Goal: Task Accomplishment & Management: Manage account settings

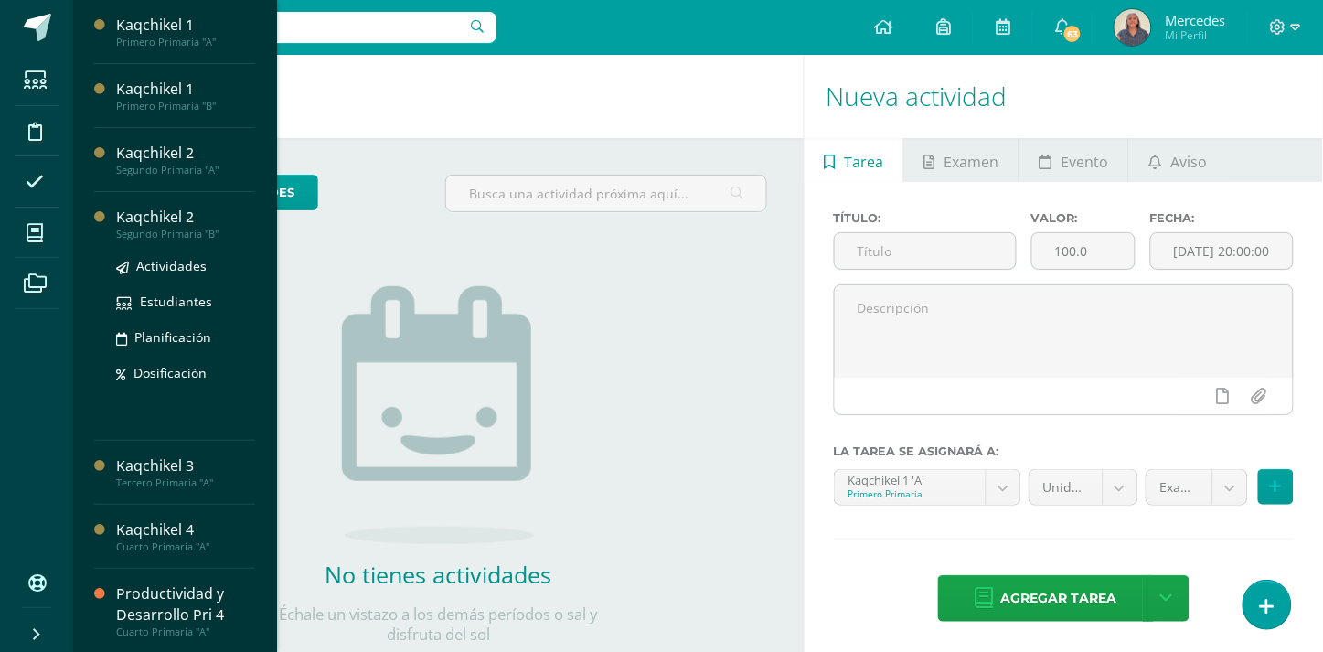
click at [190, 226] on div "Kaqchikel 2" at bounding box center [185, 217] width 139 height 21
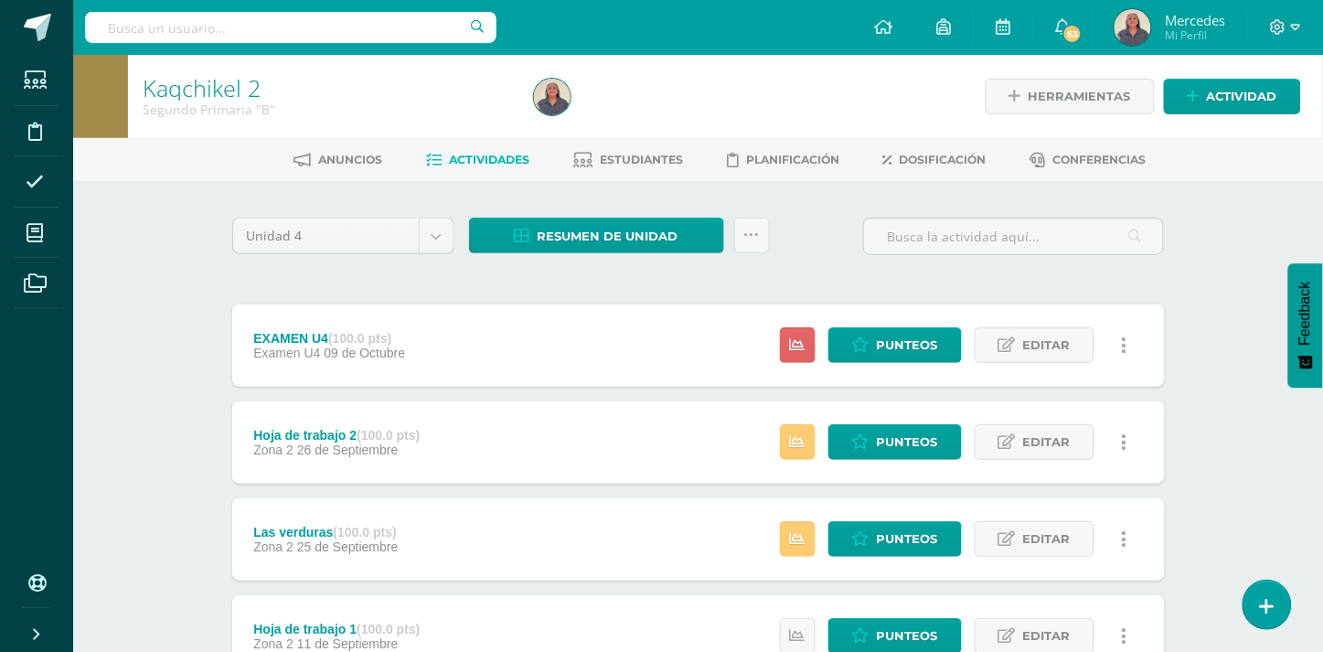
click at [284, 457] on div "Hoja de trabajo 2 (100.0 pts) Zona 2 26 de Septiembre" at bounding box center [337, 442] width 210 height 82
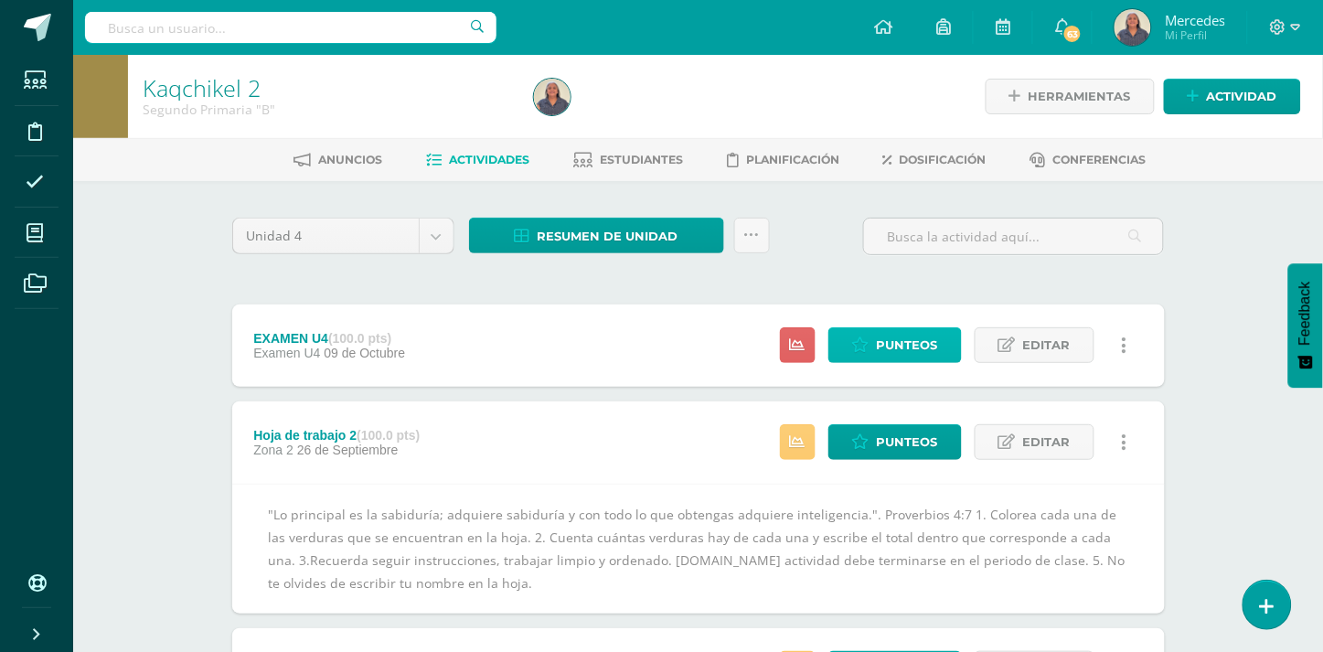
click at [914, 350] on span "Punteos" at bounding box center [907, 345] width 61 height 34
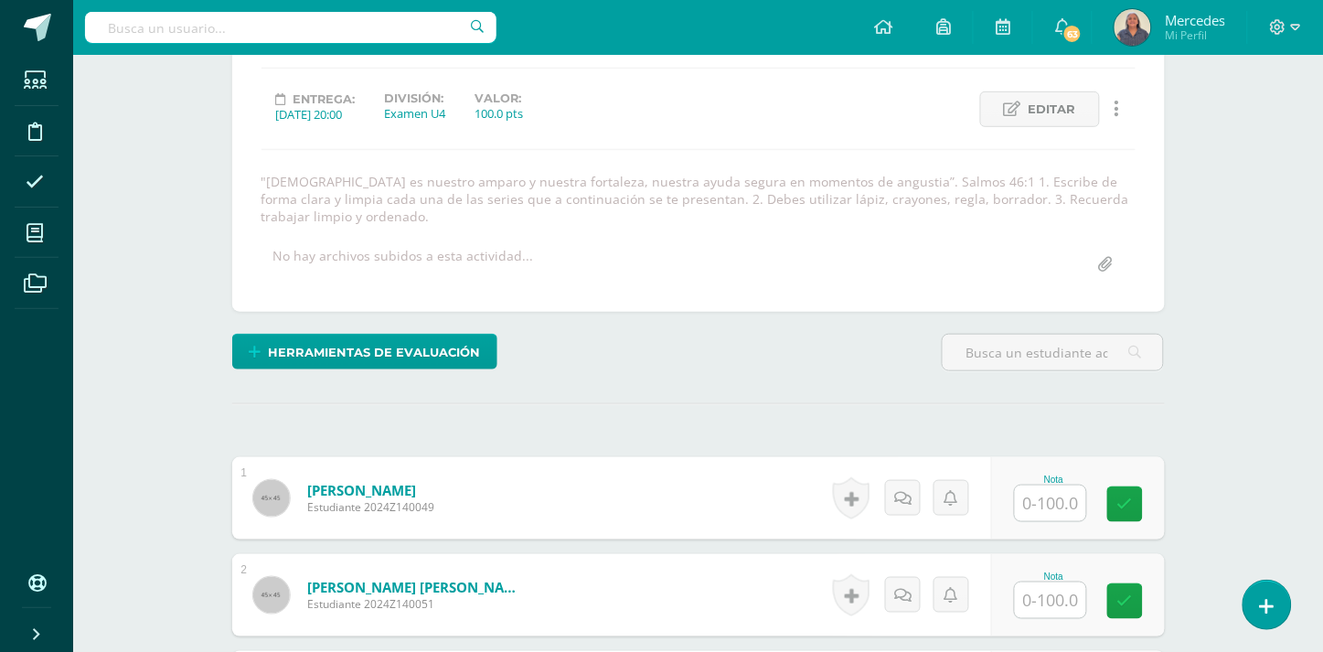
scroll to position [231, 0]
click at [1043, 487] on input "text" at bounding box center [1050, 503] width 71 height 36
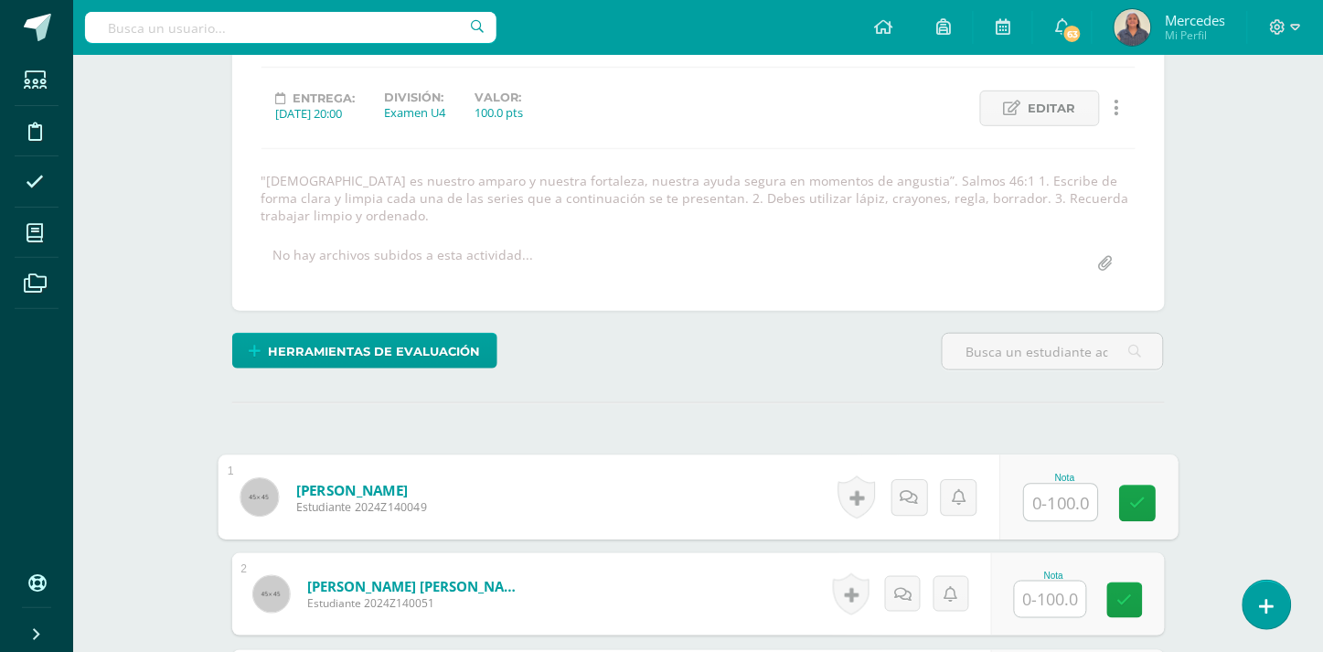
scroll to position [232, 0]
type input "70"
click at [1059, 585] on input "text" at bounding box center [1050, 599] width 71 height 36
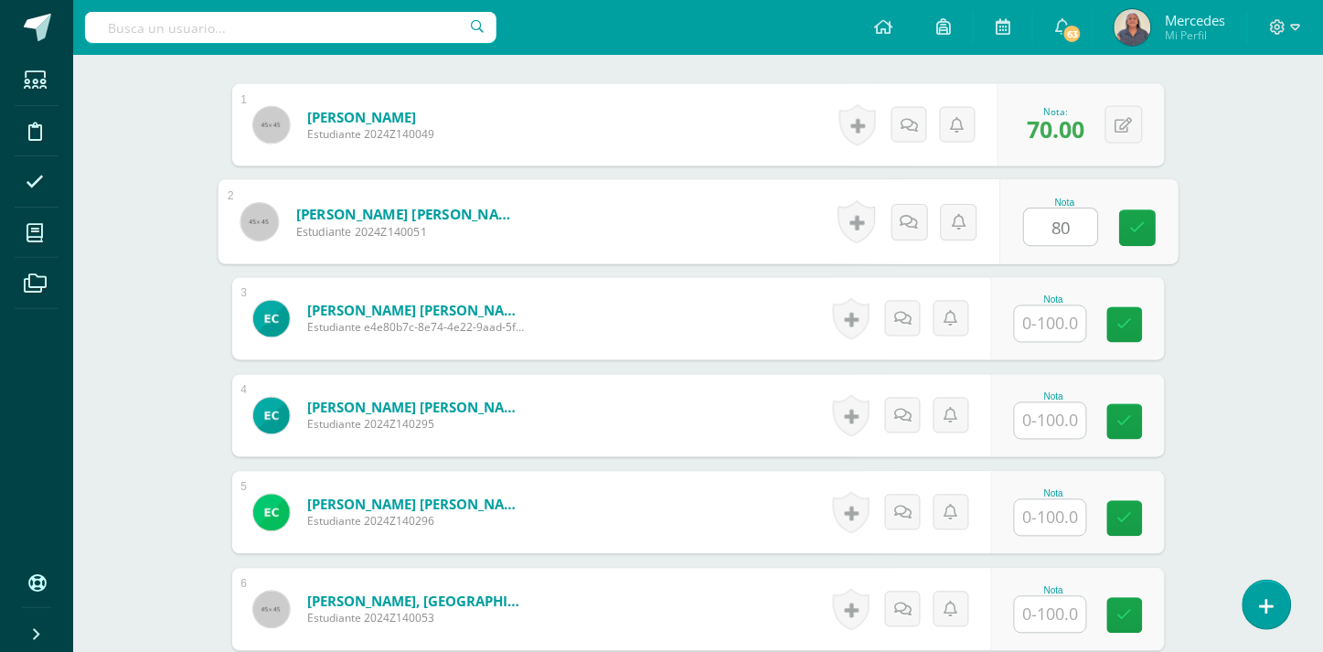
scroll to position [610, 0]
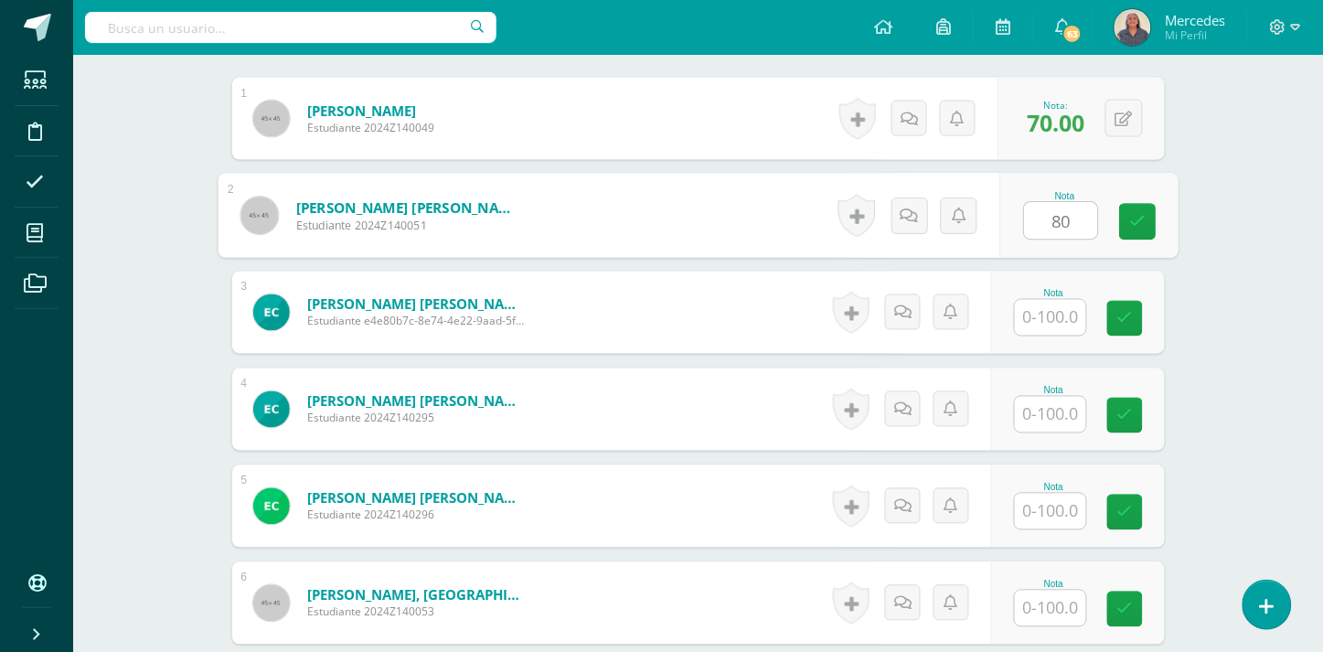
type input "80"
click at [1039, 289] on div "Nota" at bounding box center [1054, 294] width 80 height 10
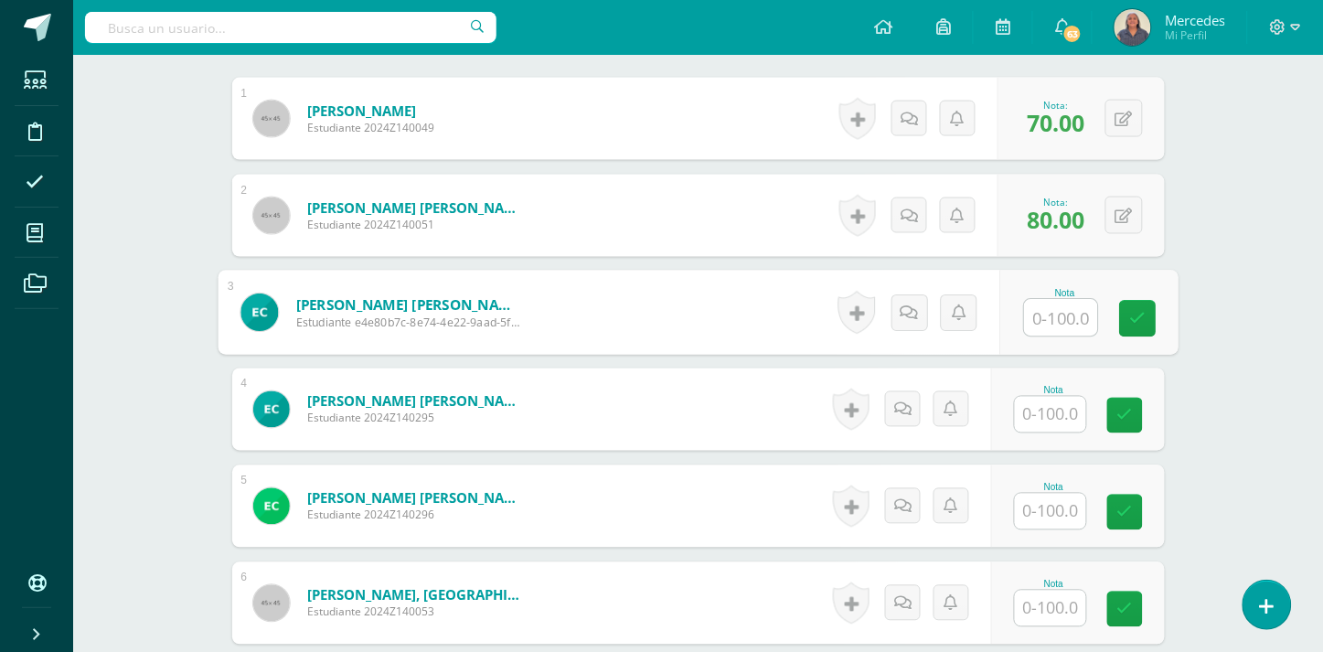
click at [1065, 308] on input "text" at bounding box center [1060, 318] width 73 height 37
type input "100"
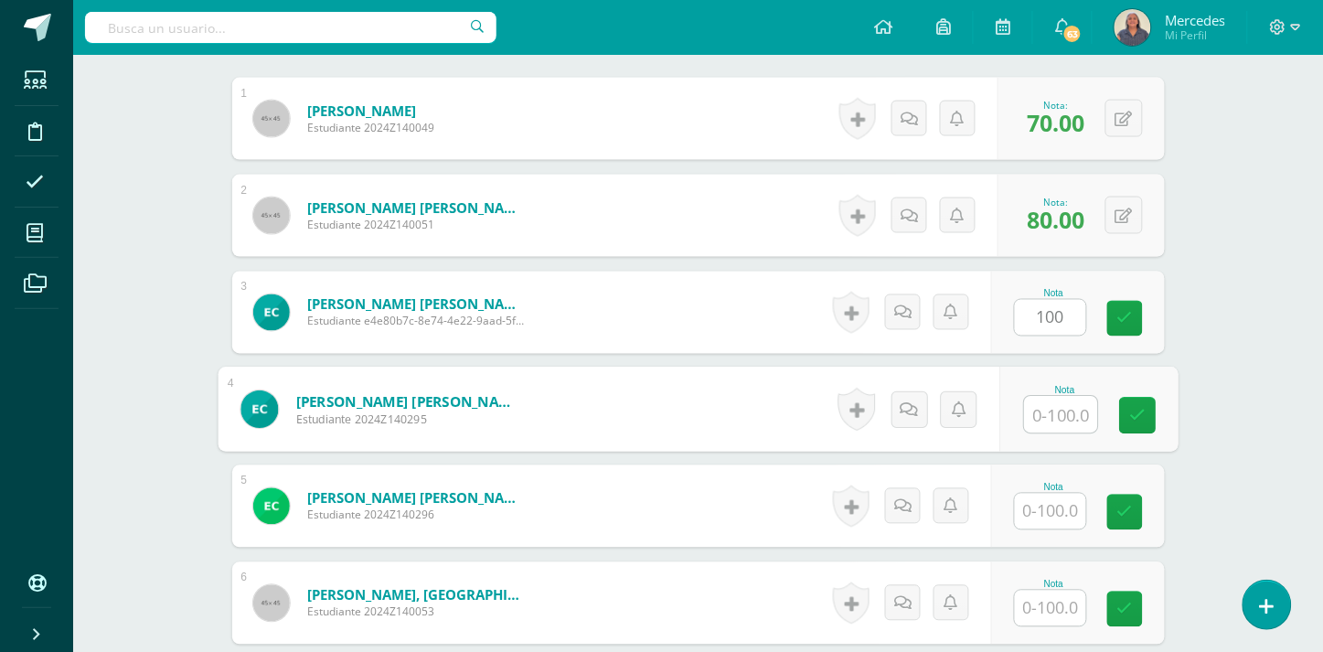
click at [1068, 398] on input "text" at bounding box center [1060, 415] width 73 height 37
type input "70"
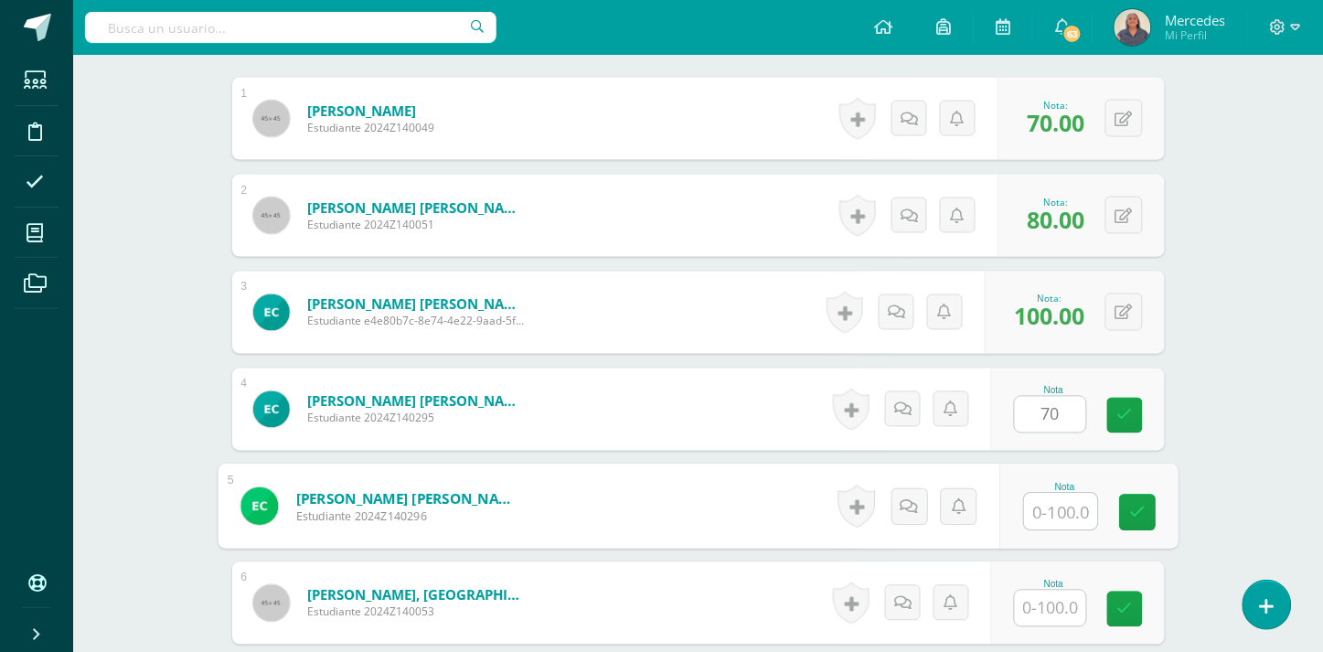
click at [1056, 494] on input "text" at bounding box center [1060, 512] width 73 height 37
type input "50"
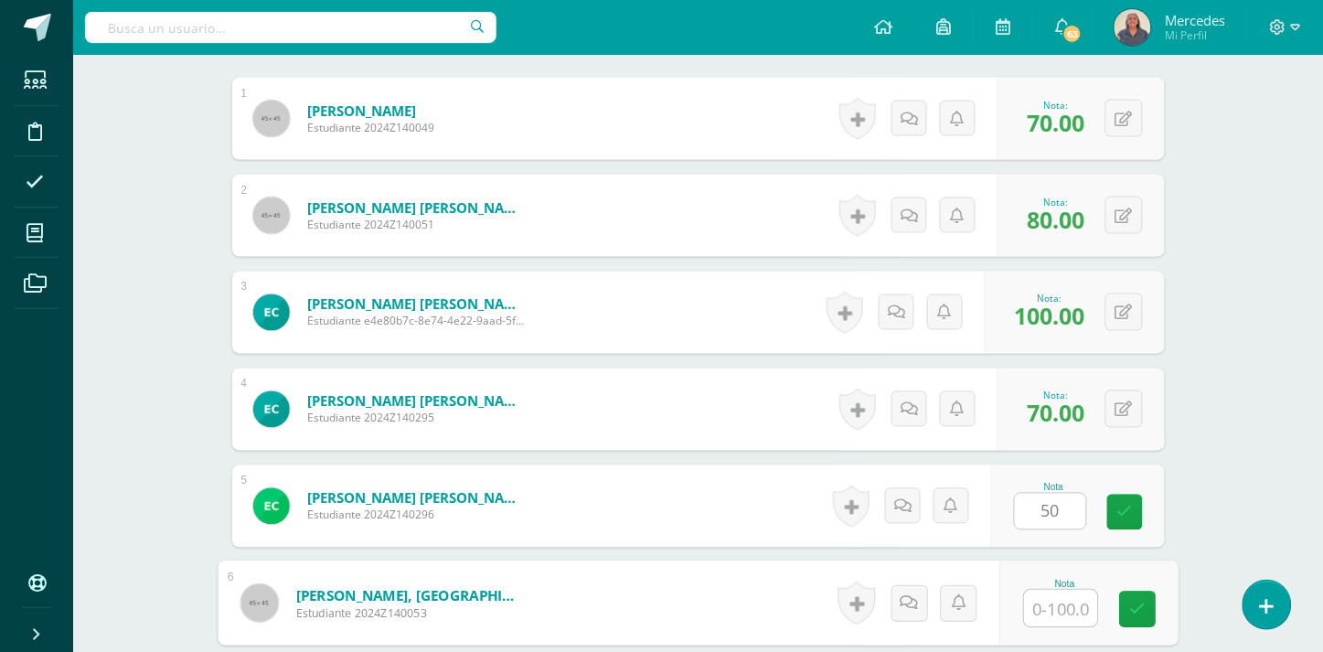
click at [1056, 591] on input "text" at bounding box center [1060, 609] width 73 height 37
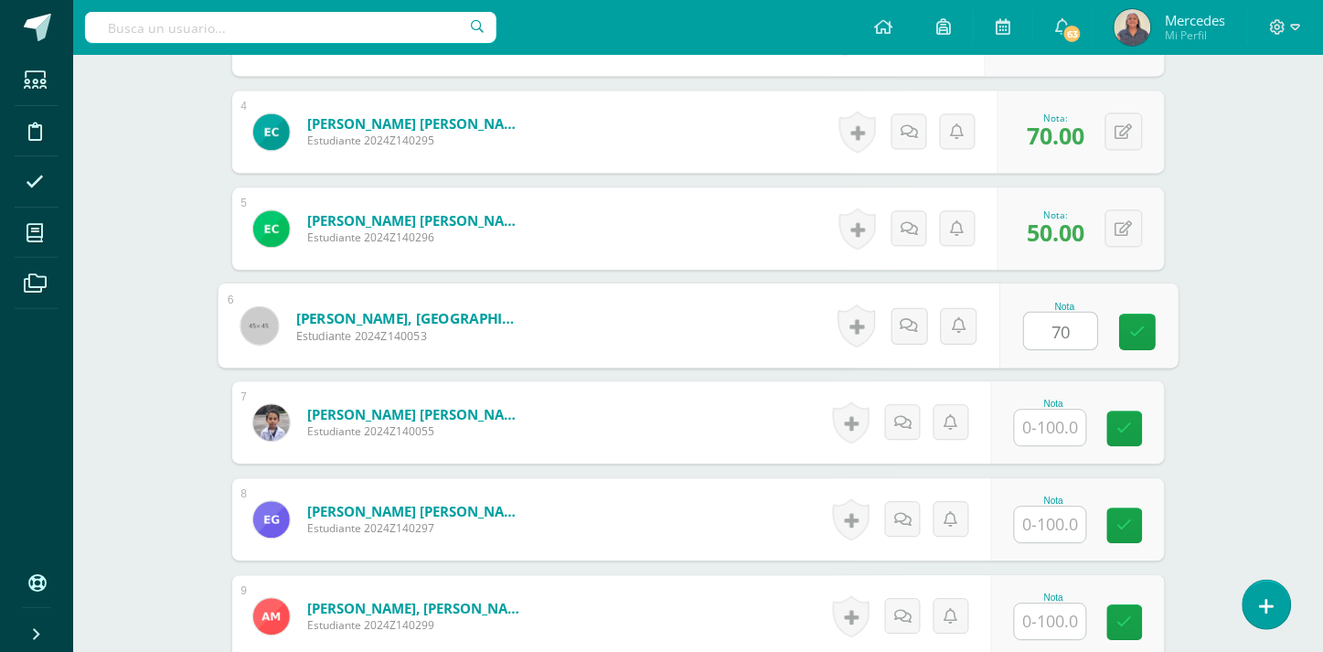
scroll to position [1052, 0]
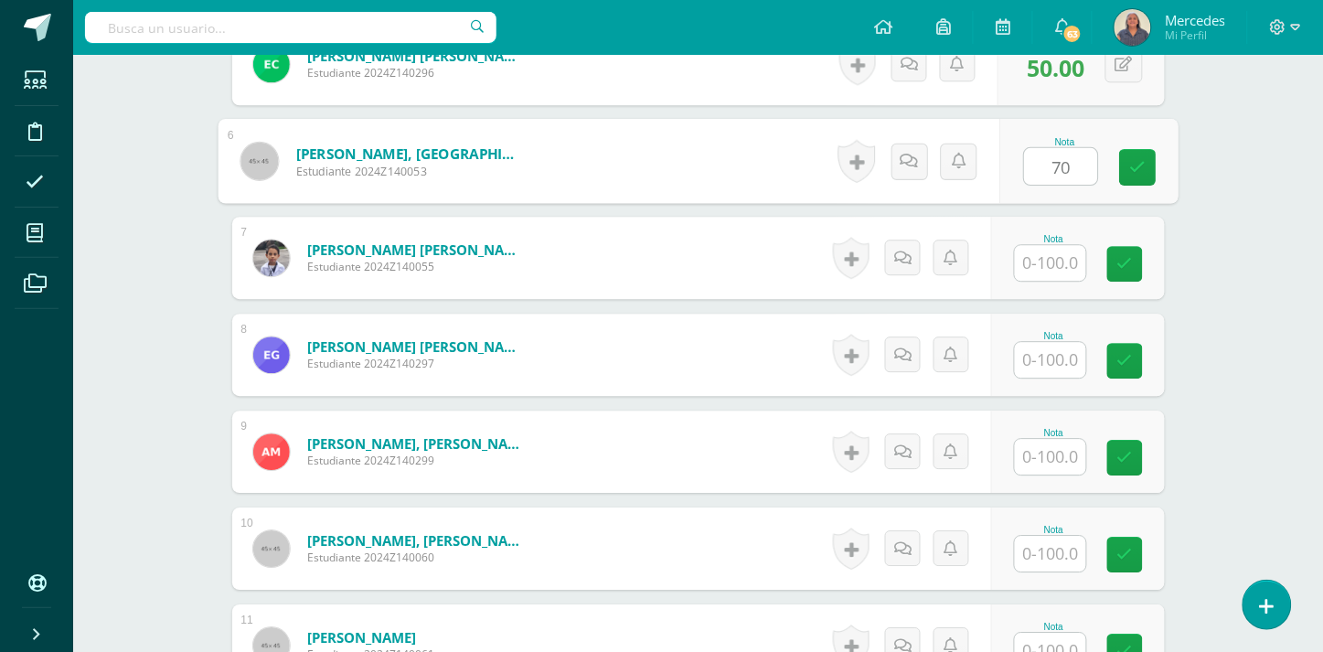
type input "70"
click at [1061, 247] on input "text" at bounding box center [1050, 263] width 71 height 36
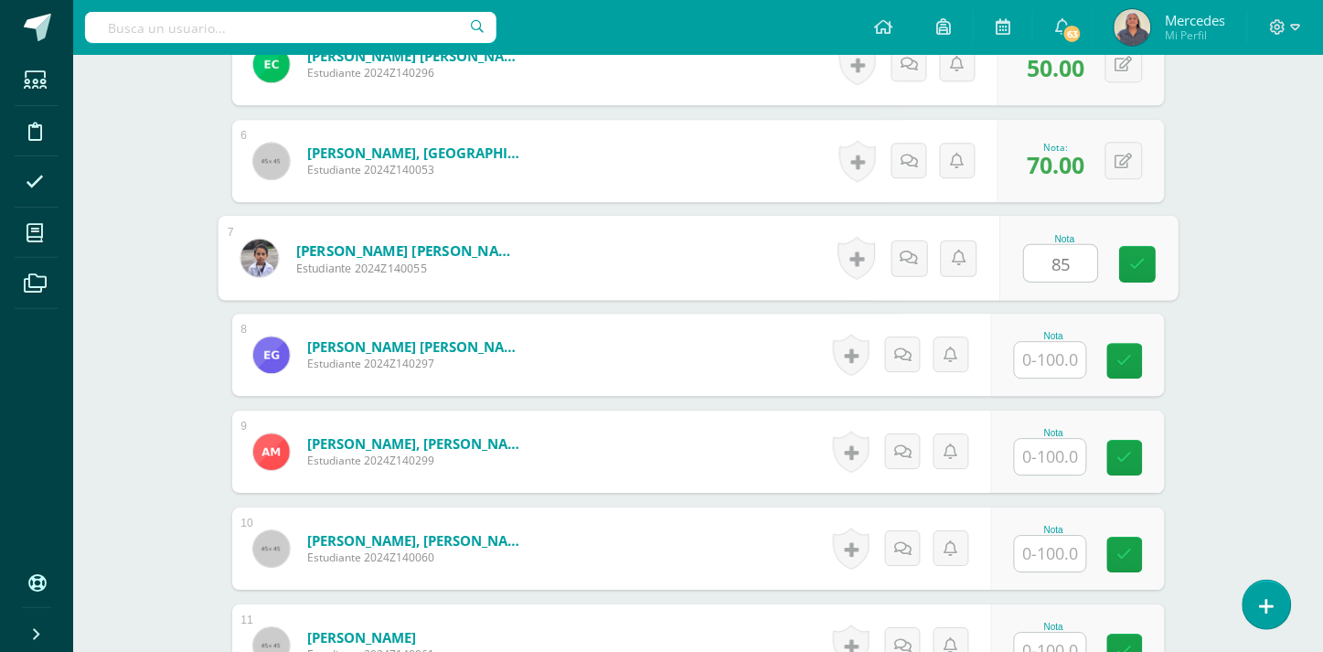
type input "85"
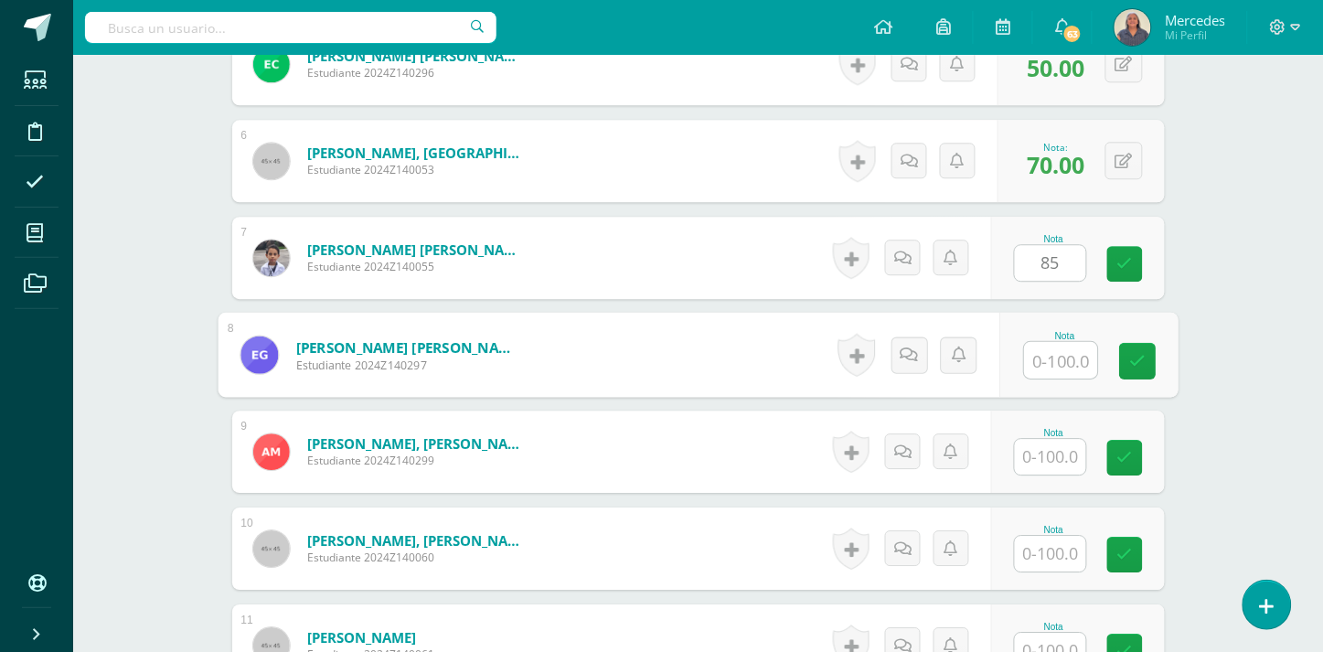
click at [1063, 342] on input "text" at bounding box center [1060, 360] width 73 height 37
type input "50"
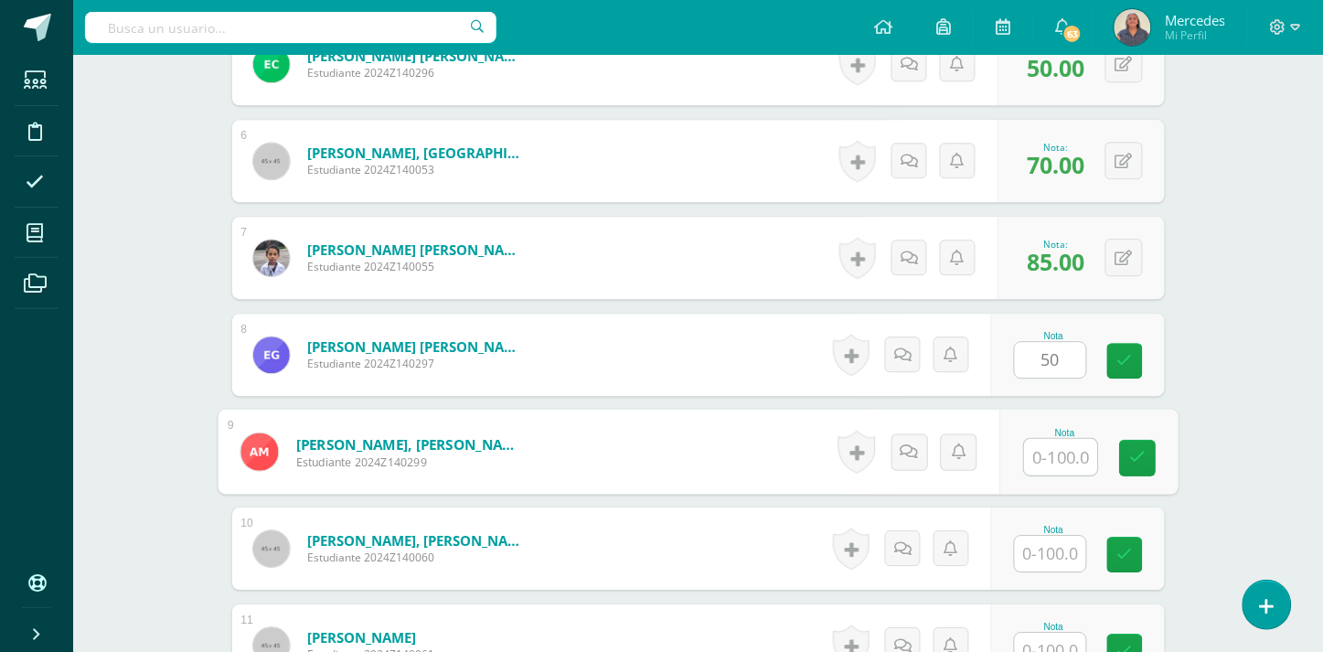
click at [1055, 443] on input "text" at bounding box center [1060, 457] width 73 height 37
type input "80"
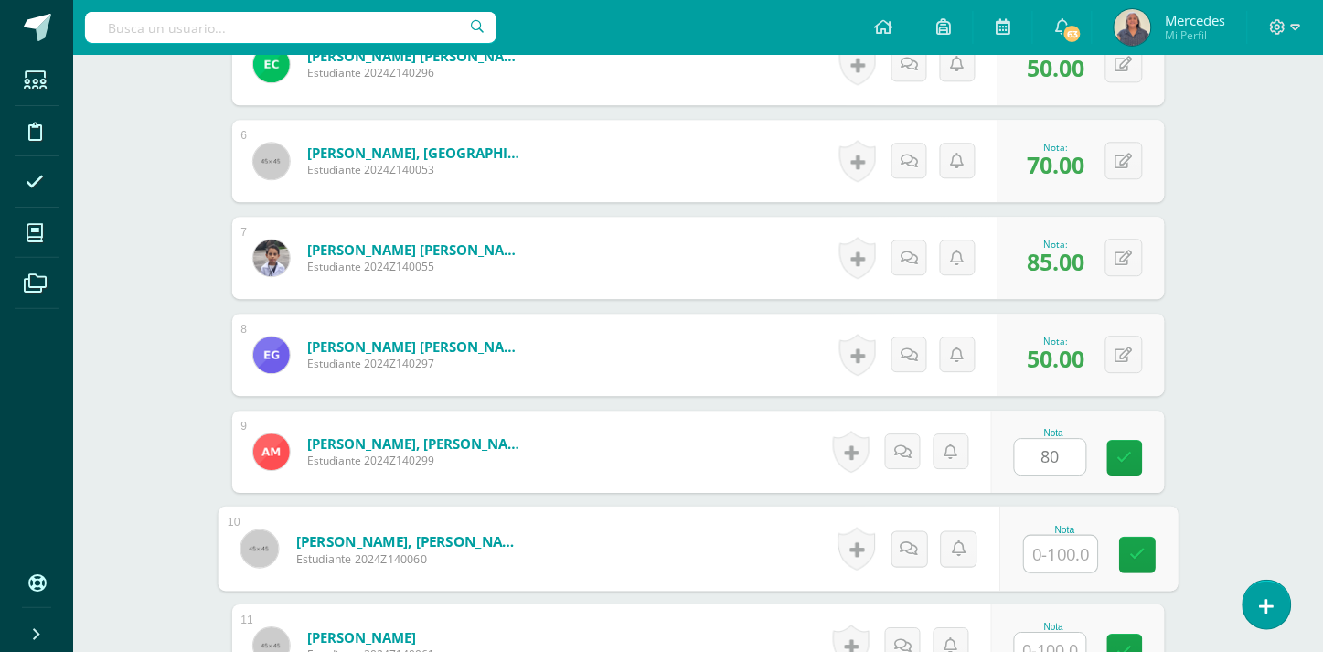
click at [1058, 537] on input "text" at bounding box center [1060, 554] width 73 height 37
type input "90"
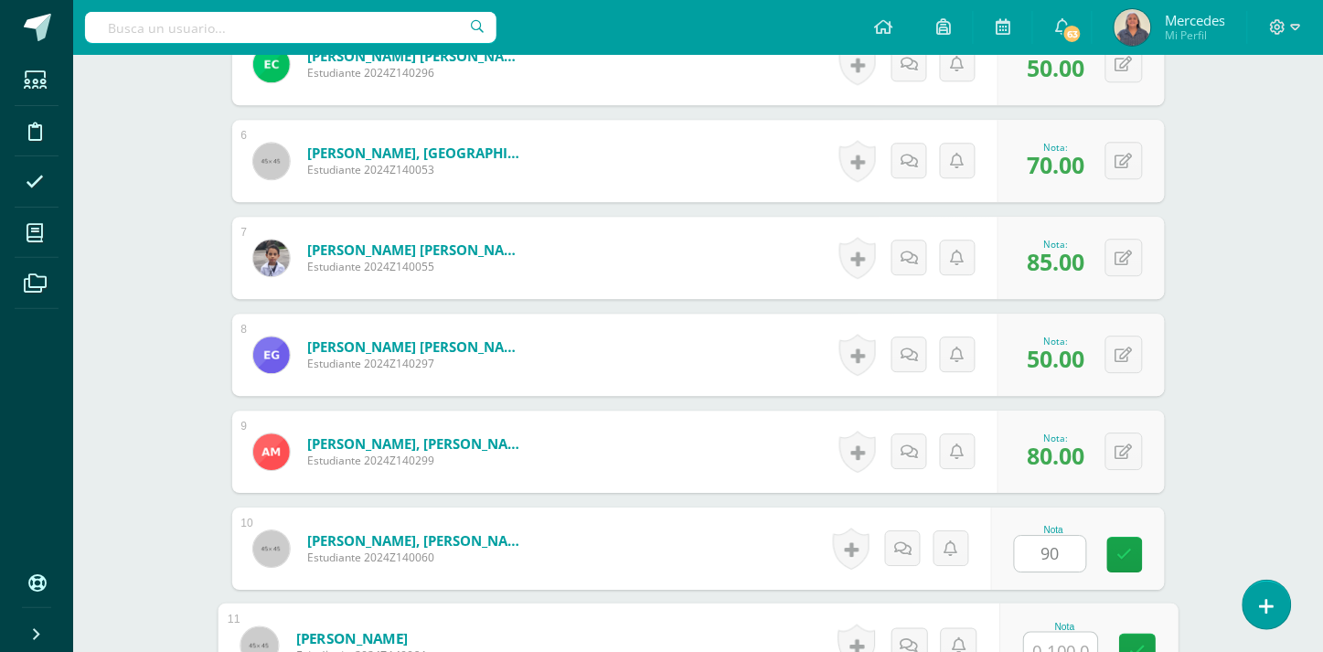
click at [1071, 643] on input "text" at bounding box center [1060, 651] width 73 height 37
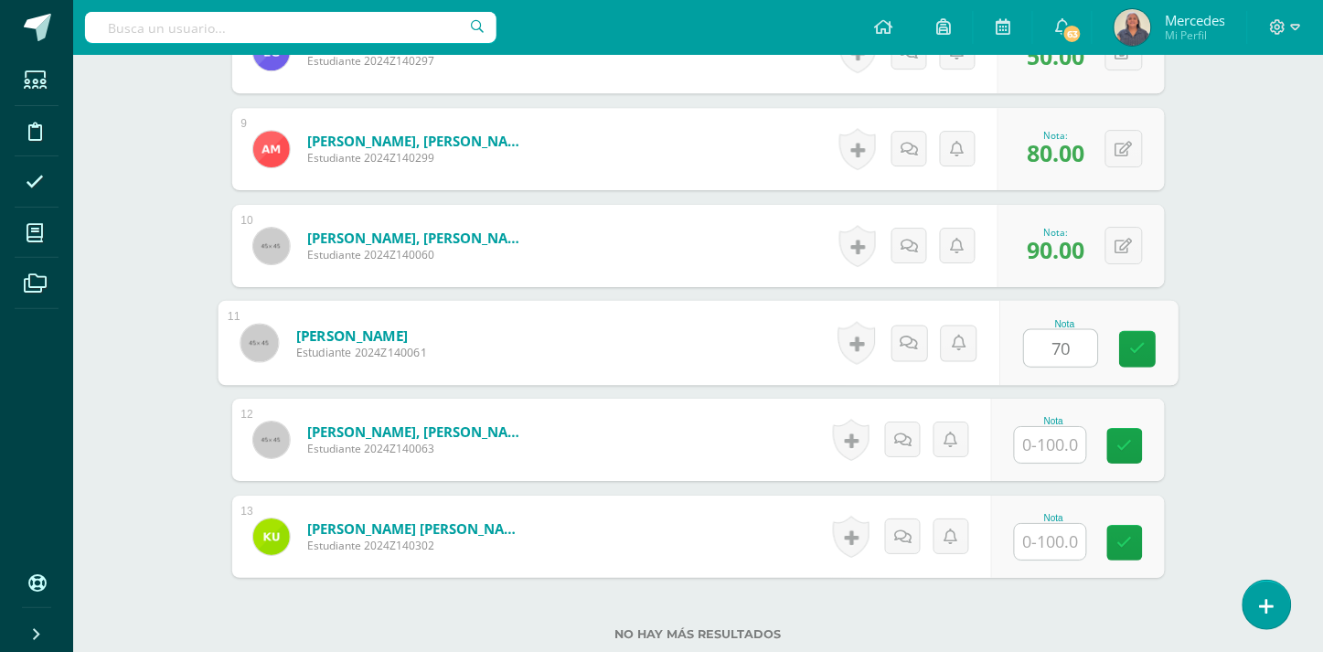
scroll to position [1437, 0]
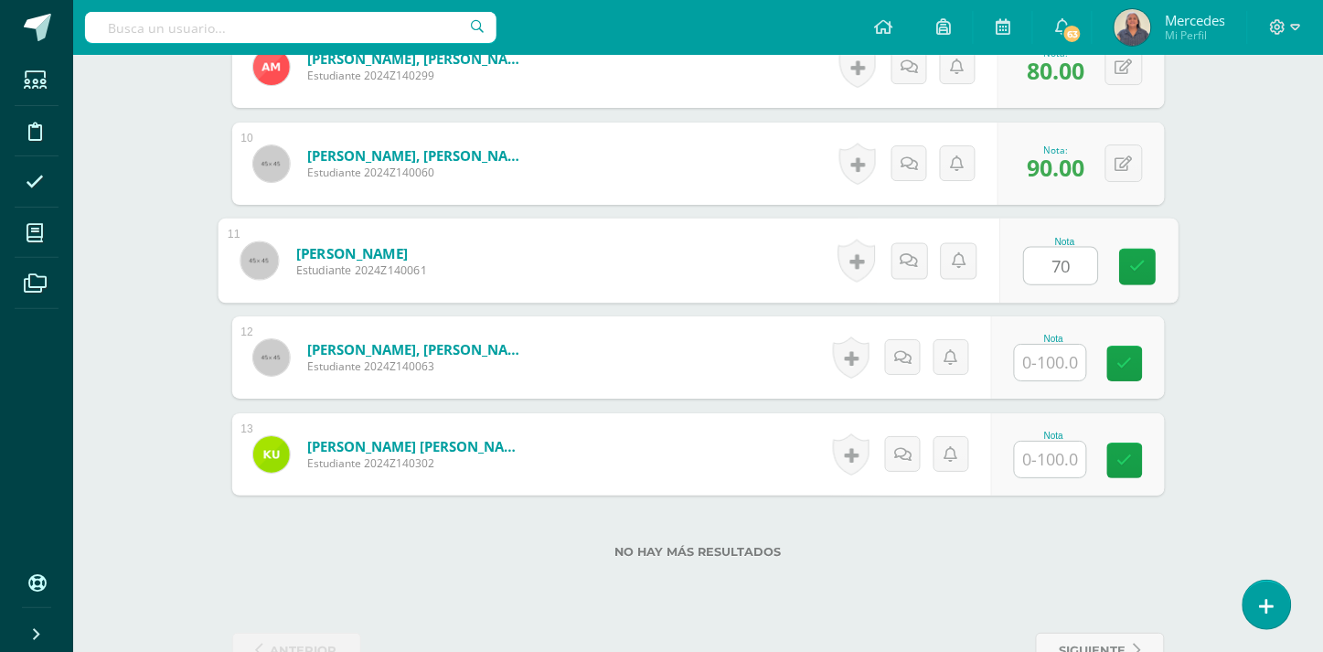
type input "70"
click at [1053, 345] on input "text" at bounding box center [1050, 363] width 71 height 36
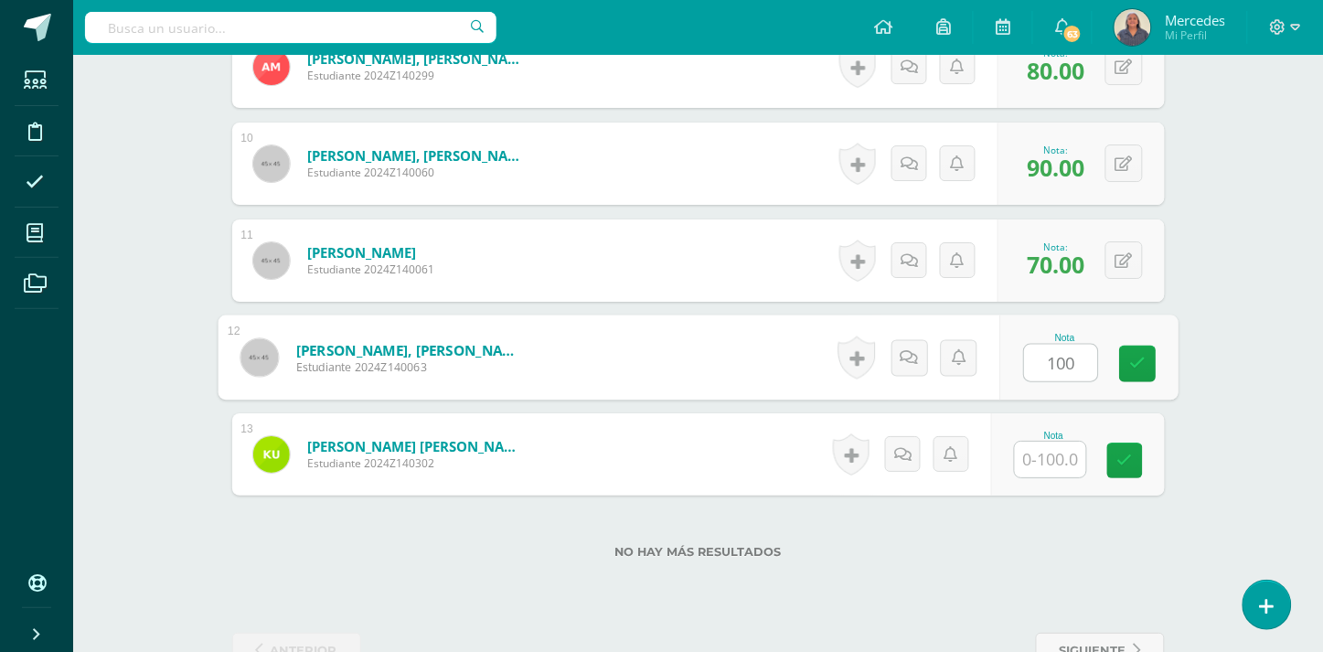
type input "100"
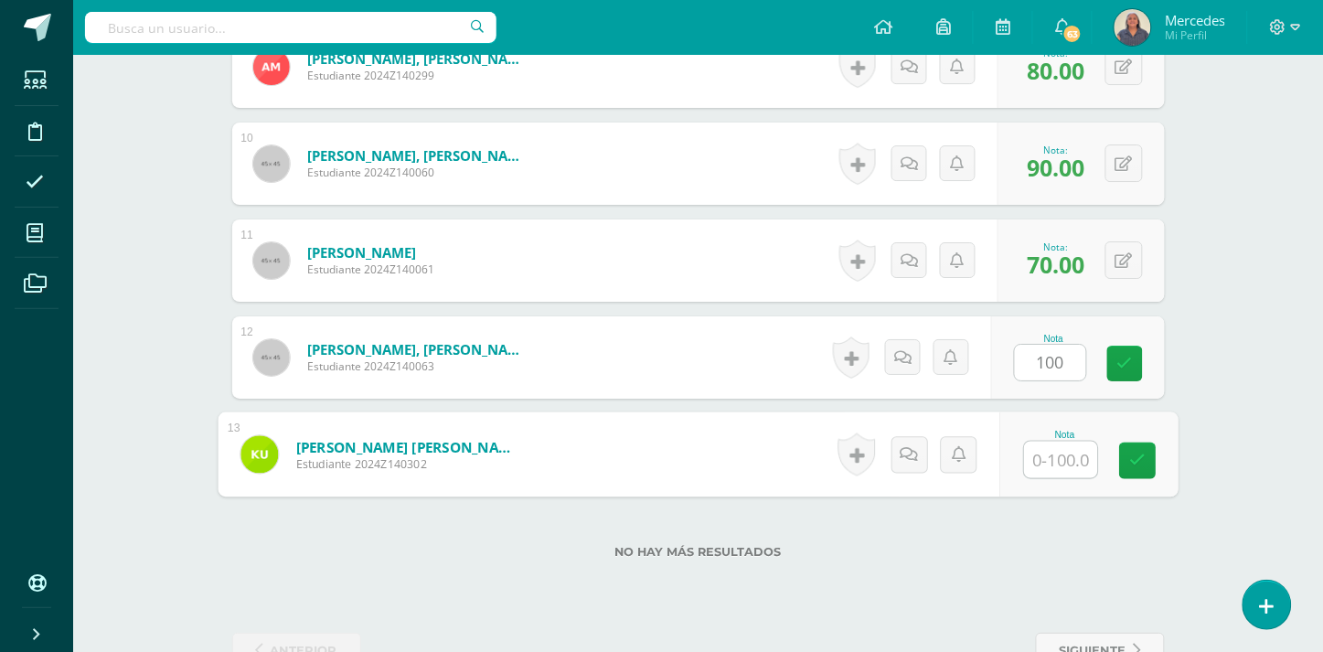
click at [1064, 442] on input "text" at bounding box center [1060, 460] width 73 height 37
type input "50"
click at [1143, 453] on icon at bounding box center [1137, 461] width 16 height 16
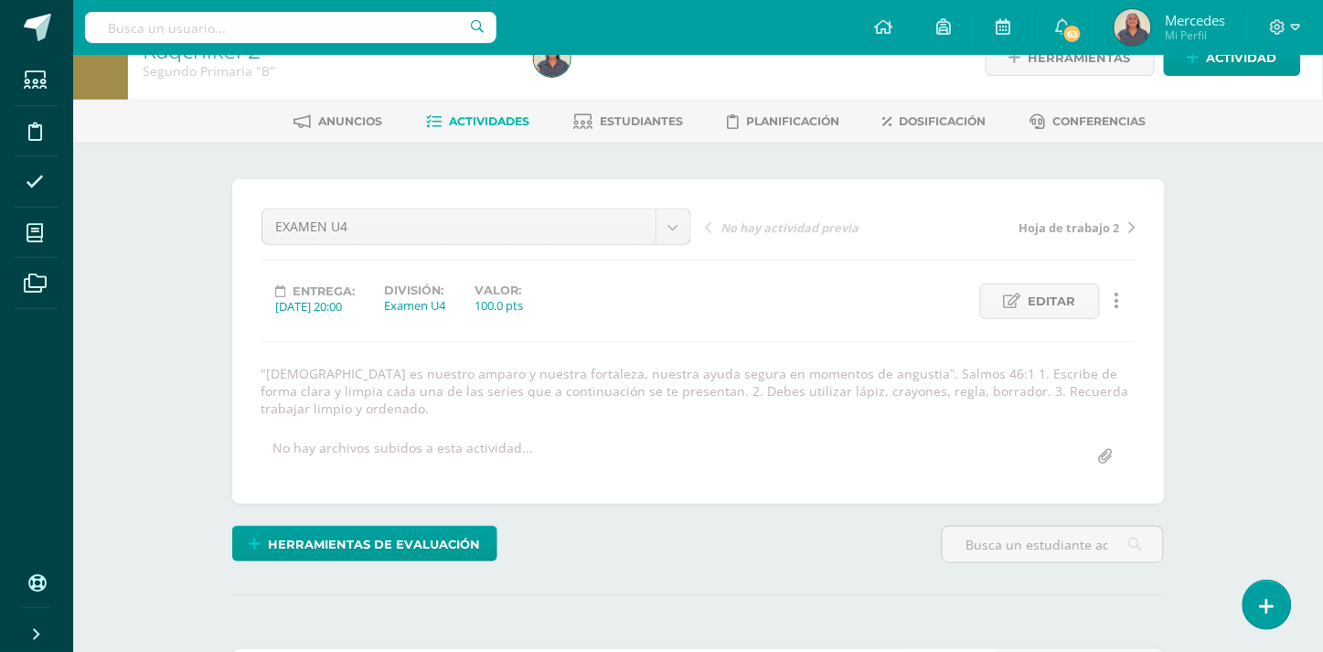
scroll to position [0, 0]
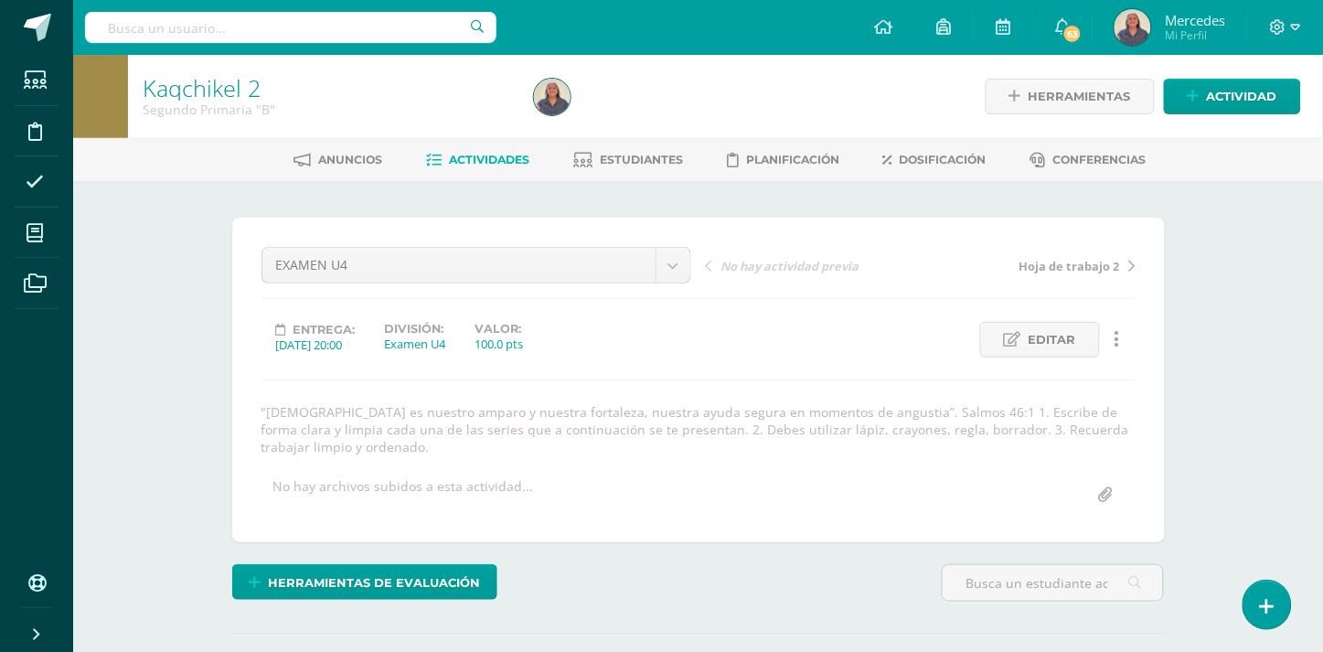
click at [479, 157] on span "Actividades" at bounding box center [489, 160] width 80 height 14
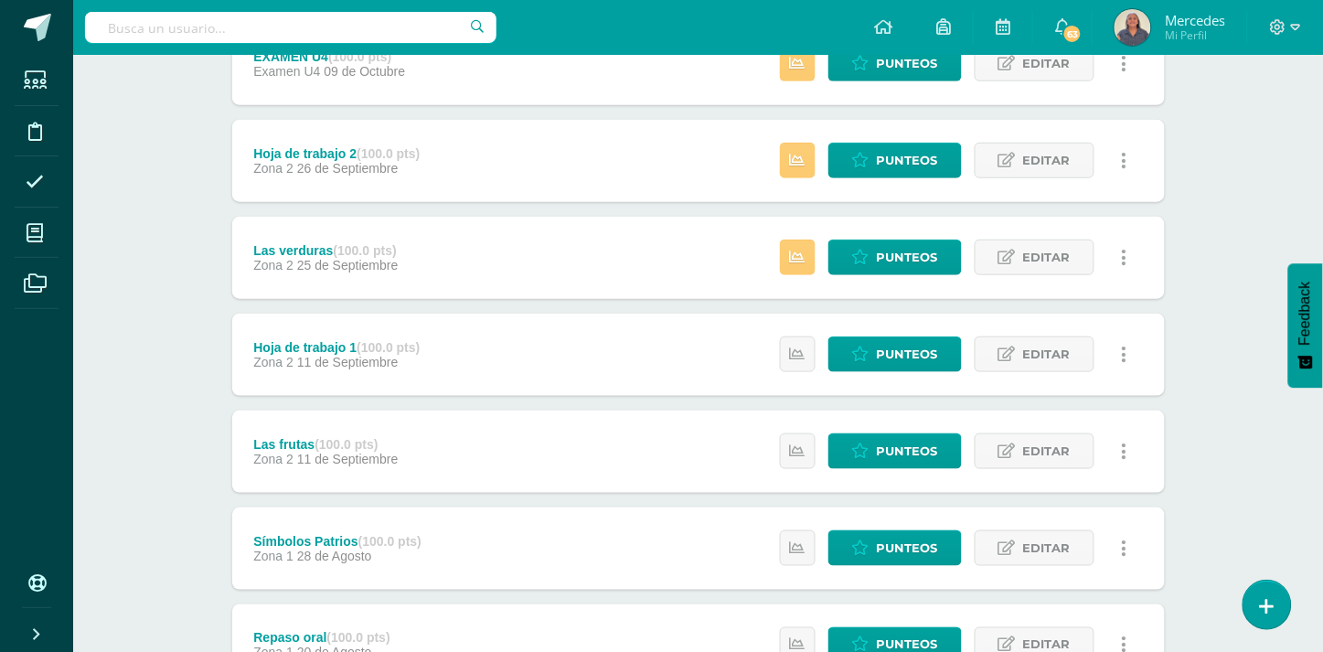
scroll to position [253, 0]
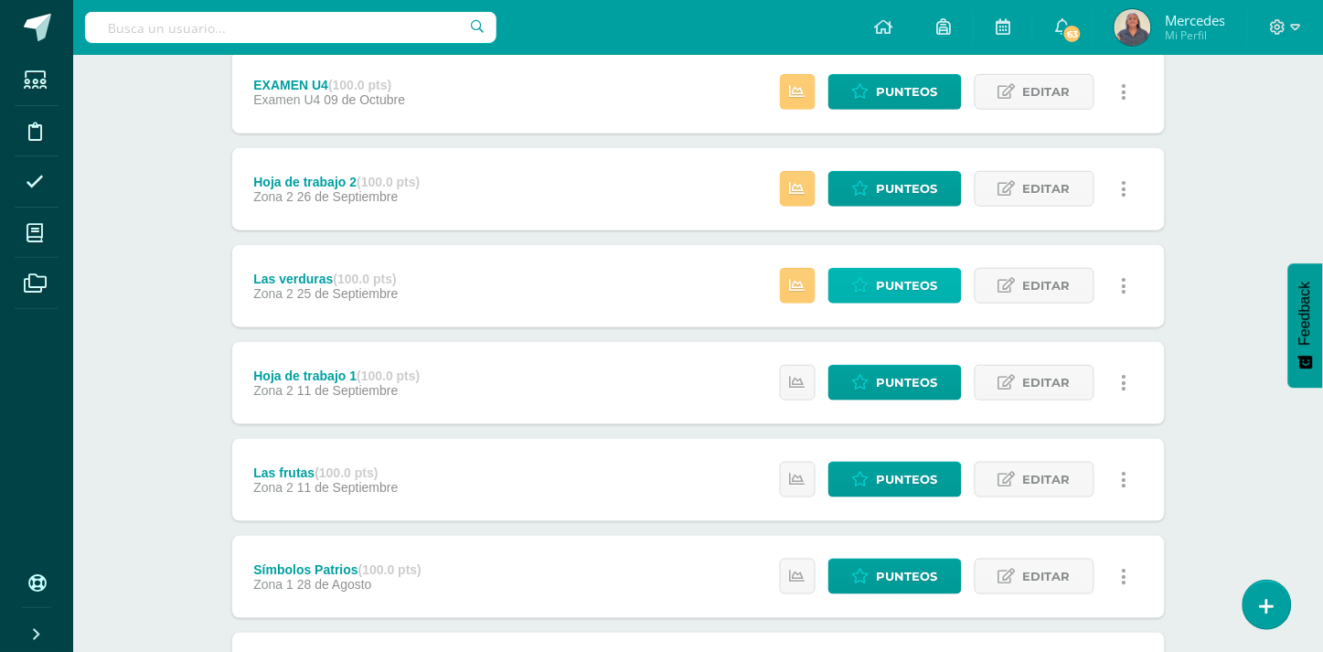
click at [906, 279] on span "Punteos" at bounding box center [907, 286] width 61 height 34
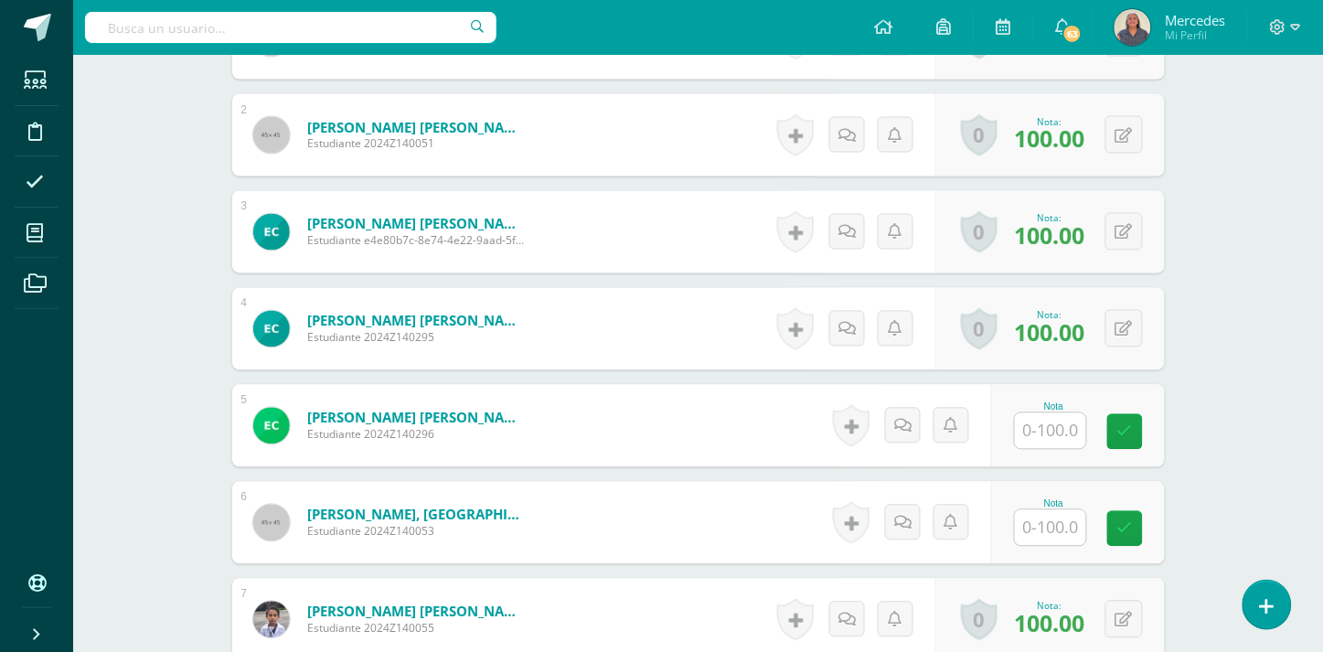
scroll to position [715, 0]
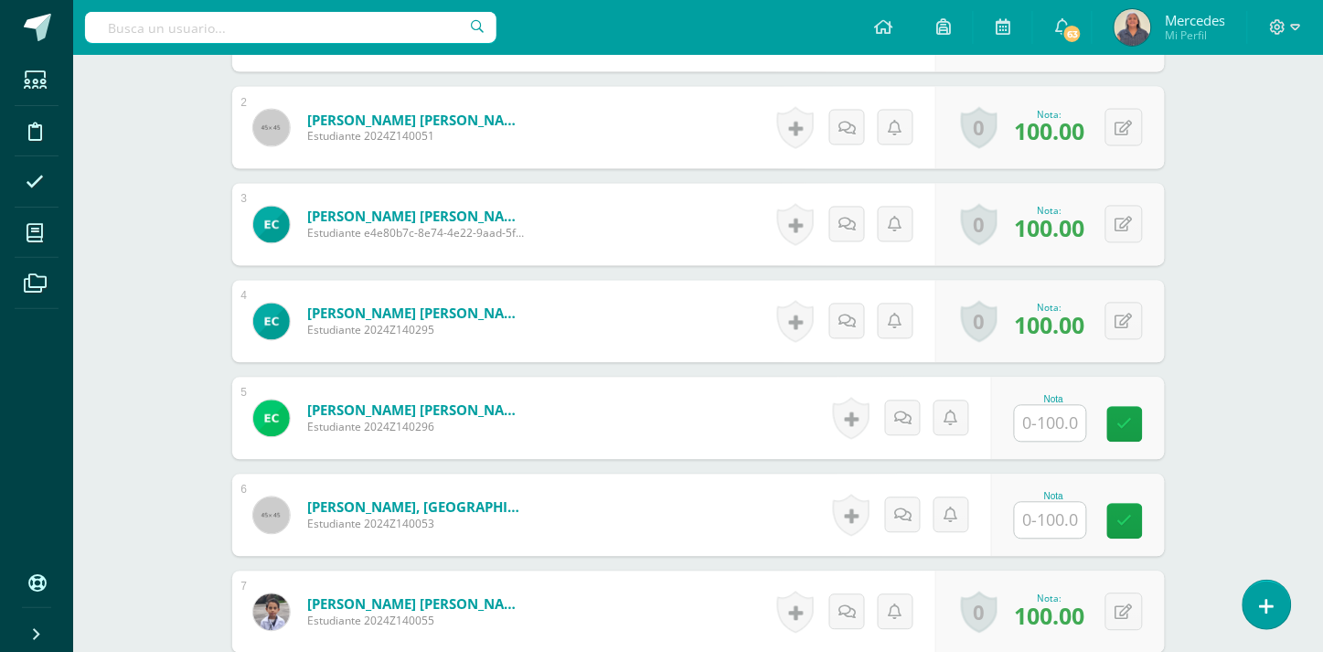
click at [1315, 387] on div "Kaqchikel 2 Segundo Primaria "B" Herramientas Detalle de asistencias Actividad …" at bounding box center [698, 392] width 1250 height 2105
click at [1063, 426] on input "text" at bounding box center [1060, 424] width 73 height 37
type input "100"
click at [1071, 533] on input "text" at bounding box center [1050, 521] width 71 height 36
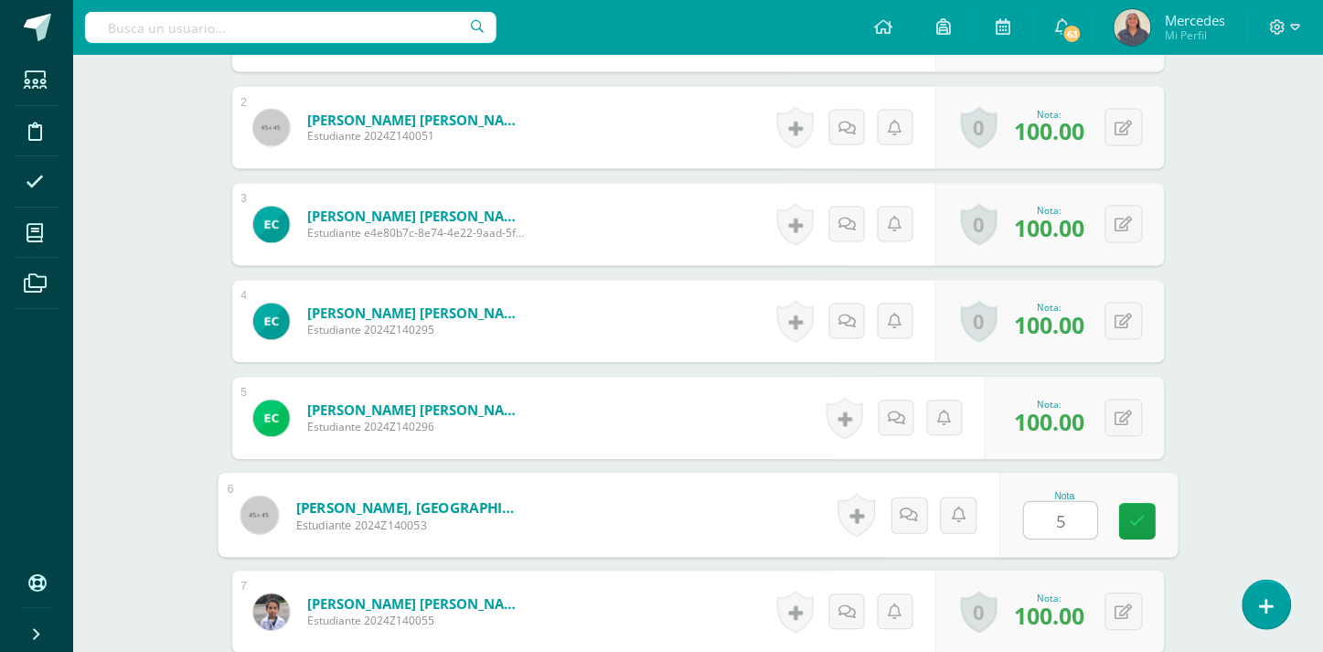
type input "50"
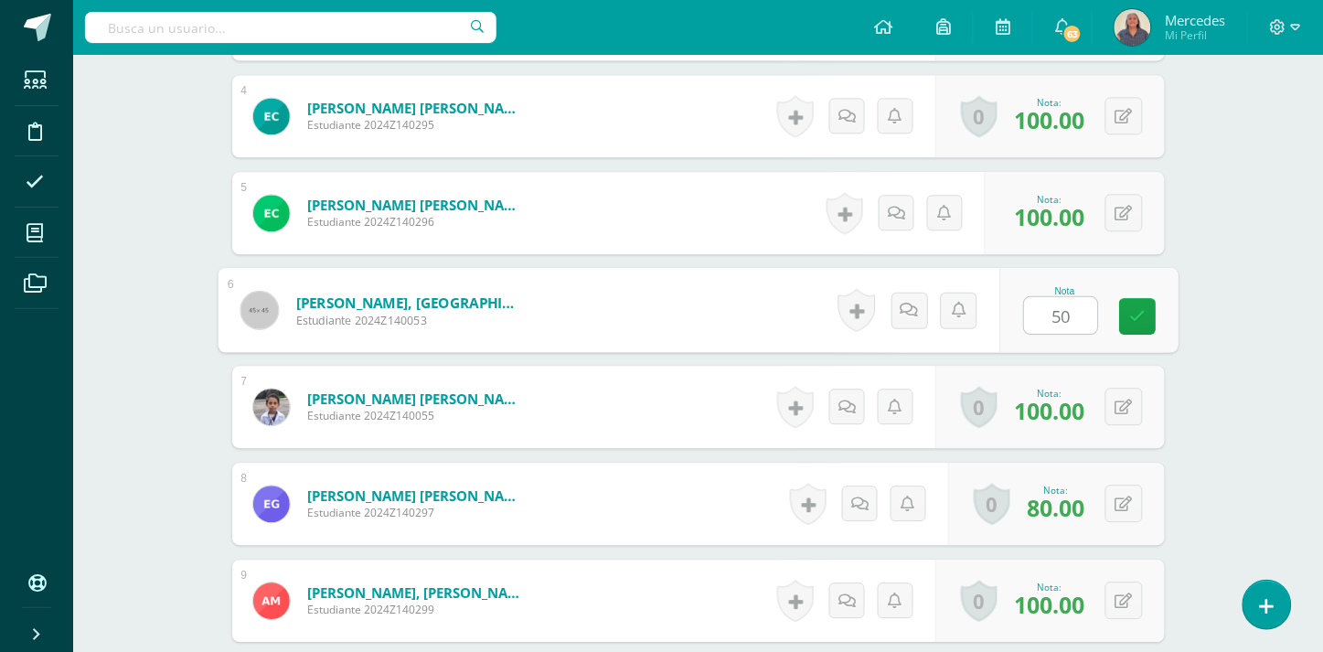
scroll to position [689, 0]
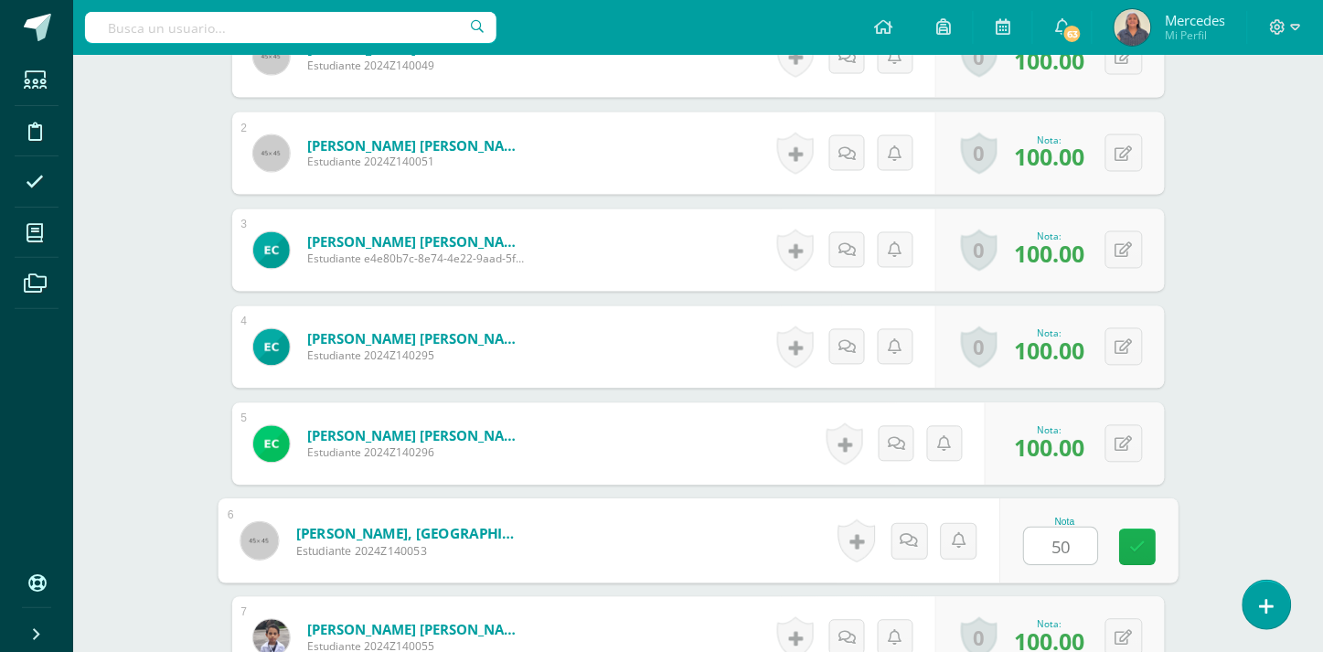
click at [1139, 547] on icon at bounding box center [1137, 547] width 16 height 16
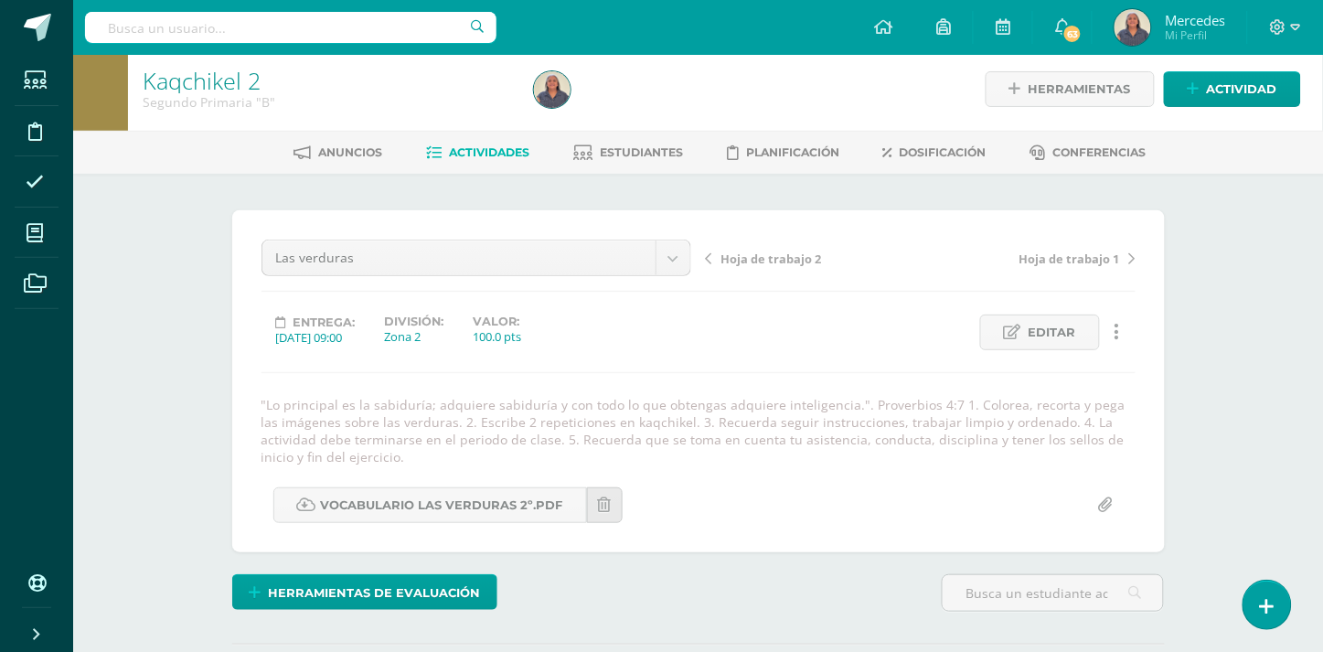
scroll to position [0, 0]
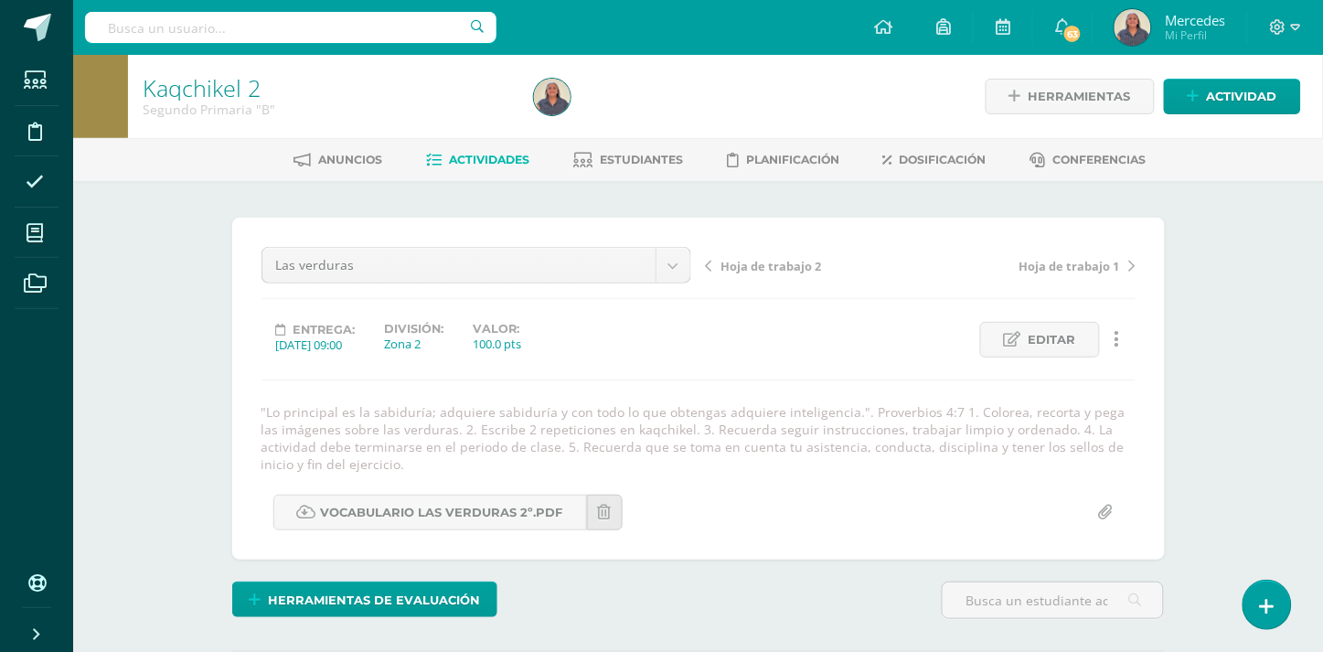
click at [766, 270] on span "Hoja de trabajo 2" at bounding box center [771, 266] width 101 height 16
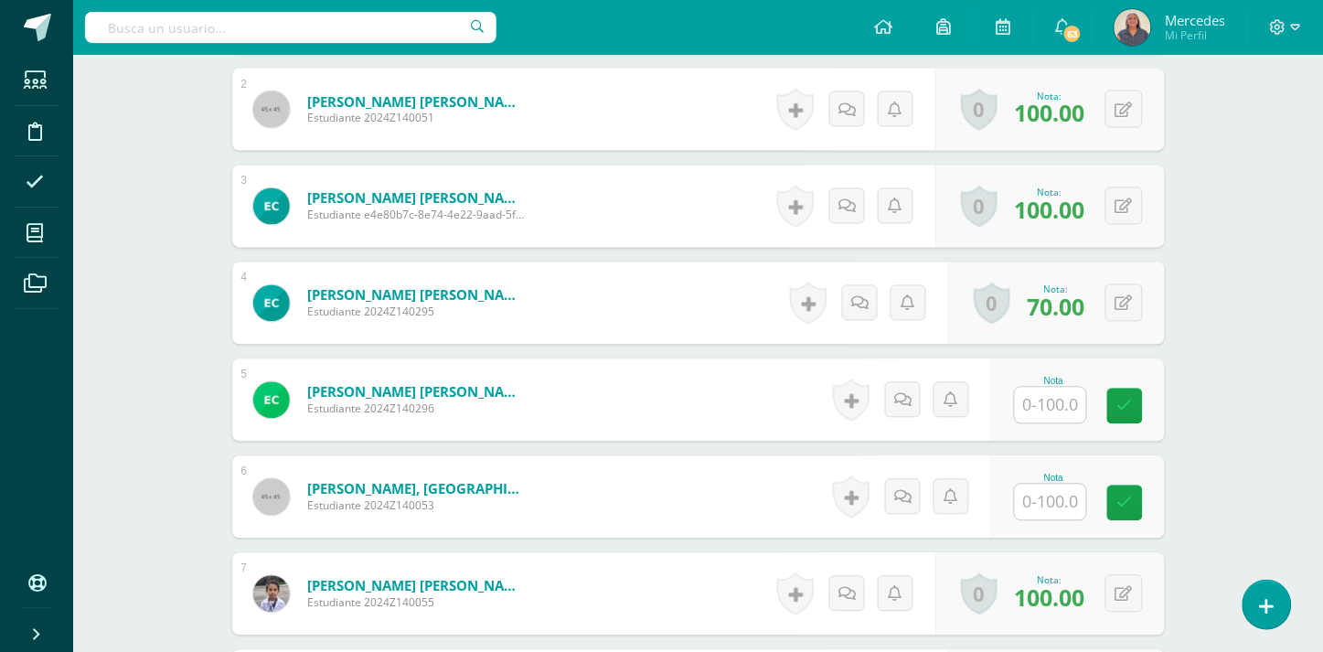
scroll to position [752, 0]
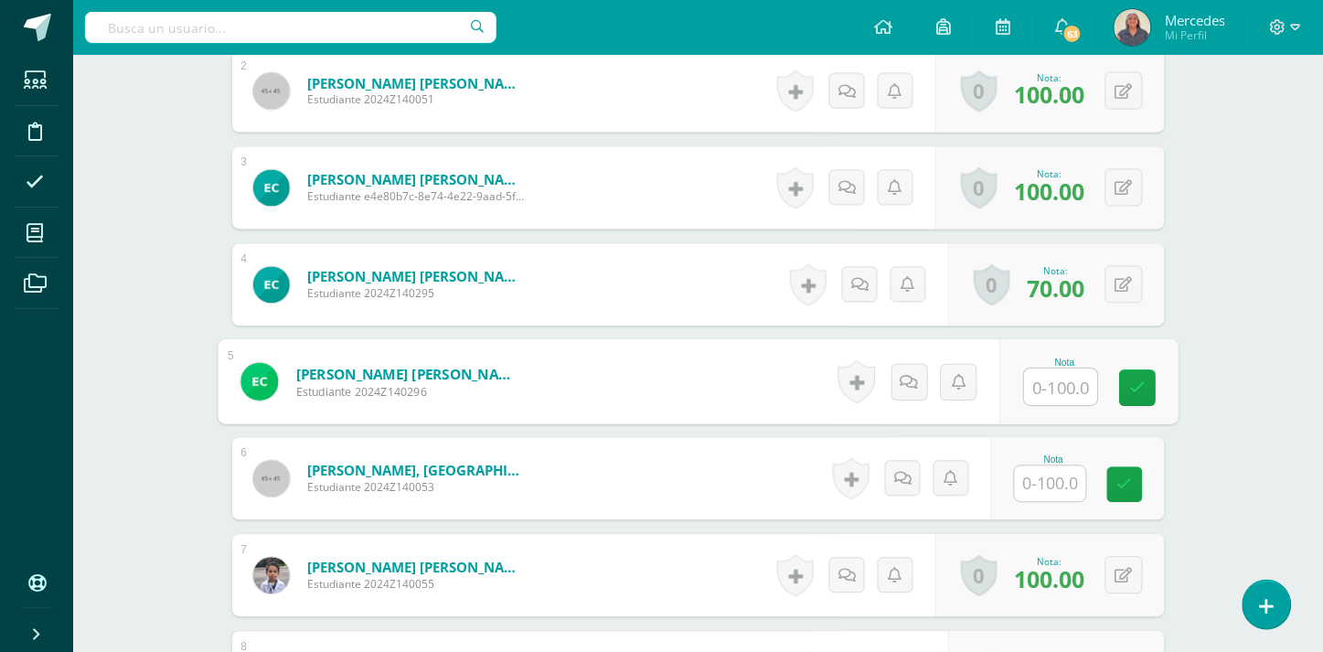
click at [1038, 388] on input "text" at bounding box center [1060, 387] width 73 height 37
type input "100"
click at [1059, 475] on input "text" at bounding box center [1050, 484] width 71 height 36
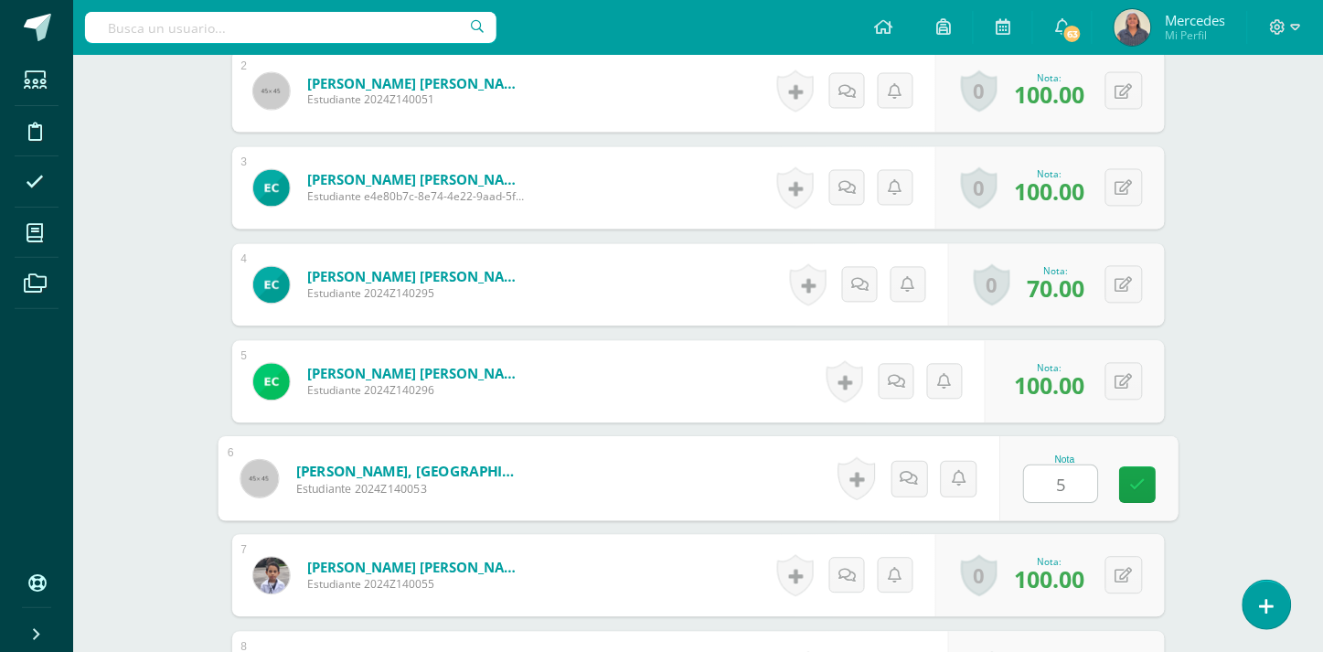
type input "50"
click at [1136, 482] on icon at bounding box center [1137, 485] width 16 height 16
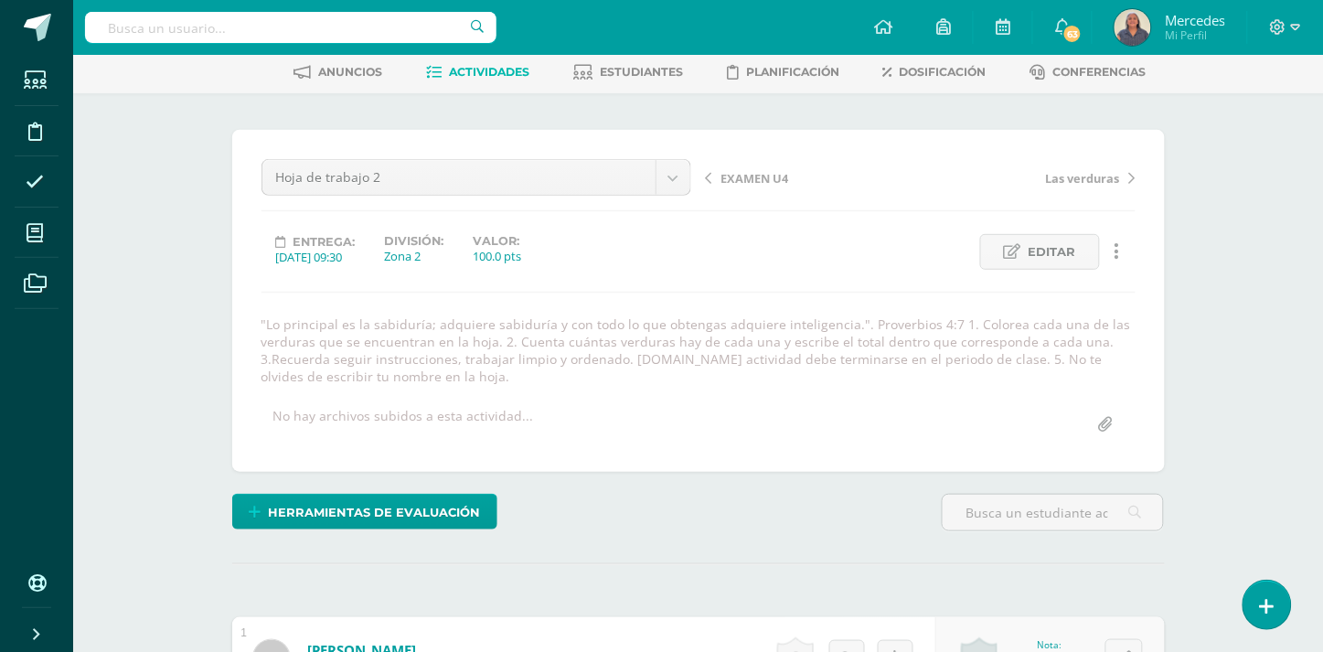
scroll to position [41, 0]
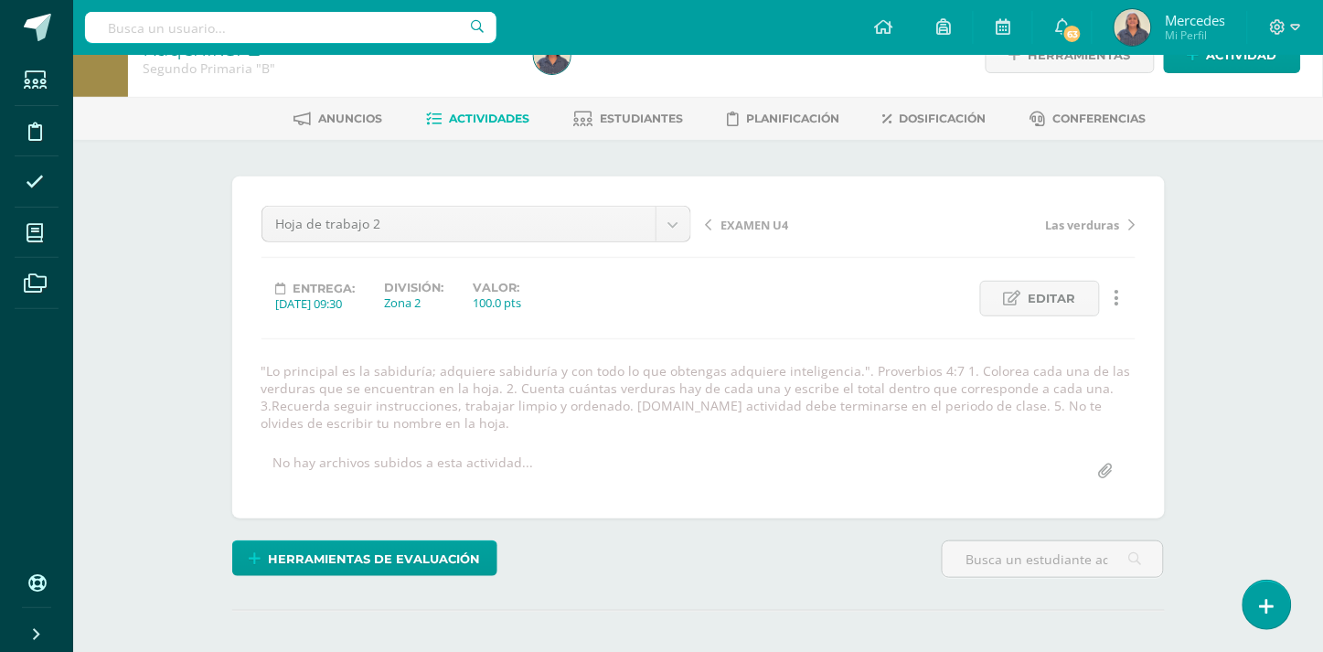
click at [501, 120] on span "Actividades" at bounding box center [489, 119] width 80 height 14
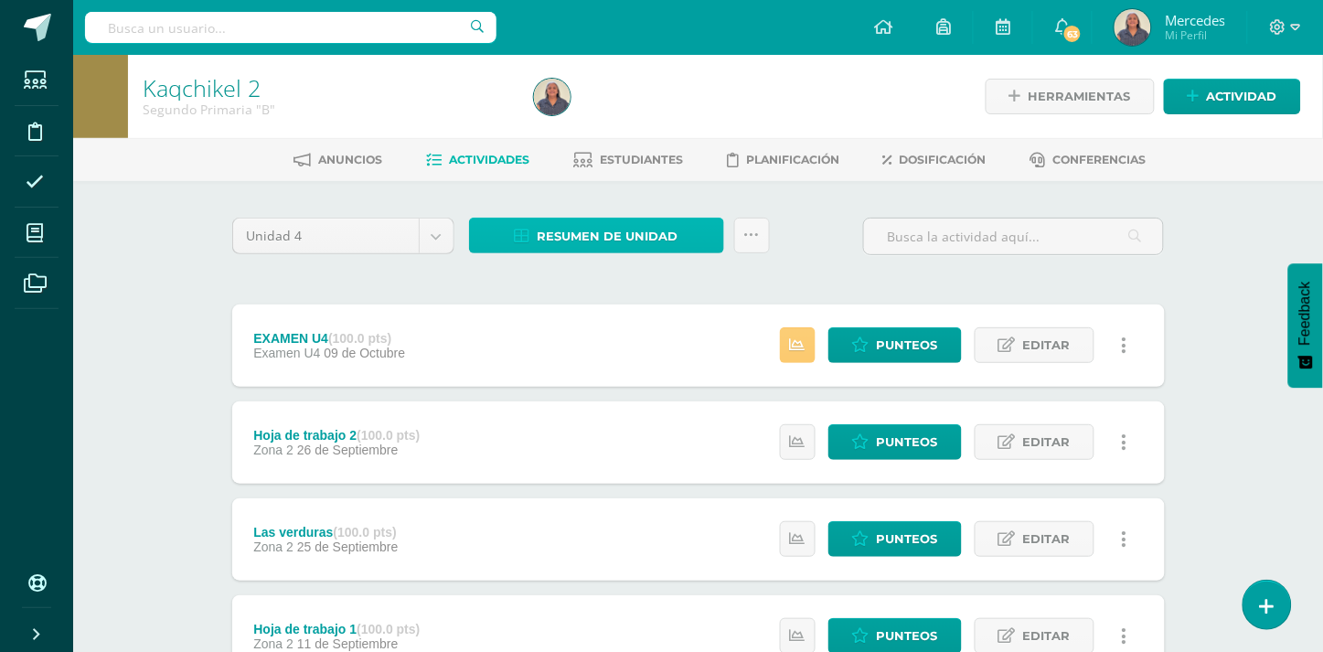
click at [632, 240] on span "Resumen de unidad" at bounding box center [608, 236] width 141 height 34
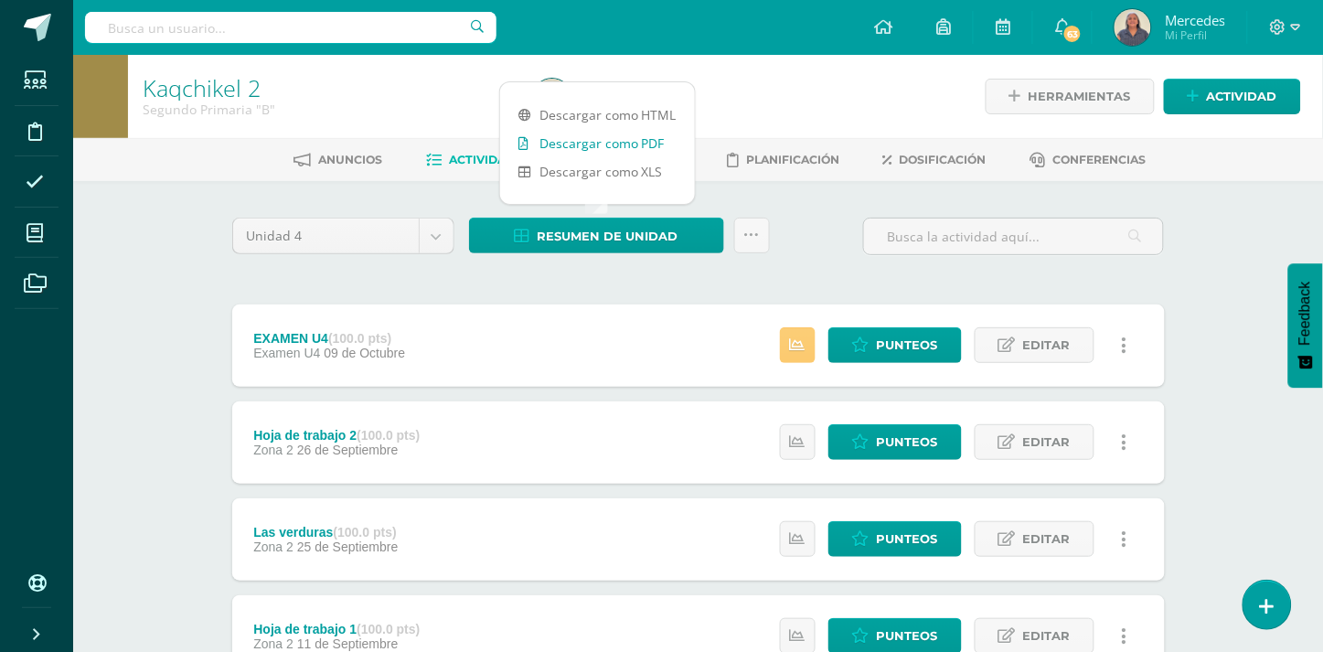
click at [613, 141] on link "Descargar como PDF" at bounding box center [597, 143] width 195 height 28
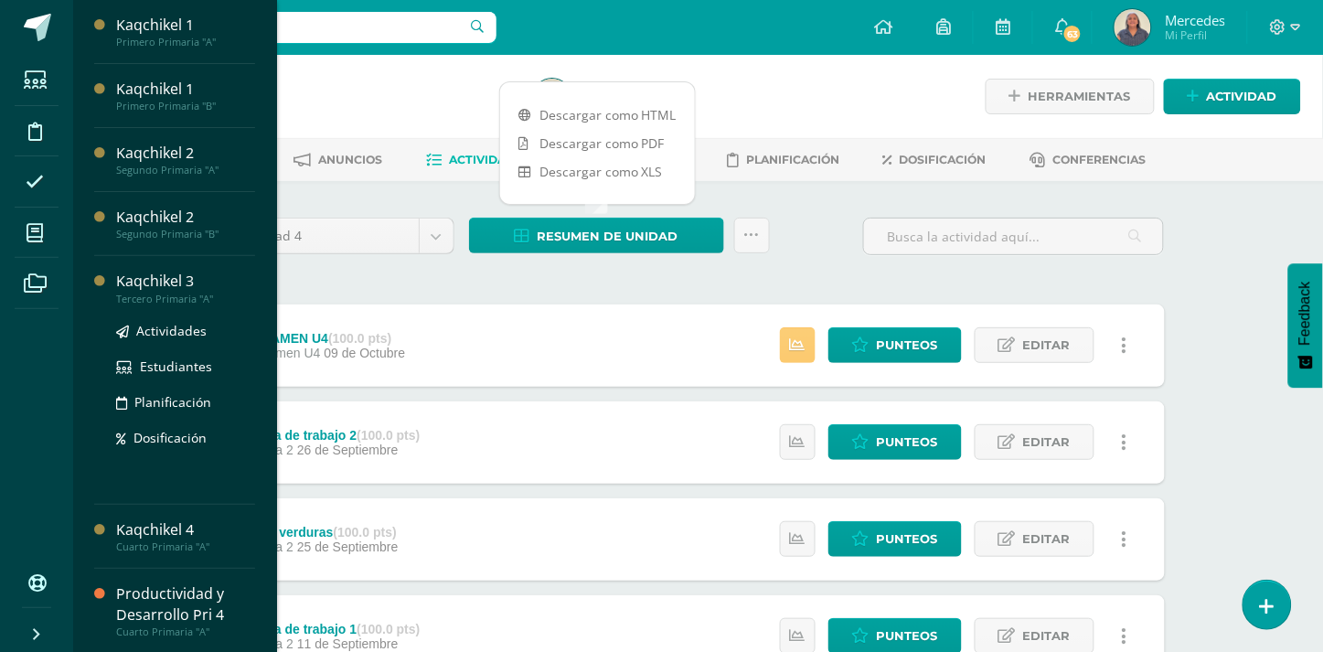
click at [134, 280] on div "Kaqchikel 3" at bounding box center [185, 281] width 139 height 21
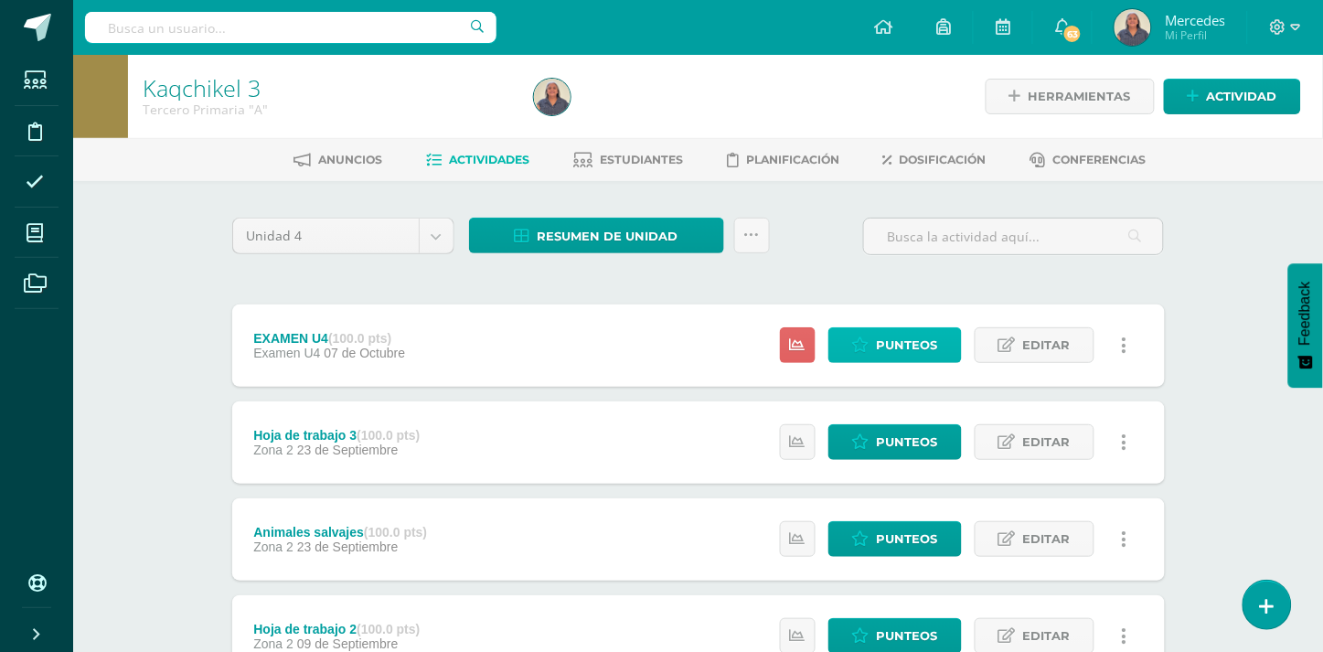
click at [893, 351] on span "Punteos" at bounding box center [907, 345] width 61 height 34
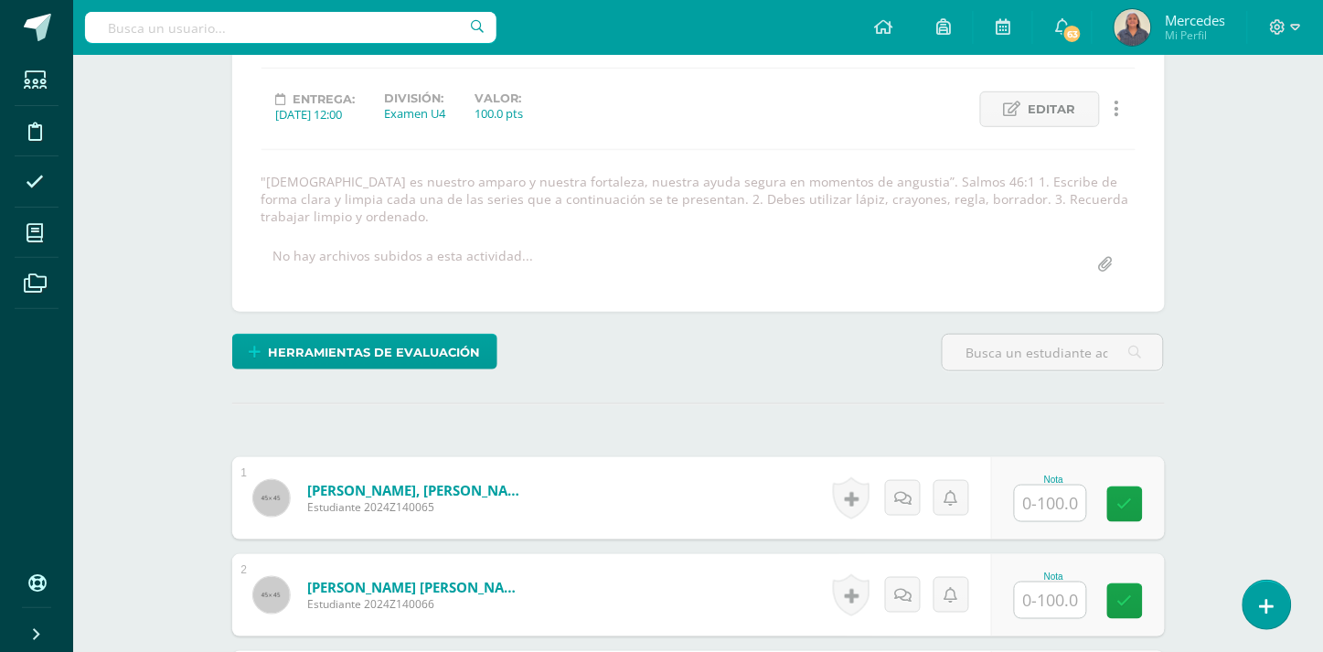
scroll to position [233, 0]
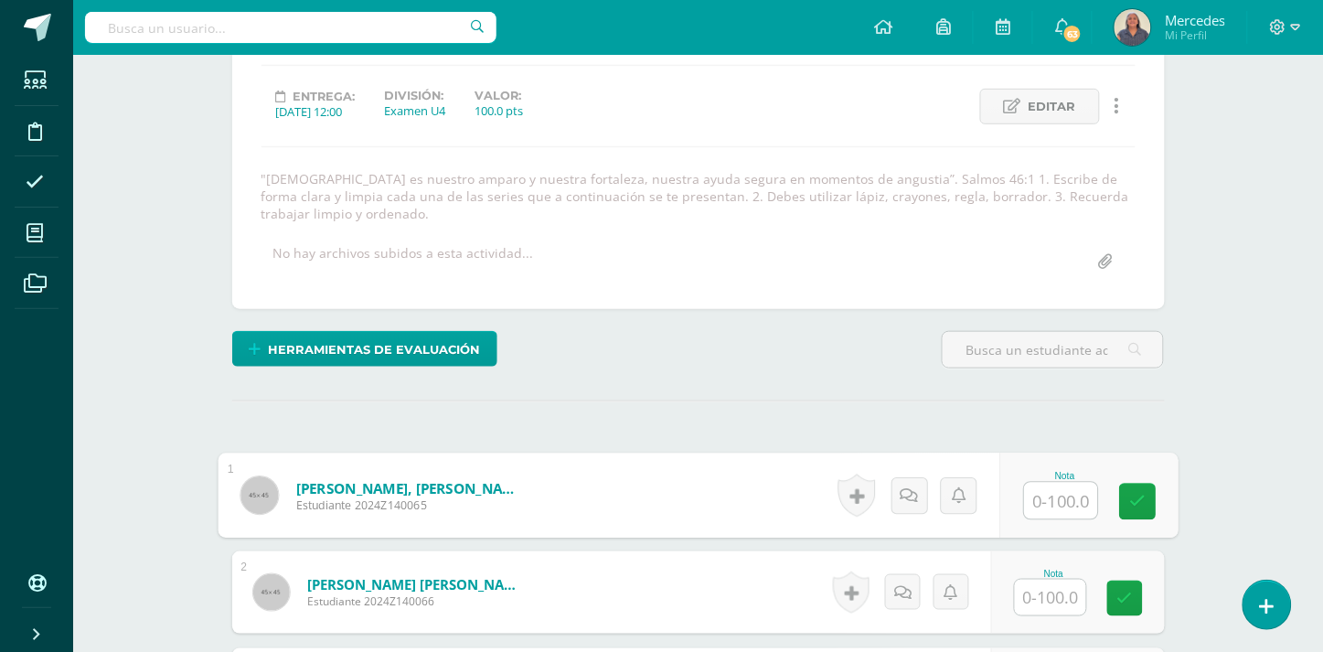
click at [1049, 492] on input "text" at bounding box center [1060, 501] width 73 height 37
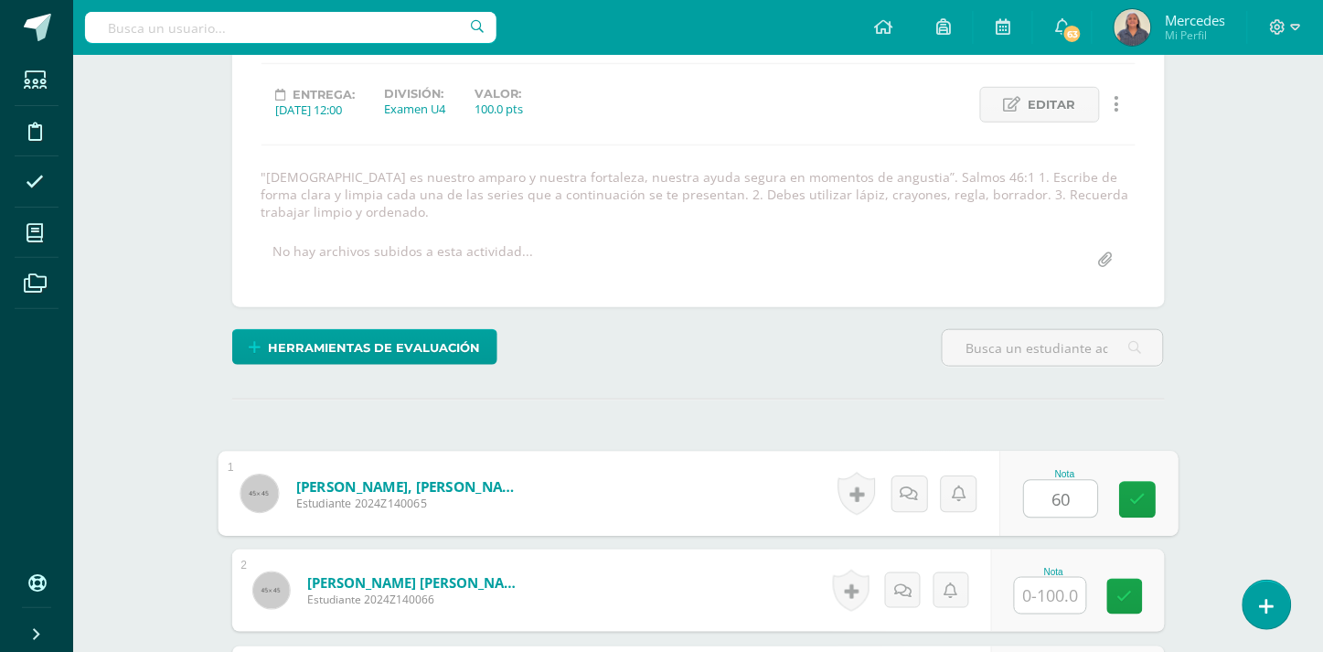
type input "60"
click at [1049, 578] on input "text" at bounding box center [1050, 596] width 71 height 36
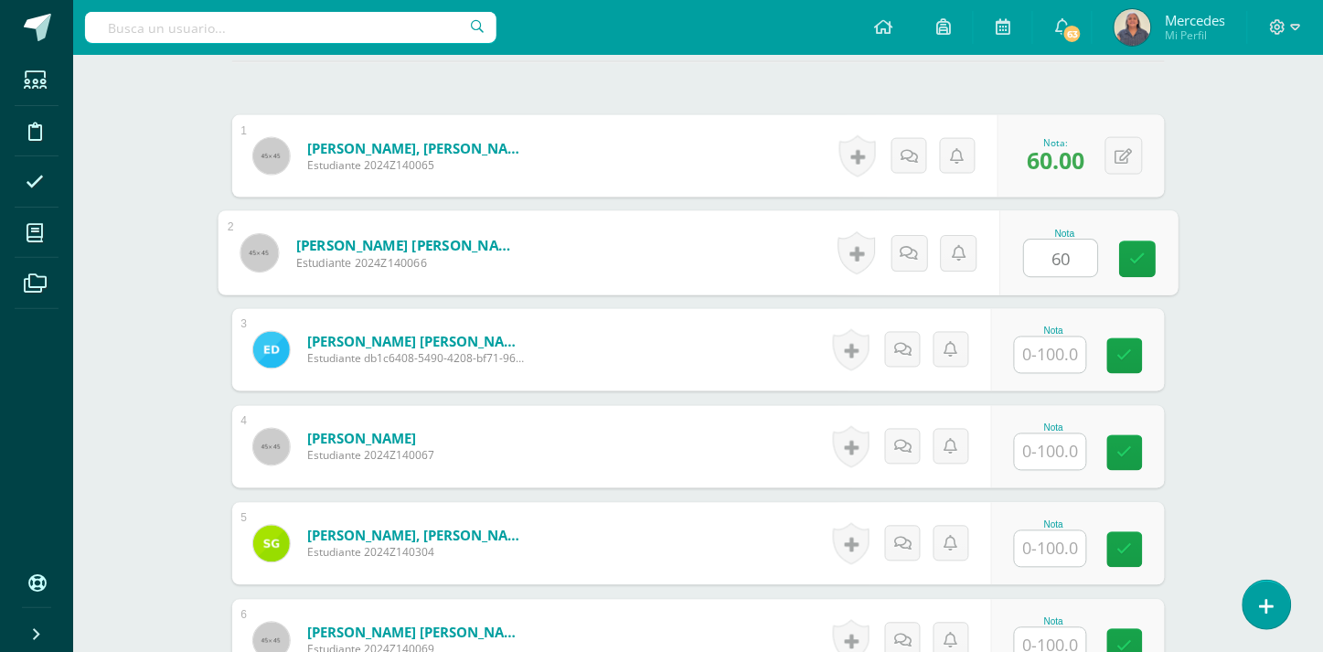
scroll to position [638, 0]
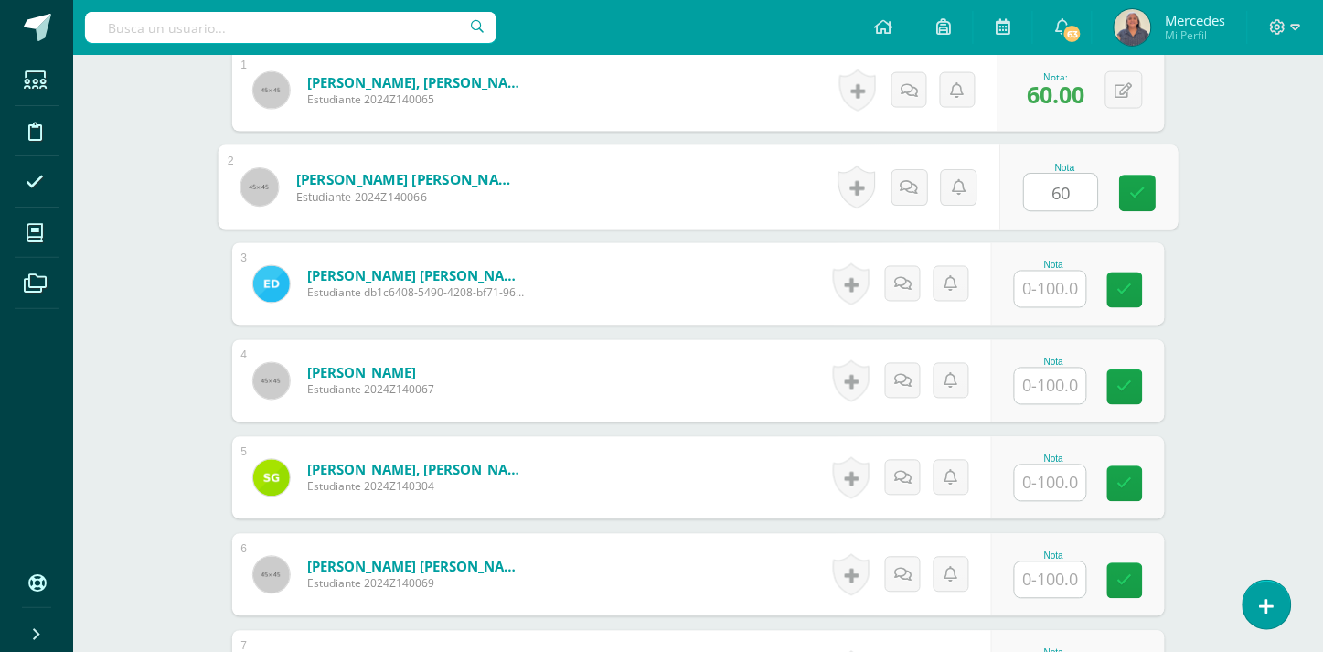
type input "60"
click at [1052, 297] on div "Nota" at bounding box center [1078, 284] width 174 height 82
click at [1056, 275] on input "text" at bounding box center [1050, 290] width 71 height 36
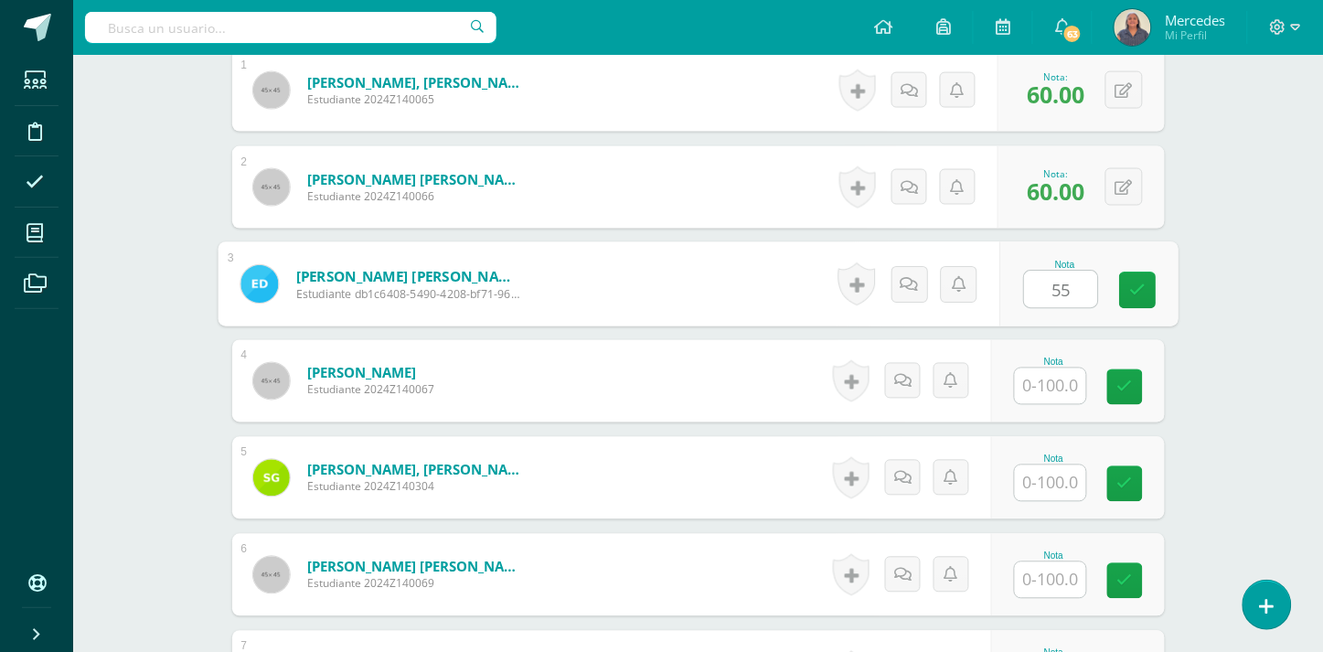
type input "55"
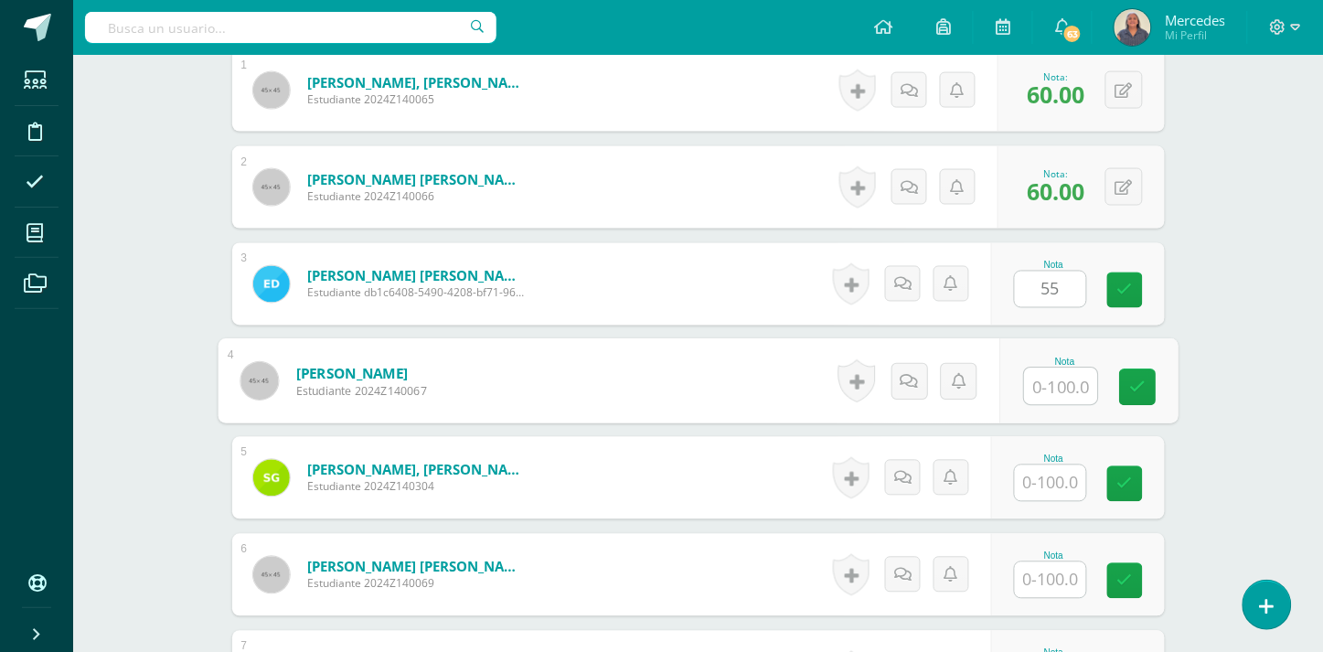
click at [1052, 369] on input "text" at bounding box center [1060, 387] width 73 height 37
type input "55"
click at [1063, 465] on input "text" at bounding box center [1050, 483] width 71 height 36
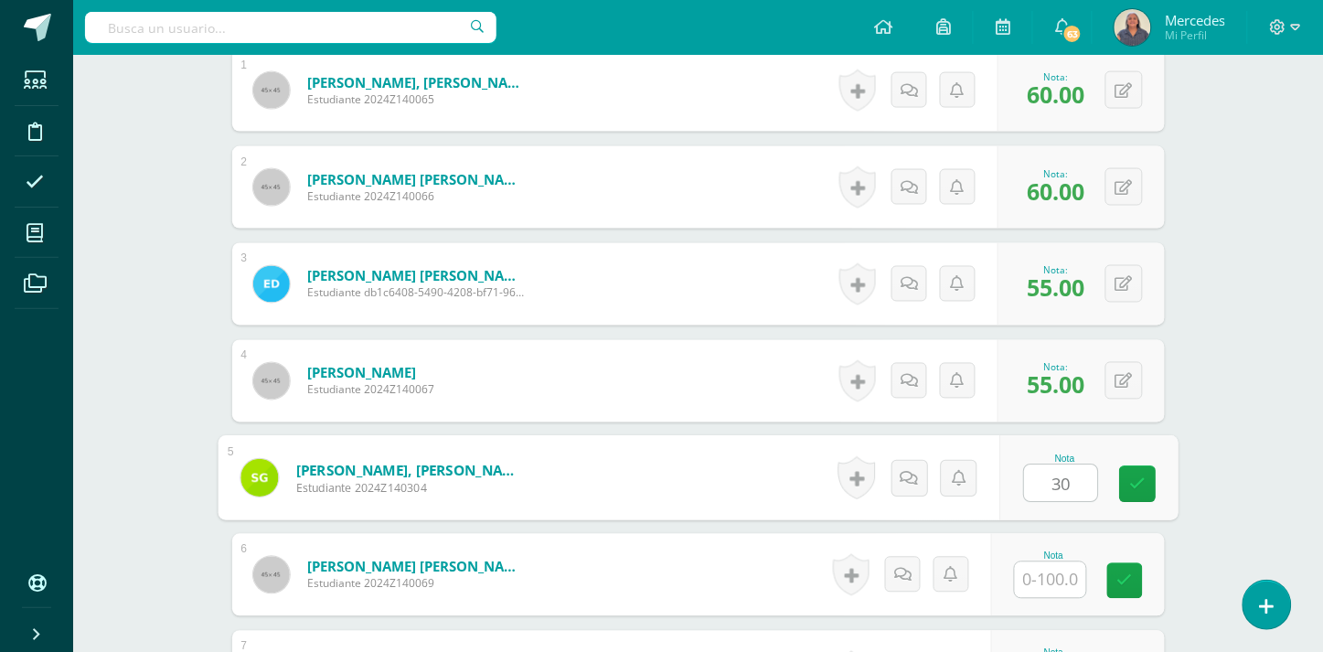
type input "30"
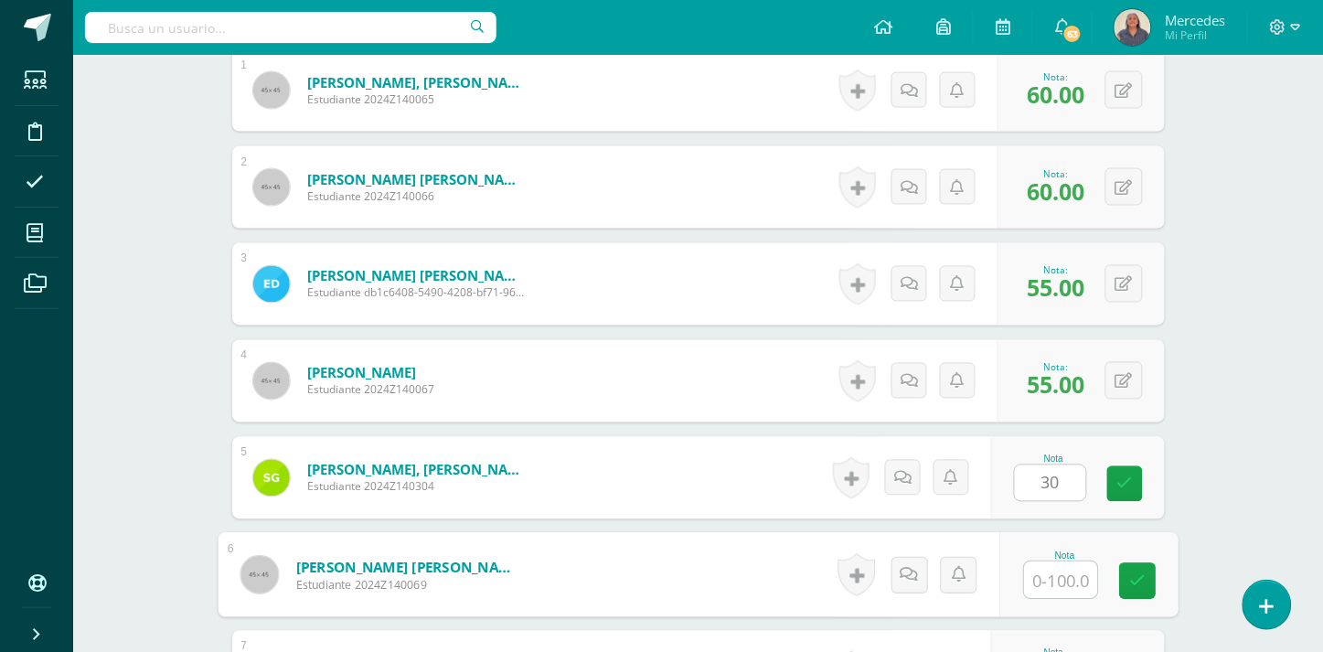
click at [1072, 562] on input "text" at bounding box center [1060, 580] width 73 height 37
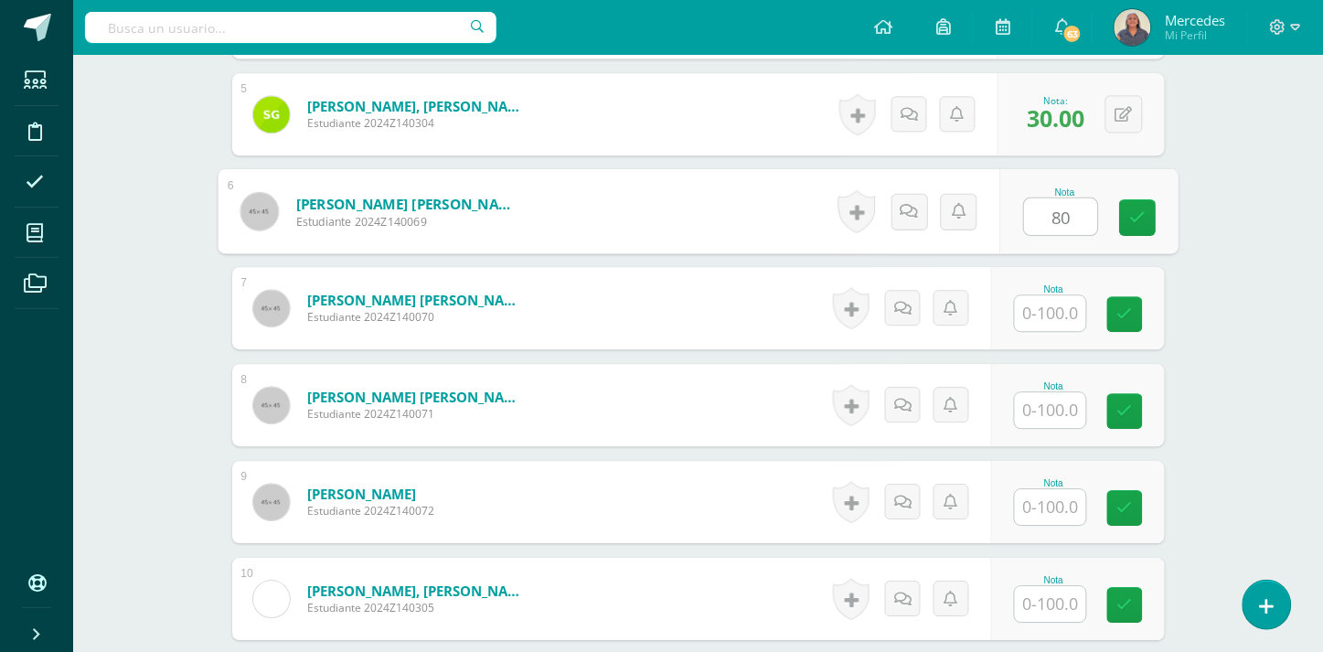
scroll to position [1041, 0]
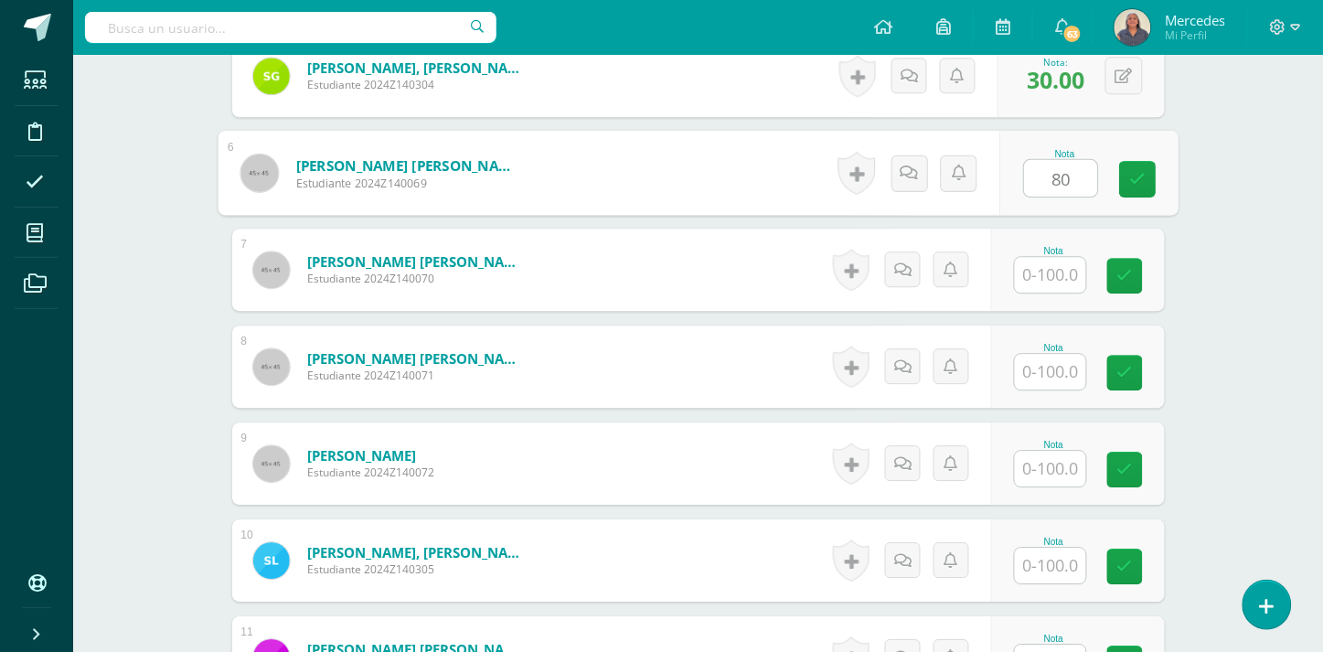
type input "80"
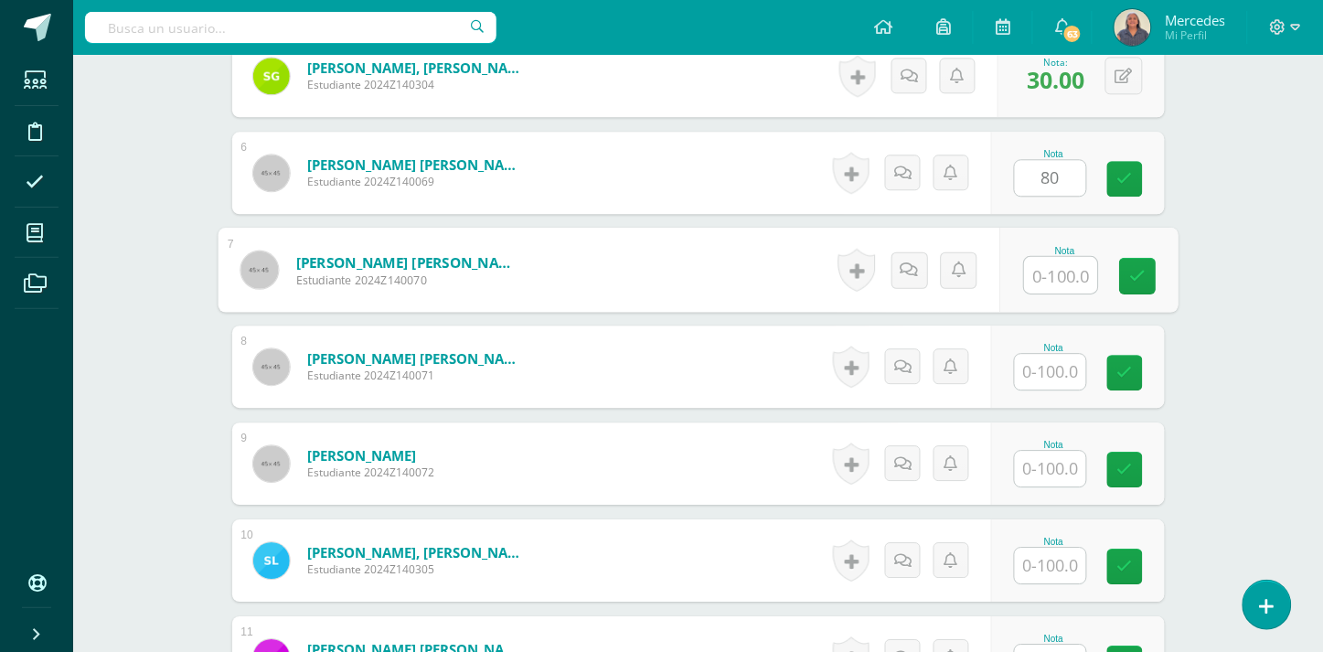
click at [1062, 260] on input "text" at bounding box center [1060, 275] width 73 height 37
type input "75"
click at [1066, 358] on input "text" at bounding box center [1050, 372] width 71 height 36
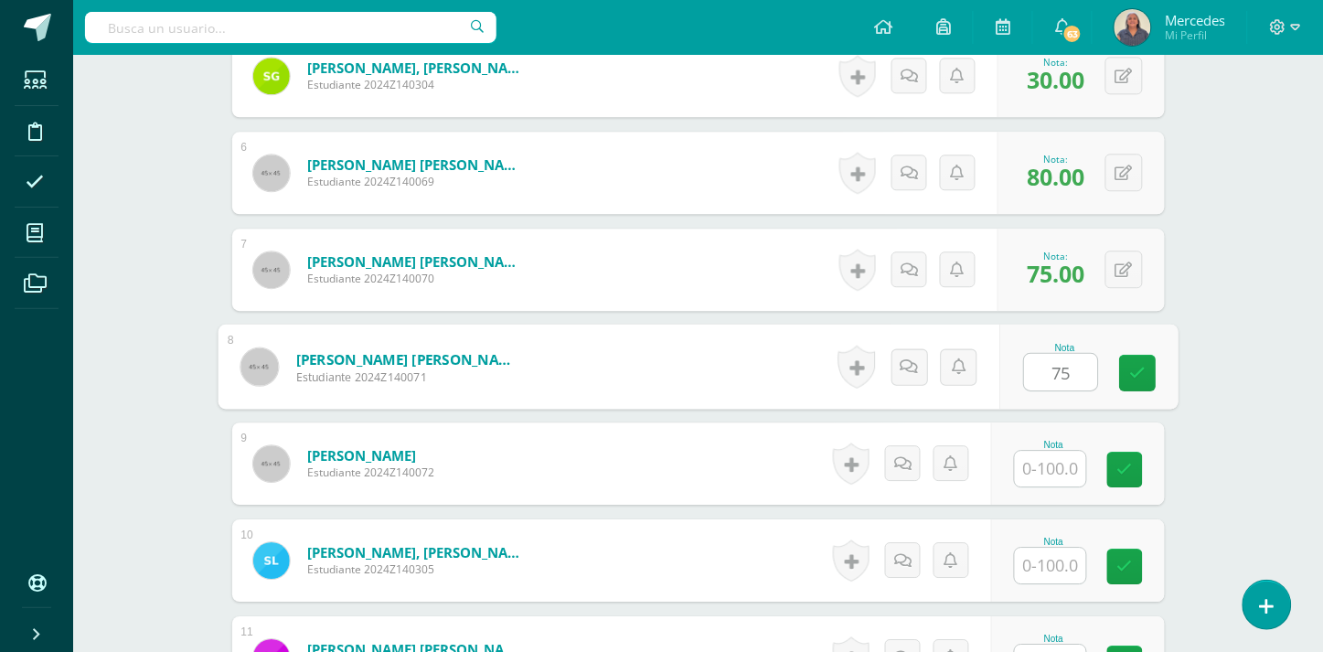
type input "75"
click at [1063, 451] on input "text" at bounding box center [1050, 469] width 71 height 36
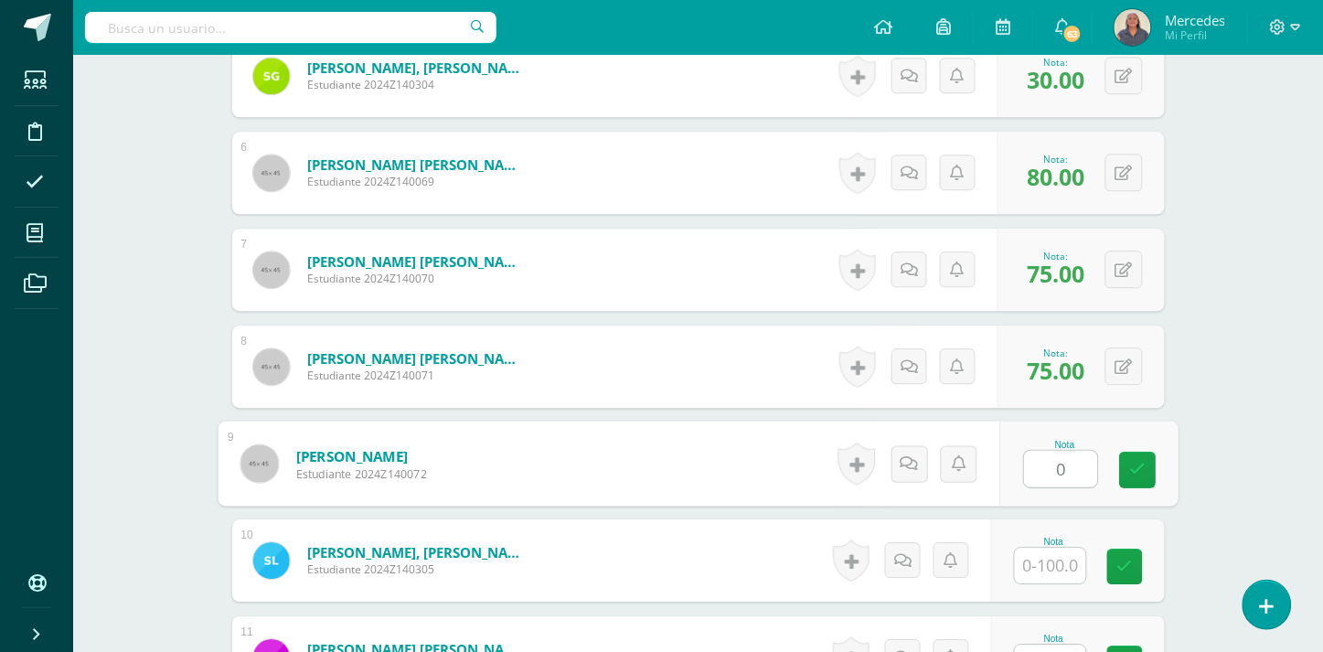
type input "0"
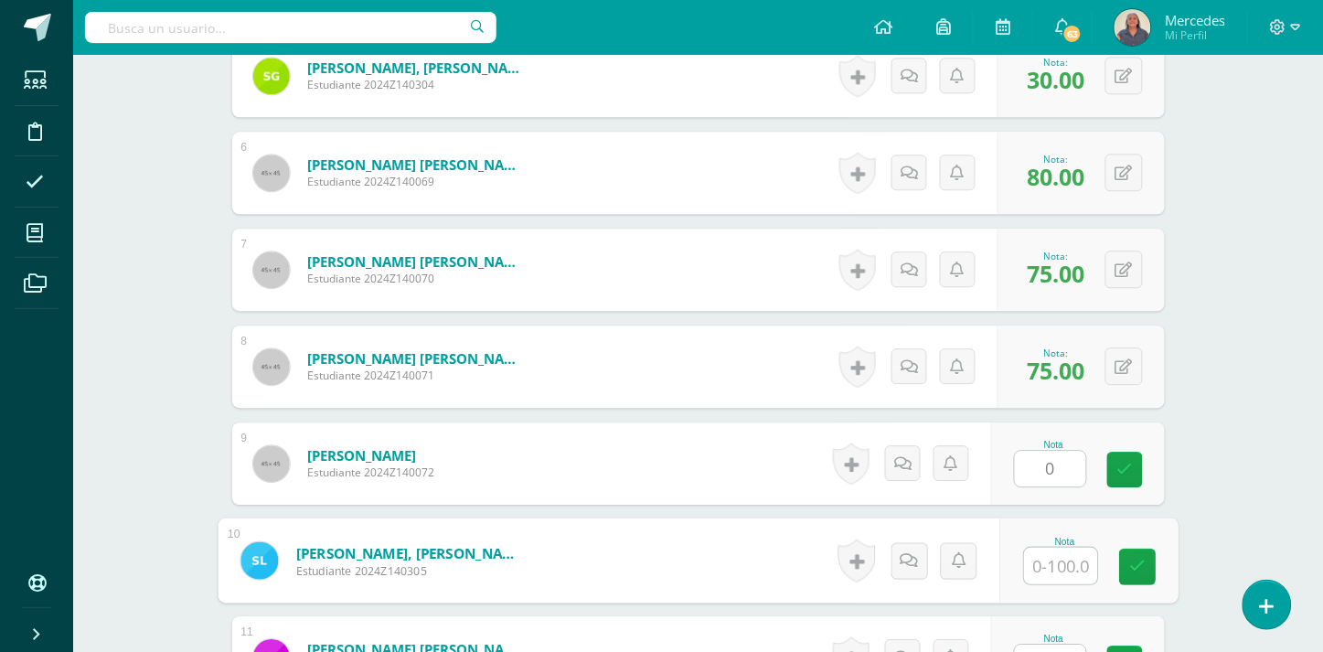
click at [1058, 561] on input "text" at bounding box center [1060, 566] width 73 height 37
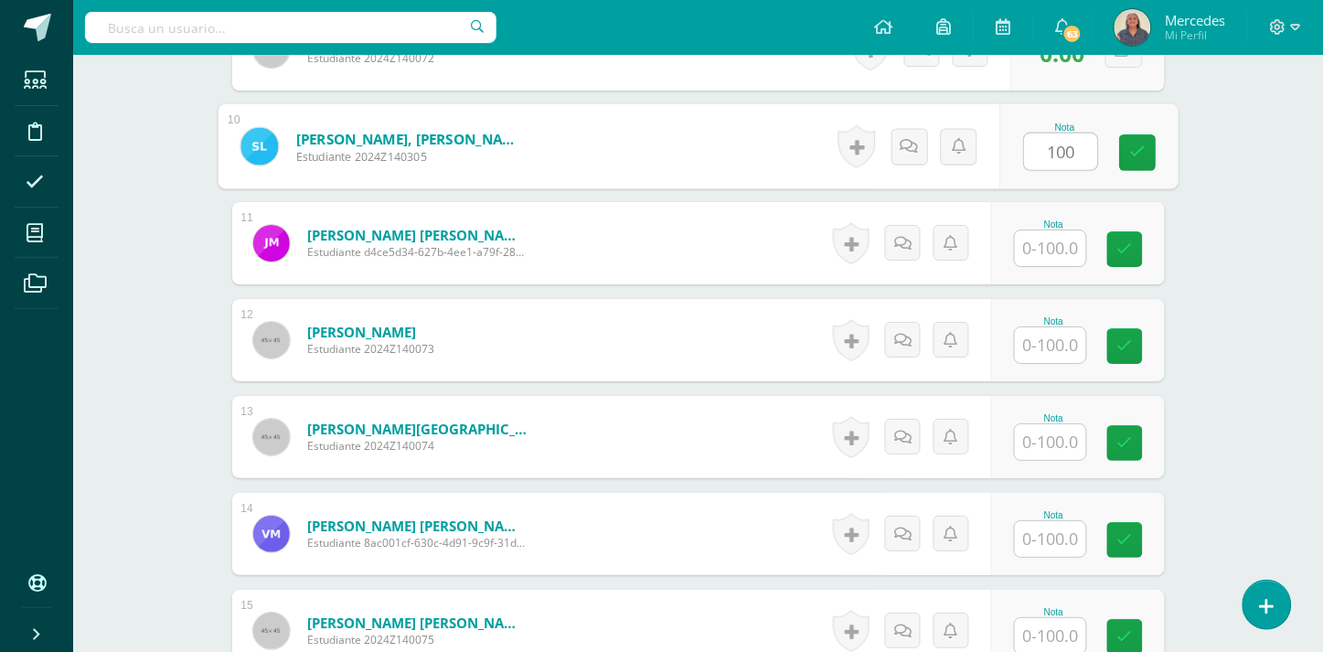
scroll to position [1515, 0]
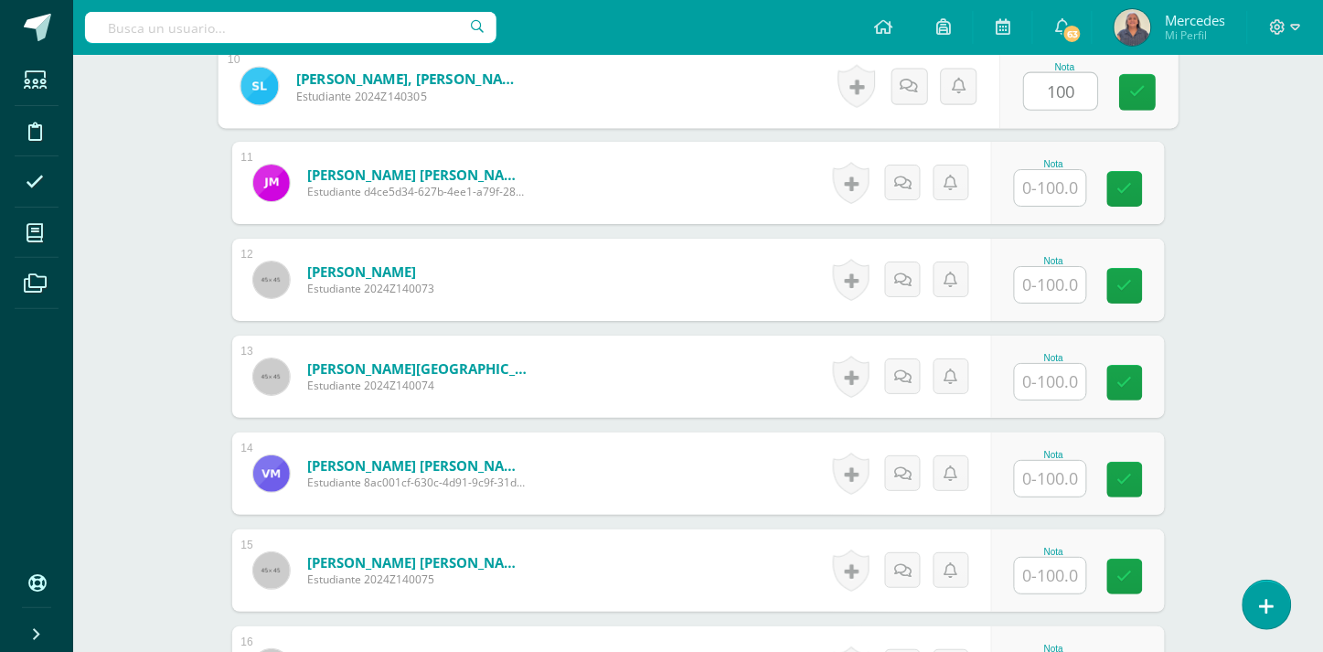
type input "100"
click at [1056, 174] on input "text" at bounding box center [1050, 188] width 71 height 36
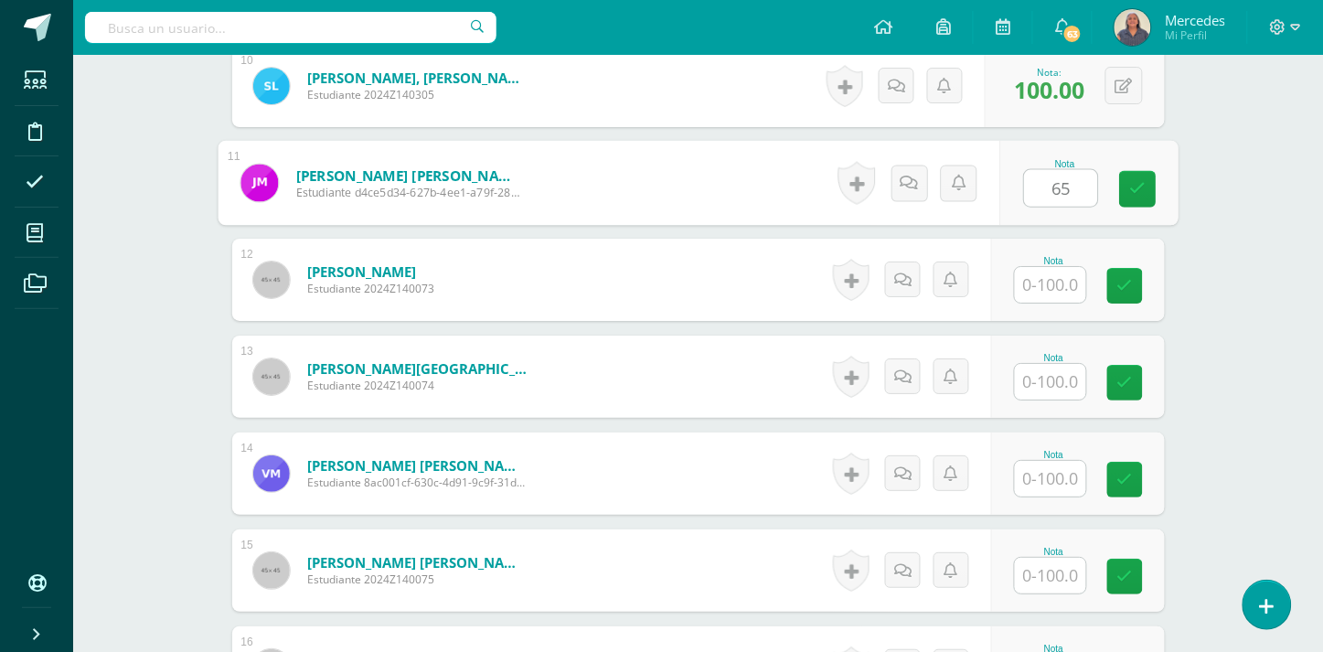
type input "65"
click at [1062, 269] on input "text" at bounding box center [1050, 285] width 71 height 36
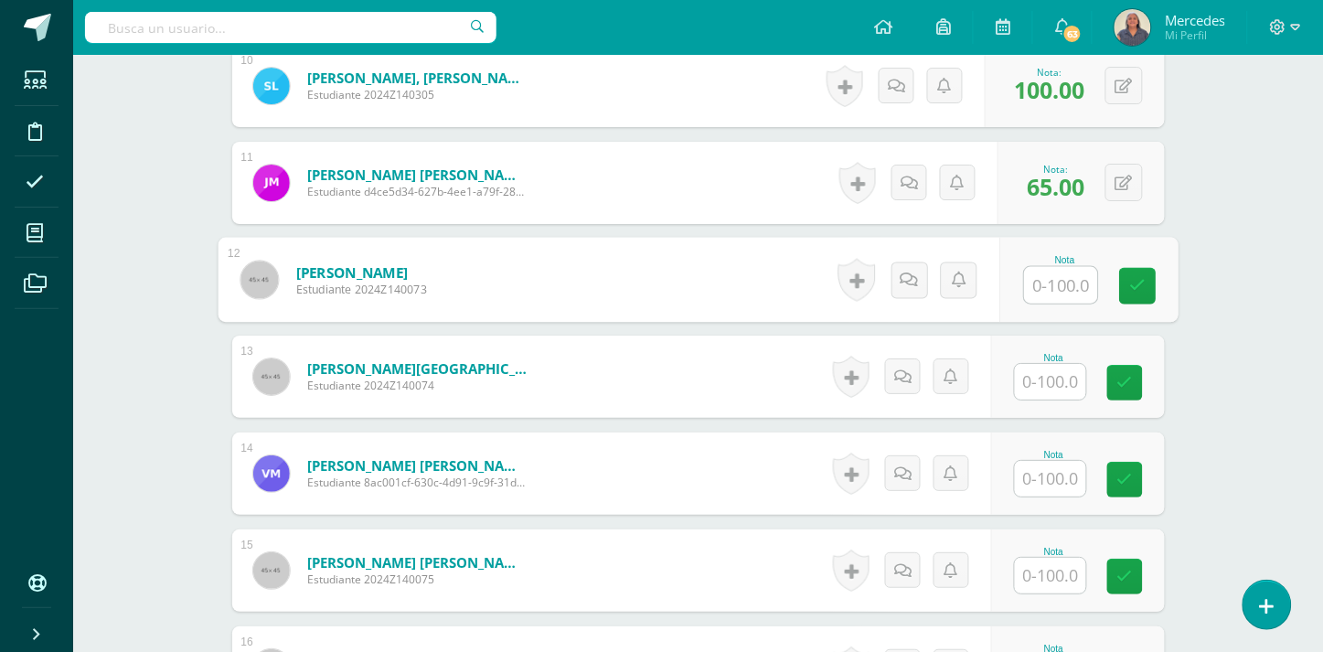
click at [1062, 269] on input "text" at bounding box center [1060, 285] width 73 height 37
type input "40"
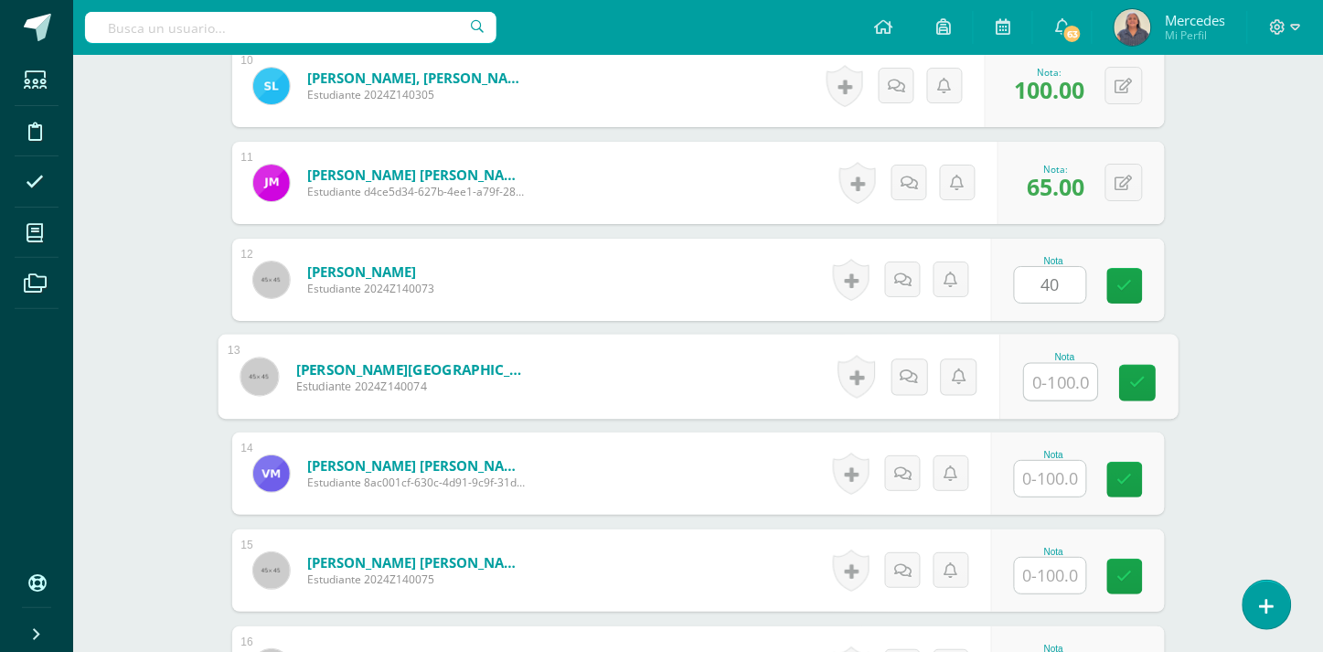
click at [1058, 364] on input "text" at bounding box center [1060, 382] width 73 height 37
type input "100"
click at [1061, 461] on input "text" at bounding box center [1050, 479] width 71 height 36
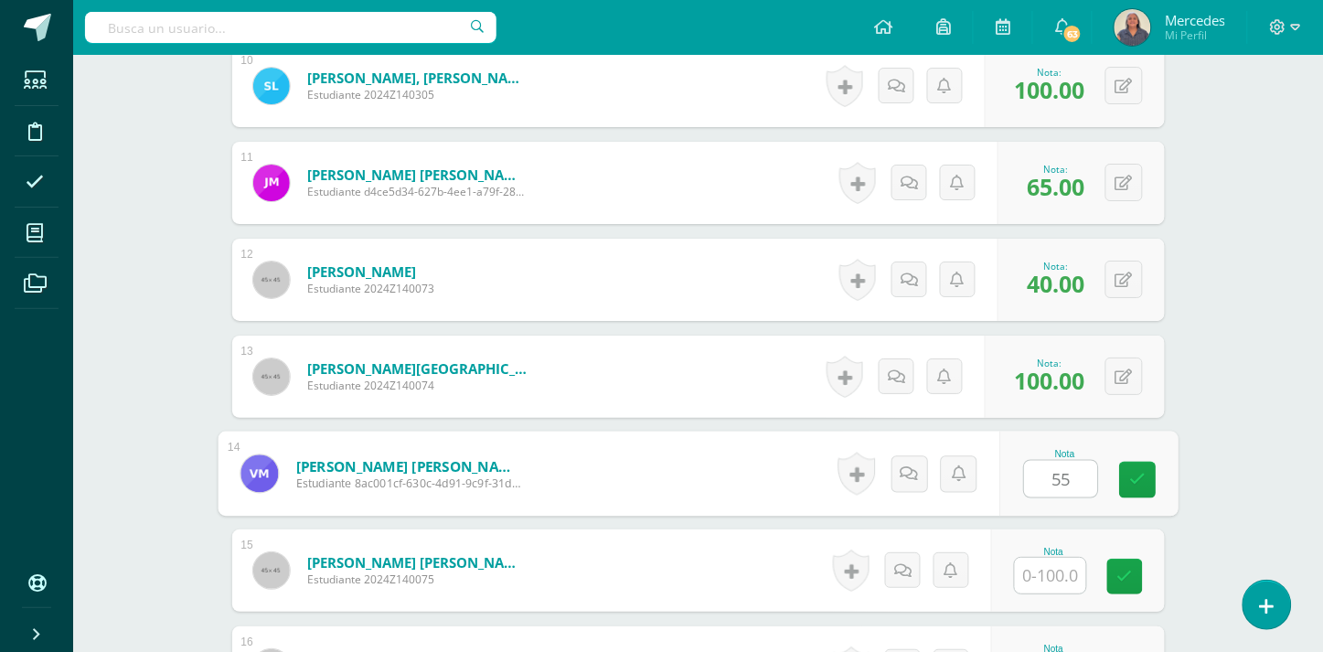
type input "55"
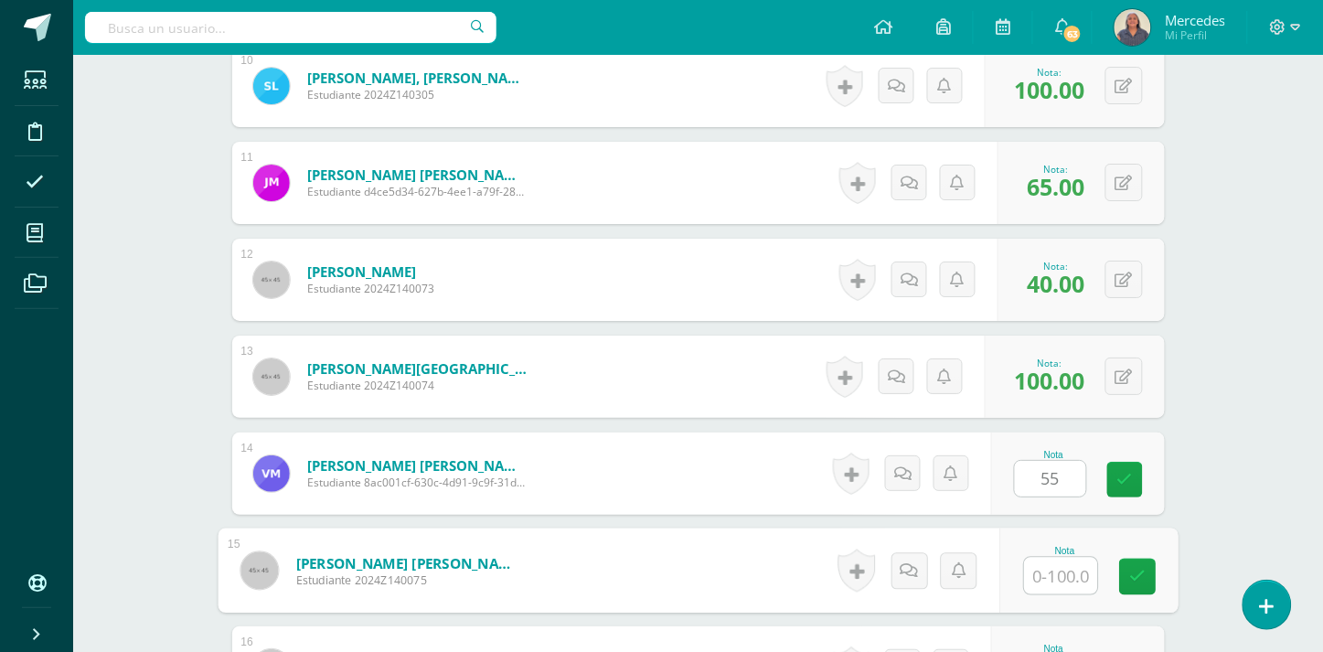
click at [1049, 558] on input "text" at bounding box center [1060, 576] width 73 height 37
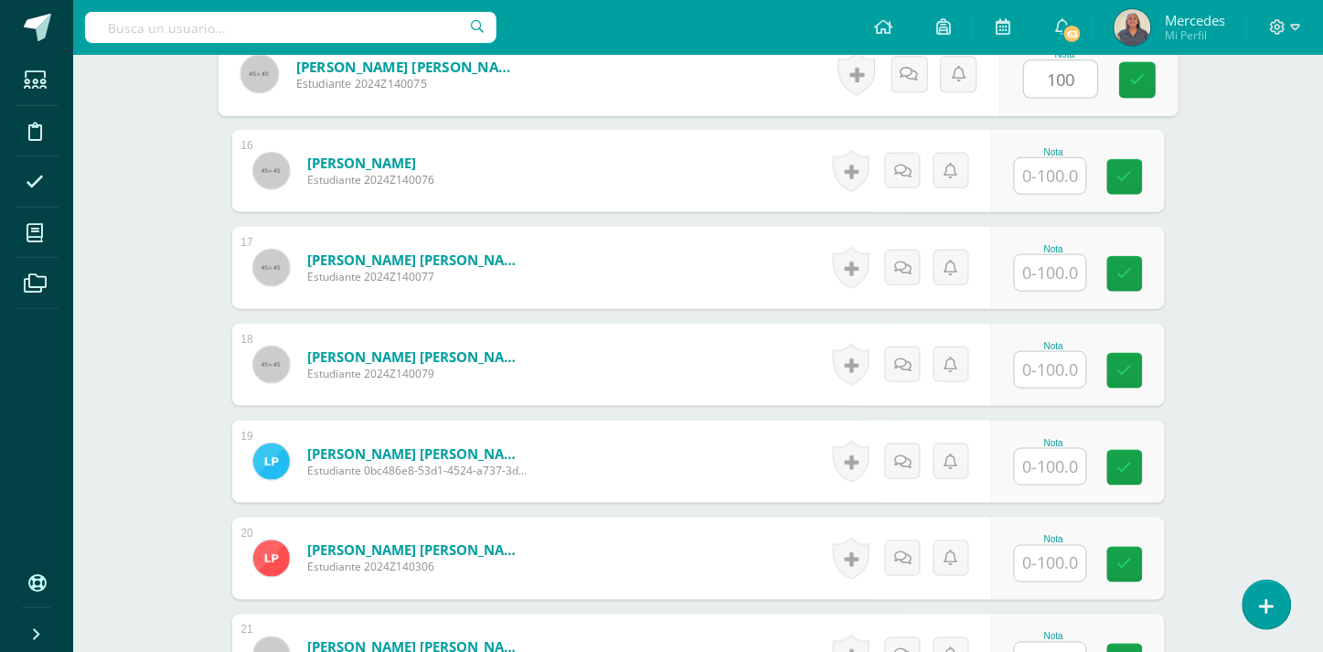
scroll to position [1972, 0]
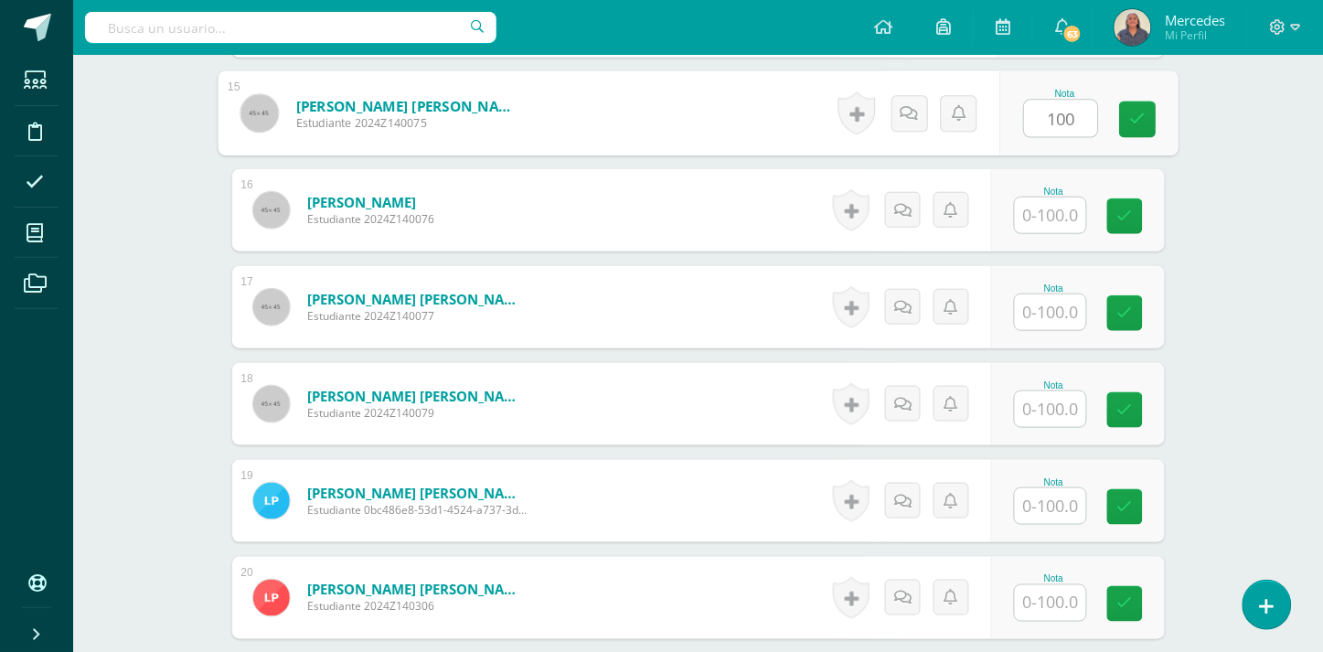
type input "100"
click at [1063, 198] on input "text" at bounding box center [1050, 216] width 71 height 36
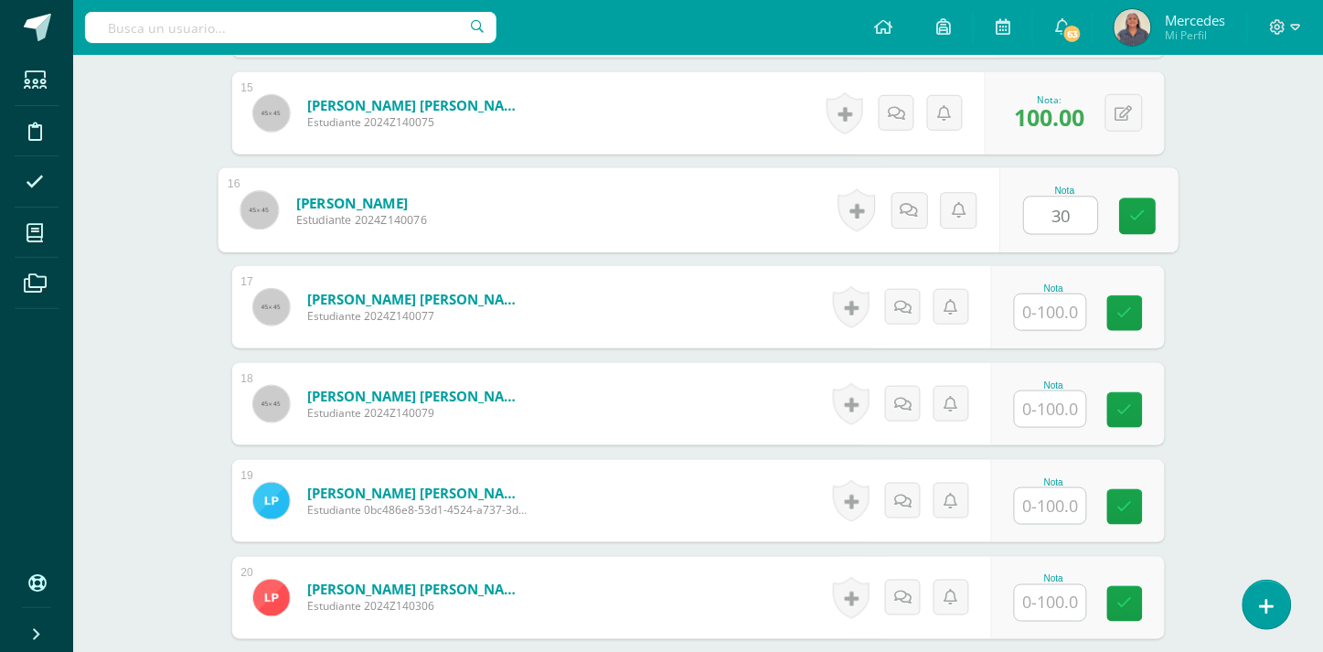
type input "30"
click at [1064, 296] on input "text" at bounding box center [1050, 312] width 71 height 36
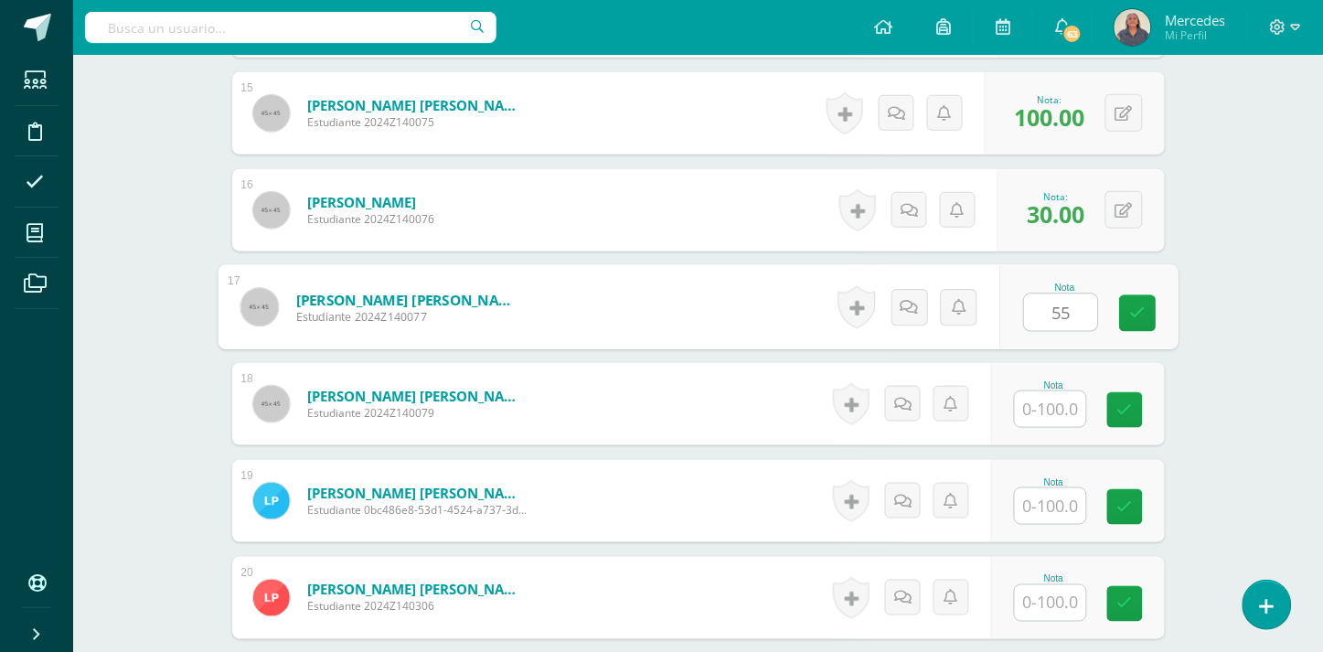
type input "55"
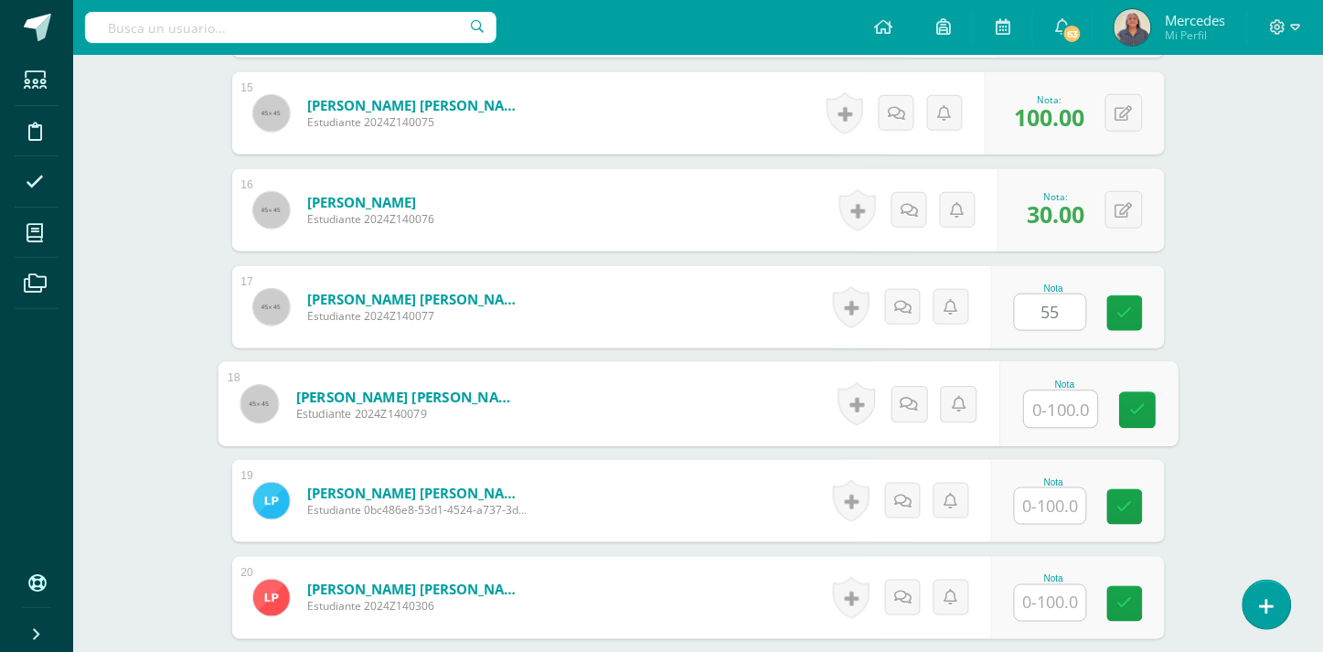
click at [1052, 393] on input "text" at bounding box center [1060, 409] width 73 height 37
type input "60"
click at [1067, 497] on input "text" at bounding box center [1050, 506] width 71 height 36
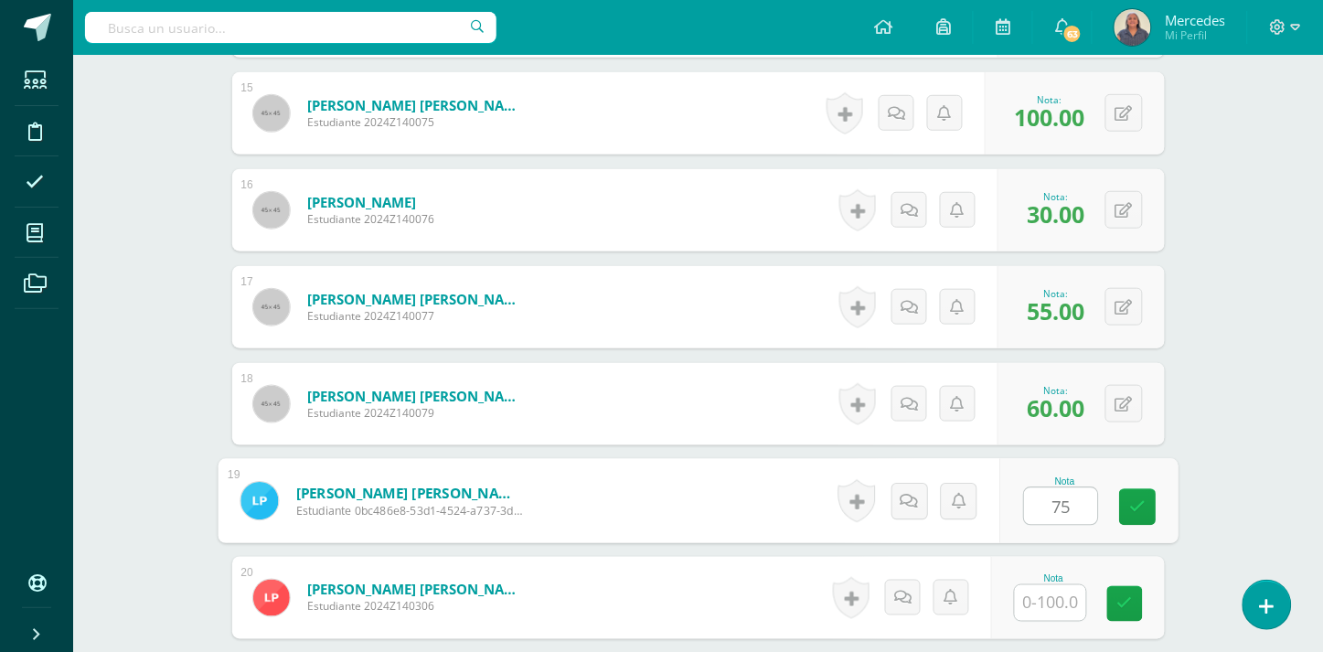
type input "75"
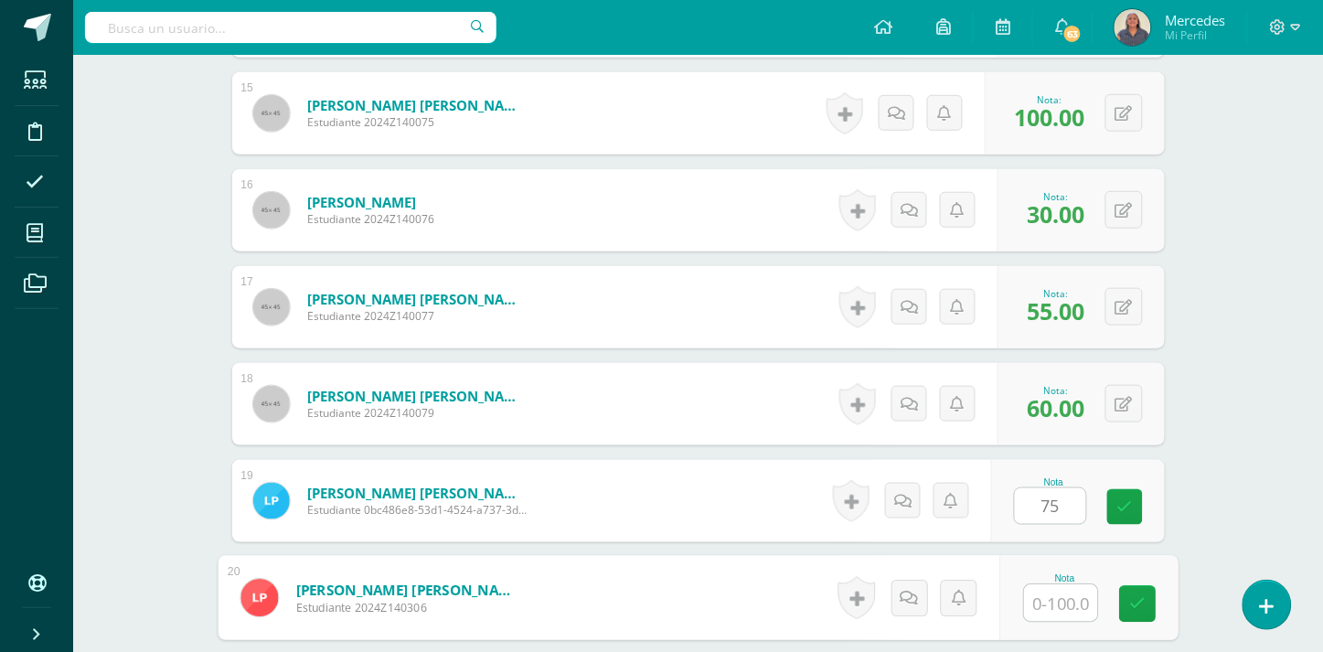
click at [1055, 585] on input "text" at bounding box center [1060, 603] width 73 height 37
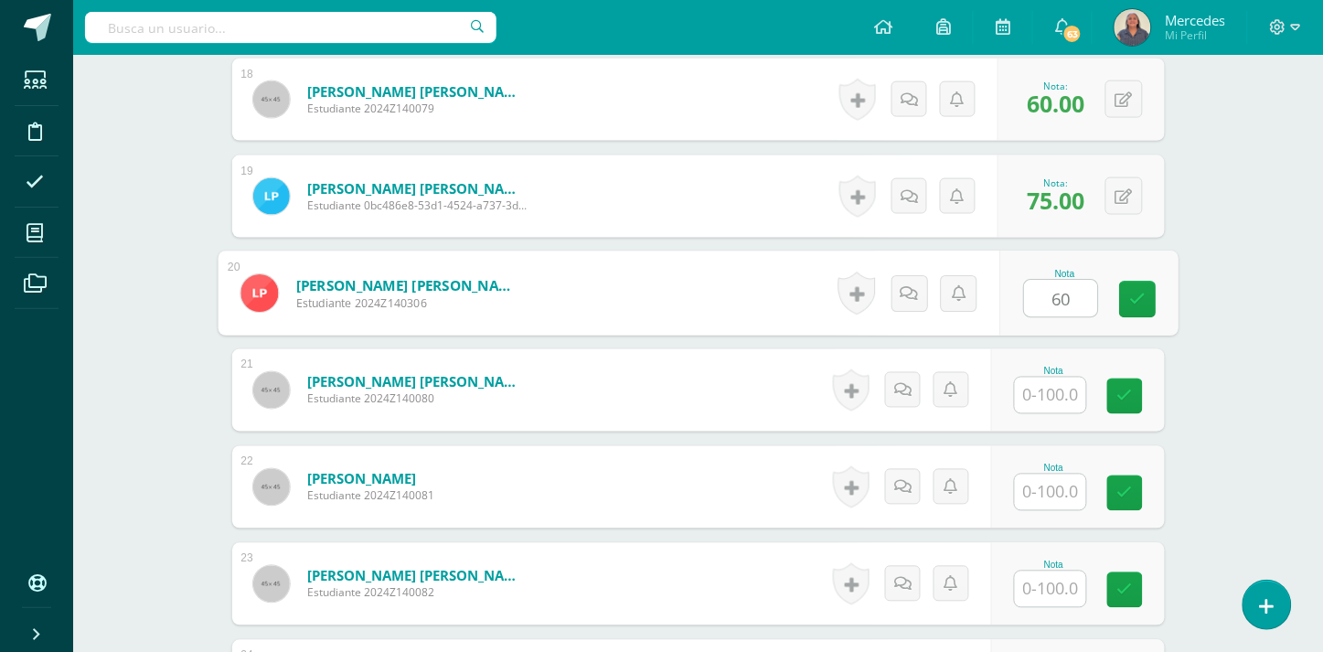
scroll to position [2332, 0]
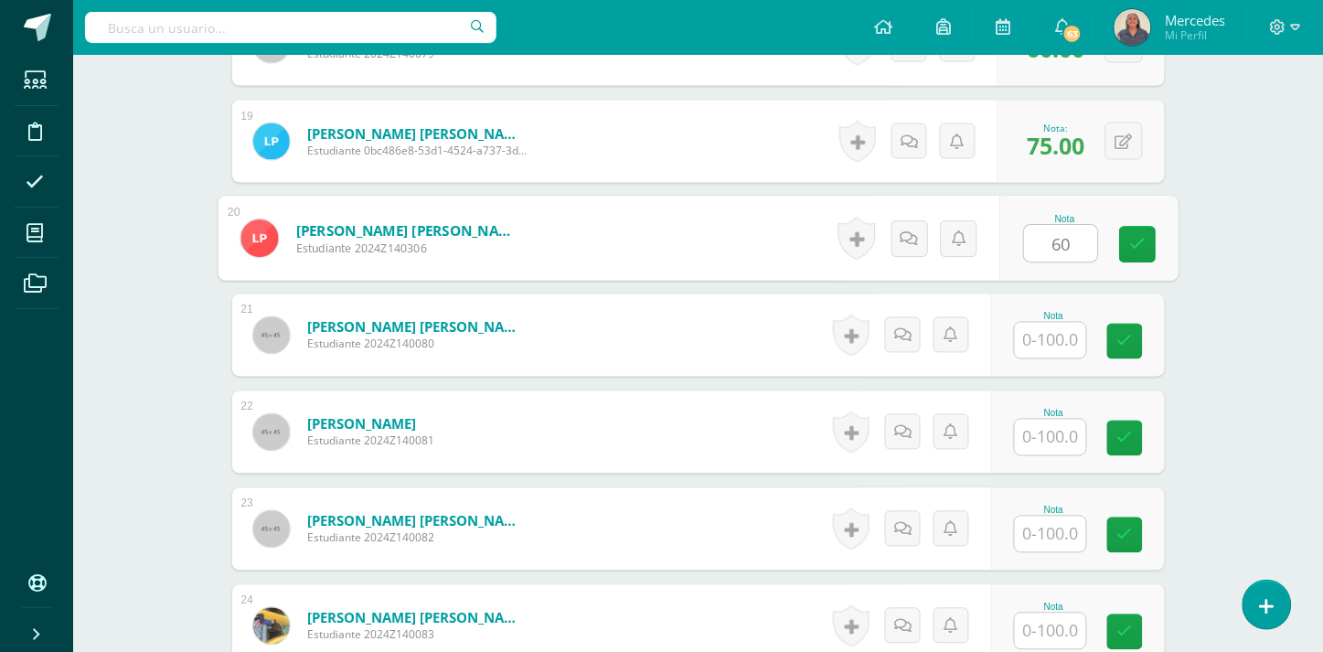
type input "60"
click at [1074, 323] on input "text" at bounding box center [1050, 341] width 71 height 36
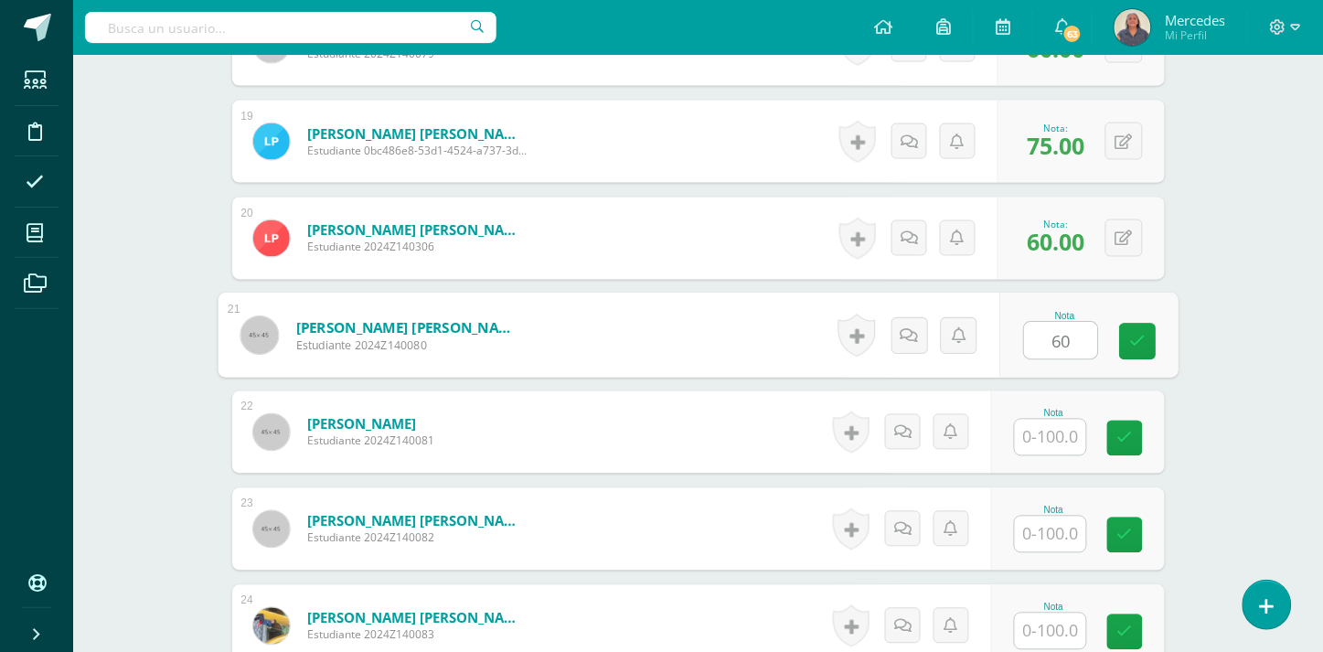
type input "60"
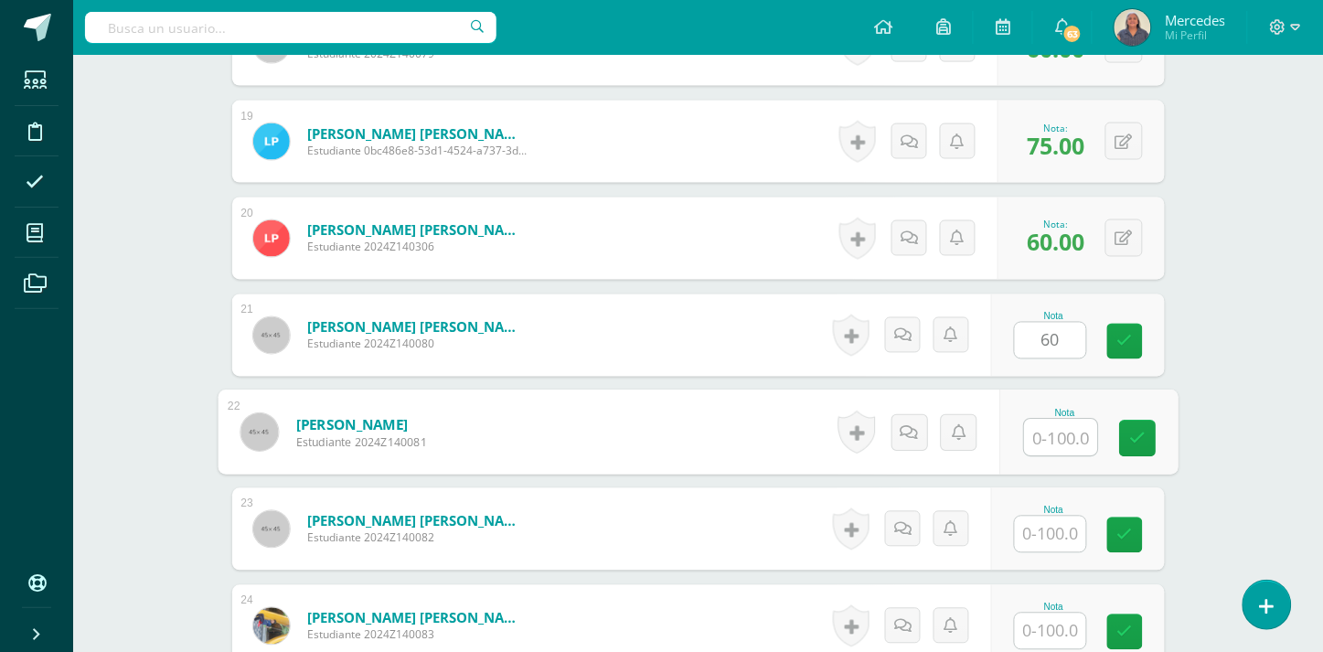
click at [1062, 425] on input "text" at bounding box center [1060, 438] width 73 height 37
type input "60"
click at [1056, 519] on input "text" at bounding box center [1050, 535] width 71 height 36
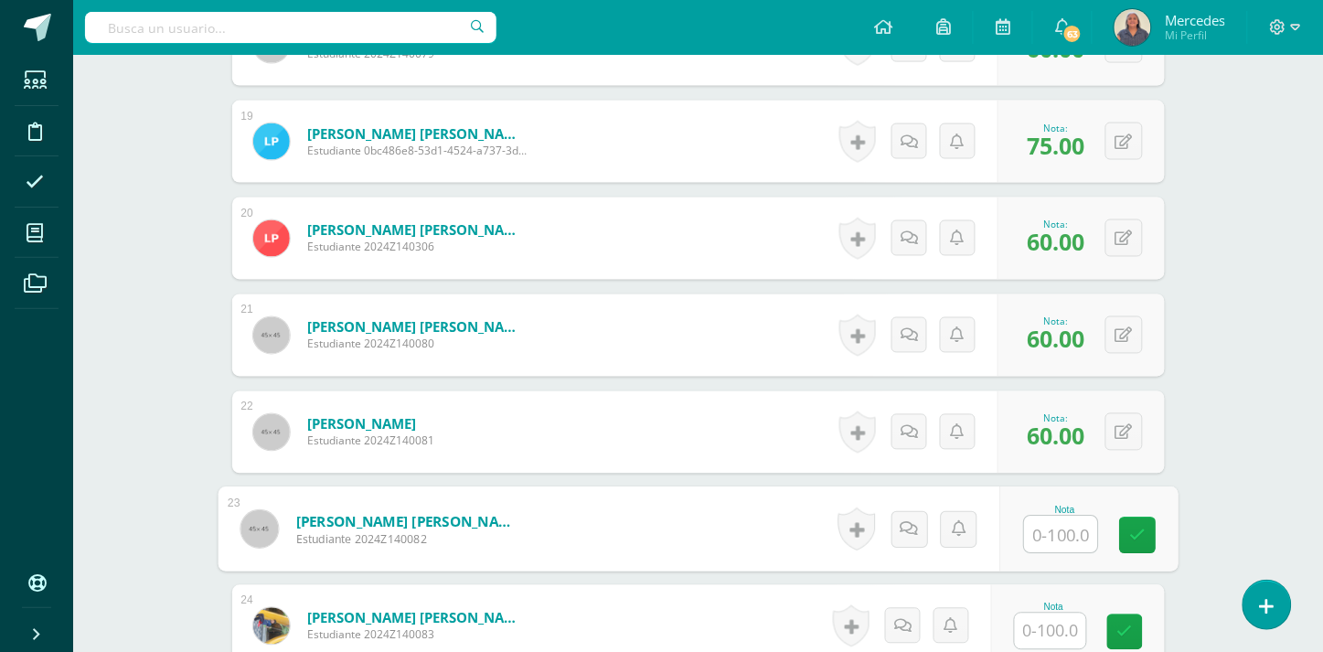
type input "4"
type input "5"
type input "40"
click at [1059, 616] on input "text" at bounding box center [1050, 632] width 71 height 36
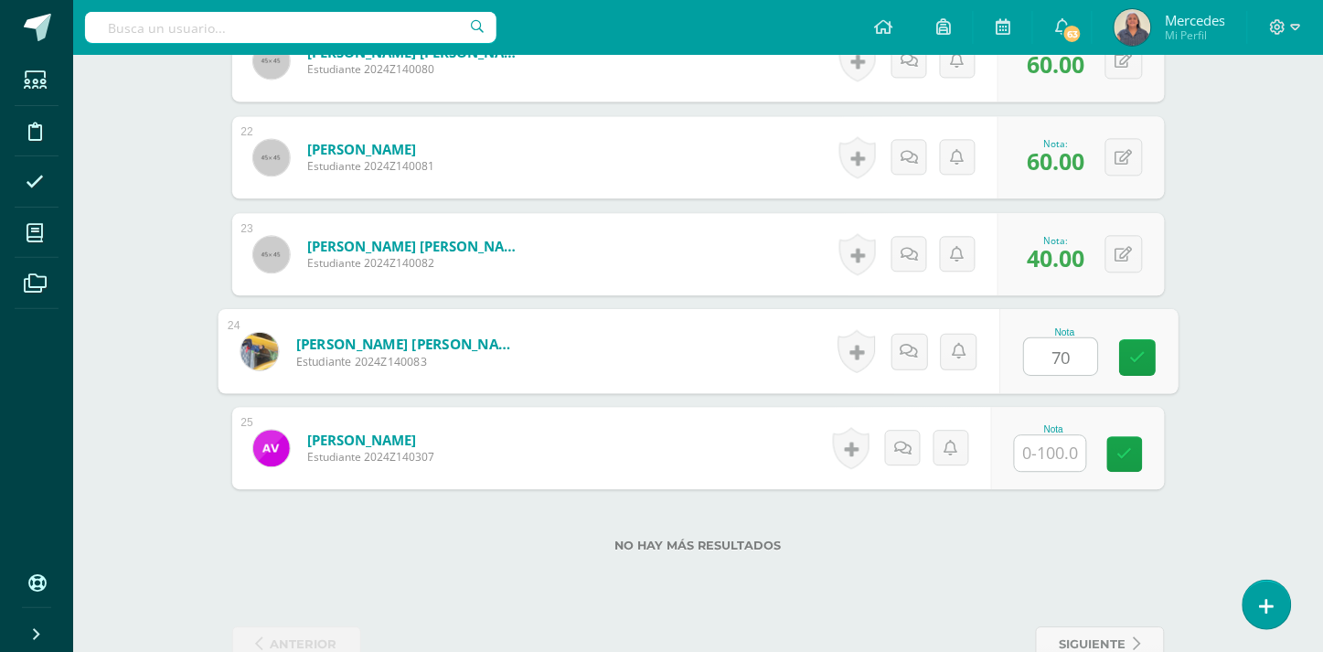
scroll to position [2635, 0]
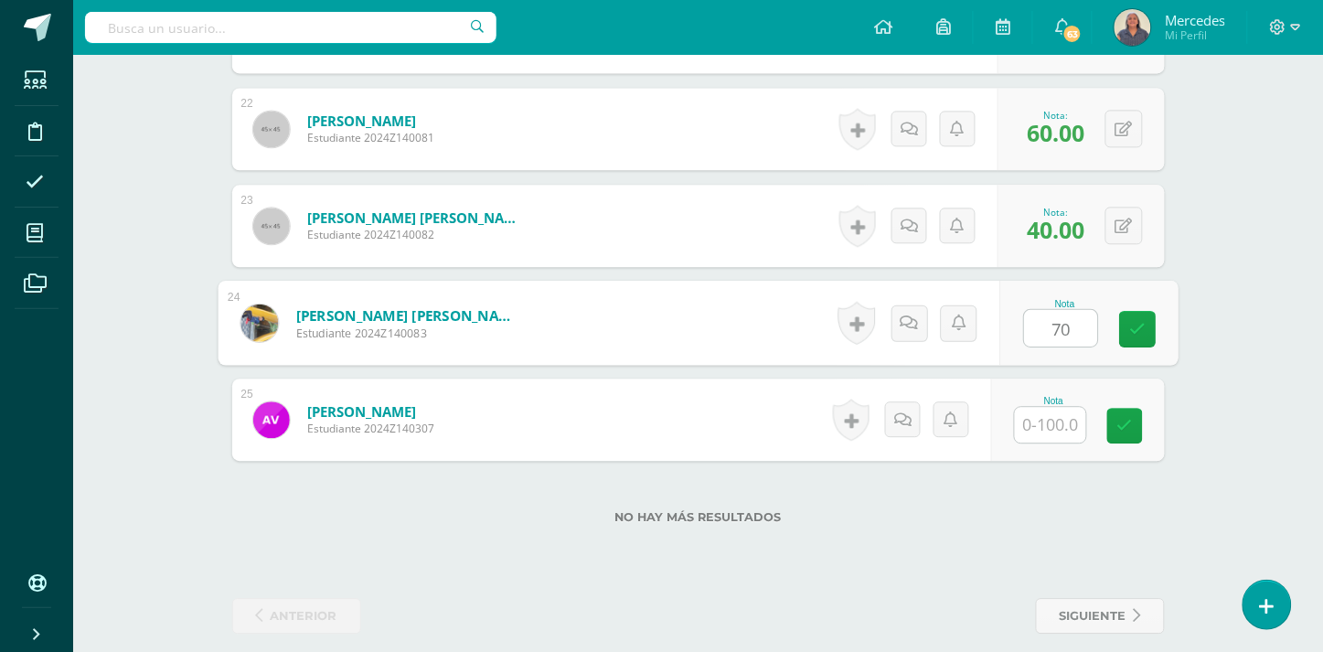
type input "70"
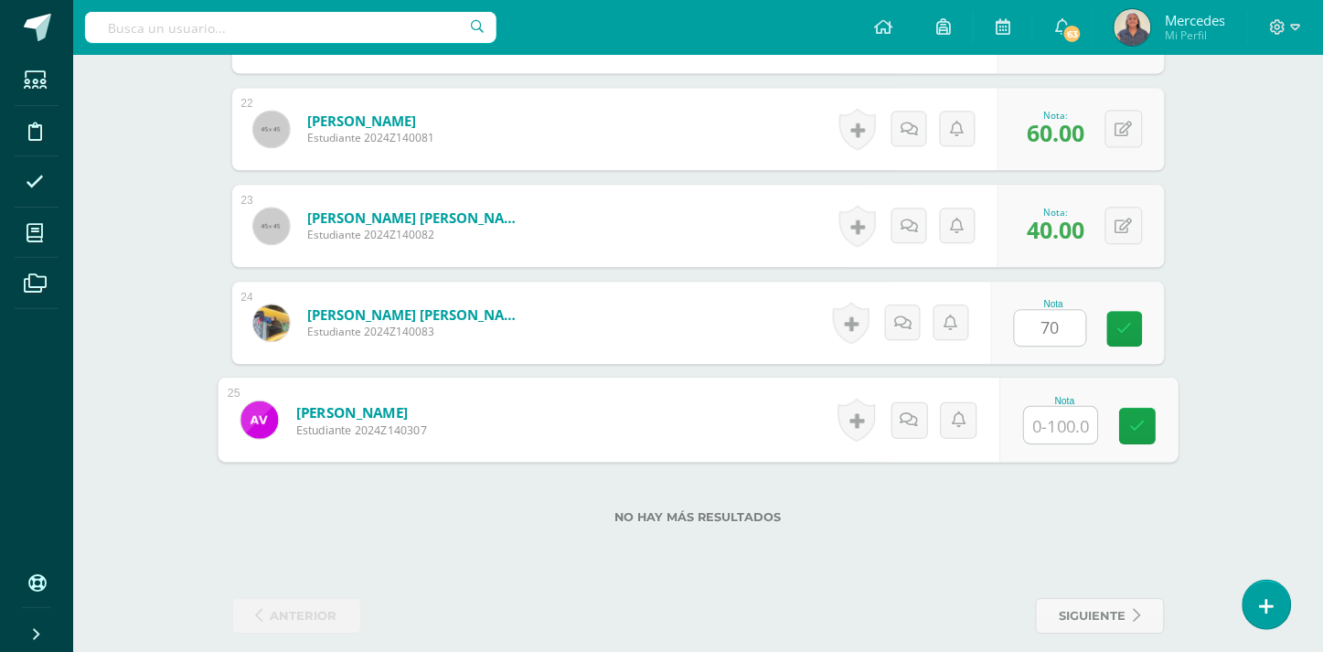
click at [1054, 409] on input "text" at bounding box center [1060, 425] width 73 height 37
type input "60"
click at [1138, 418] on icon at bounding box center [1137, 426] width 16 height 16
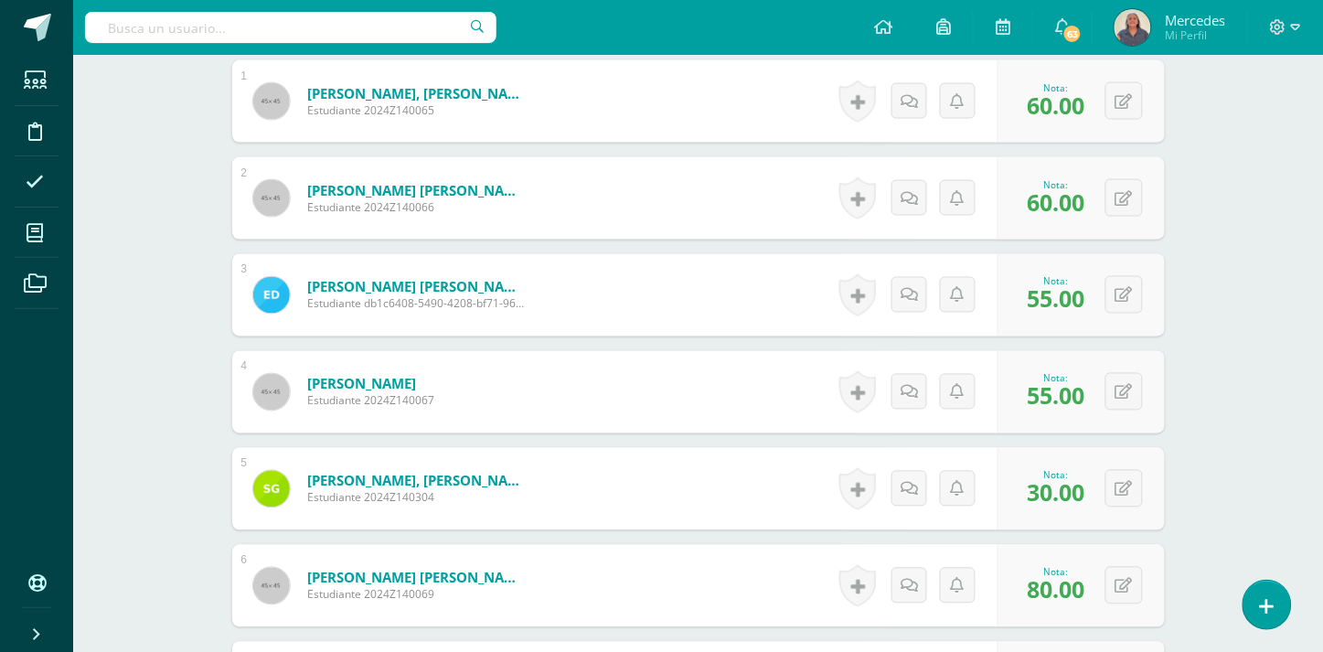
scroll to position [0, 0]
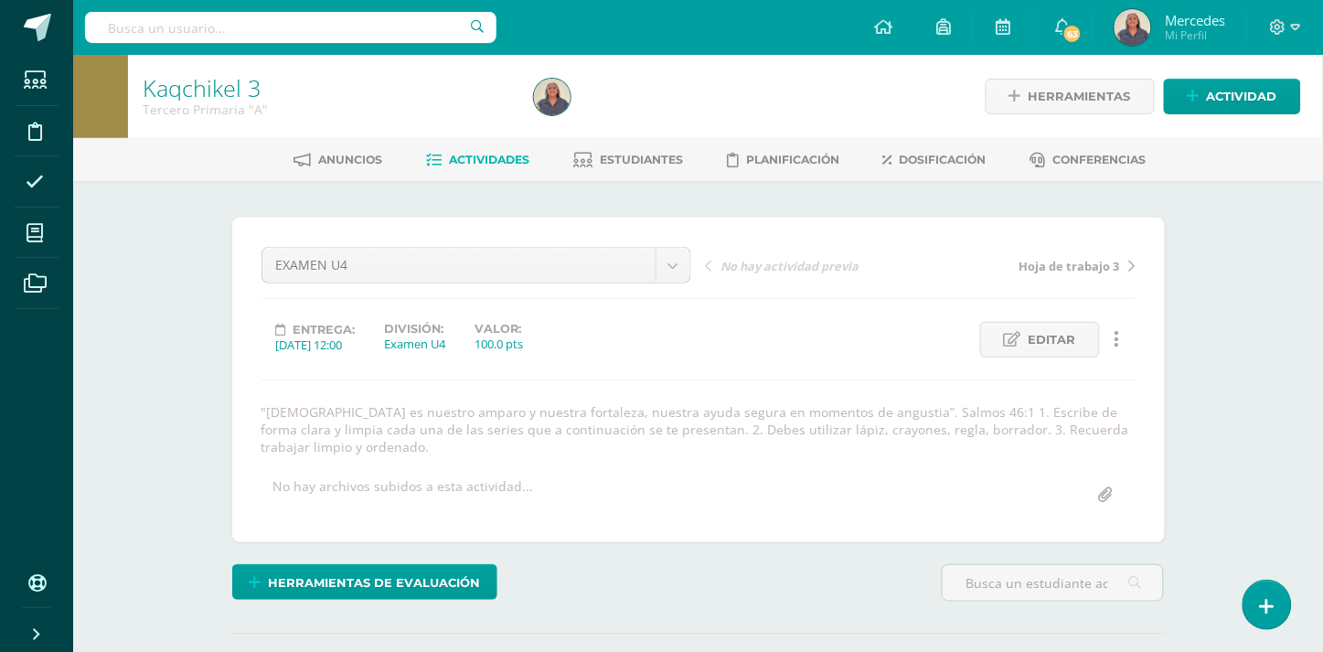
click at [470, 158] on span "Actividades" at bounding box center [489, 160] width 80 height 14
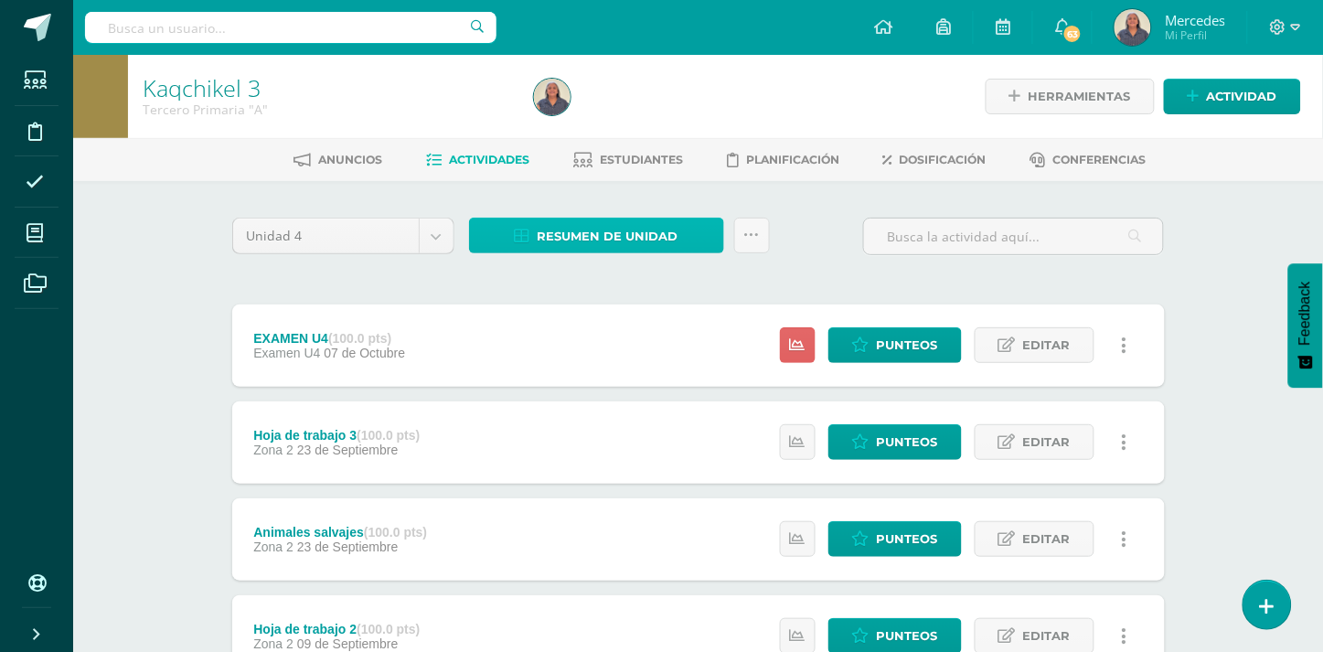
click at [617, 239] on span "Resumen de unidad" at bounding box center [608, 236] width 141 height 34
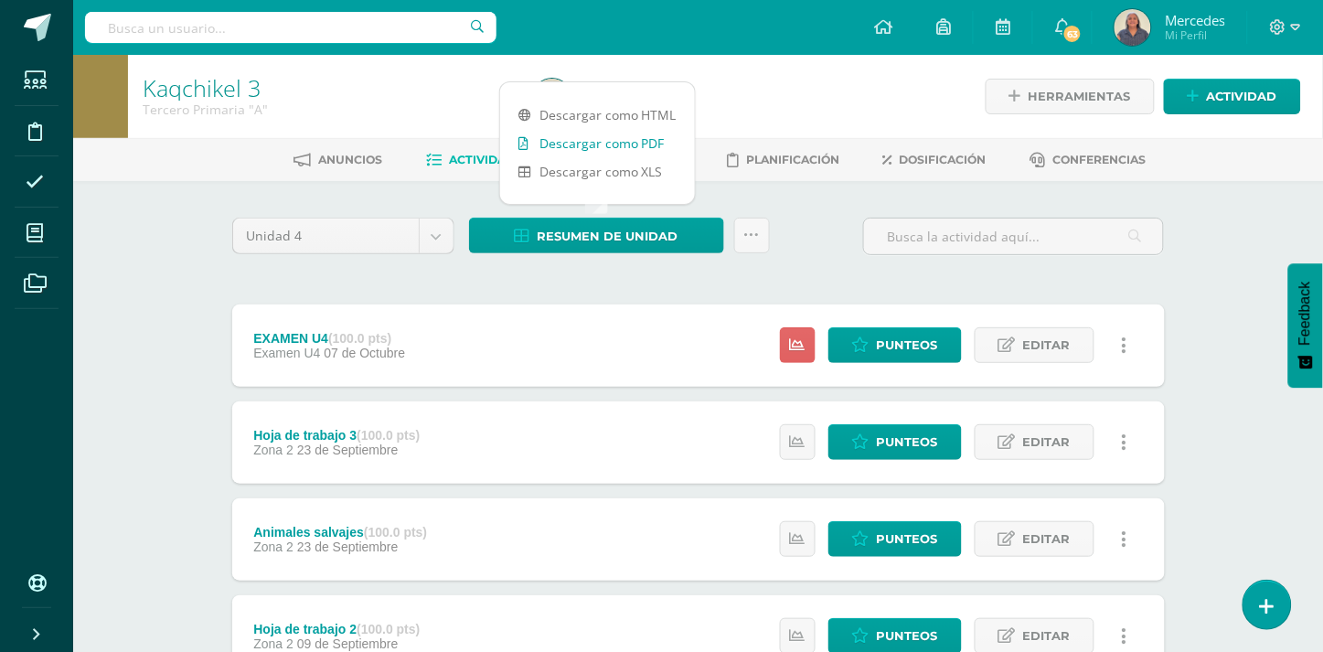
click at [604, 140] on link "Descargar como PDF" at bounding box center [597, 143] width 195 height 28
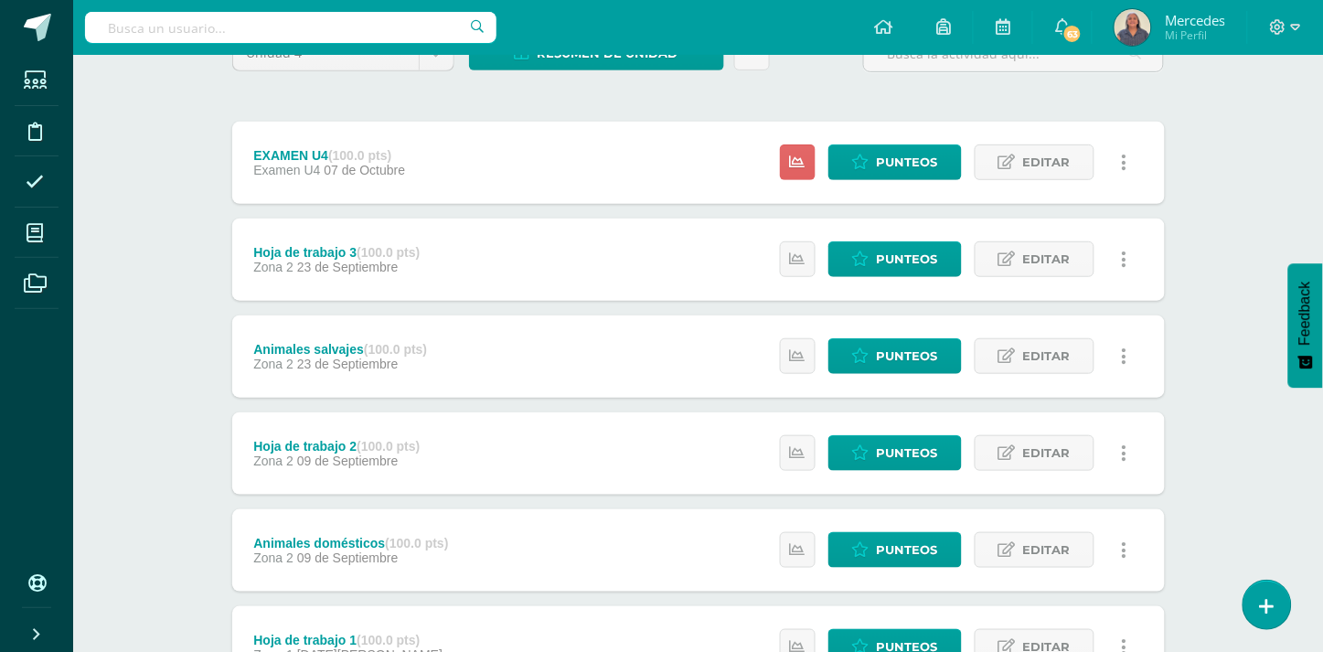
scroll to position [226, 0]
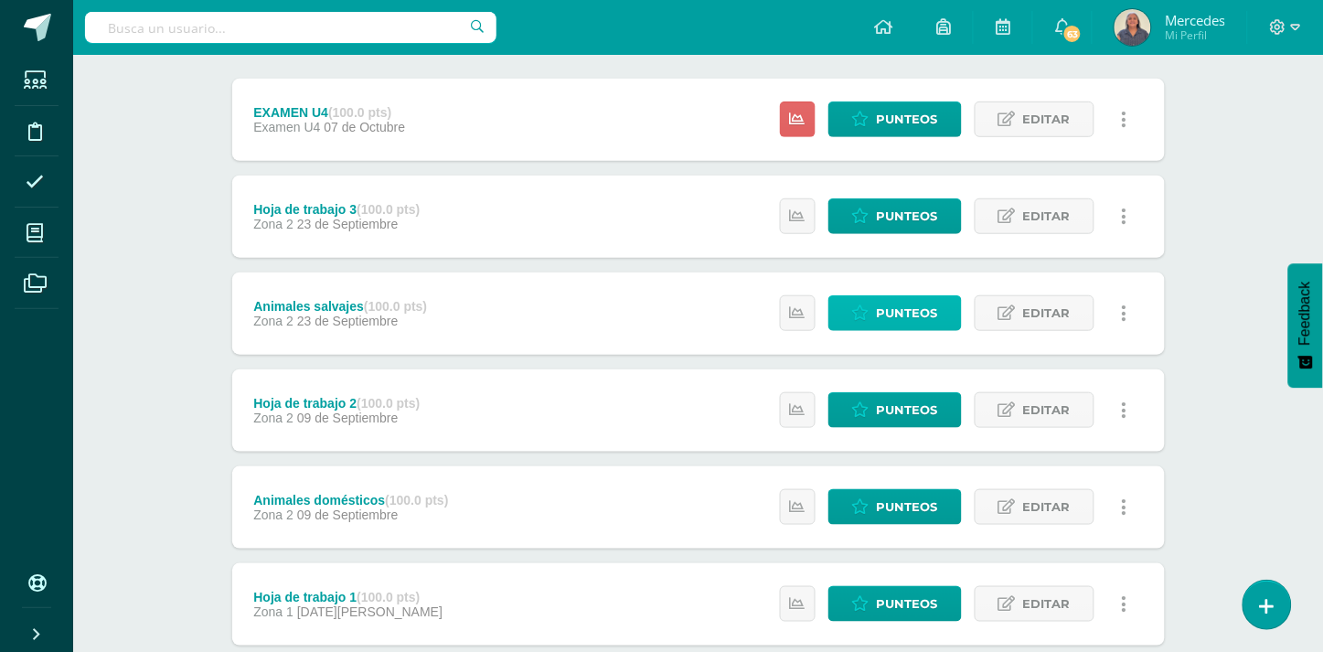
click at [913, 313] on span "Punteos" at bounding box center [907, 313] width 61 height 34
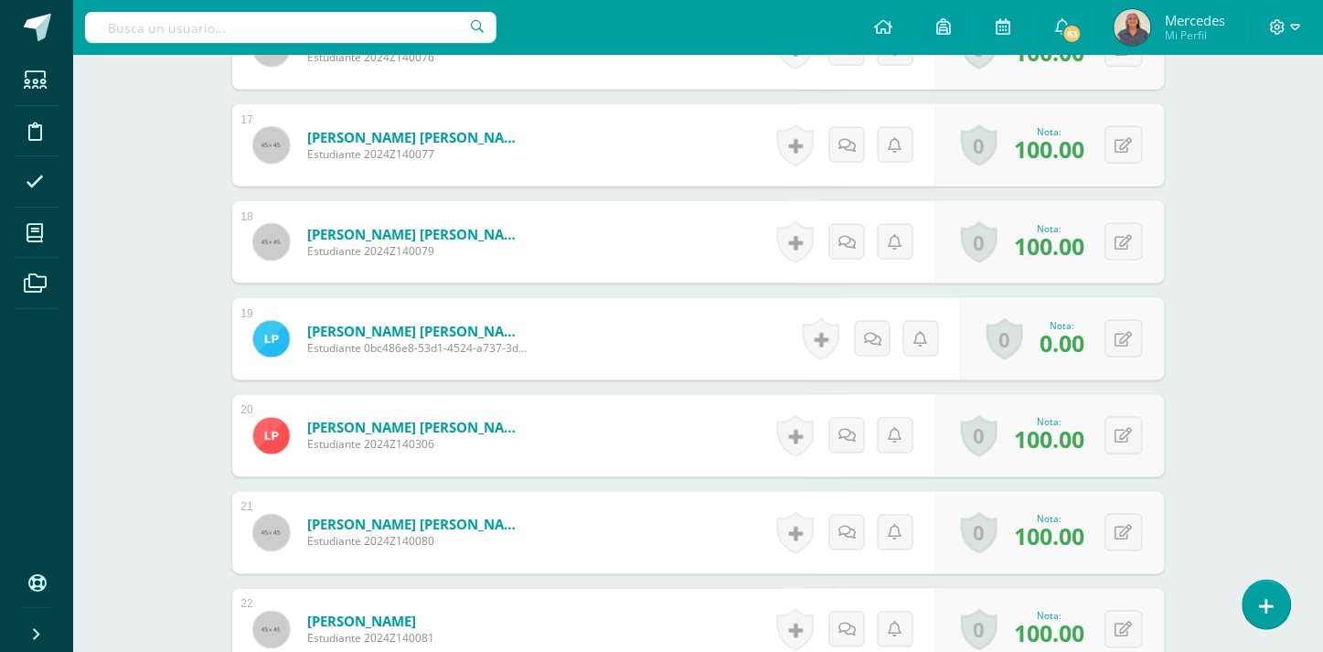
scroll to position [2163, 0]
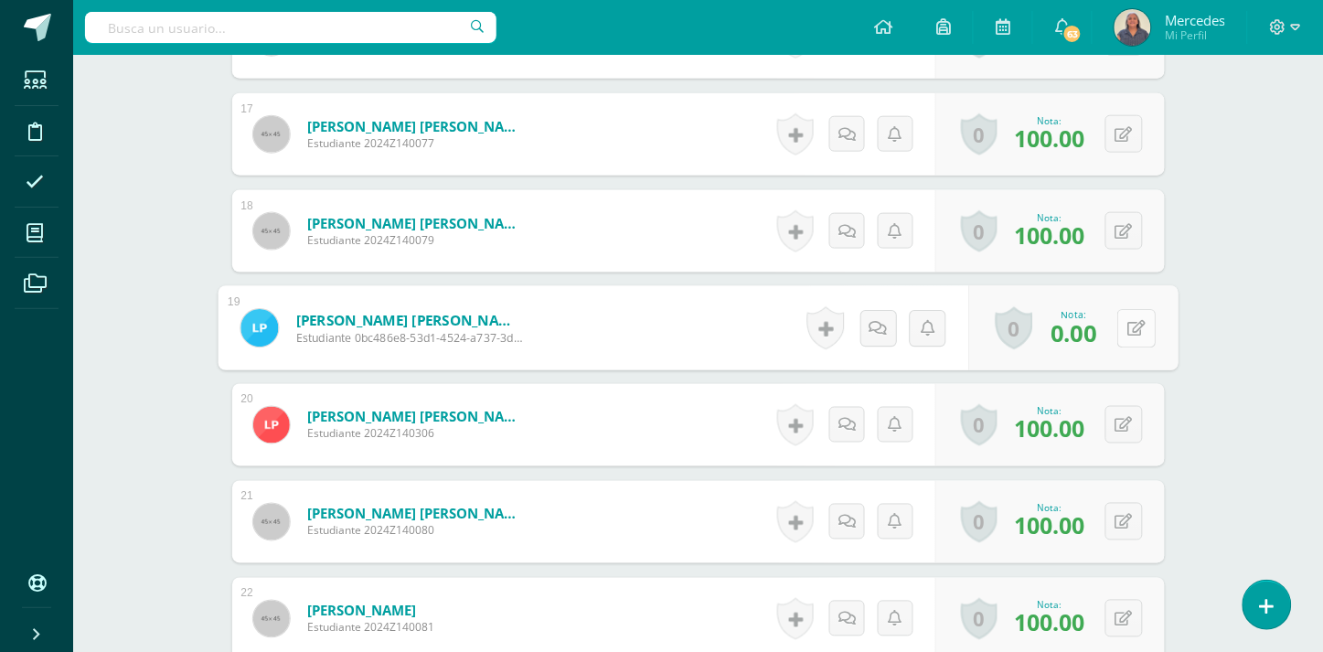
click at [1123, 327] on button at bounding box center [1136, 328] width 38 height 38
type input "80"
click at [1095, 335] on link at bounding box center [1088, 334] width 37 height 37
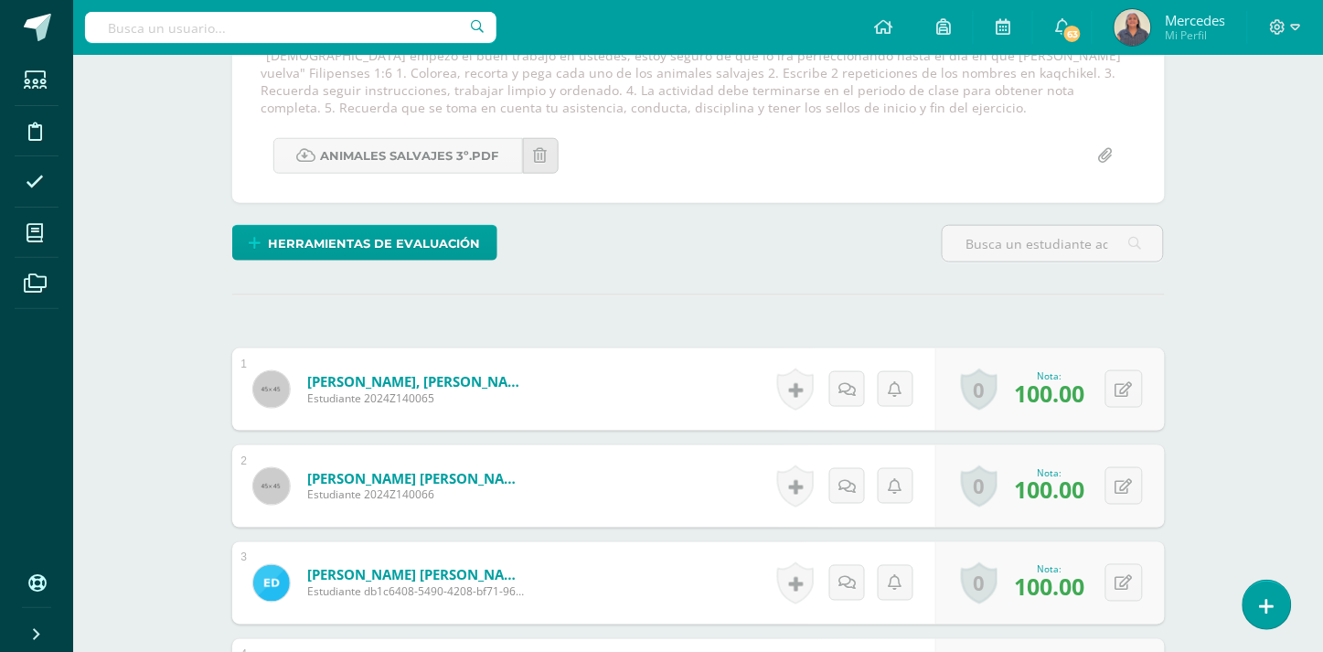
scroll to position [0, 0]
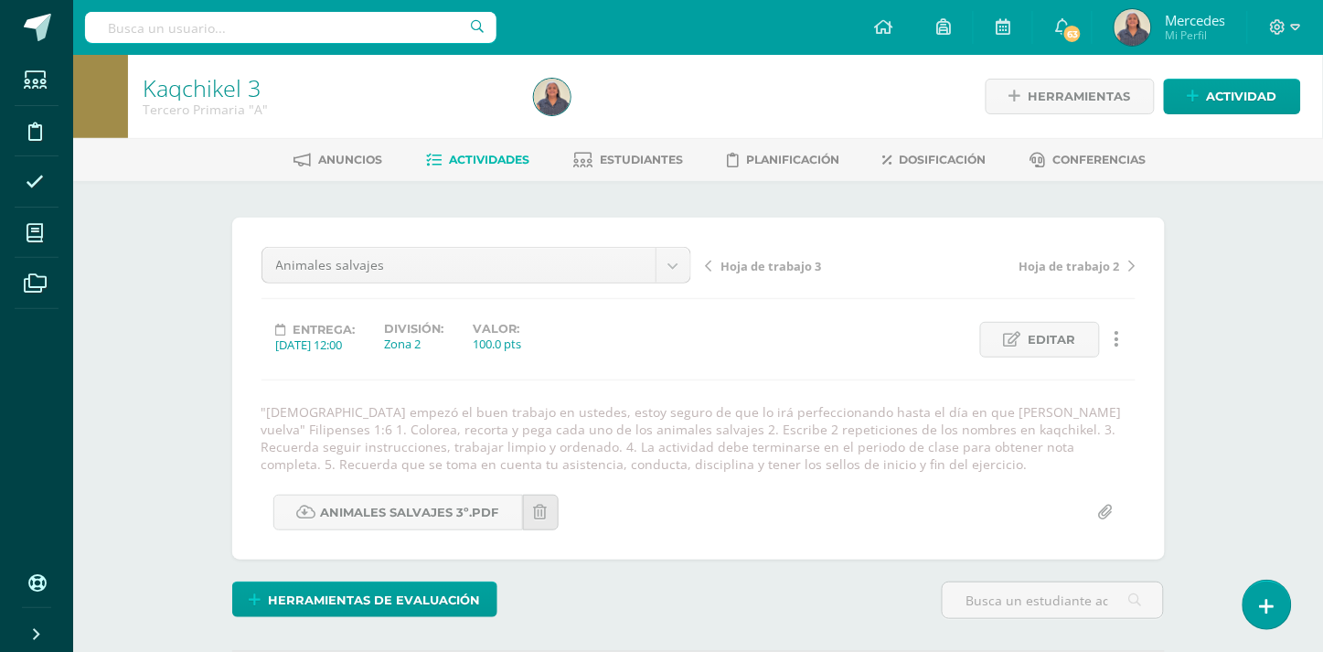
click at [765, 262] on span "Hoja de trabajo 3" at bounding box center [771, 266] width 101 height 16
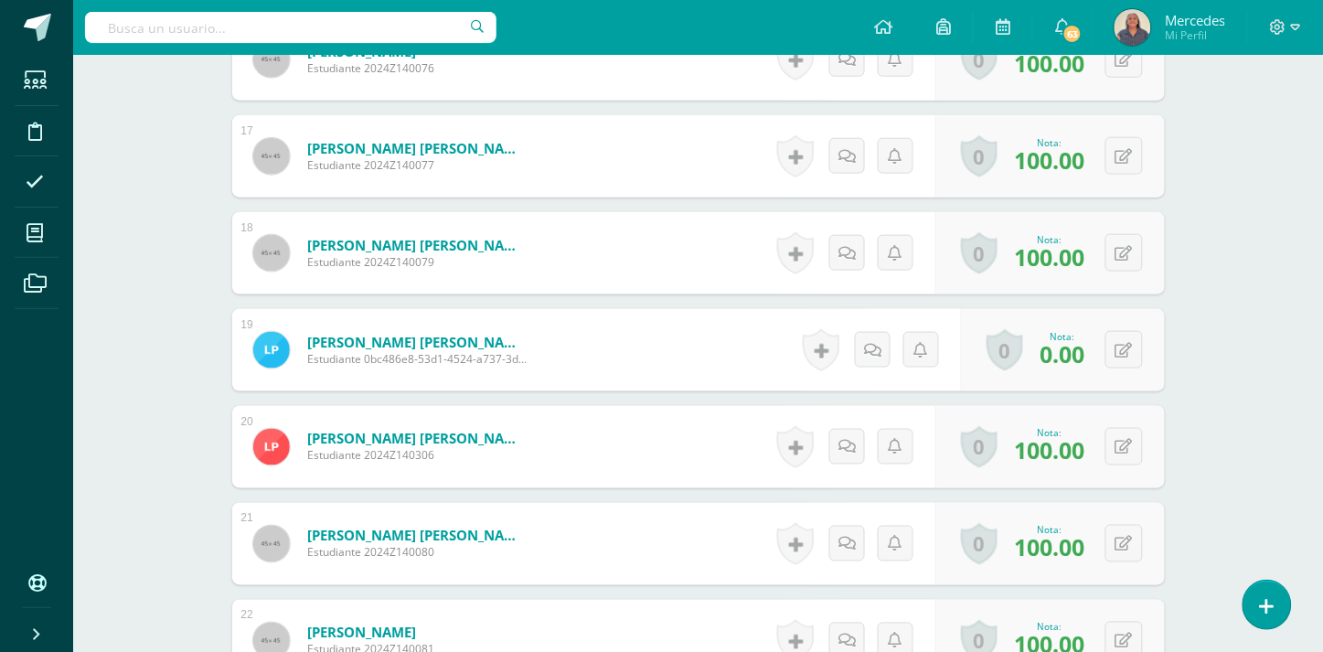
scroll to position [2189, 0]
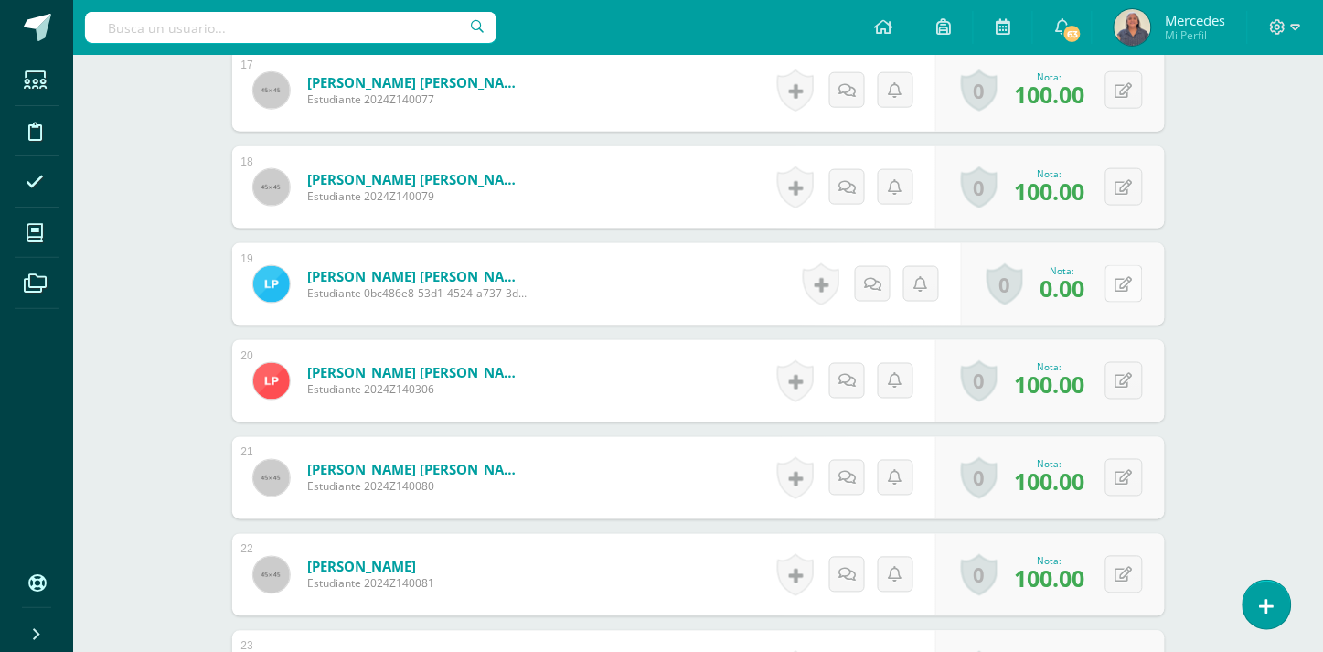
click at [1120, 284] on button at bounding box center [1124, 283] width 37 height 37
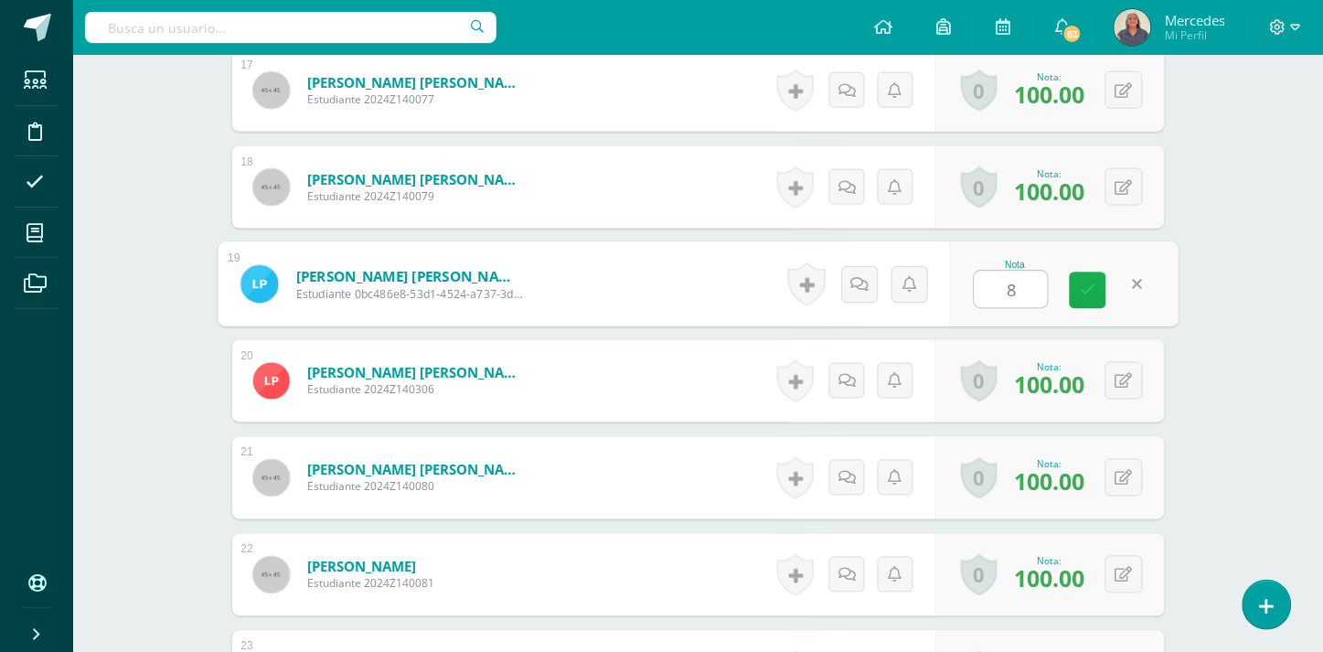
type input "80"
click at [1082, 283] on icon at bounding box center [1088, 291] width 16 height 16
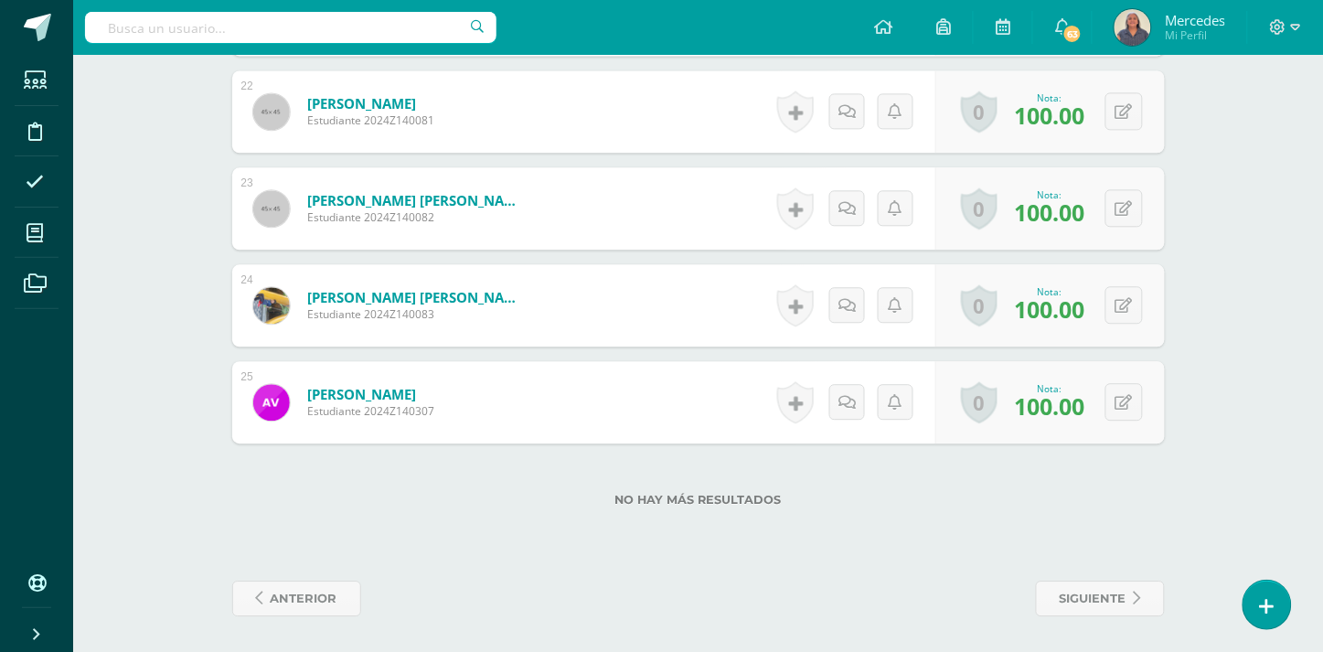
scroll to position [0, 0]
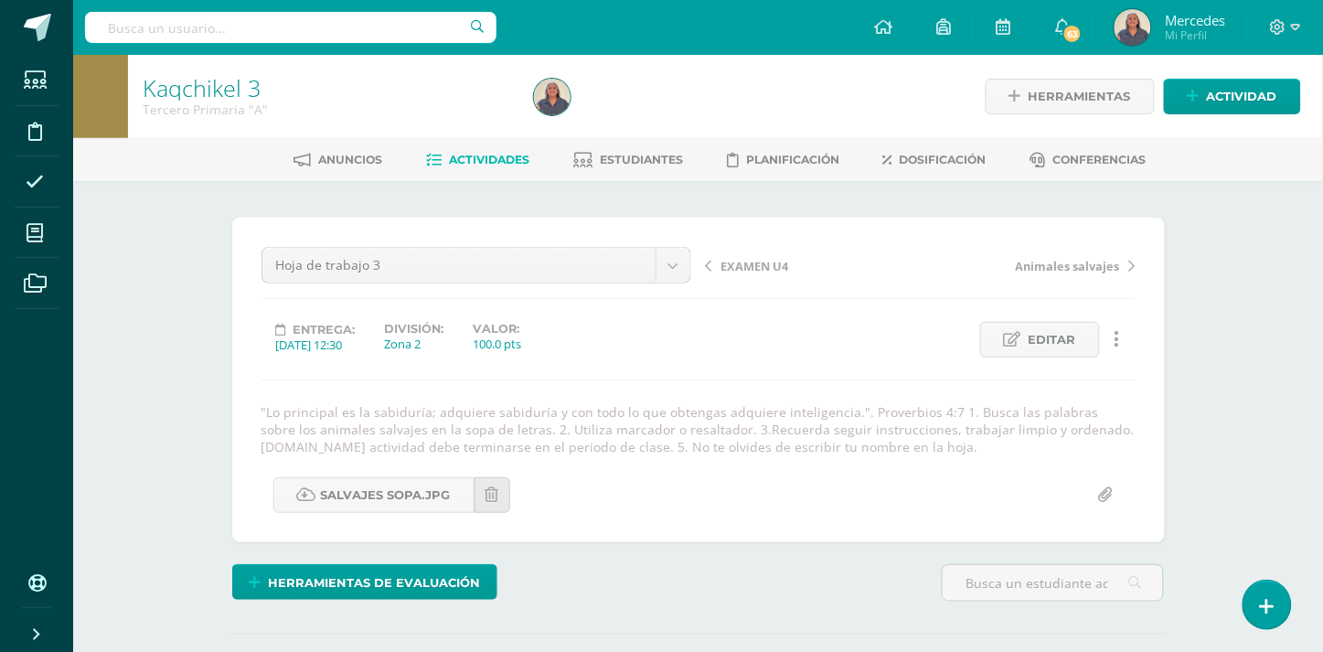
click at [486, 150] on link "Actividades" at bounding box center [477, 159] width 103 height 29
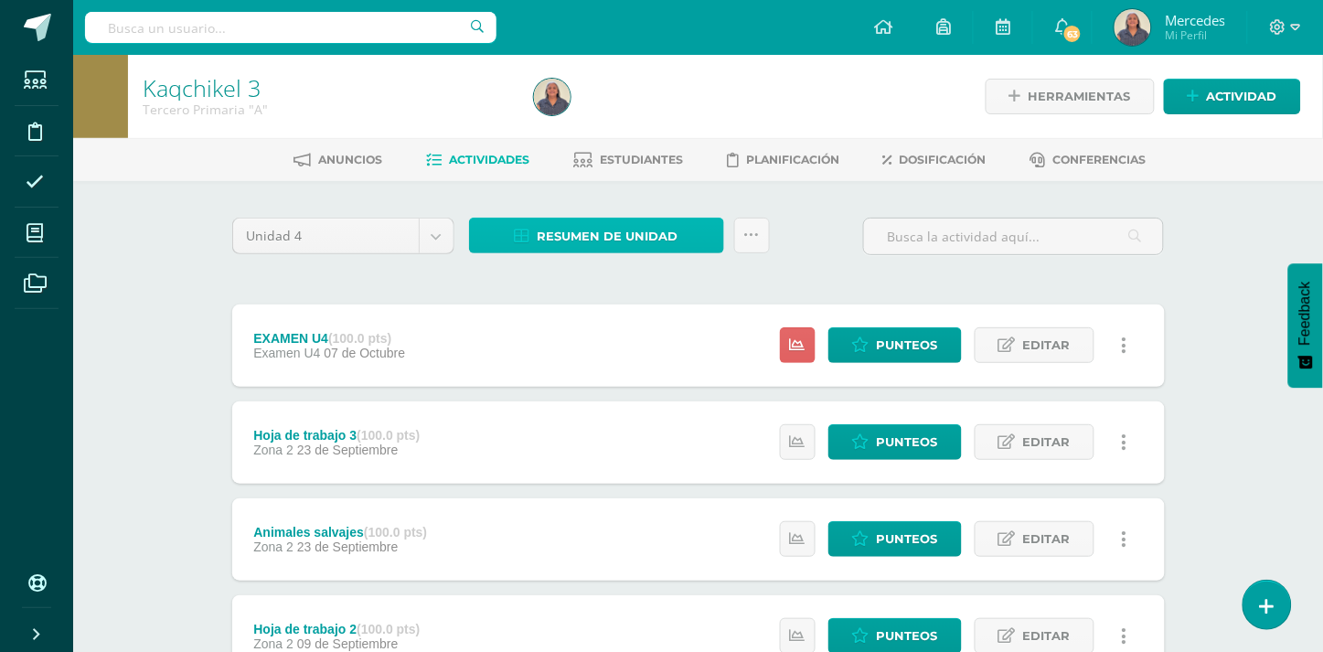
click at [589, 227] on span "Resumen de unidad" at bounding box center [608, 236] width 141 height 34
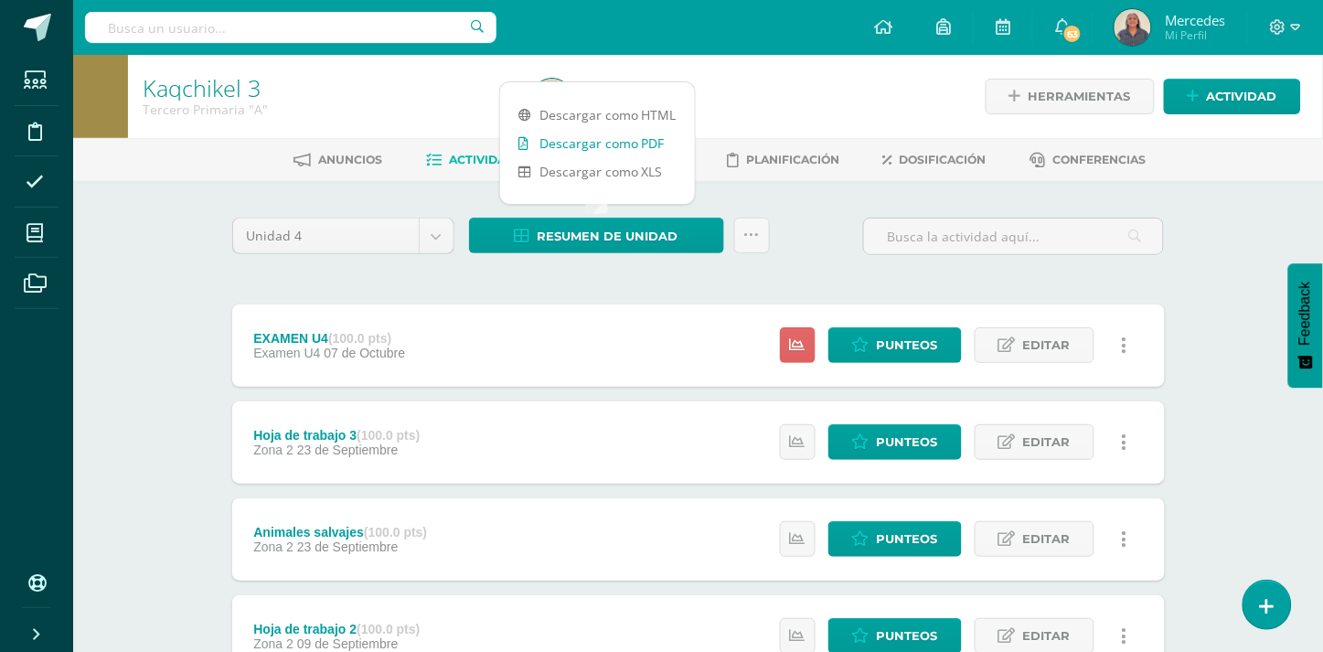
click at [594, 142] on link "Descargar como PDF" at bounding box center [597, 143] width 195 height 28
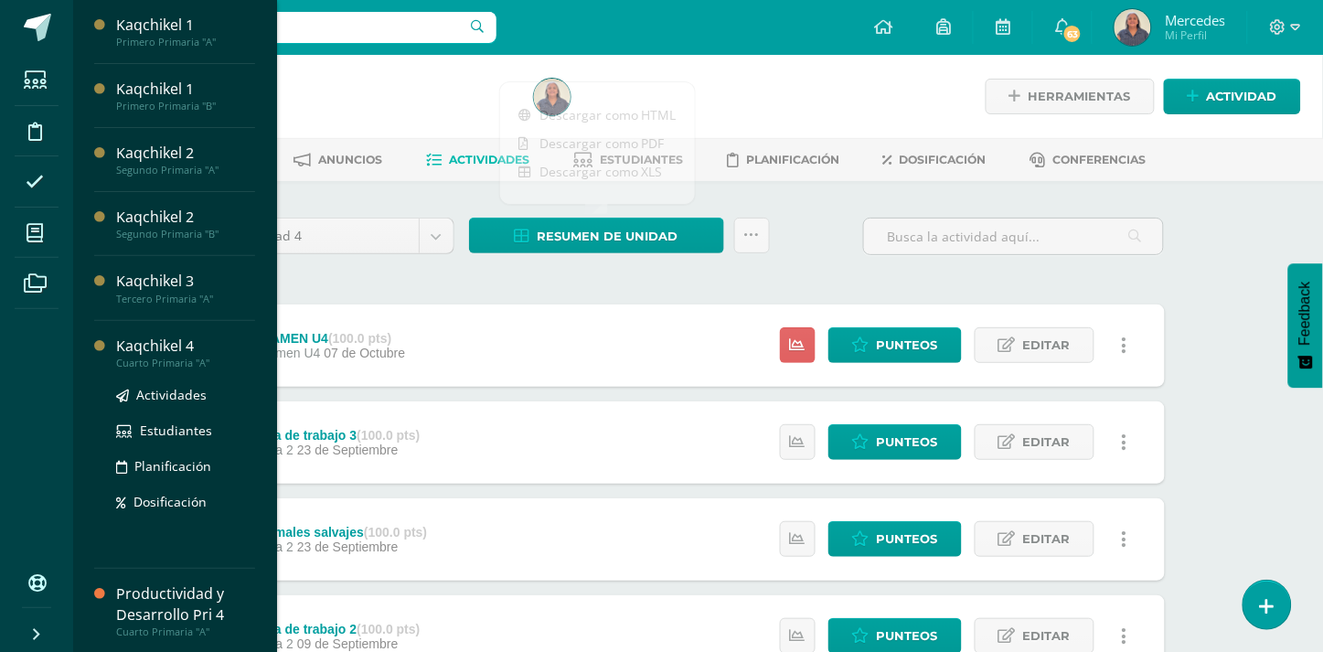
click at [148, 348] on div "Kaqchikel 4" at bounding box center [185, 346] width 139 height 21
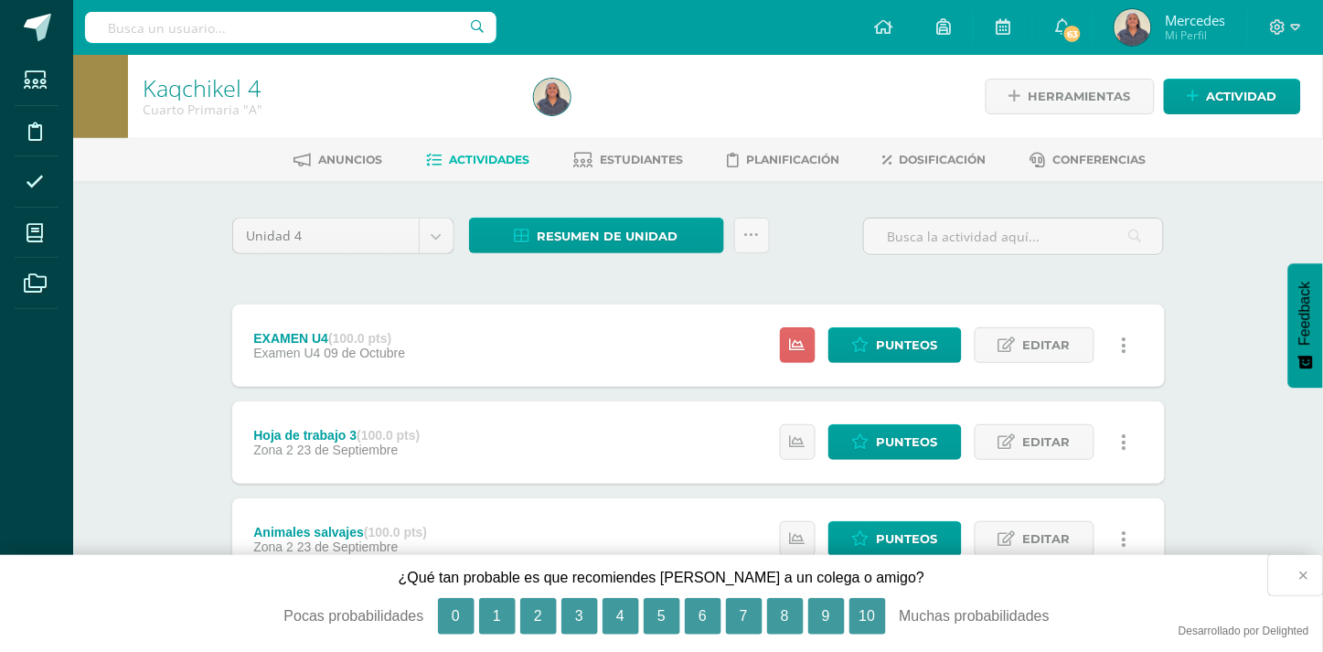
click at [1308, 576] on button "×" at bounding box center [1296, 575] width 54 height 40
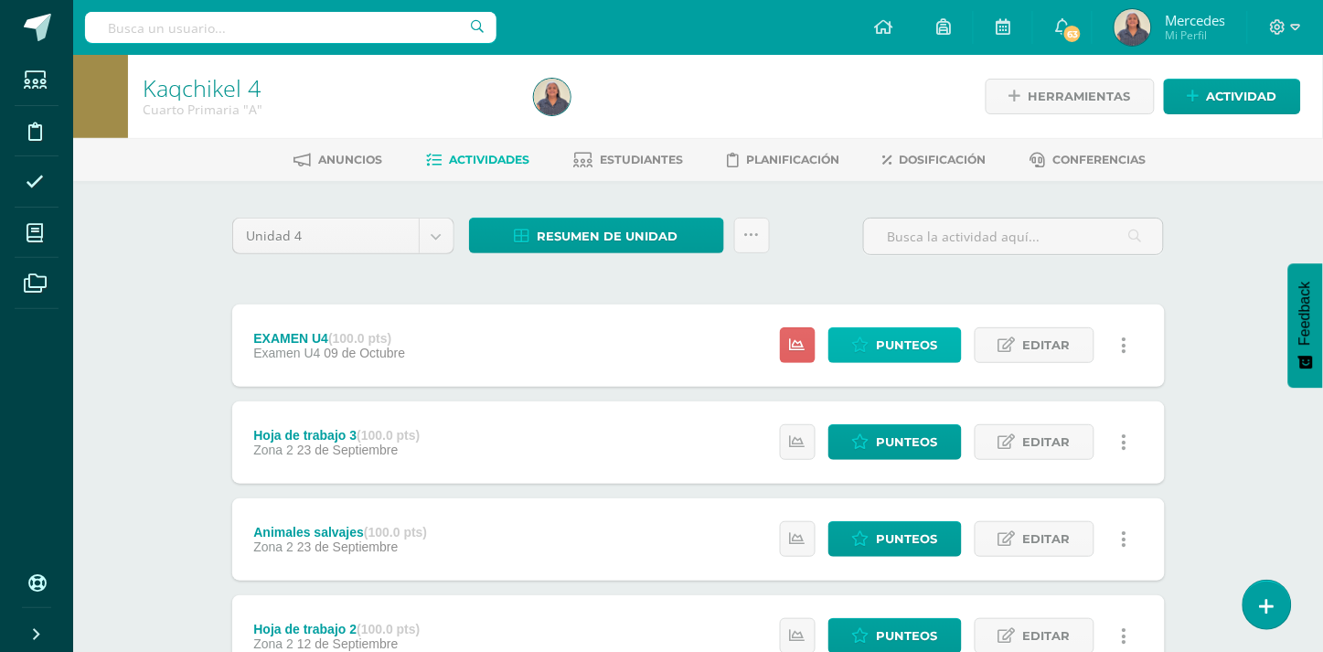
click at [909, 349] on span "Punteos" at bounding box center [907, 345] width 61 height 34
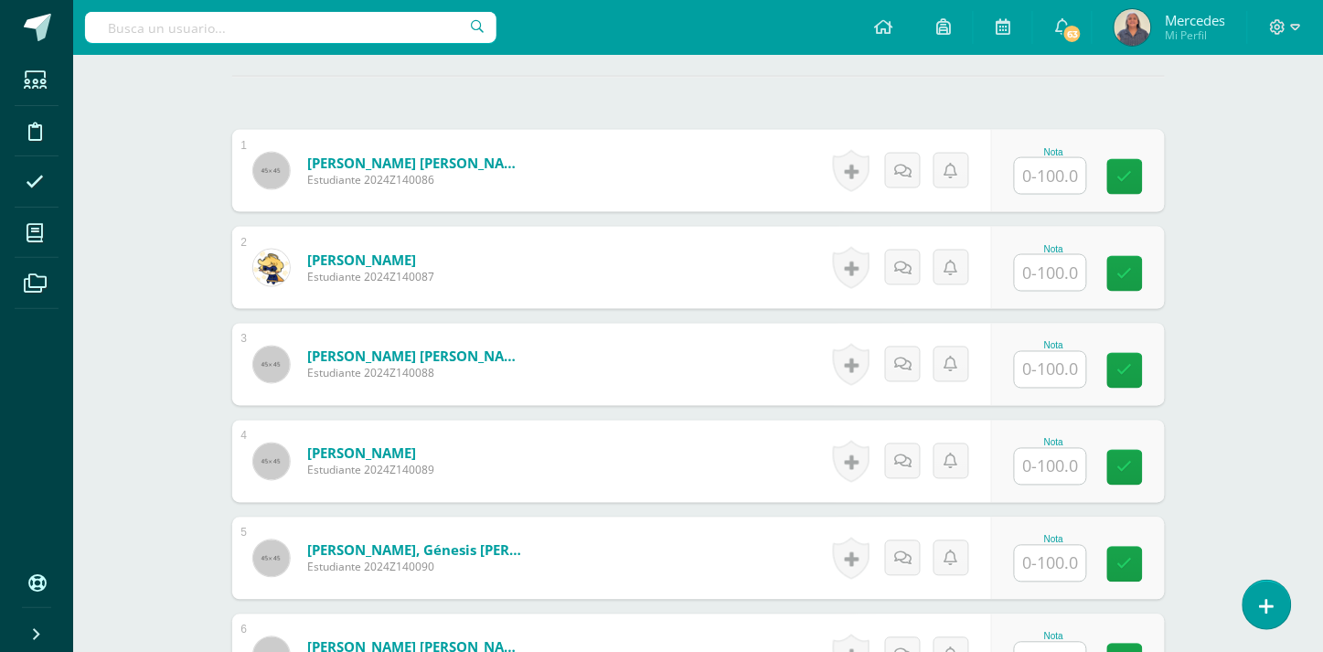
scroll to position [559, 0]
click at [1055, 167] on input "text" at bounding box center [1050, 175] width 71 height 36
type input "55"
click at [1052, 254] on input "text" at bounding box center [1050, 272] width 71 height 36
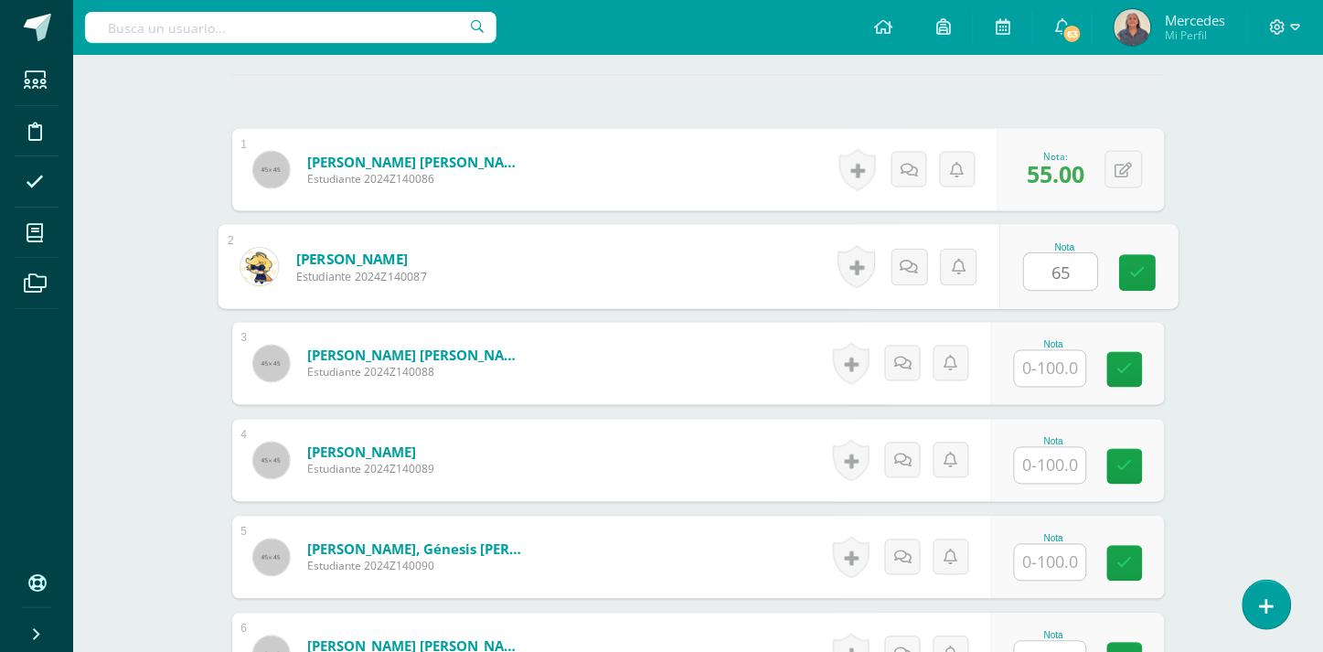
type input "65"
click at [1052, 361] on input "text" at bounding box center [1050, 369] width 71 height 36
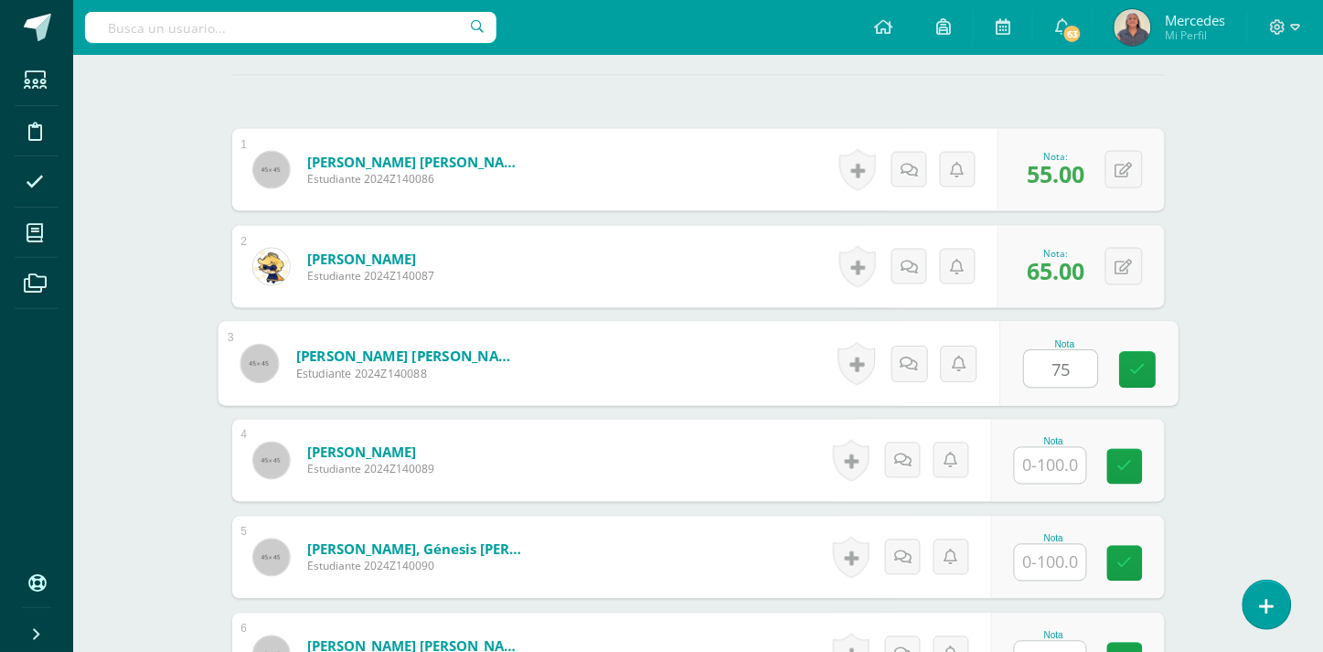
type input "75"
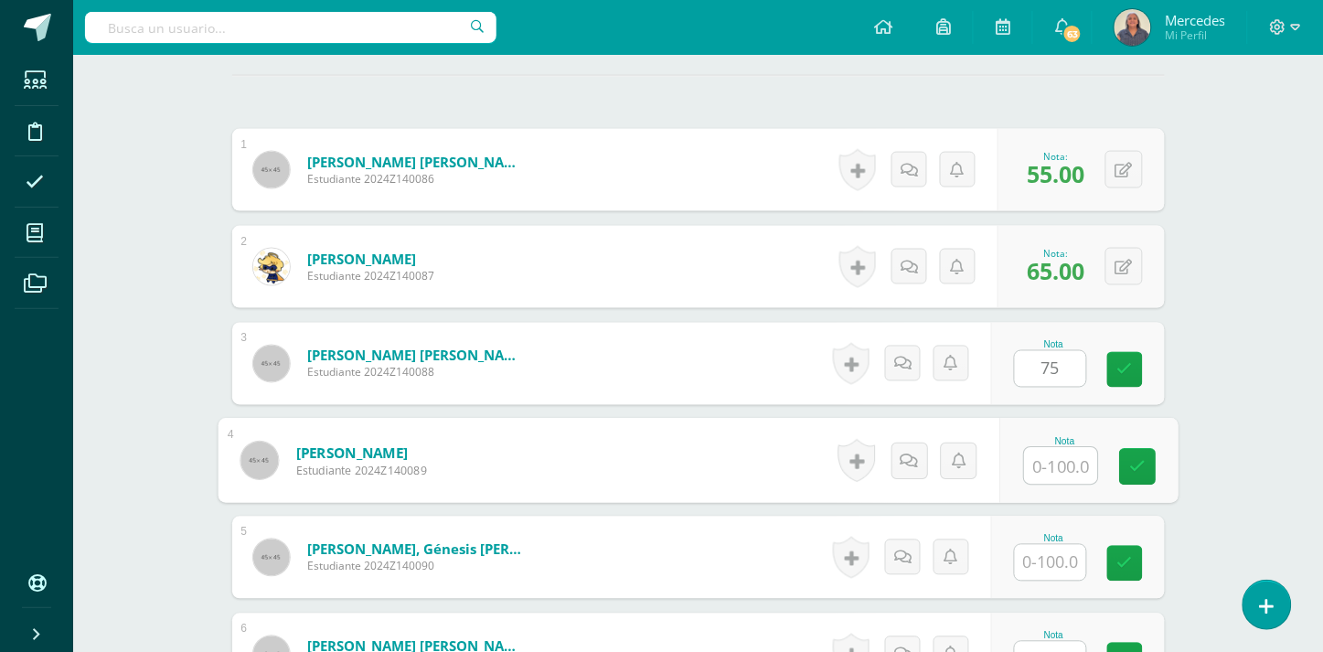
click at [1058, 450] on input "text" at bounding box center [1060, 466] width 73 height 37
type input "100"
click at [1057, 551] on input "text" at bounding box center [1050, 563] width 71 height 36
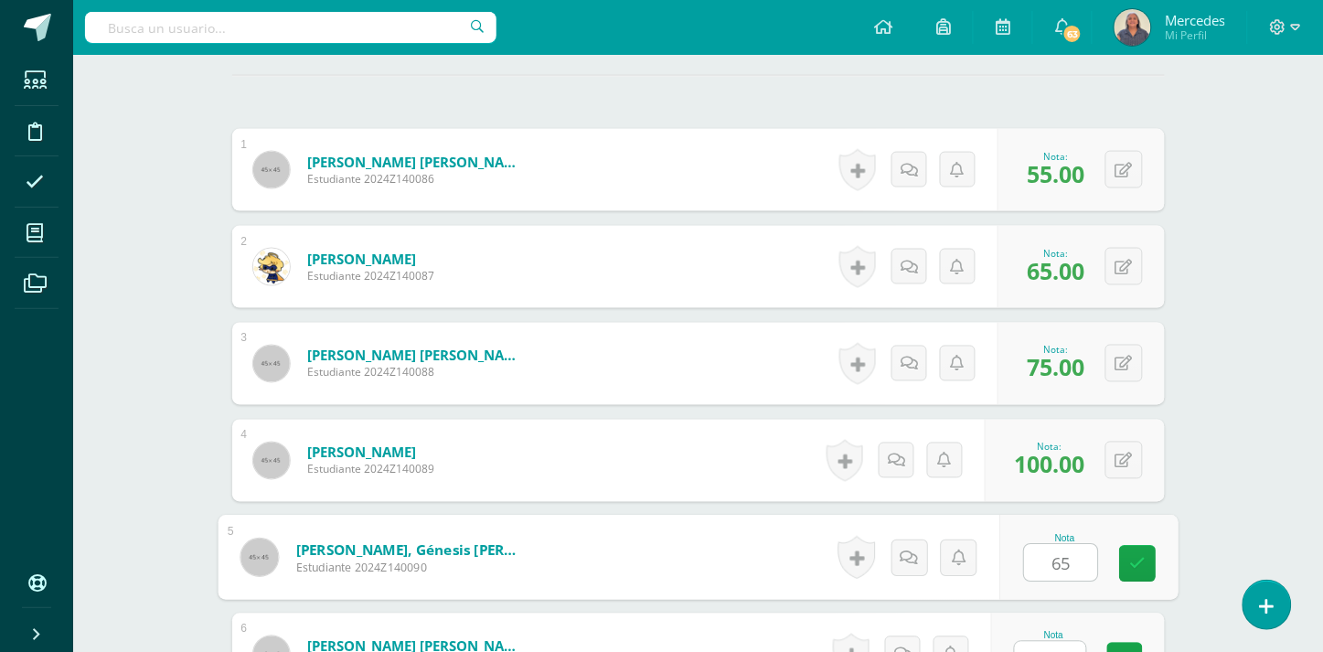
type input "65"
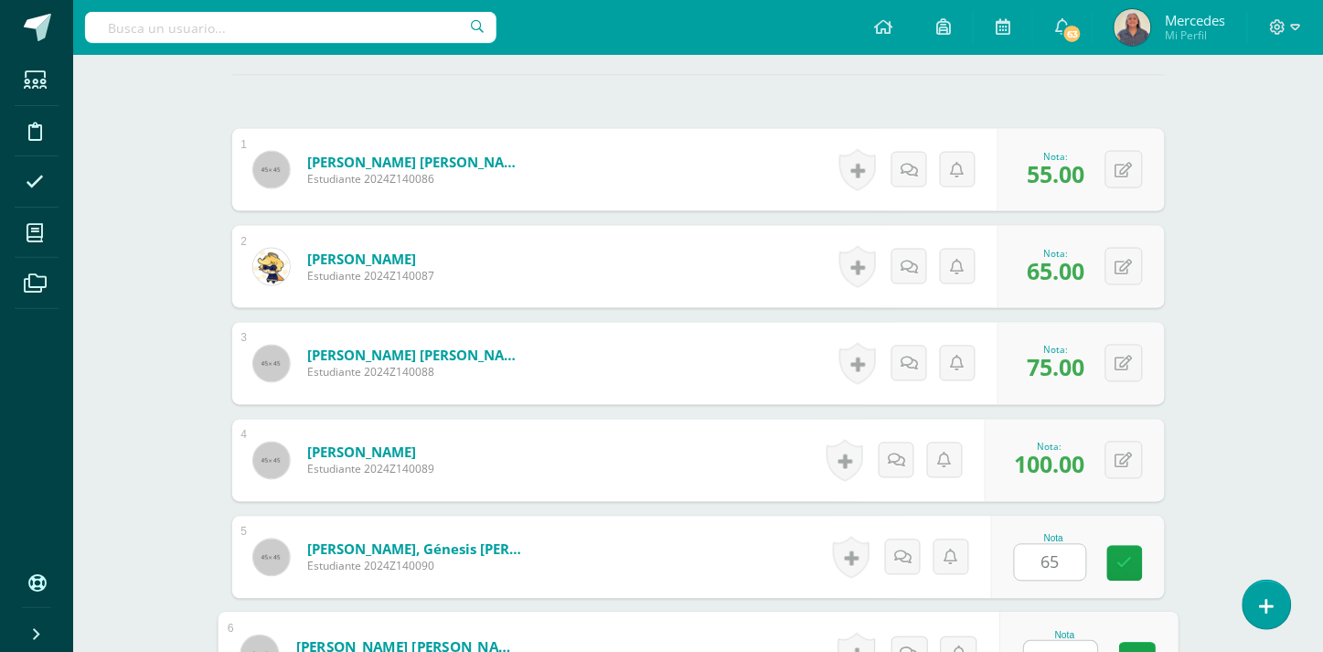
click at [1072, 642] on input "text" at bounding box center [1060, 660] width 73 height 37
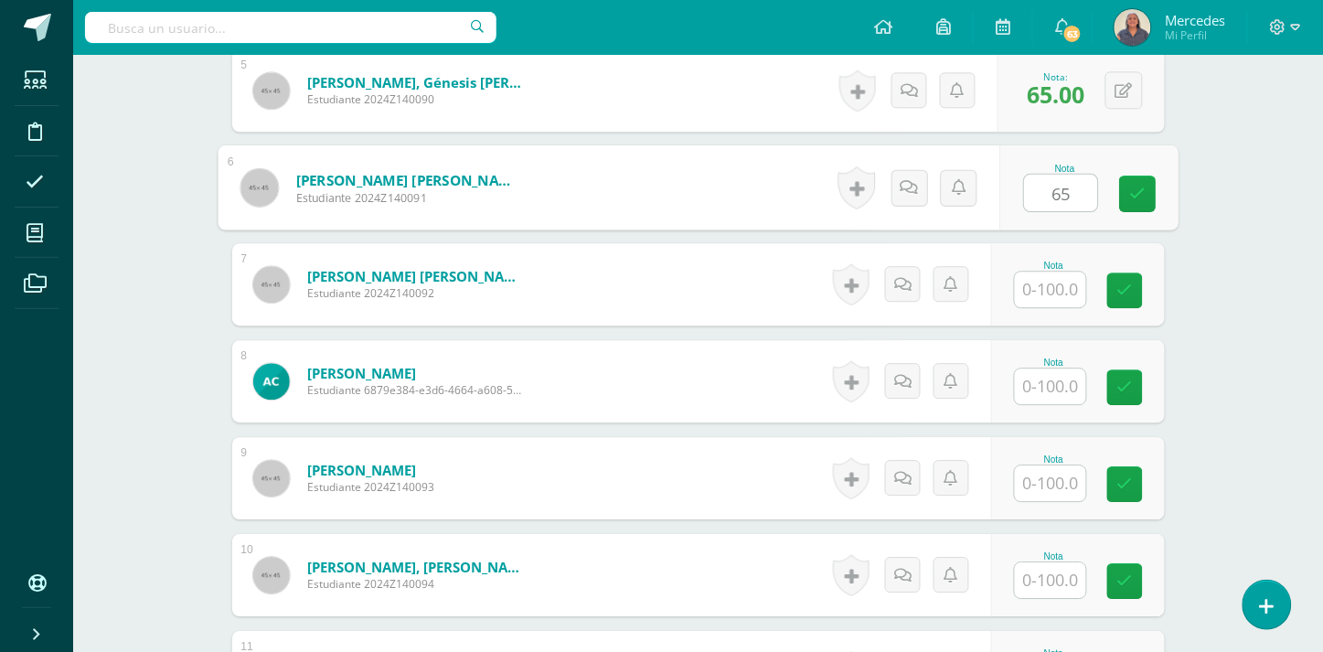
scroll to position [1058, 0]
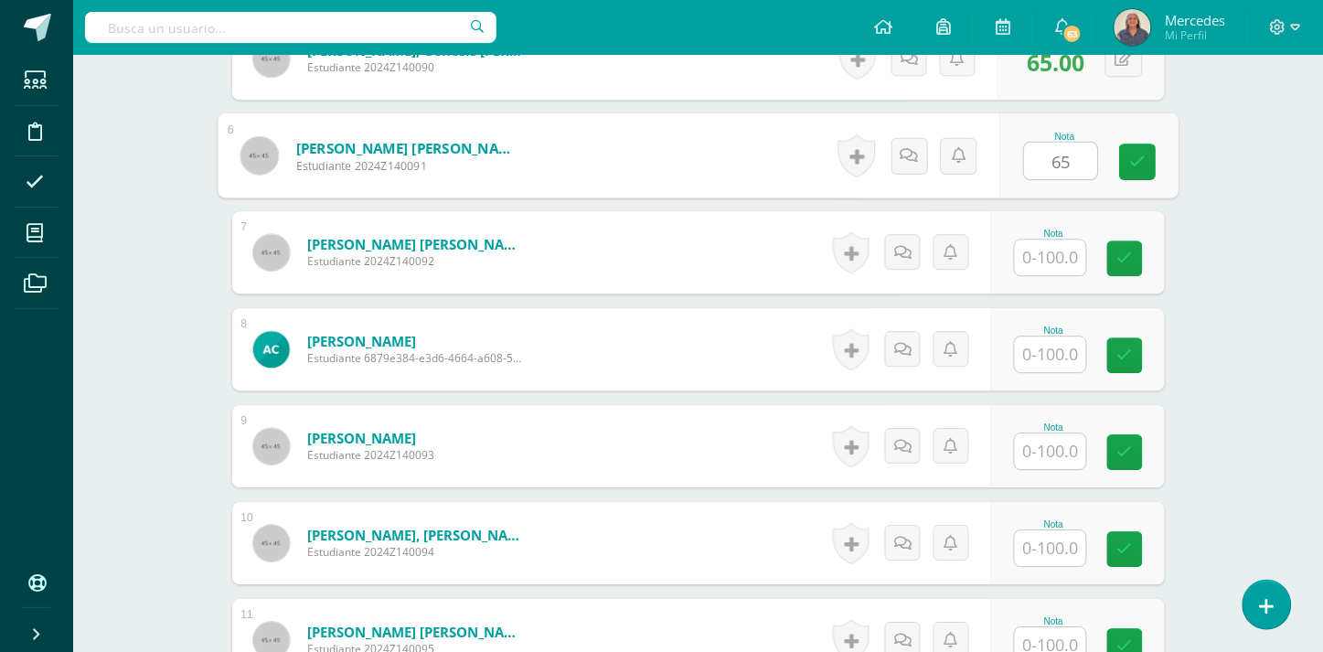
type input "65"
click at [1063, 240] on input "text" at bounding box center [1050, 258] width 71 height 36
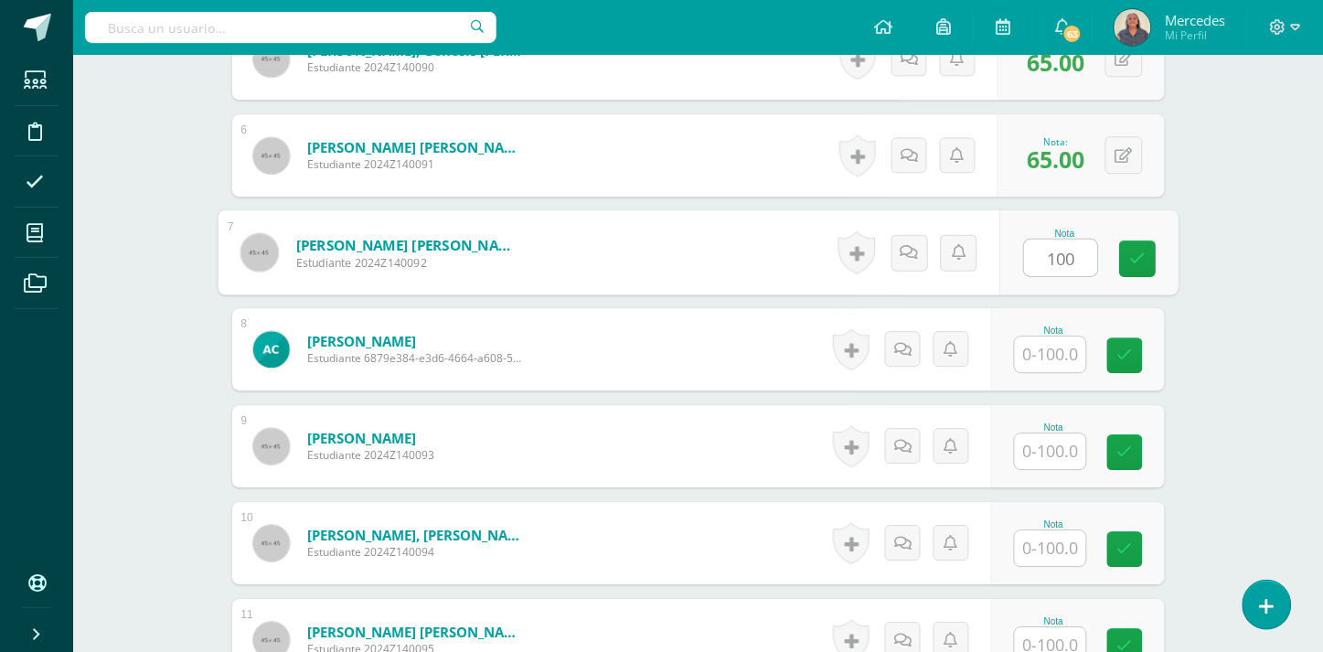
type input "100"
click at [1067, 339] on input "text" at bounding box center [1050, 354] width 71 height 36
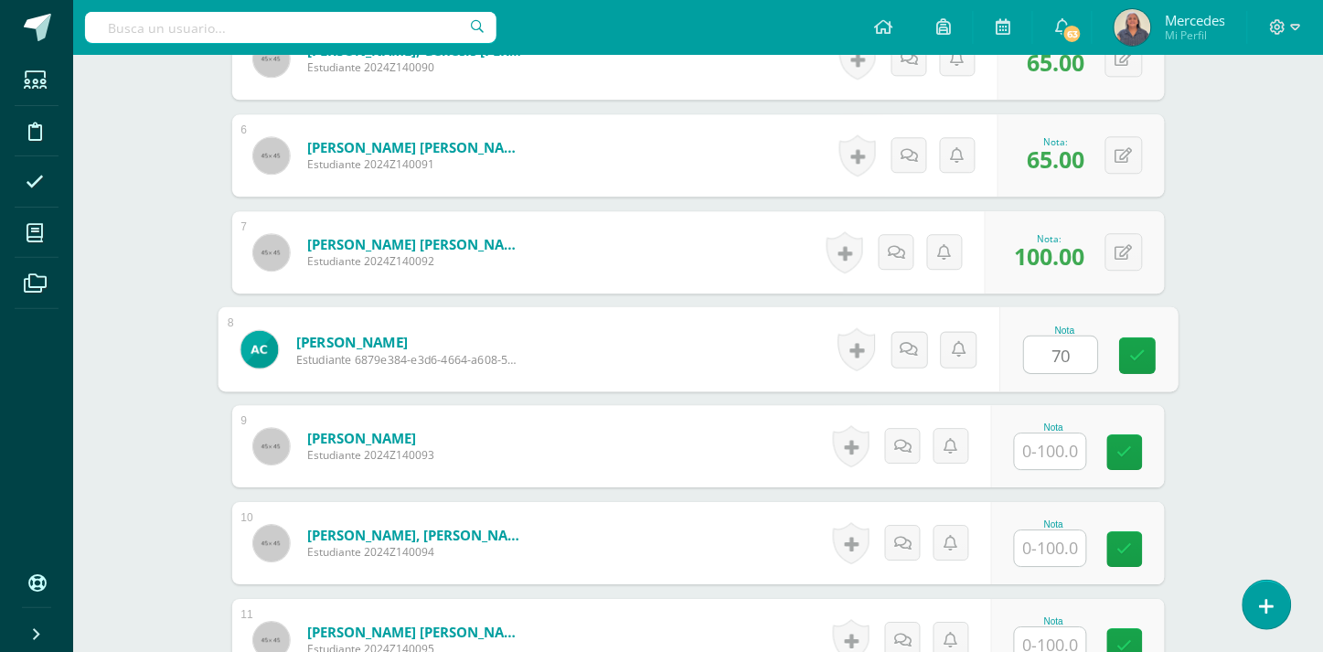
type input "70"
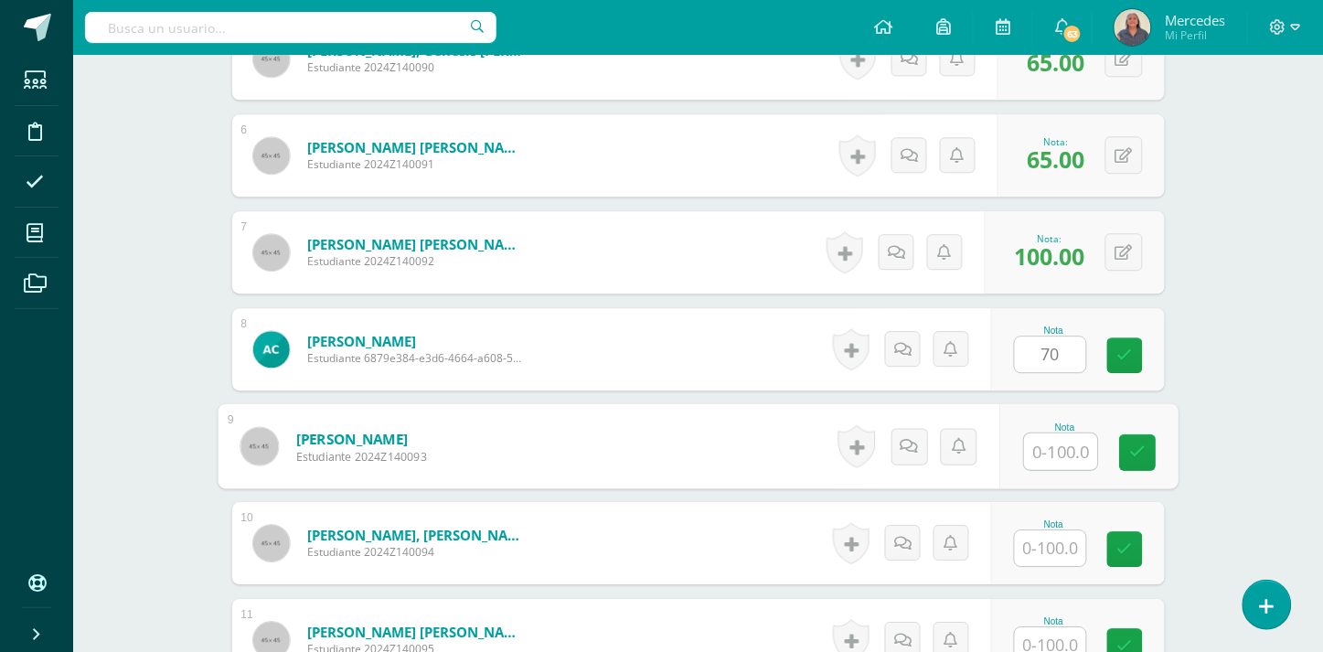
click at [1065, 433] on input "text" at bounding box center [1060, 451] width 73 height 37
type input "55"
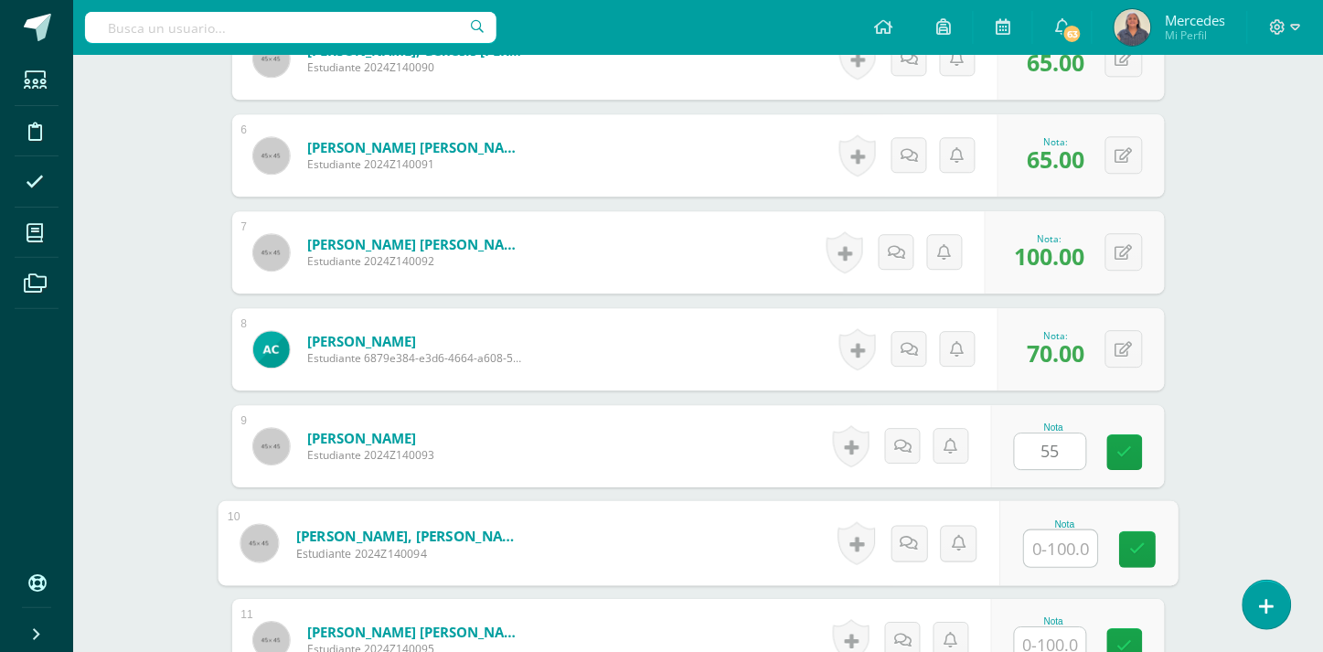
click at [1057, 534] on input "text" at bounding box center [1060, 548] width 73 height 37
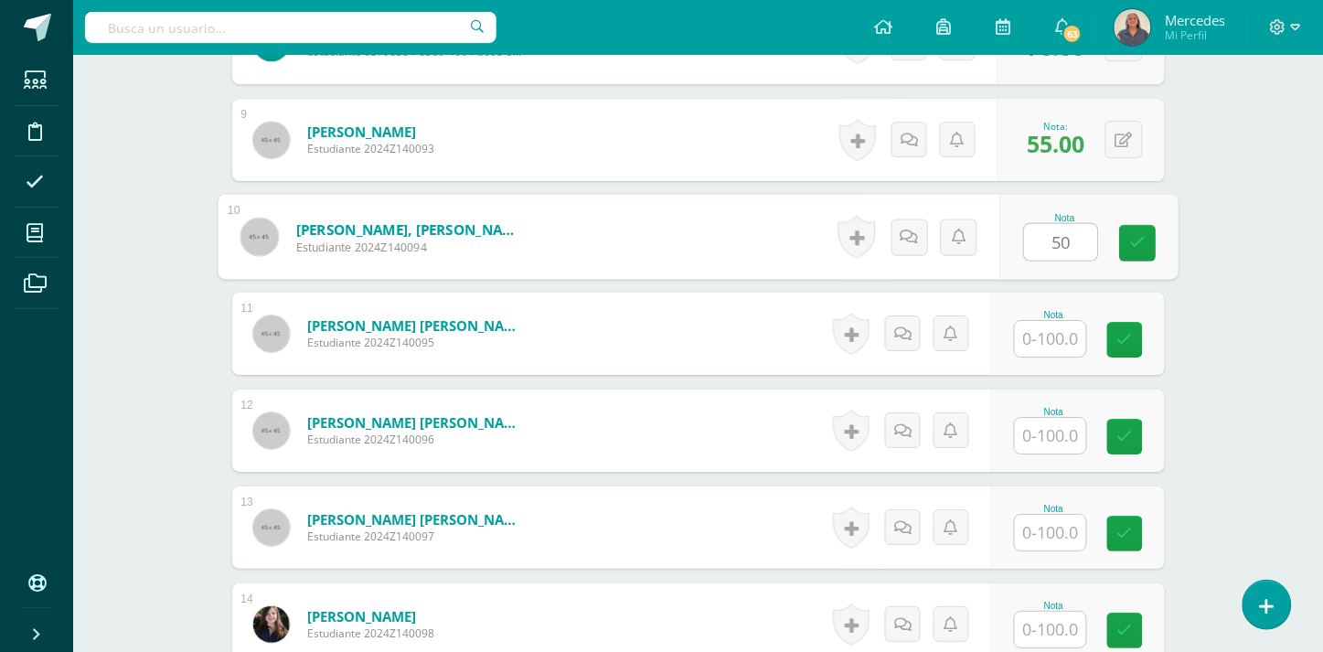
scroll to position [1369, 0]
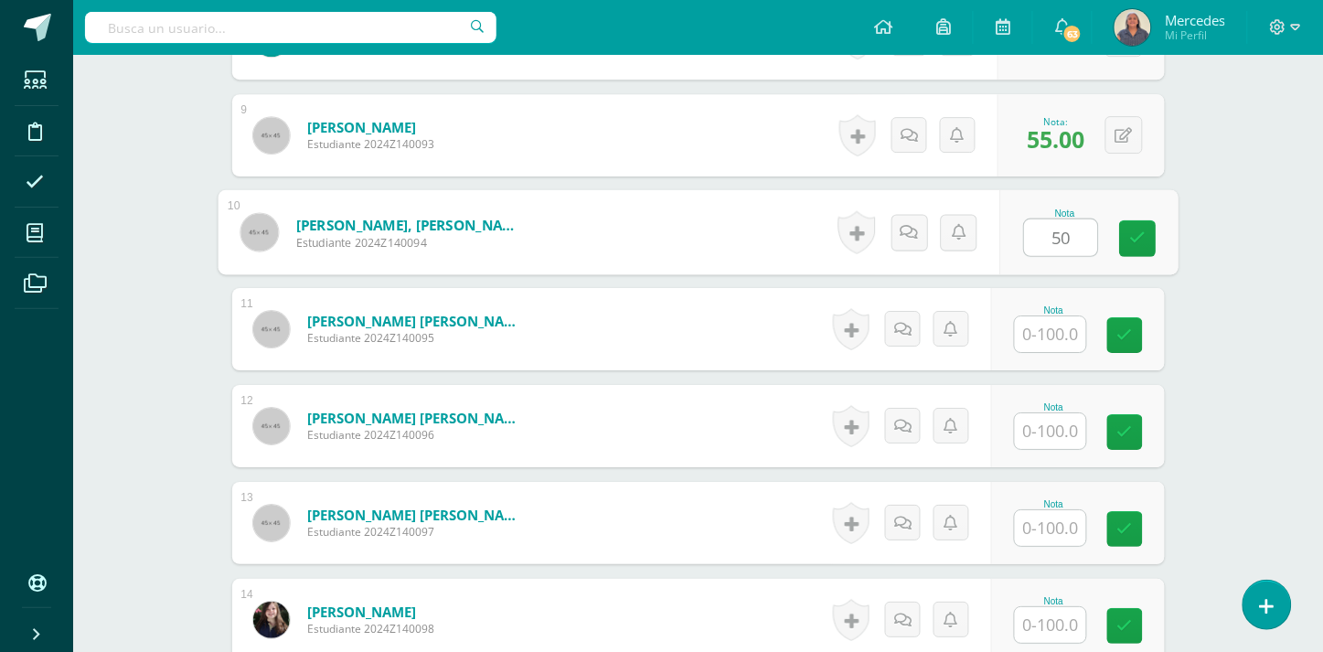
type input "50"
click at [1056, 320] on input "text" at bounding box center [1050, 334] width 71 height 36
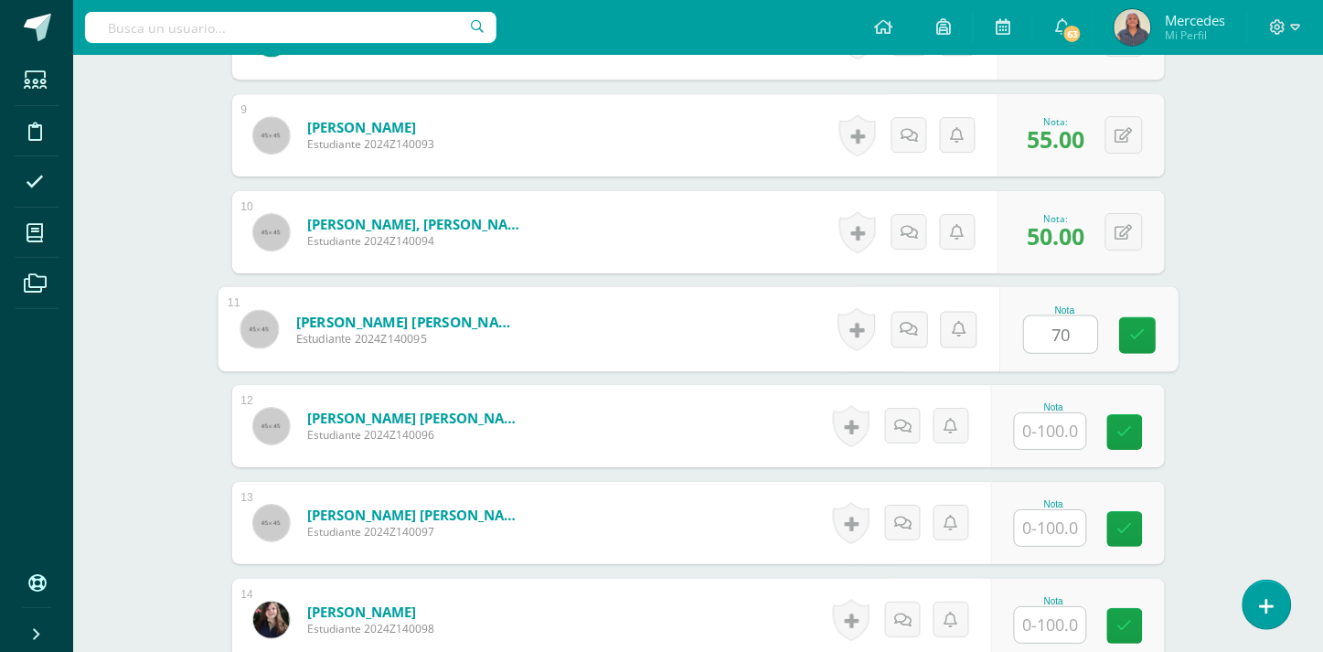
type input "70"
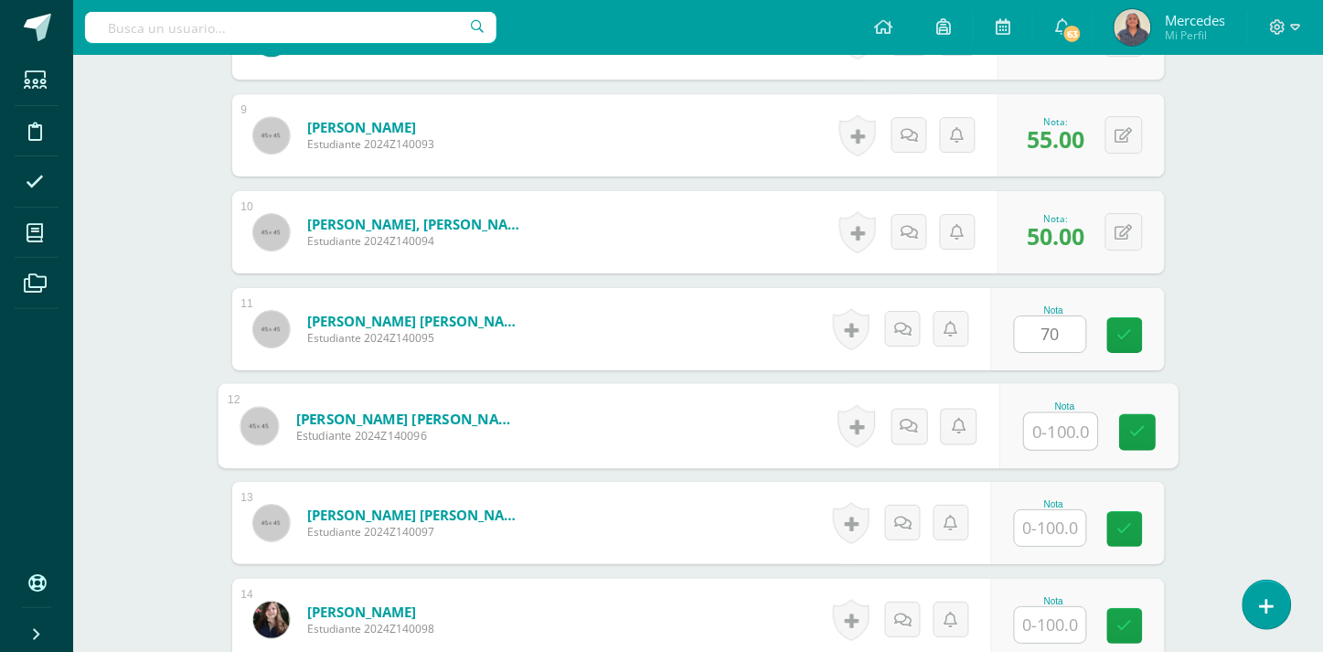
click at [1063, 424] on input "text" at bounding box center [1060, 431] width 73 height 37
type input "100"
click at [1067, 510] on input "text" at bounding box center [1050, 528] width 71 height 36
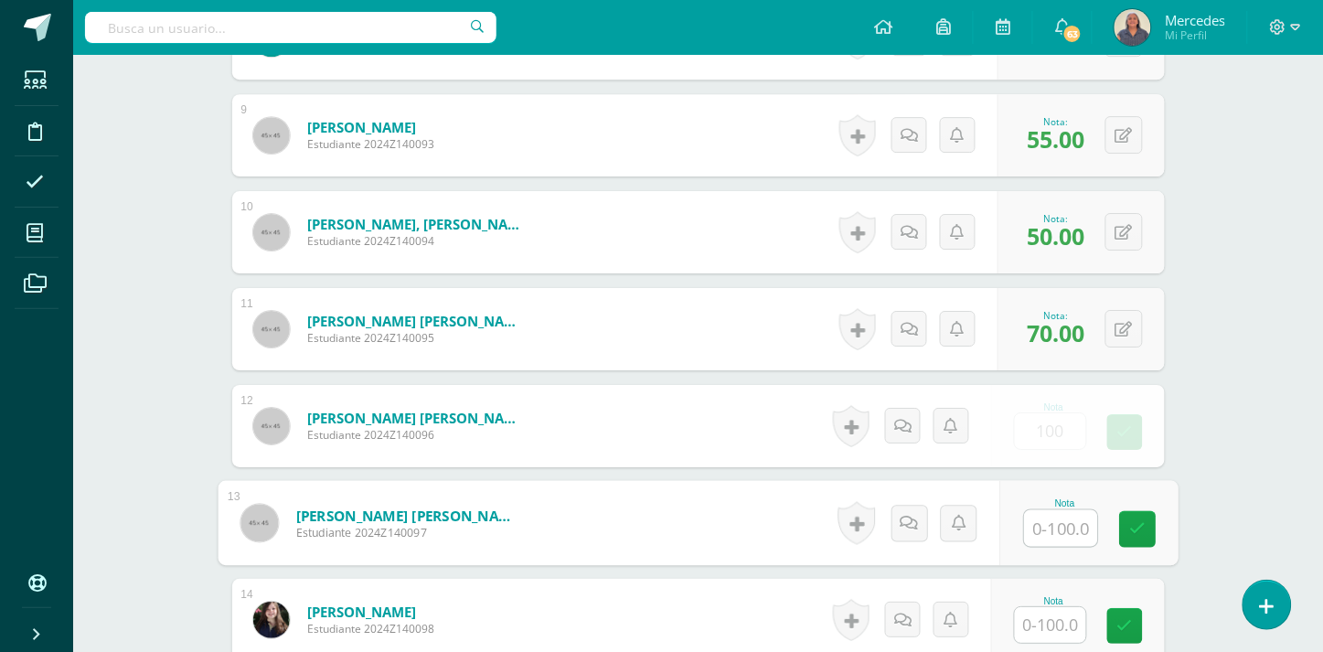
type input "0"
click at [1059, 609] on input "text" at bounding box center [1050, 625] width 71 height 36
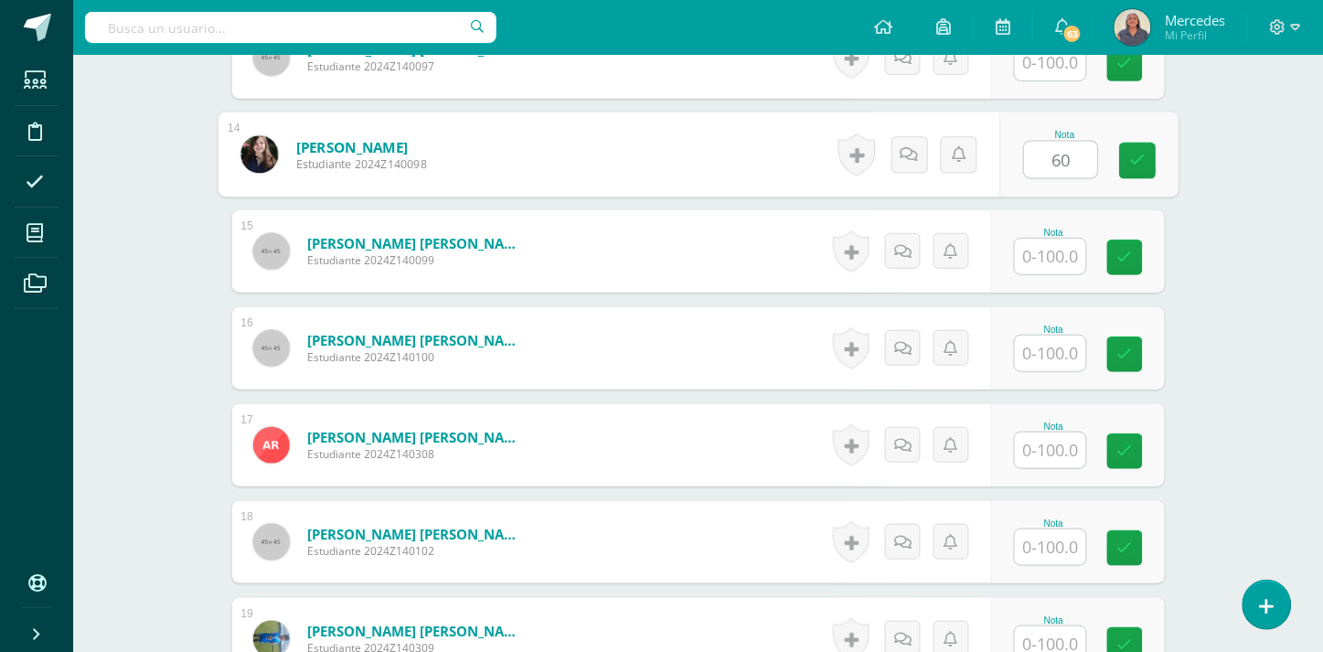
scroll to position [1868, 0]
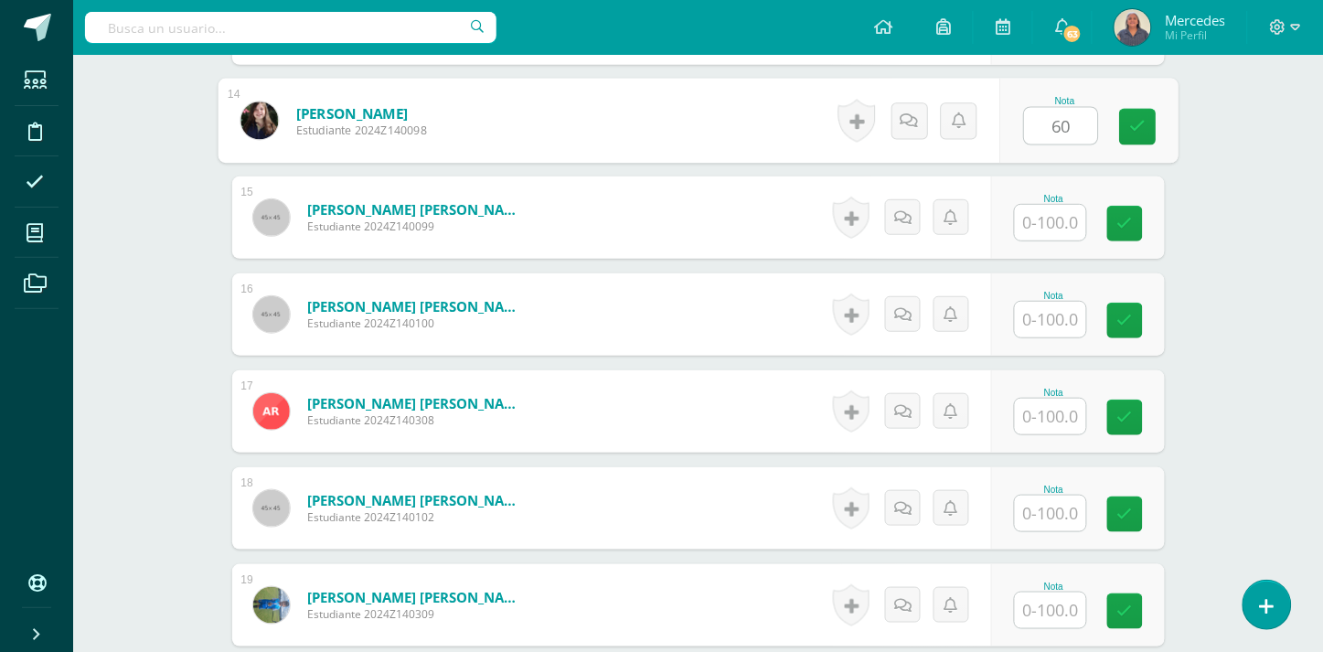
type input "60"
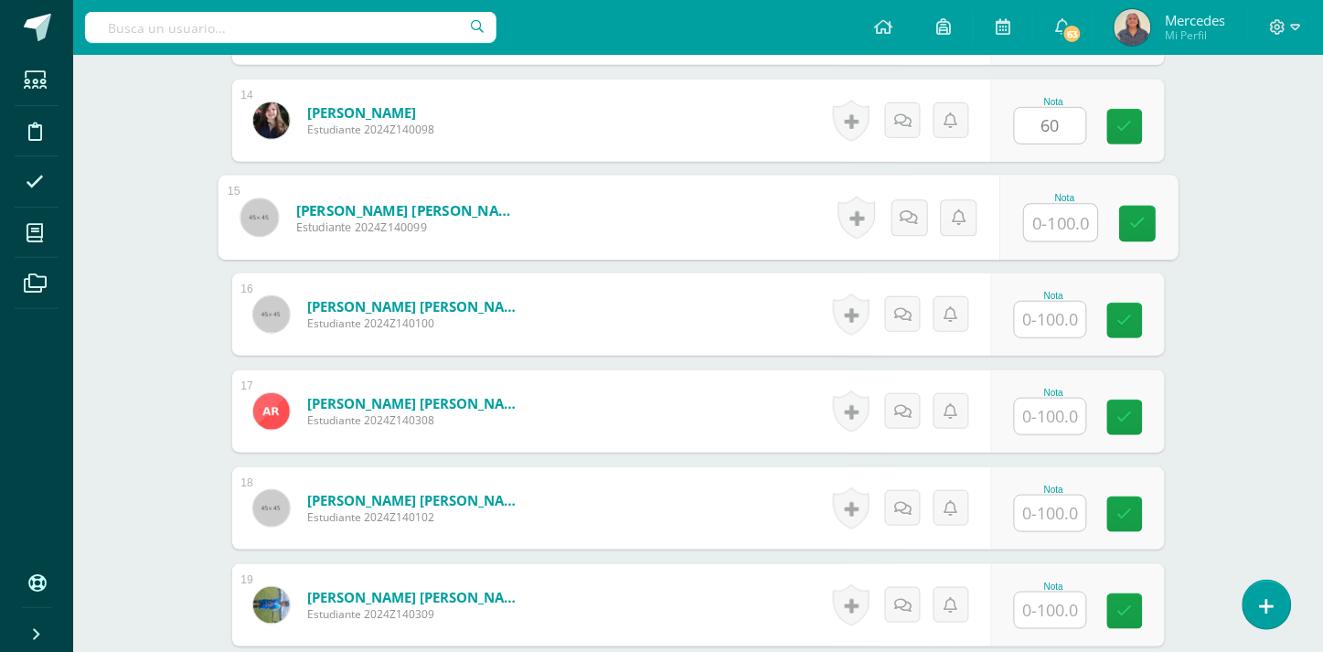
click at [1059, 205] on input "text" at bounding box center [1060, 223] width 73 height 37
type input "35"
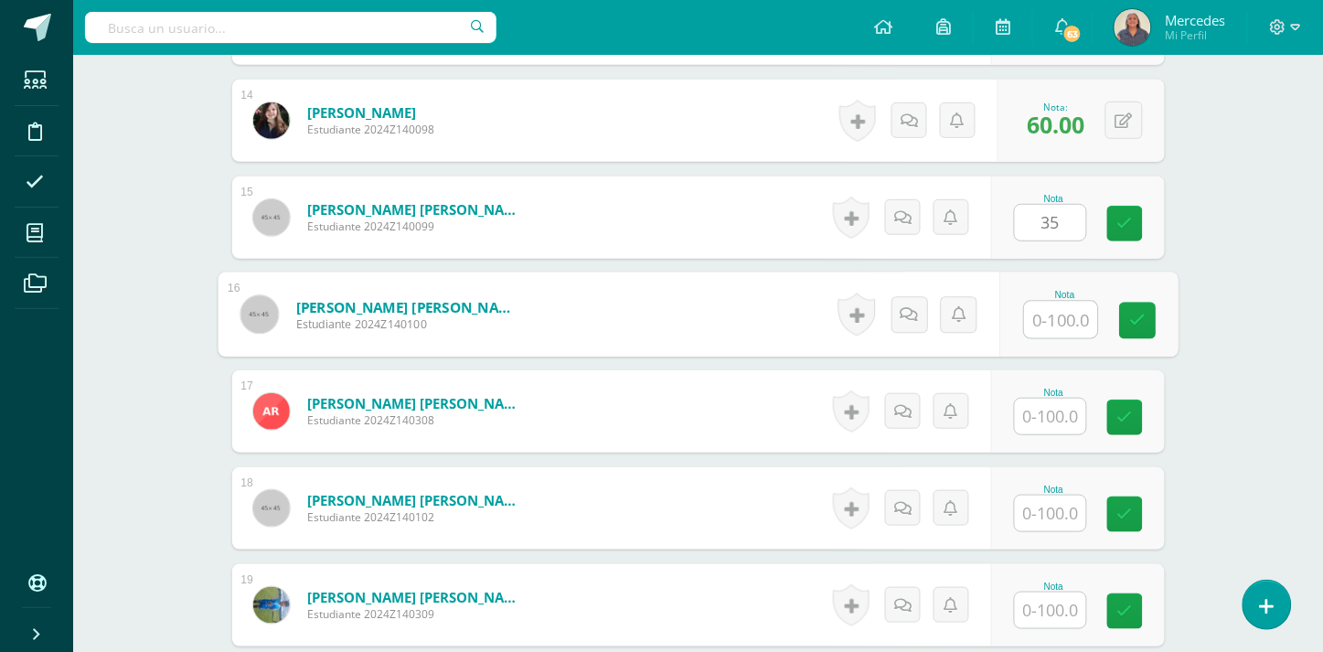
click at [1067, 304] on input "text" at bounding box center [1060, 320] width 73 height 37
type input "80"
click at [1049, 402] on input "text" at bounding box center [1050, 417] width 71 height 36
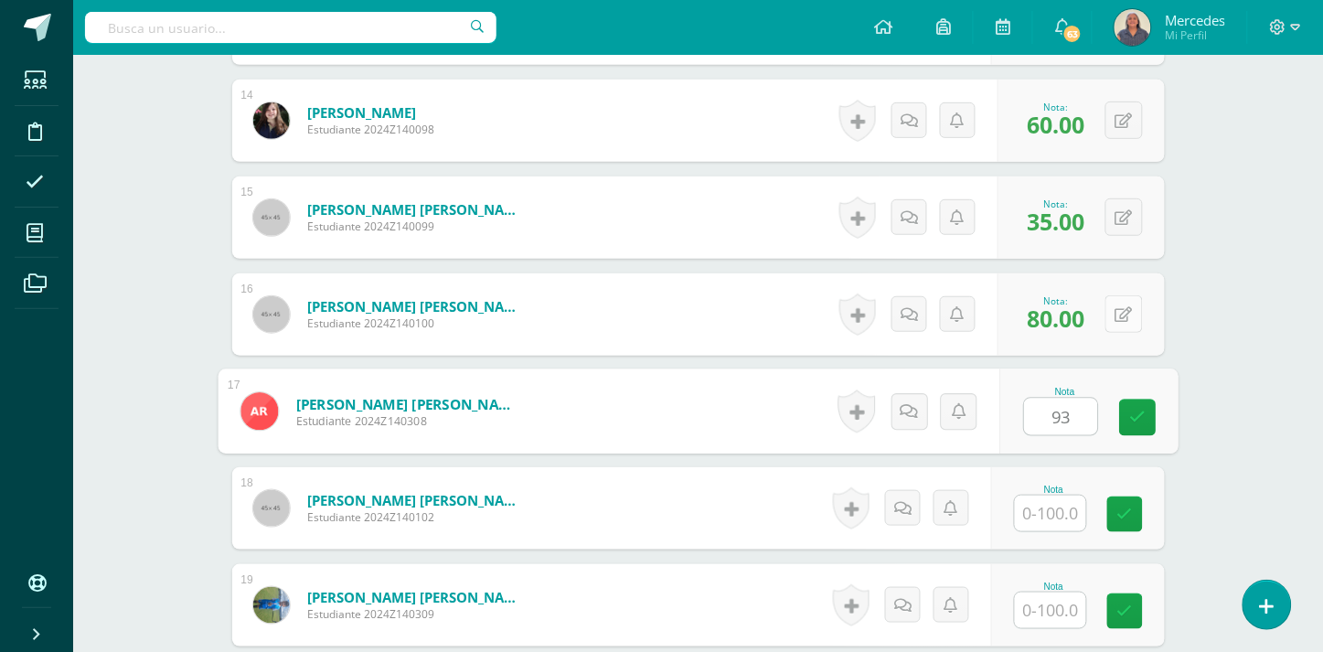
type input "93"
click at [1122, 296] on button at bounding box center [1124, 313] width 37 height 37
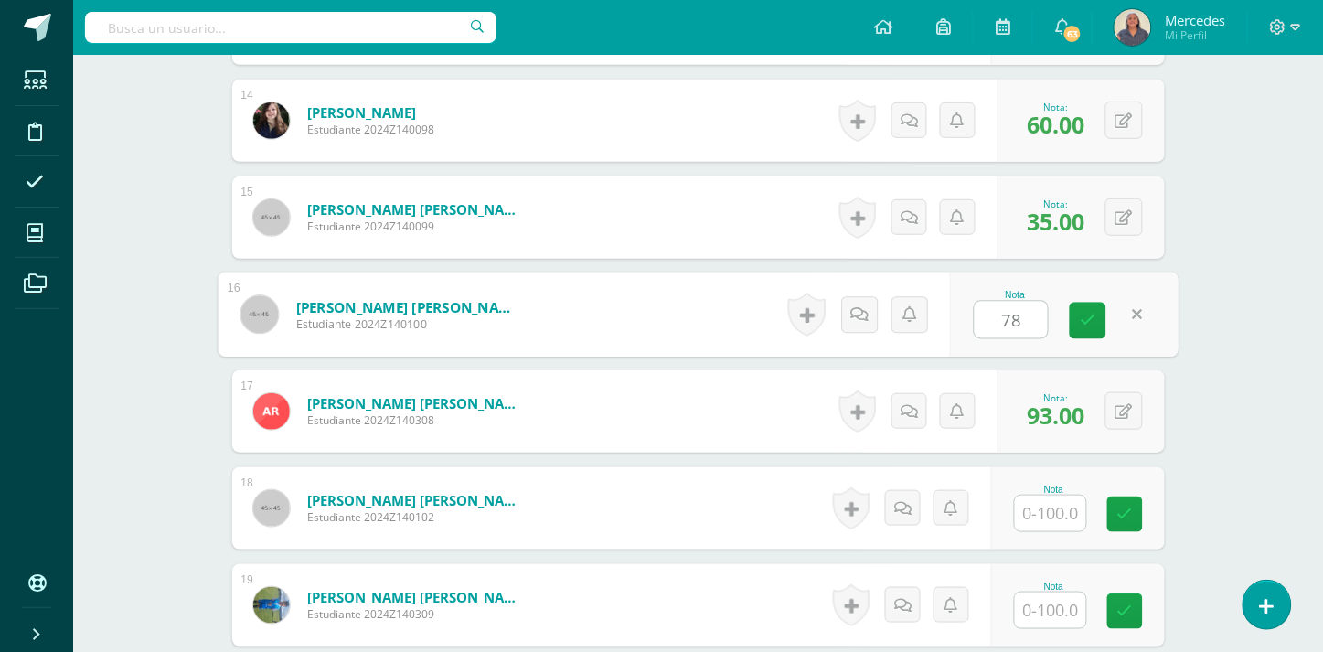
type input "78"
click at [1052, 496] on input "text" at bounding box center [1050, 514] width 71 height 36
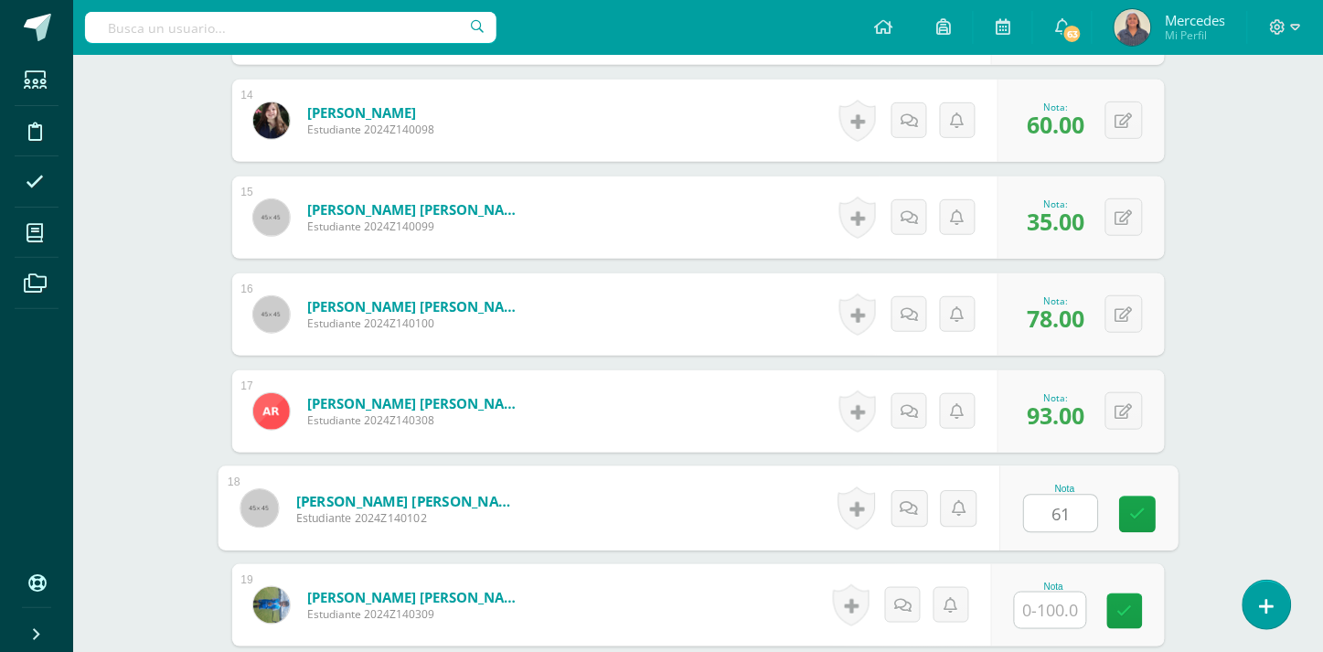
type input "61"
click at [1050, 595] on input "text" at bounding box center [1050, 611] width 71 height 36
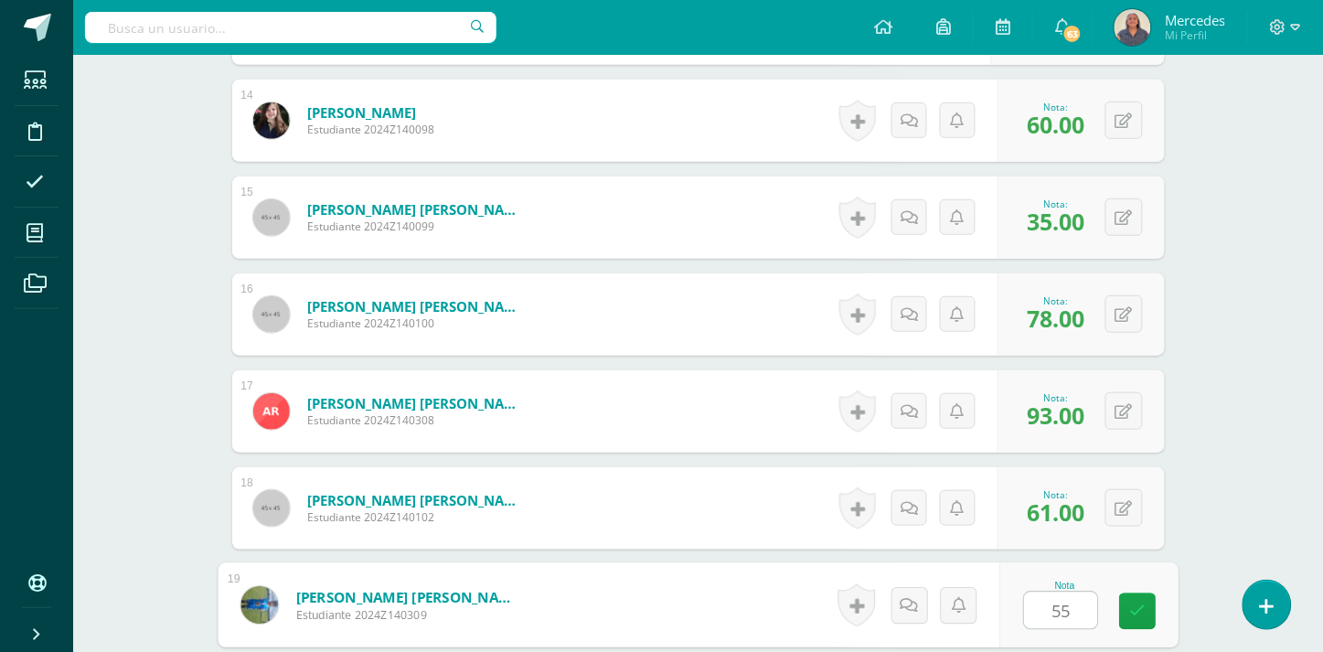
scroll to position [2070, 0]
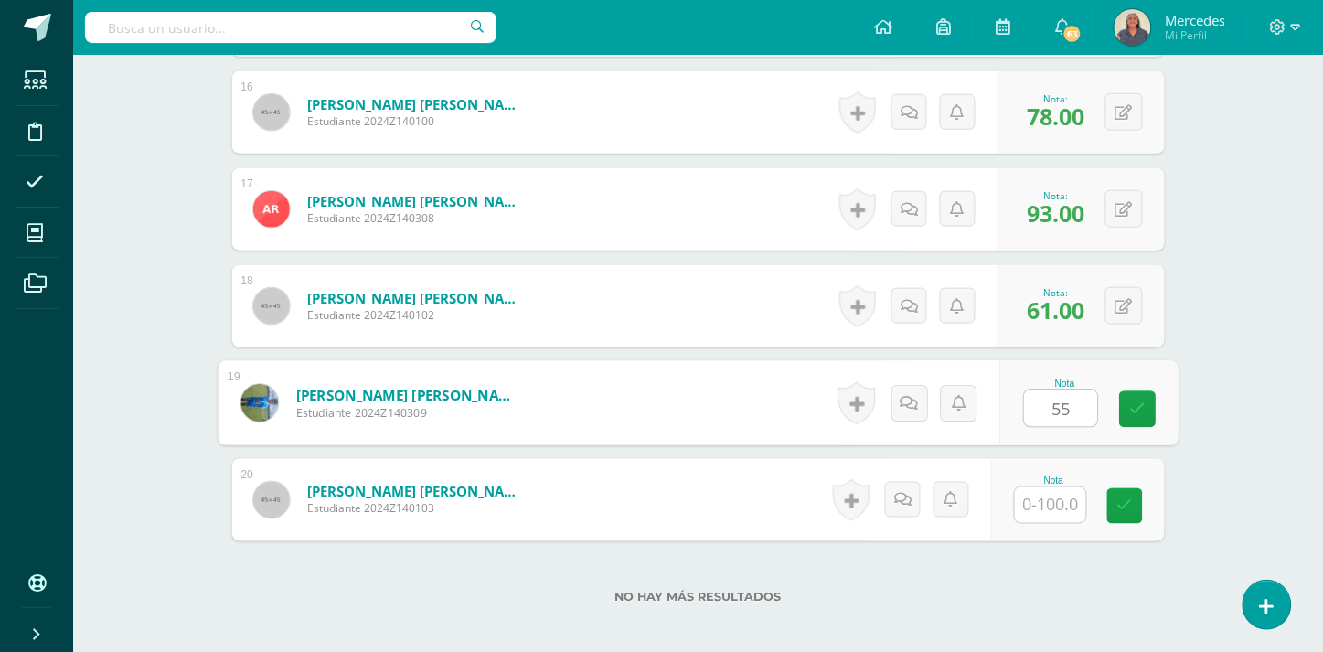
type input "55"
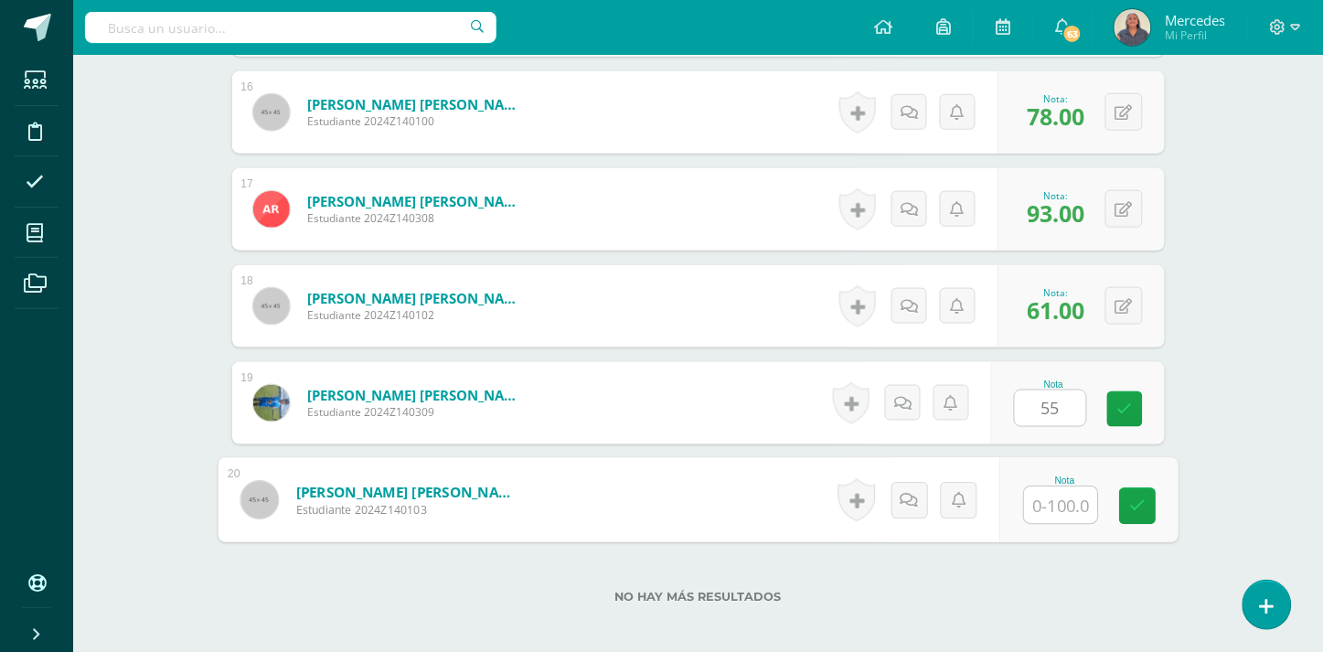
click at [1047, 495] on input "text" at bounding box center [1060, 505] width 73 height 37
type input "63"
click at [1131, 498] on icon at bounding box center [1137, 506] width 16 height 16
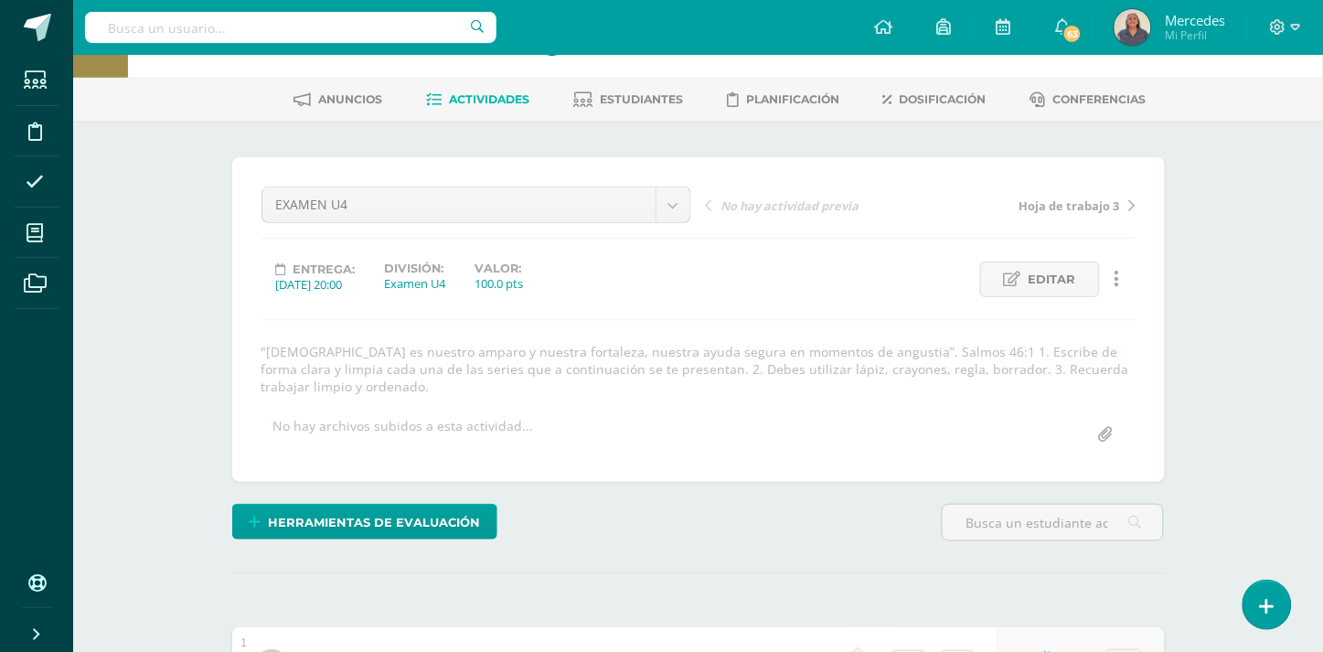
scroll to position [0, 0]
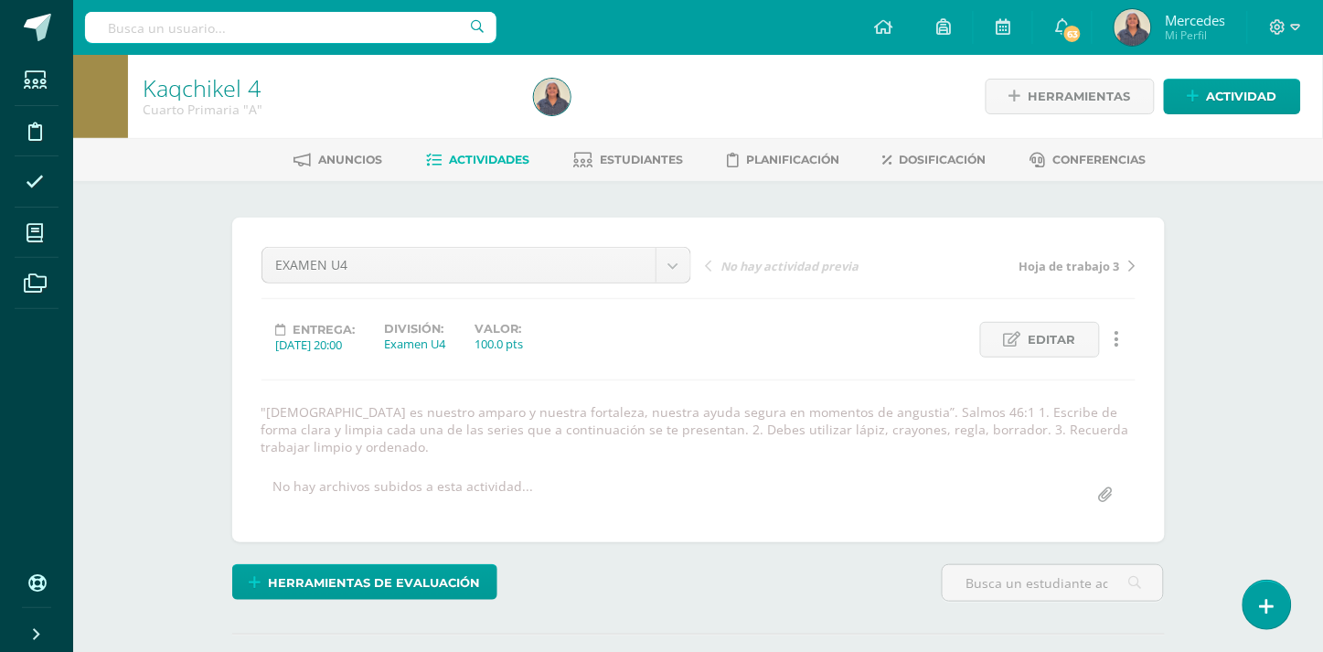
click at [497, 156] on span "Actividades" at bounding box center [489, 160] width 80 height 14
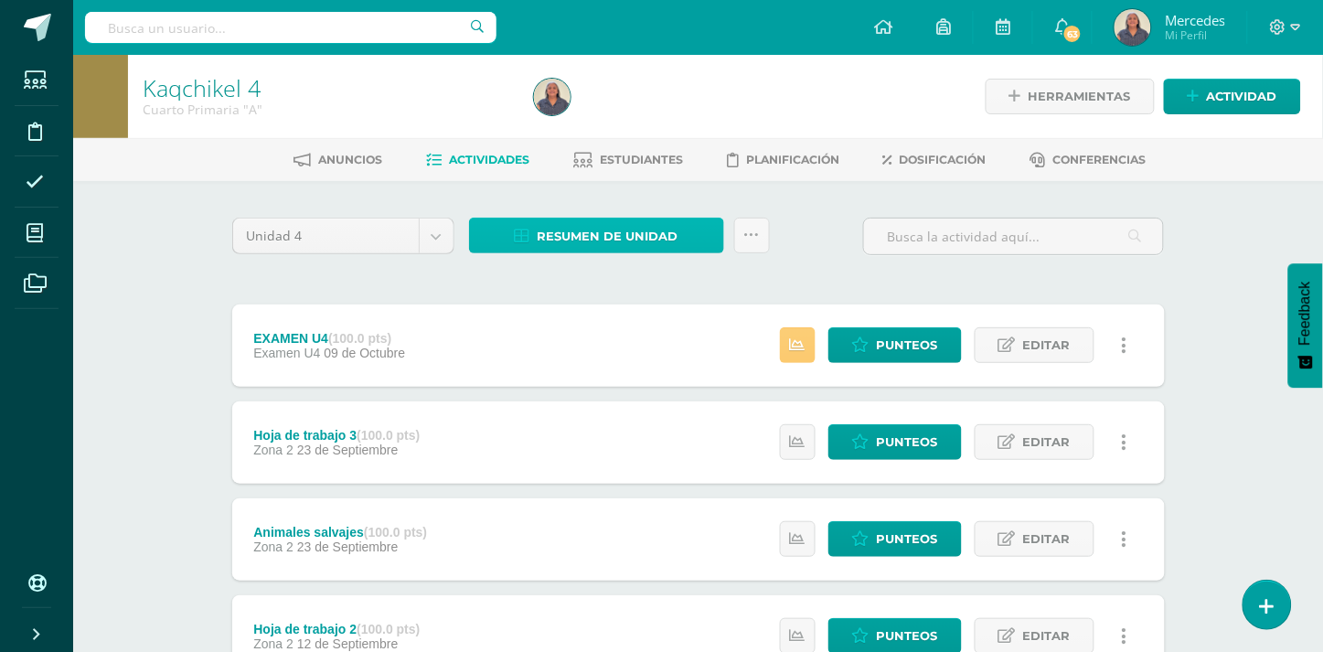
click at [605, 243] on span "Resumen de unidad" at bounding box center [608, 236] width 141 height 34
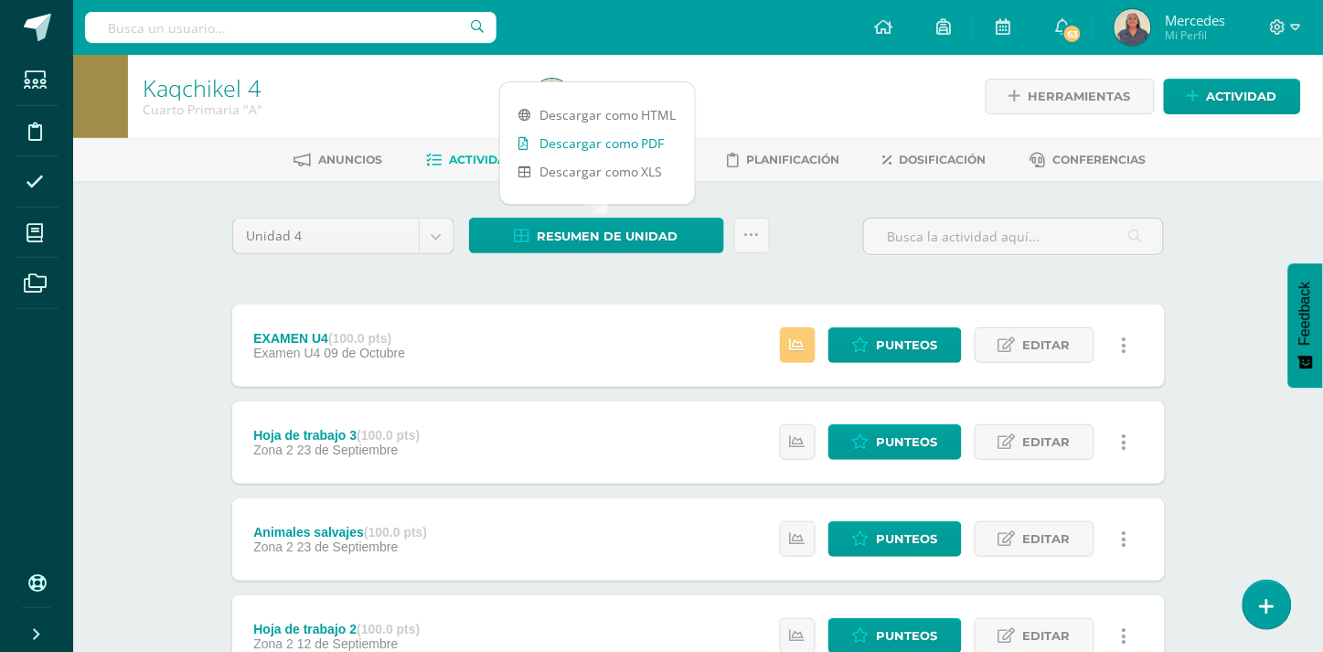
click at [623, 141] on link "Descargar como PDF" at bounding box center [597, 143] width 195 height 28
click at [927, 535] on span "Punteos" at bounding box center [907, 539] width 61 height 34
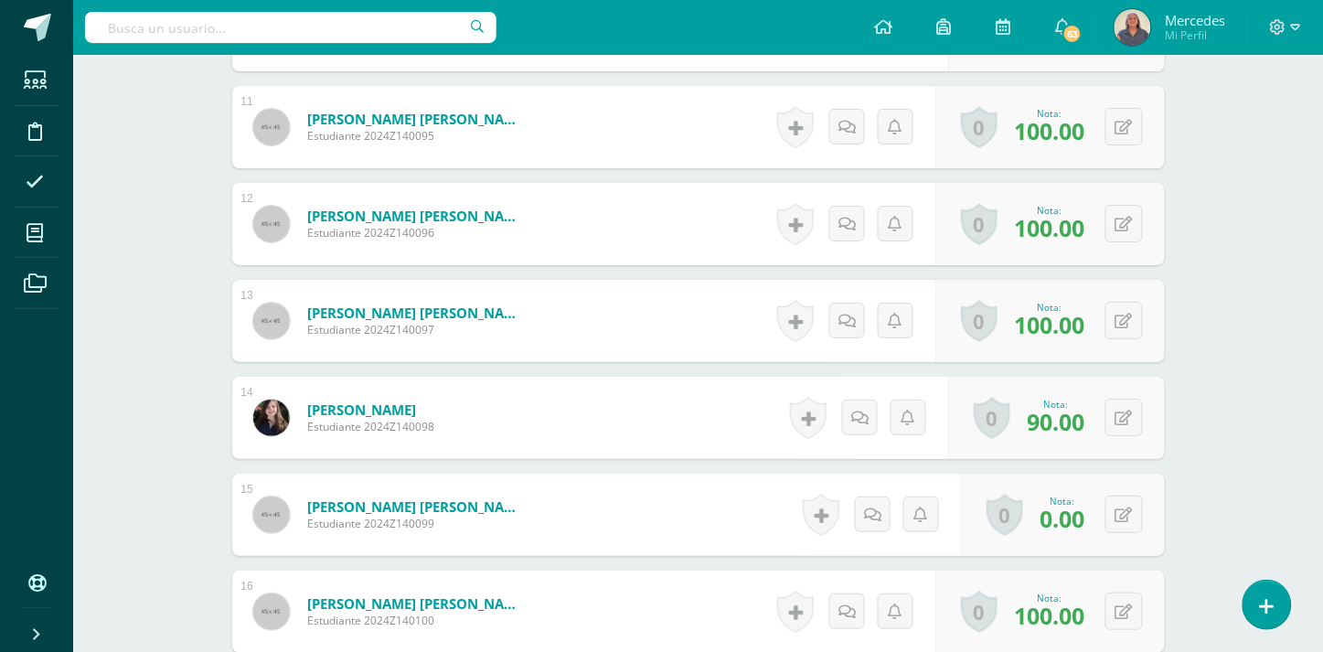
scroll to position [1635, 0]
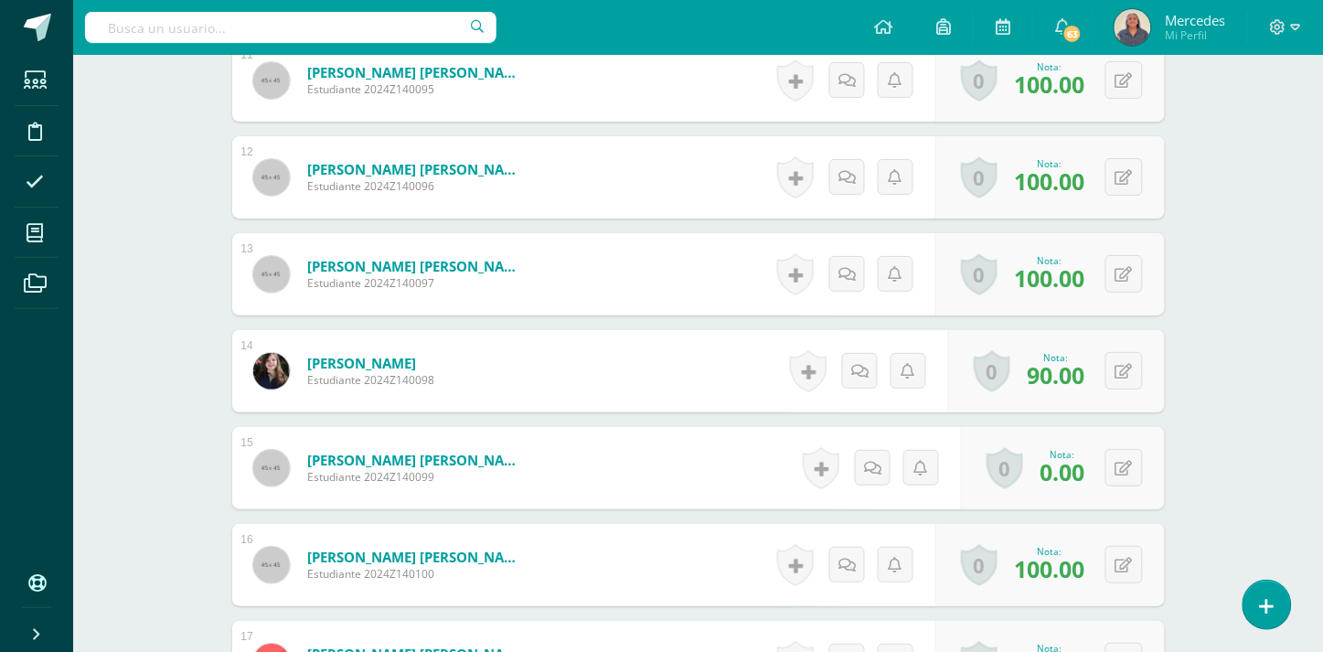
click at [1059, 456] on span "0.00" at bounding box center [1063, 471] width 45 height 31
click at [1127, 450] on button at bounding box center [1136, 468] width 38 height 38
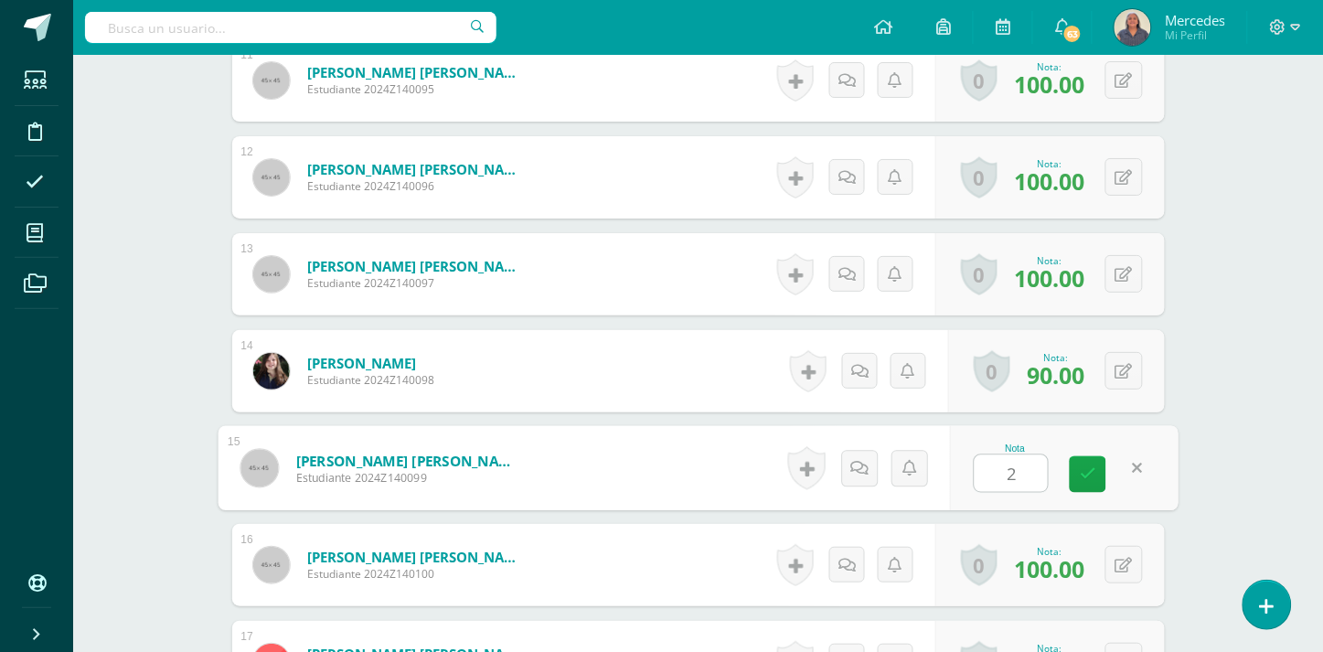
type input "20"
click at [1086, 466] on icon at bounding box center [1088, 474] width 16 height 16
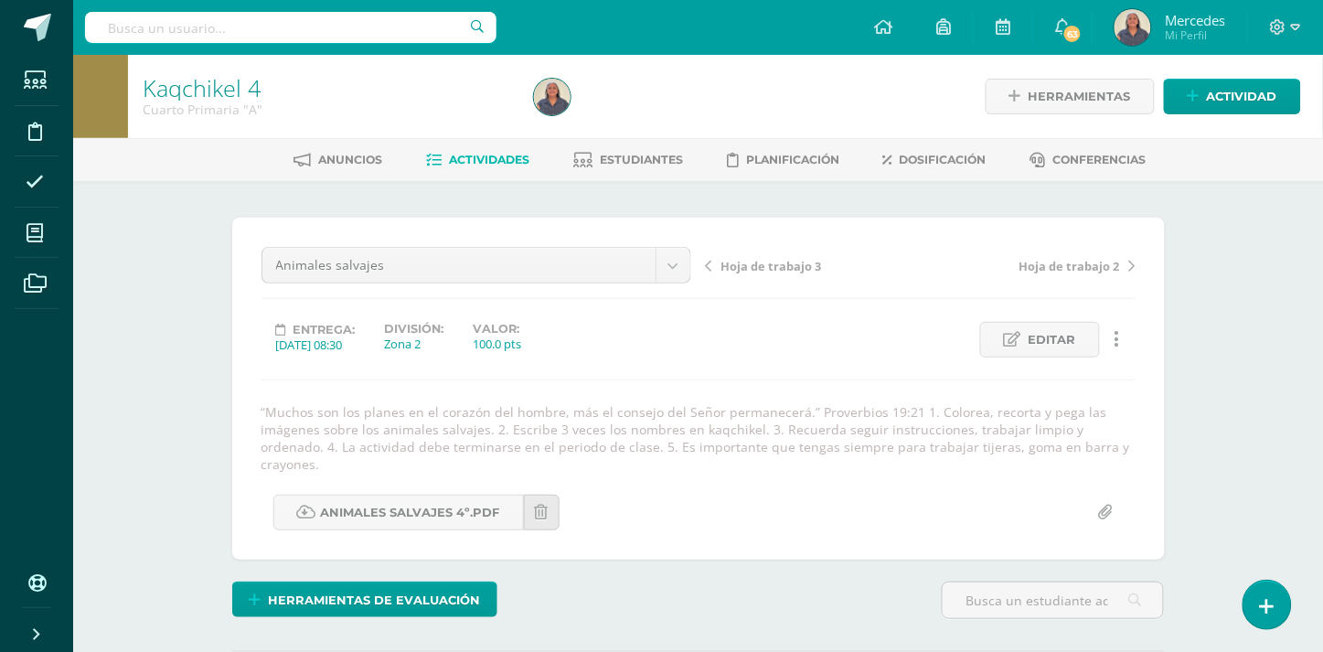
click at [744, 265] on span "Hoja de trabajo 3" at bounding box center [771, 266] width 101 height 16
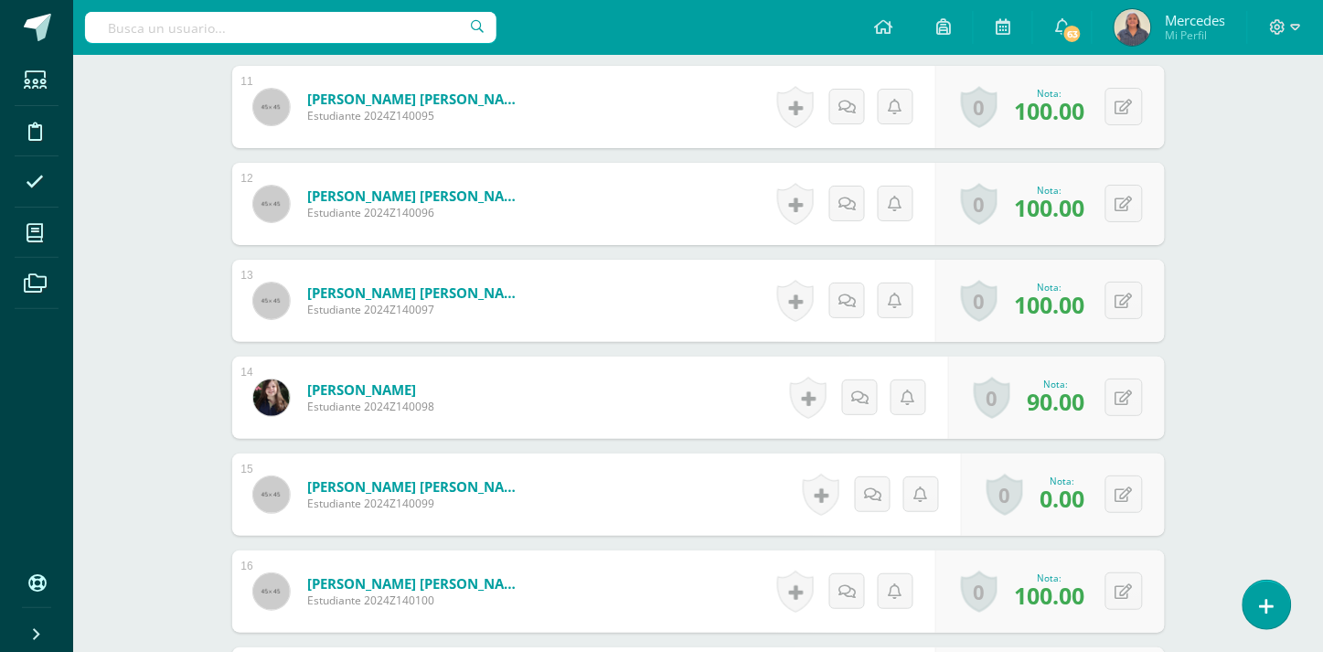
scroll to position [1633, 0]
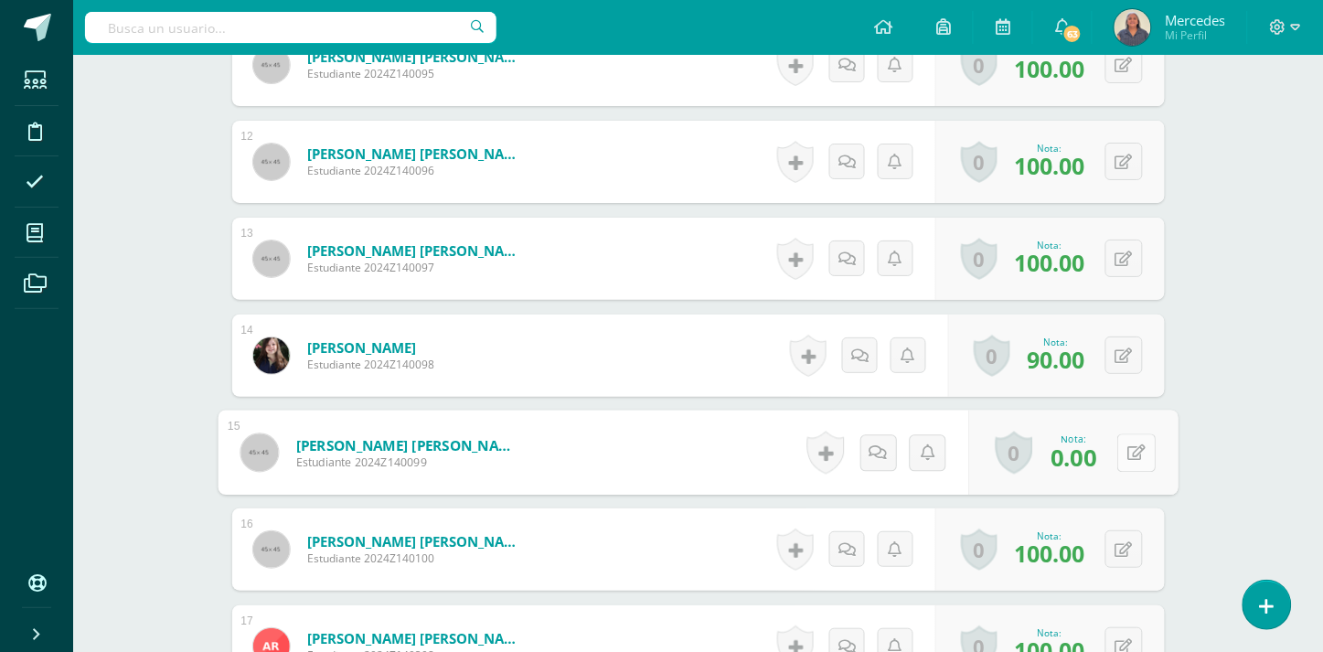
click at [1117, 457] on button at bounding box center [1136, 452] width 38 height 38
type input "20"
click at [1090, 457] on icon at bounding box center [1088, 459] width 16 height 16
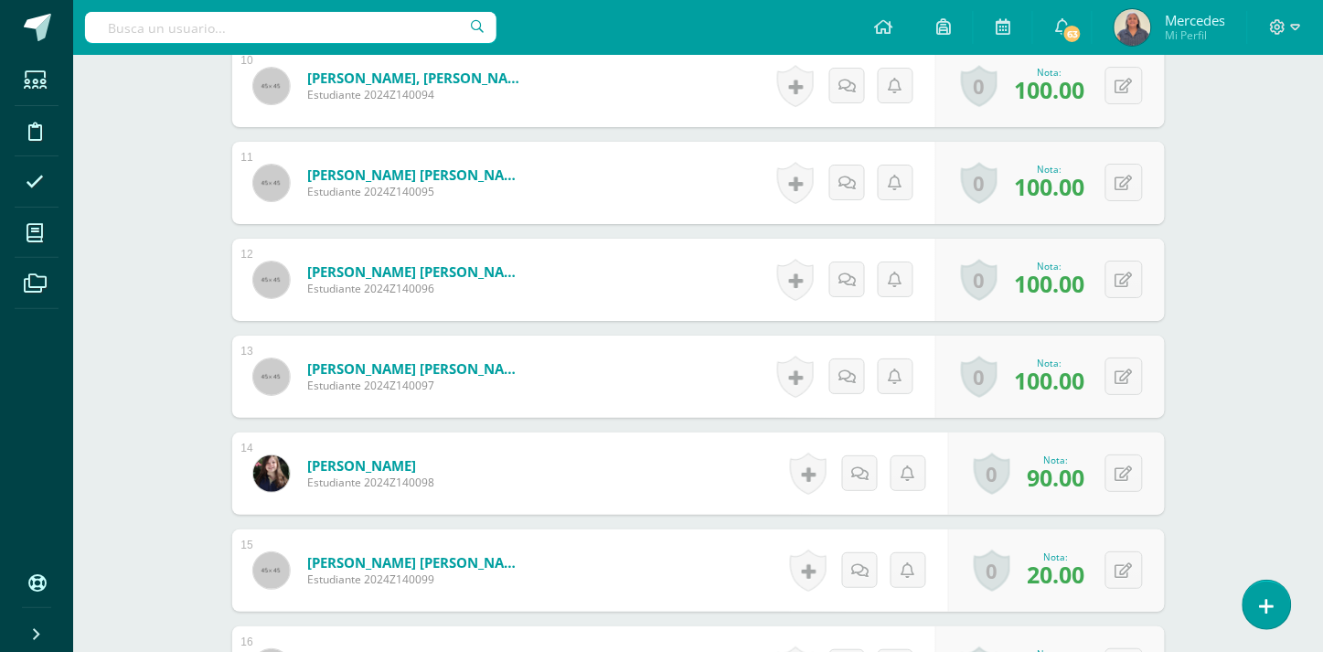
scroll to position [0, 0]
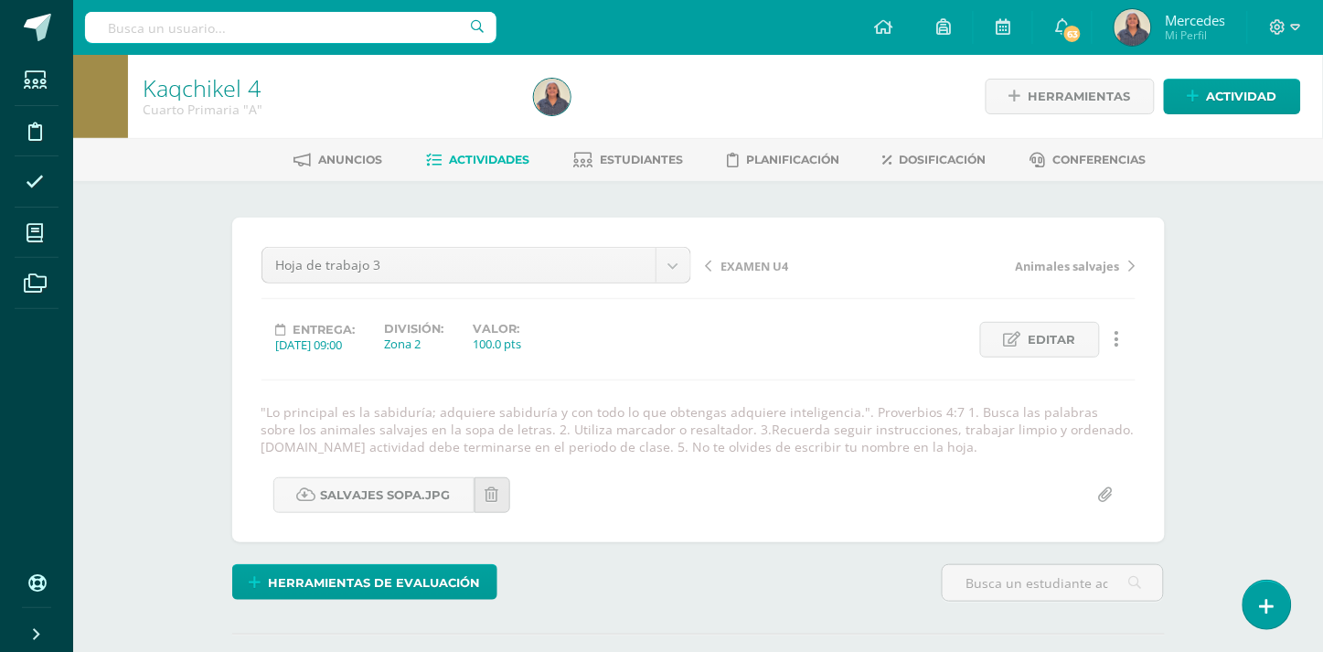
click at [479, 160] on span "Actividades" at bounding box center [489, 160] width 80 height 14
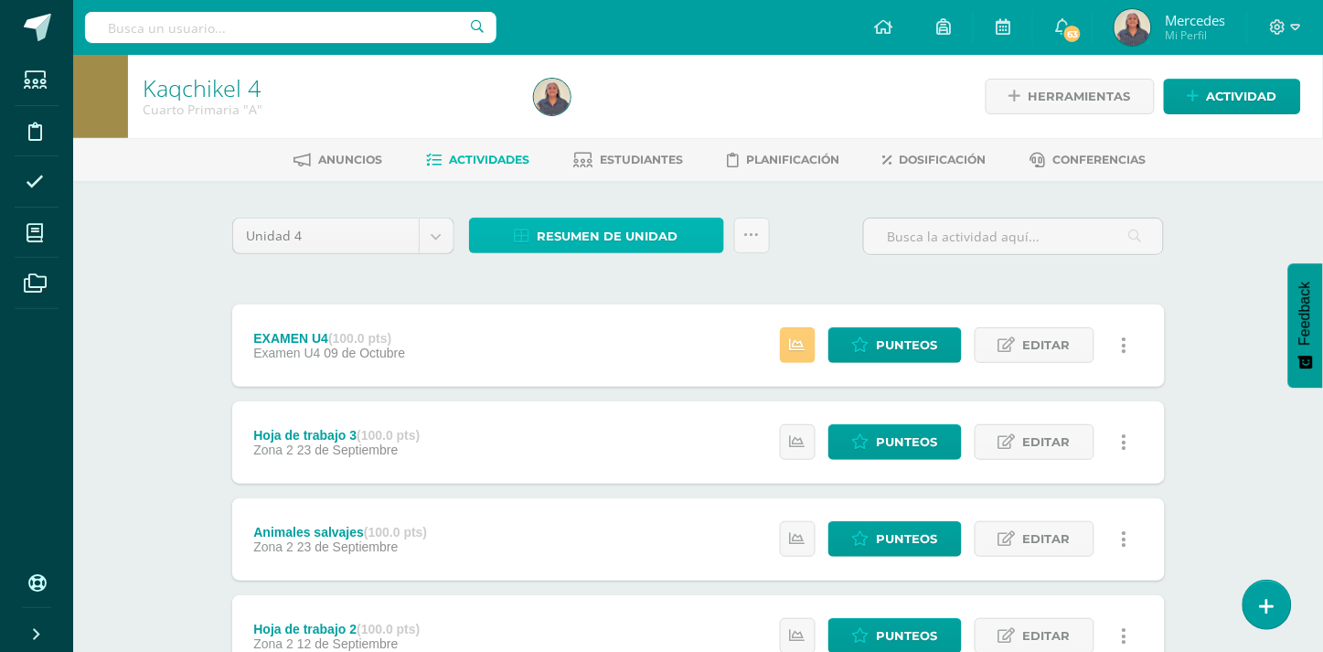
click at [625, 229] on span "Resumen de unidad" at bounding box center [608, 236] width 141 height 34
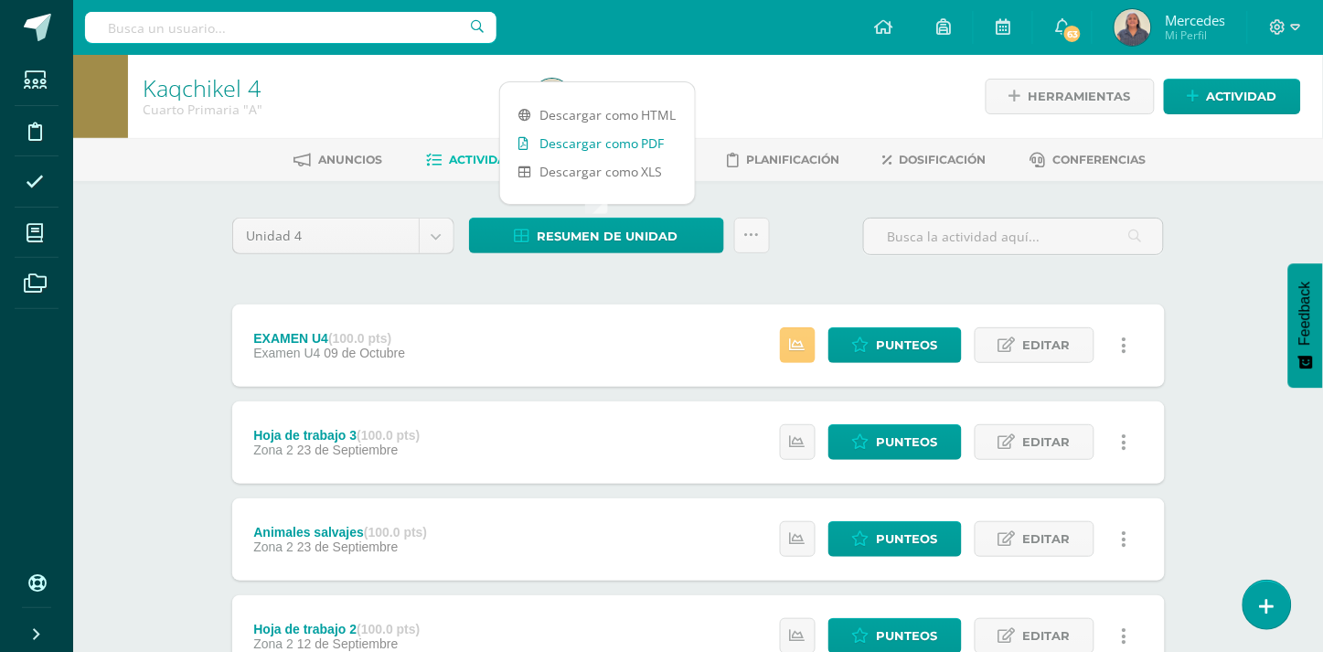
click at [623, 140] on link "Descargar como PDF" at bounding box center [597, 143] width 195 height 28
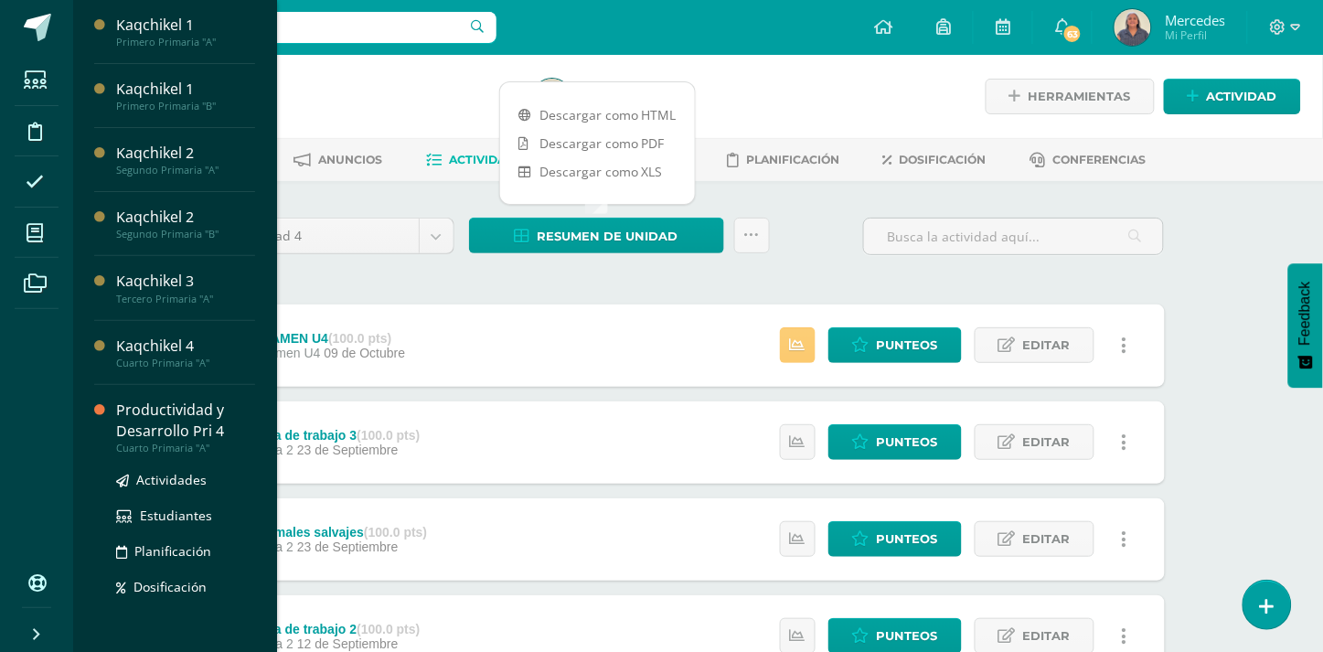
click at [193, 423] on div "Productividad y Desarrollo Pri 4" at bounding box center [185, 421] width 139 height 42
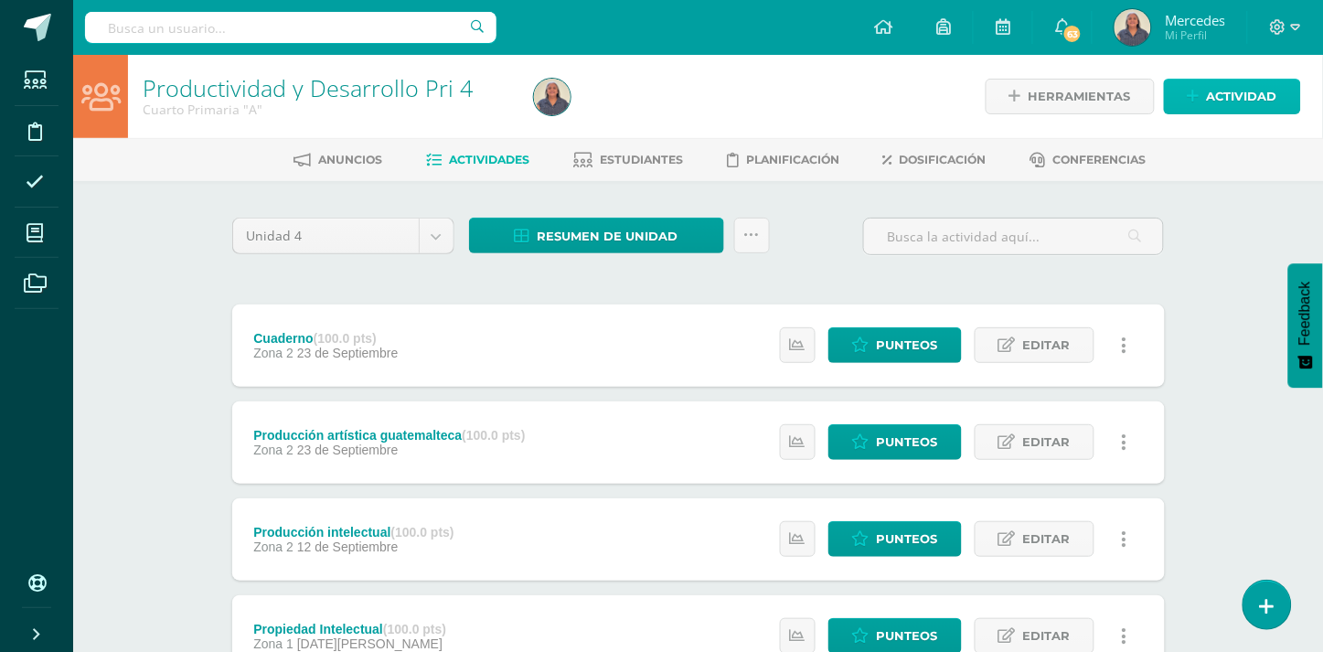
click at [1233, 92] on span "Actividad" at bounding box center [1242, 97] width 70 height 34
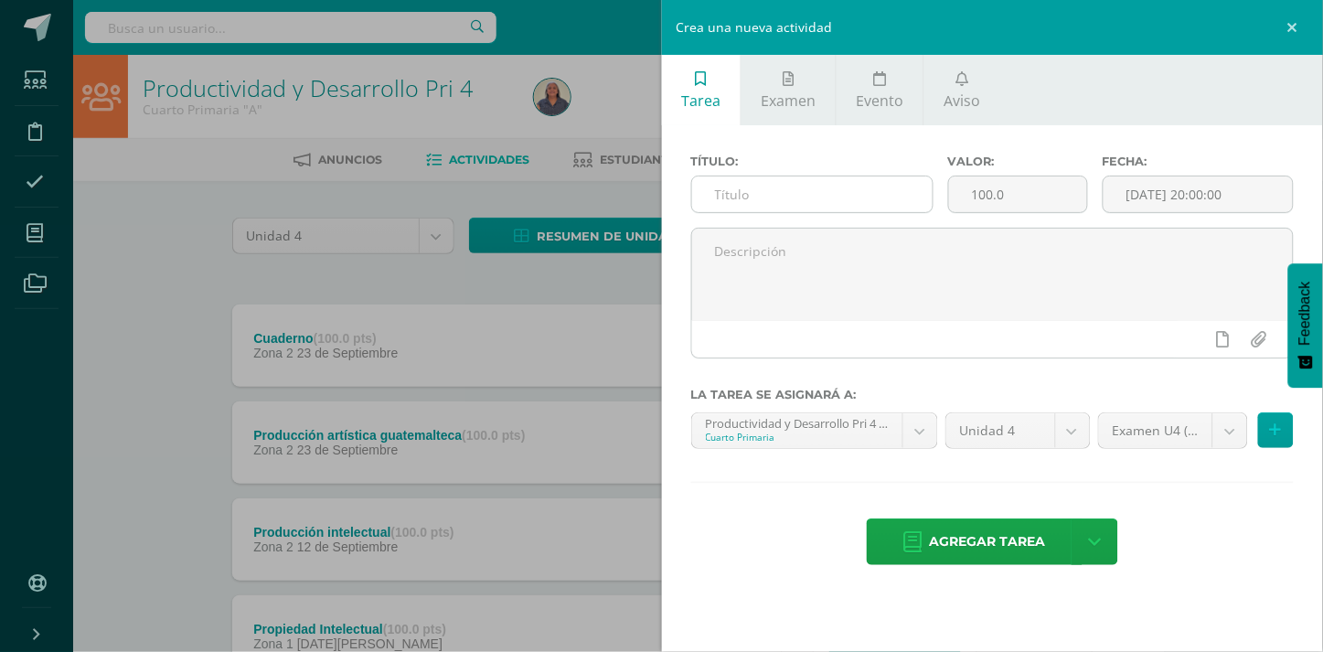
click at [720, 202] on input "text" at bounding box center [812, 194] width 240 height 36
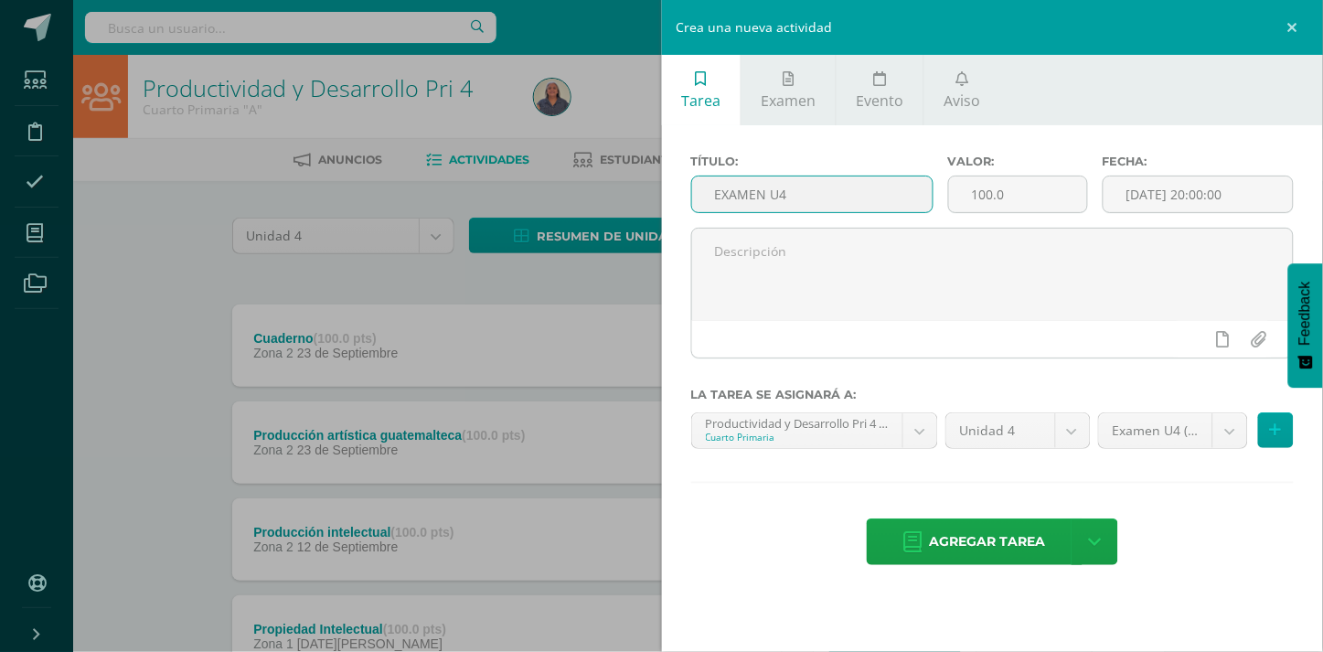
type input "EXAMEN U4"
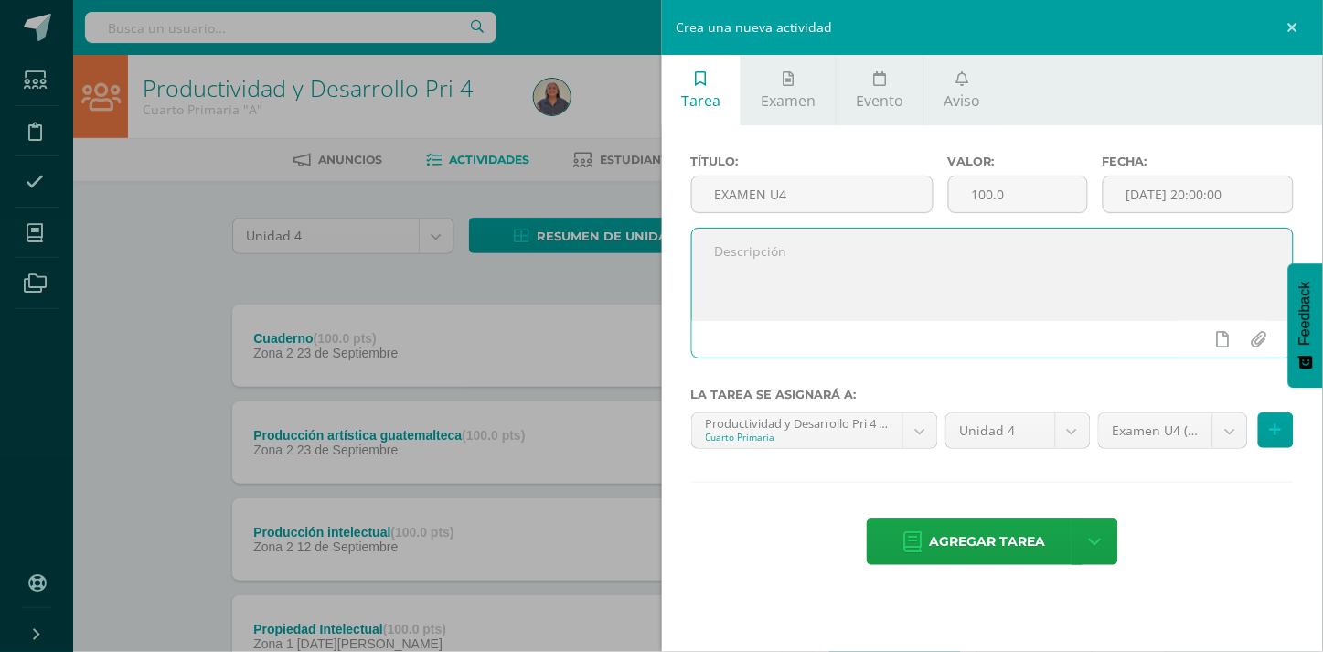
click at [716, 257] on textarea at bounding box center [993, 274] width 602 height 91
paste textarea ""Dios es nuestro amparo y nuestra fortaleza, nuestra ayuda segura en momentos d…"
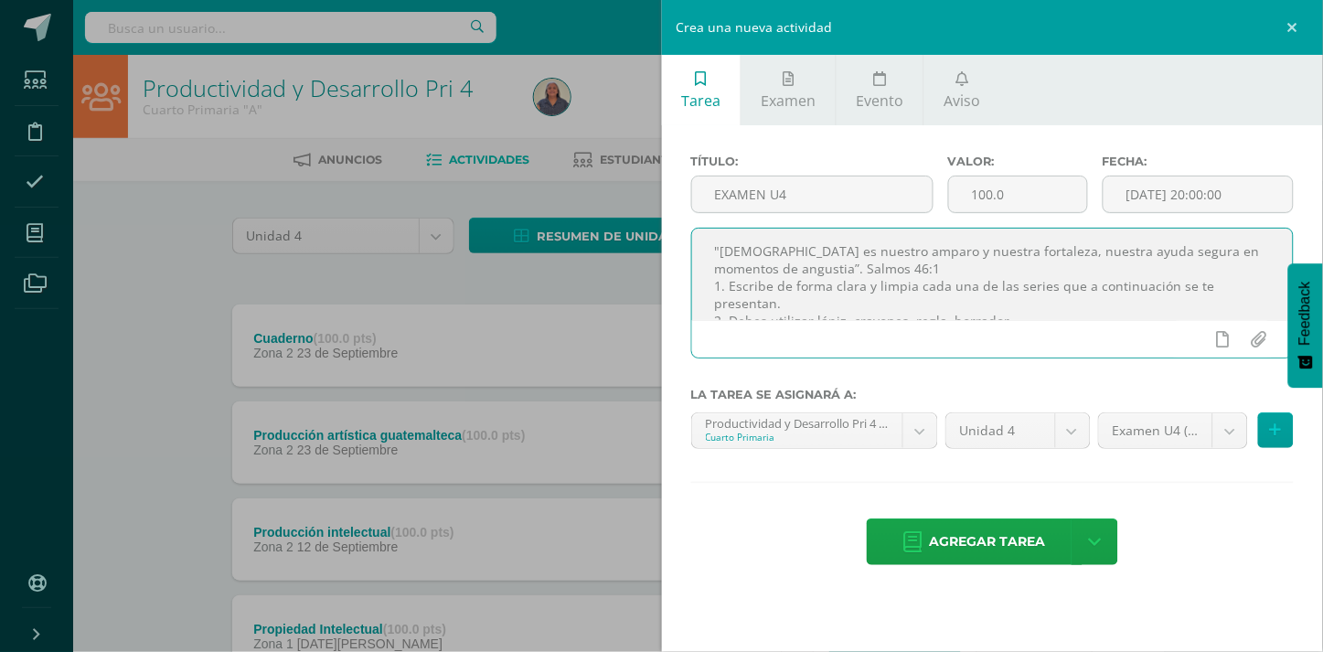
scroll to position [26, 0]
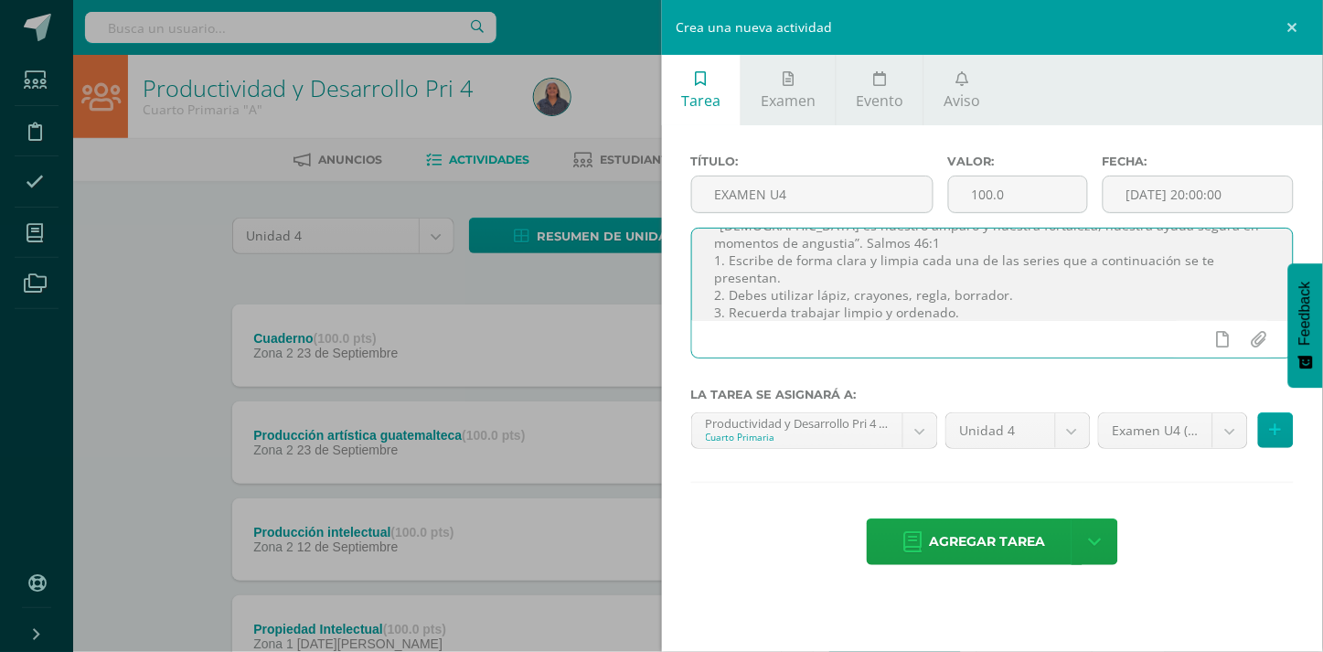
click at [942, 290] on textarea ""Dios es nuestro amparo y nuestra fortaleza, nuestra ayuda segura en momentos d…" at bounding box center [993, 274] width 602 height 91
click at [974, 296] on textarea ""Dios es nuestro amparo y nuestra fortaleza, nuestra ayuda segura en momentos d…" at bounding box center [993, 274] width 602 height 91
type textarea ""[DEMOGRAPHIC_DATA] es nuestro amparo y nuestra fortaleza, nuestra ayuda segura…"
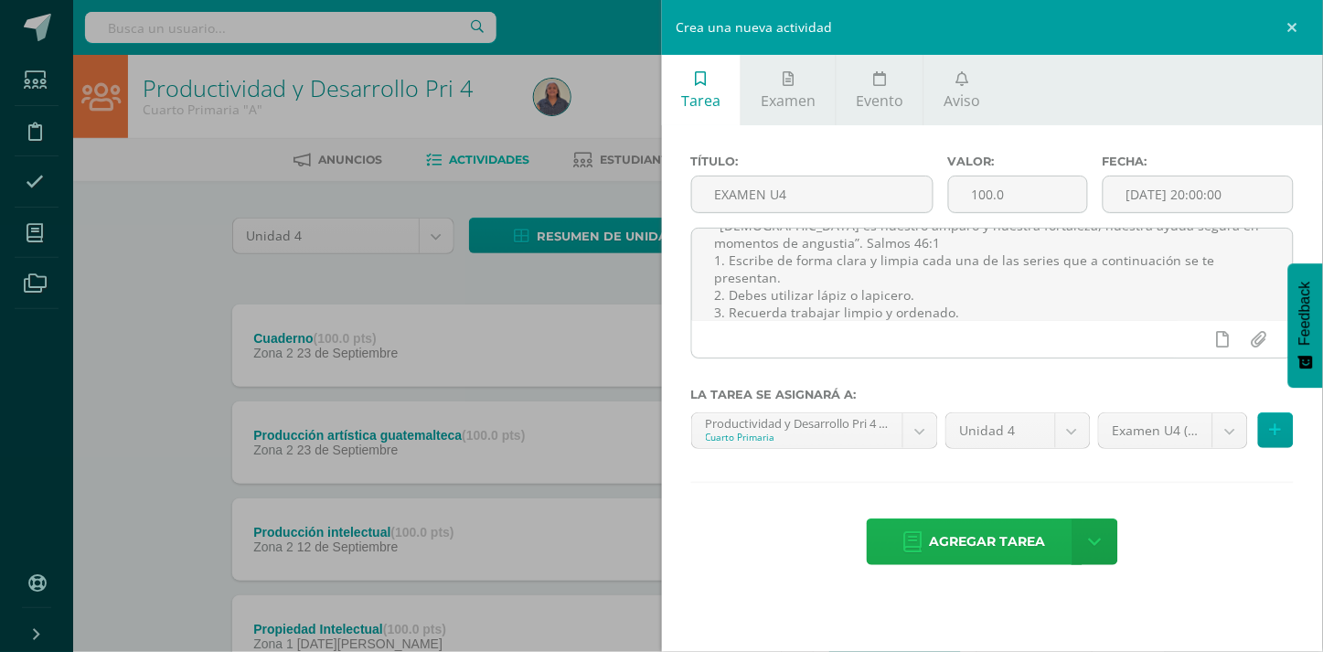
click at [1018, 540] on span "Agregar tarea" at bounding box center [988, 541] width 116 height 45
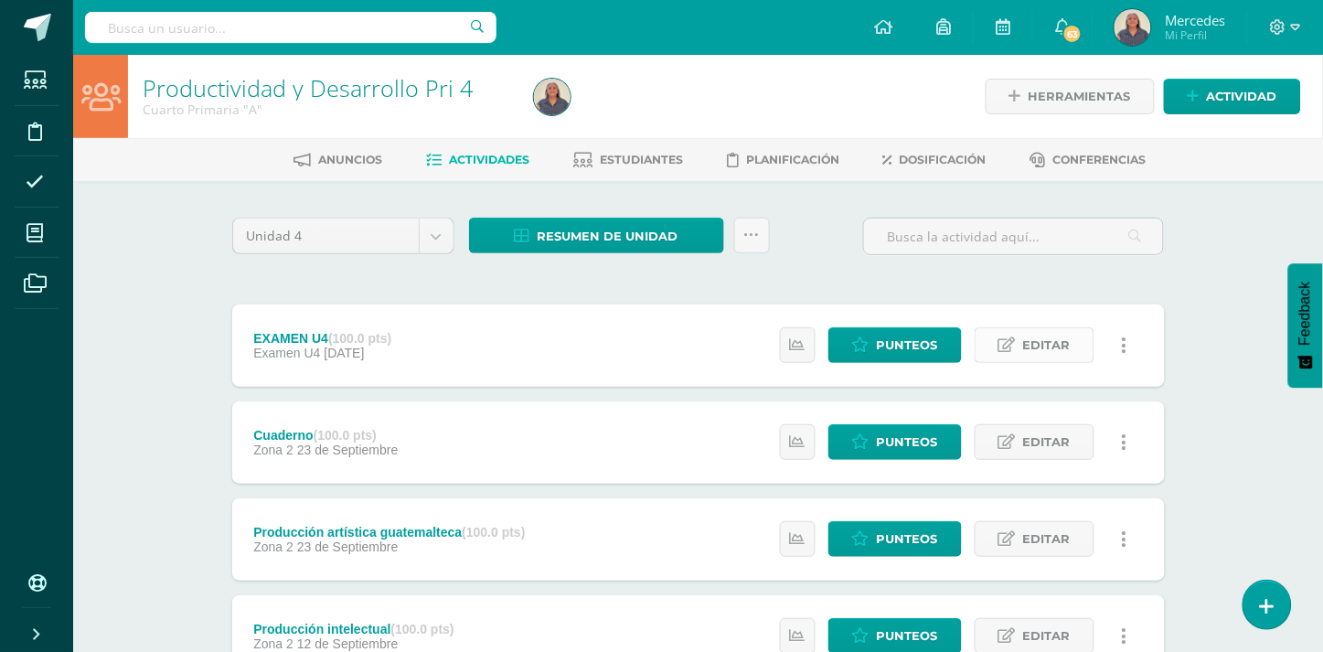
click at [1033, 345] on span "Editar" at bounding box center [1047, 345] width 48 height 34
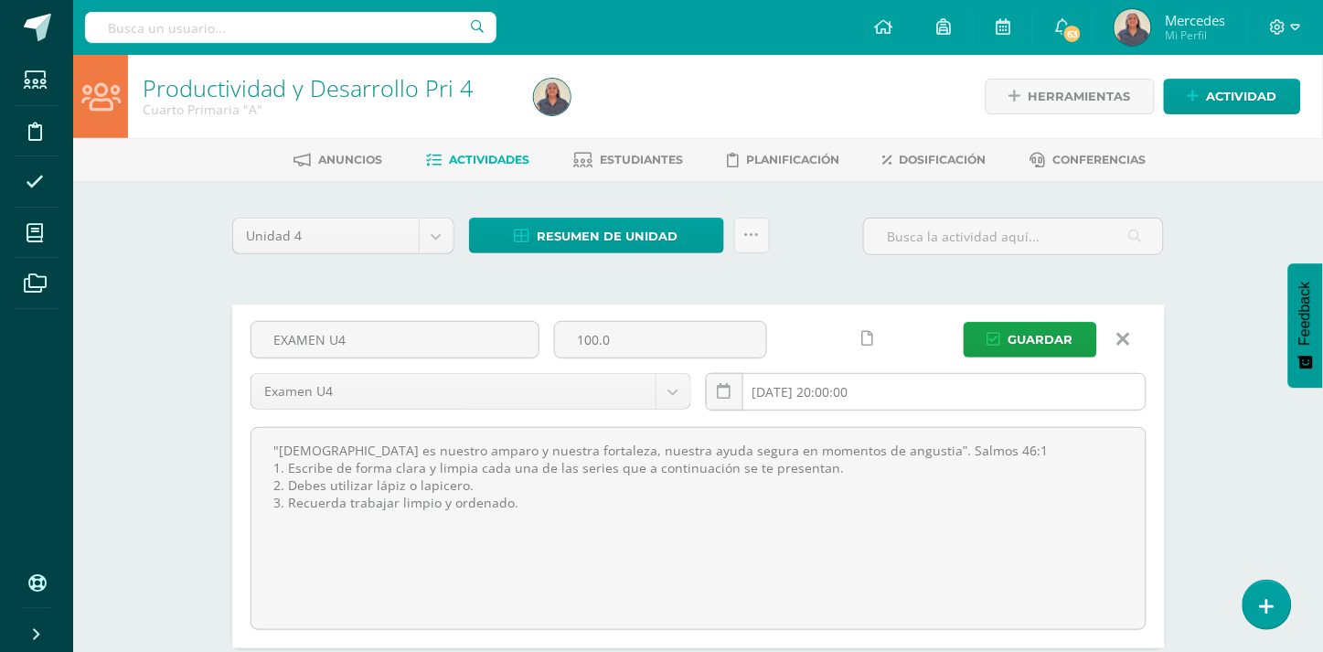
click at [899, 394] on input "[DATE] 20:00:00" at bounding box center [926, 392] width 439 height 36
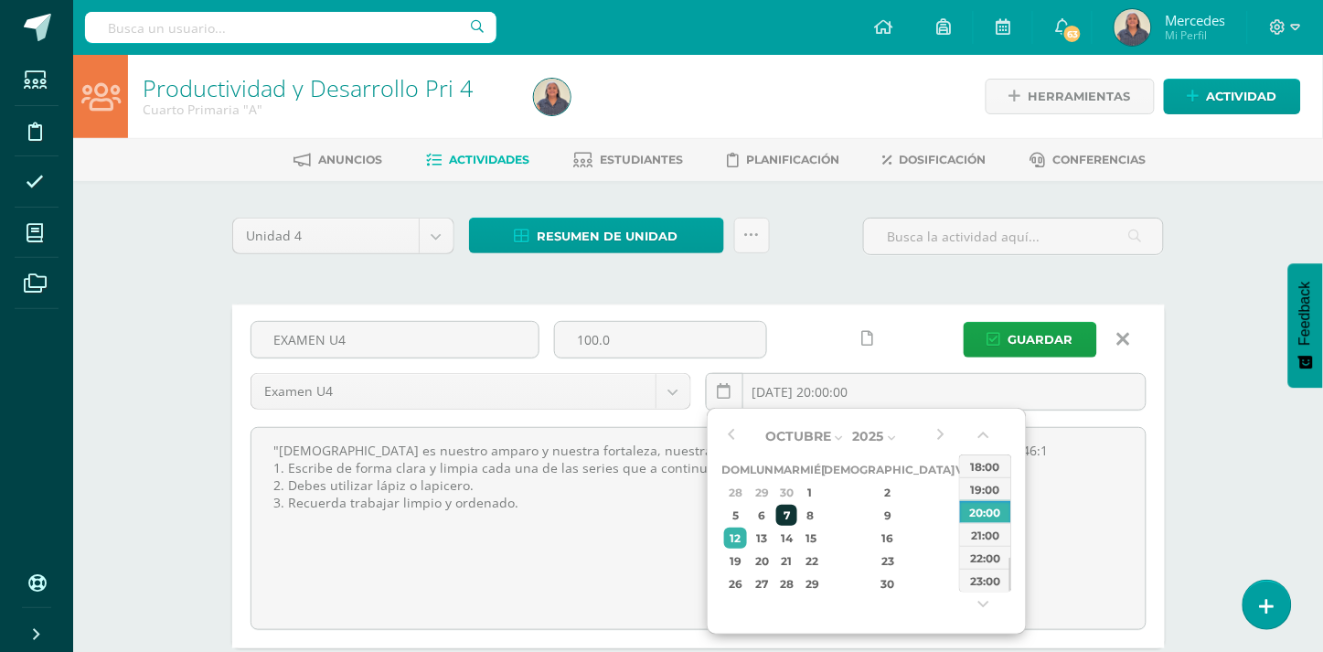
click at [797, 513] on div "7" at bounding box center [786, 515] width 21 height 21
click at [989, 495] on div "09:00" at bounding box center [985, 497] width 51 height 23
type input "[DATE] 09:00"
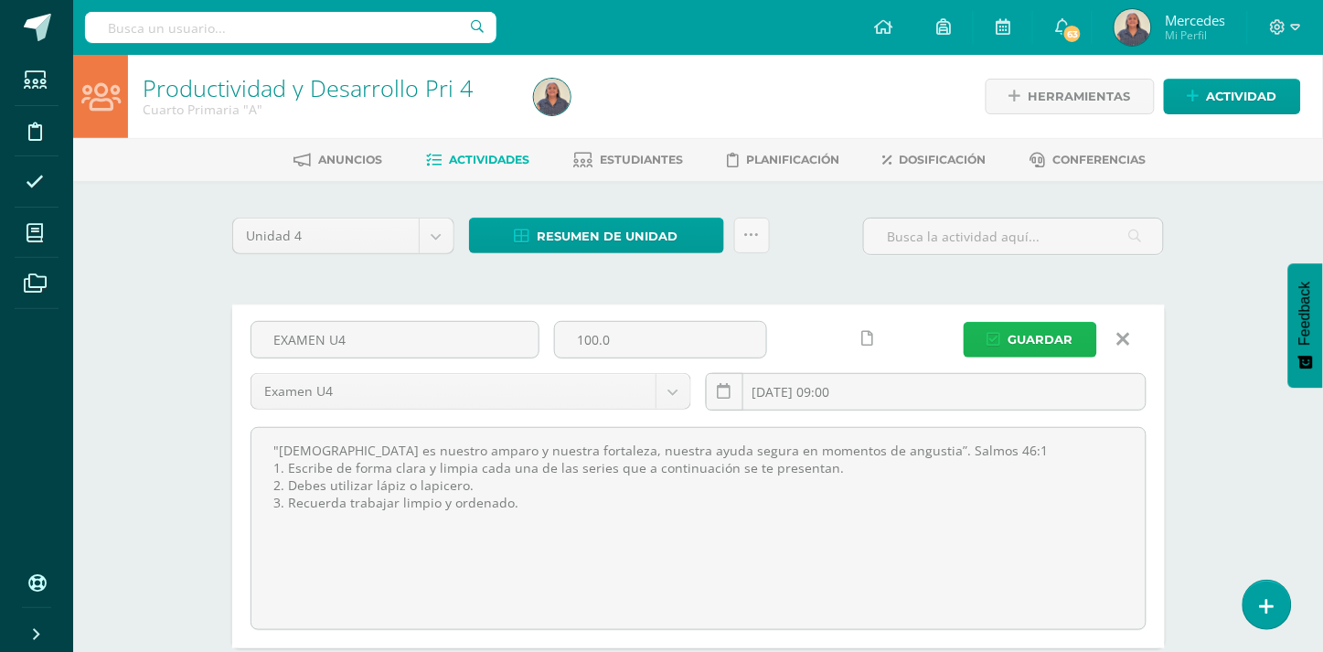
click at [1047, 338] on span "Guardar" at bounding box center [1041, 340] width 65 height 34
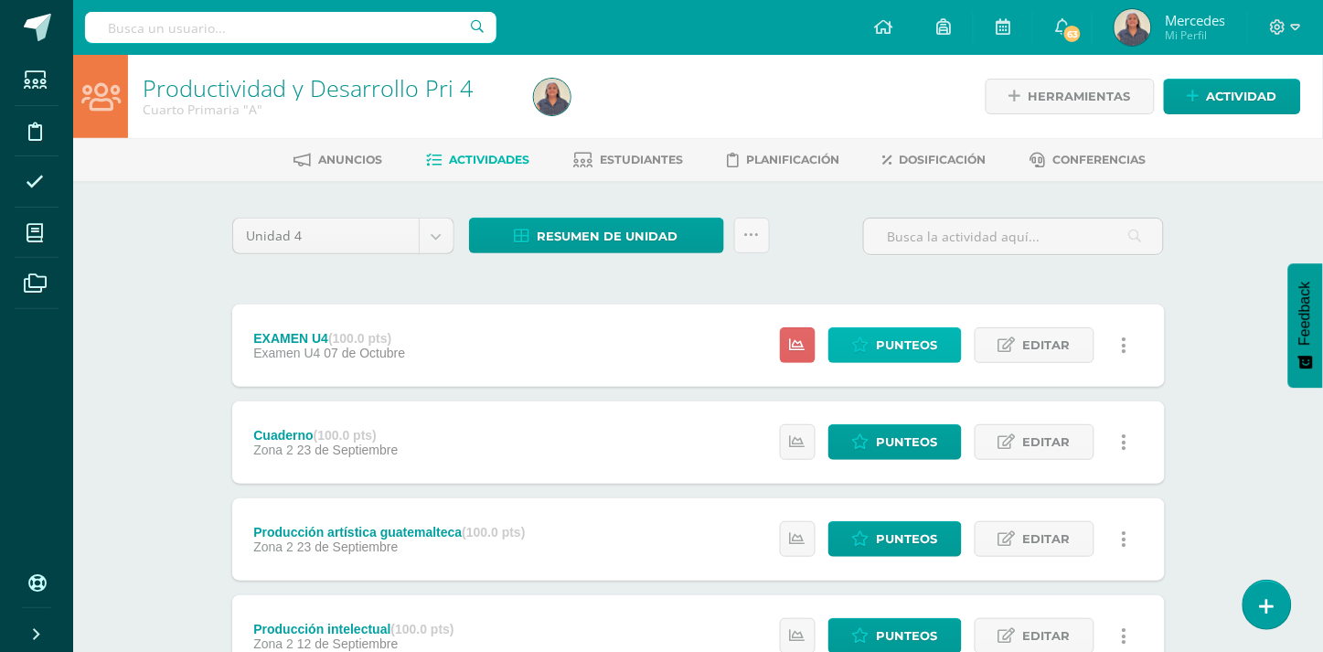
click at [896, 347] on span "Punteos" at bounding box center [907, 345] width 61 height 34
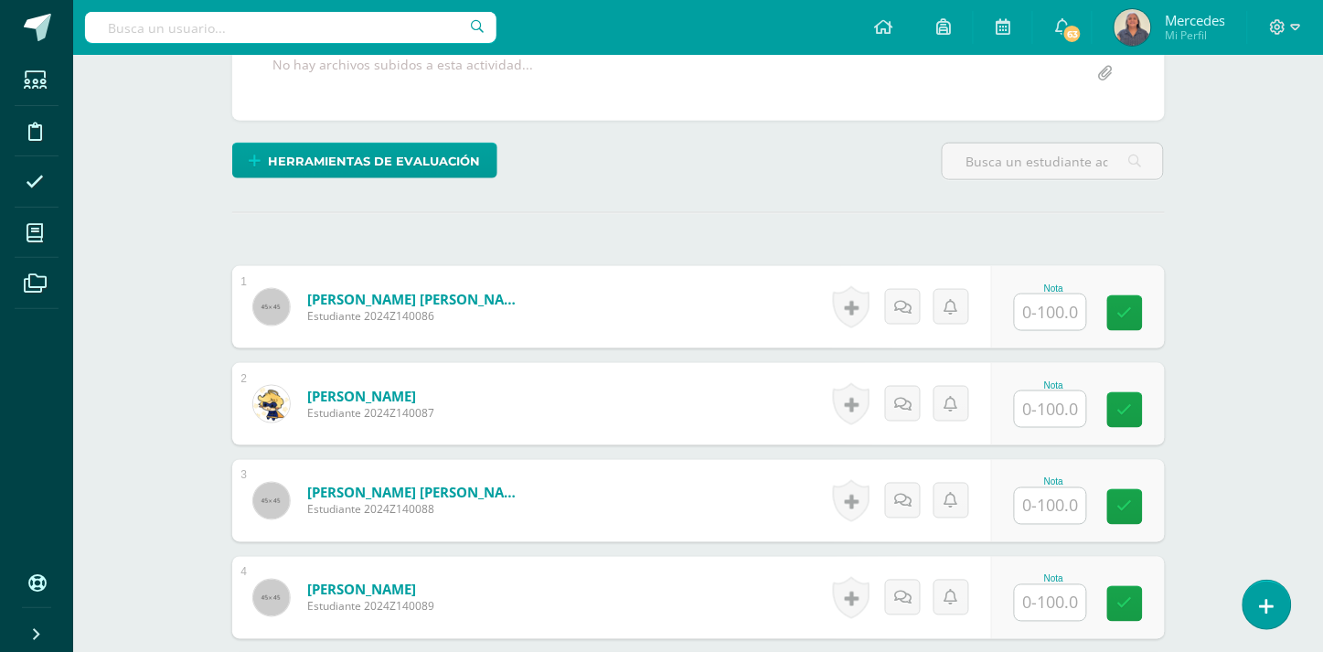
scroll to position [492, 0]
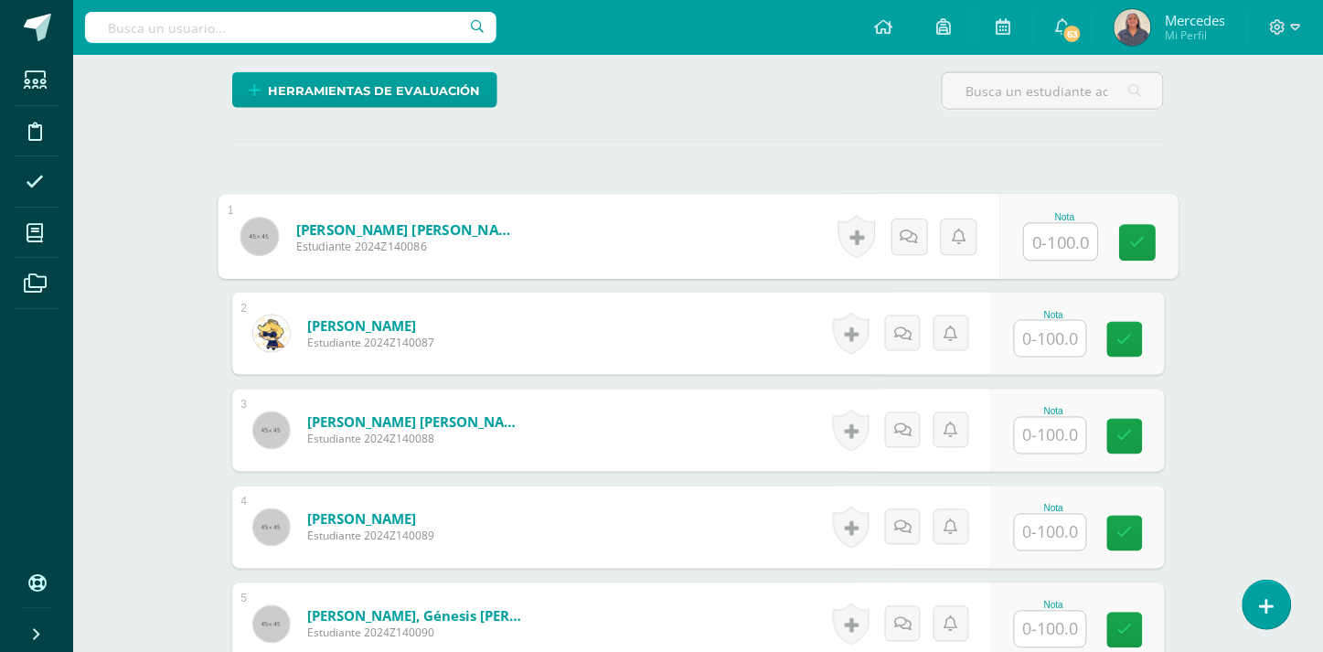
click at [1077, 224] on input "text" at bounding box center [1060, 242] width 73 height 37
type input "70"
click at [1041, 333] on input "text" at bounding box center [1050, 339] width 71 height 36
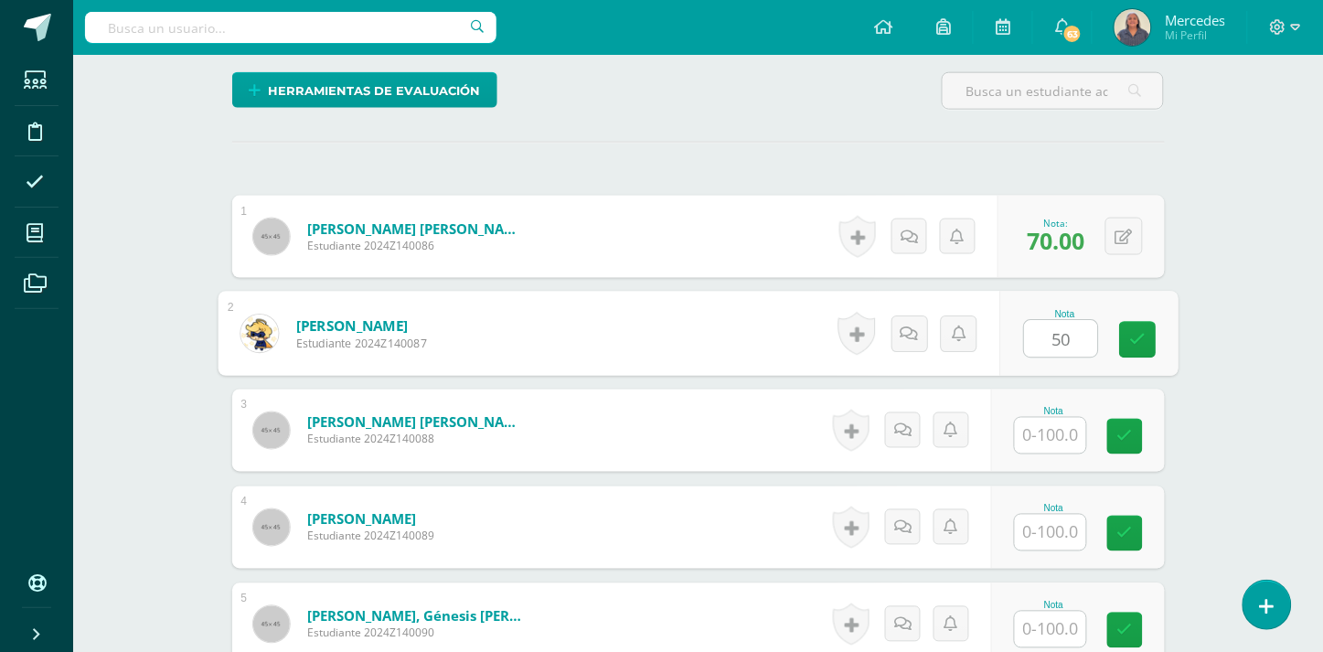
type input "50"
click at [1052, 436] on div "Nota" at bounding box center [1078, 431] width 174 height 82
click at [1066, 424] on input "text" at bounding box center [1050, 436] width 71 height 36
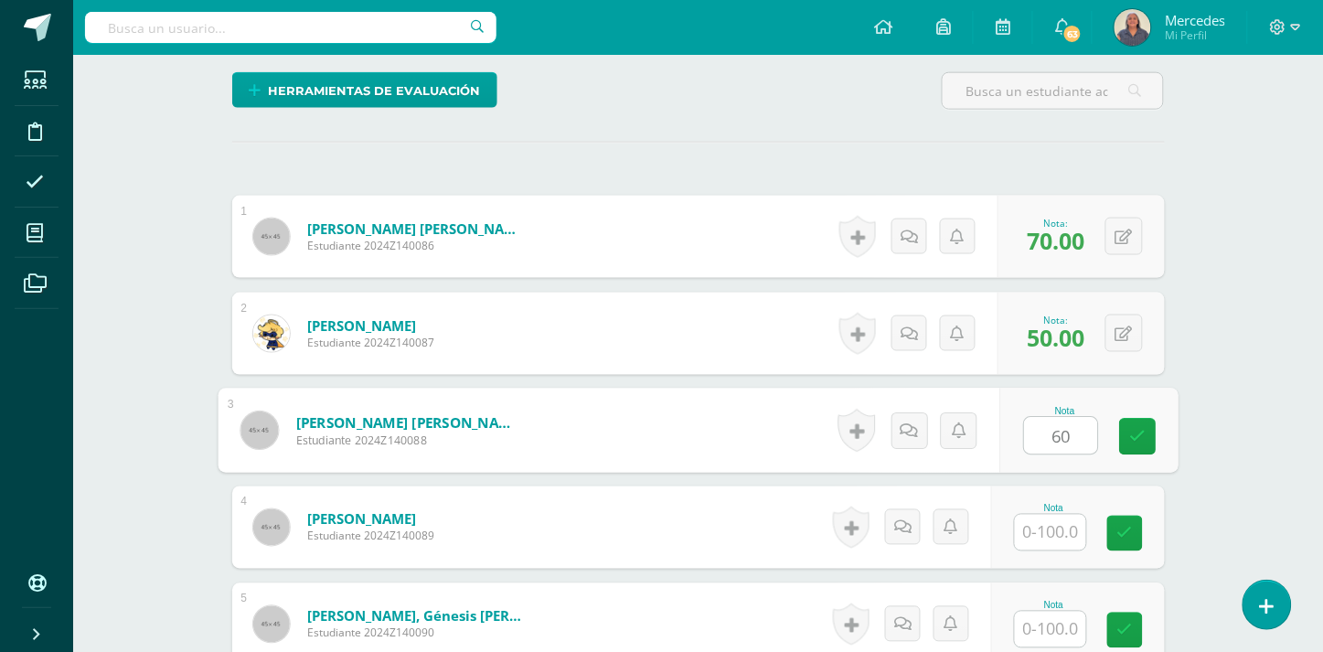
type input "60"
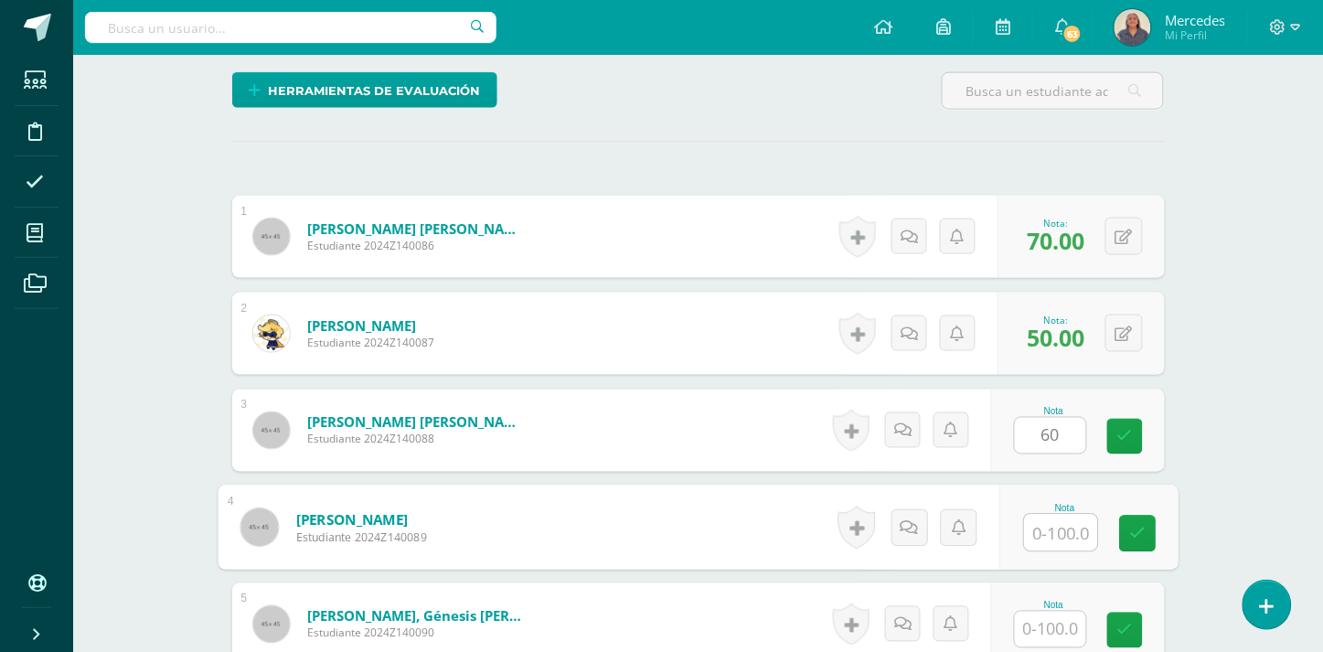
click at [1061, 518] on input "text" at bounding box center [1060, 533] width 73 height 37
type input "100"
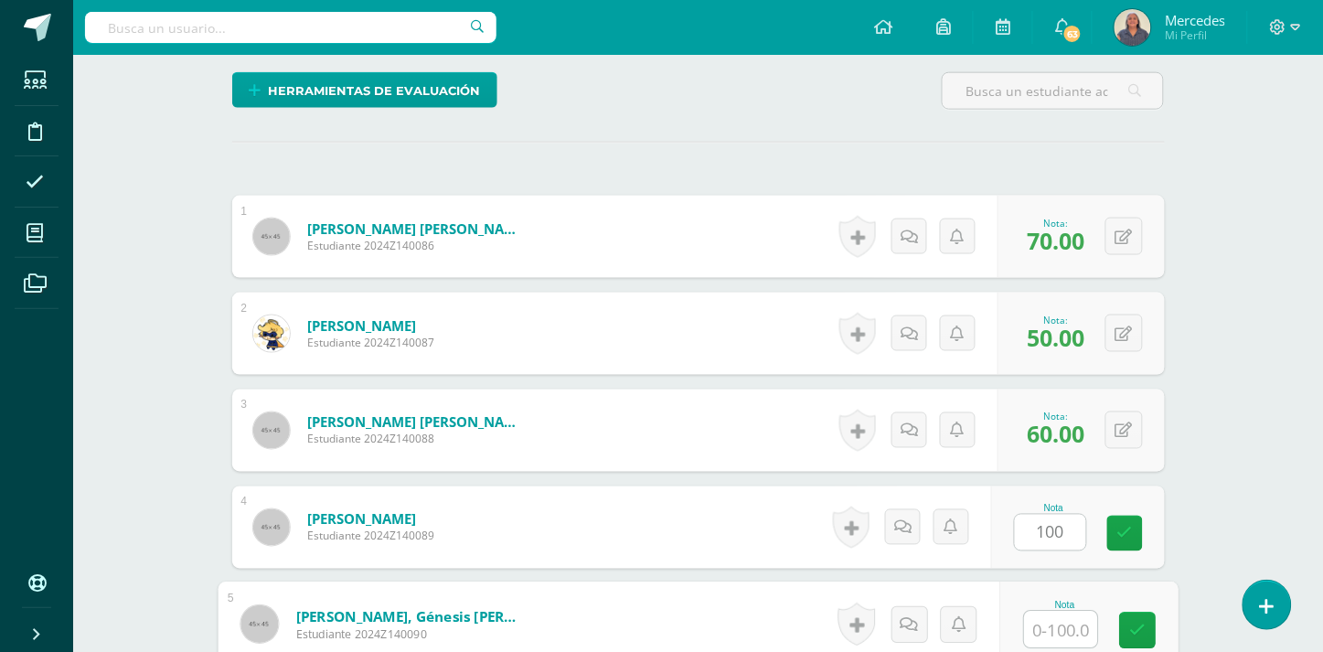
click at [1063, 614] on input "text" at bounding box center [1060, 630] width 73 height 37
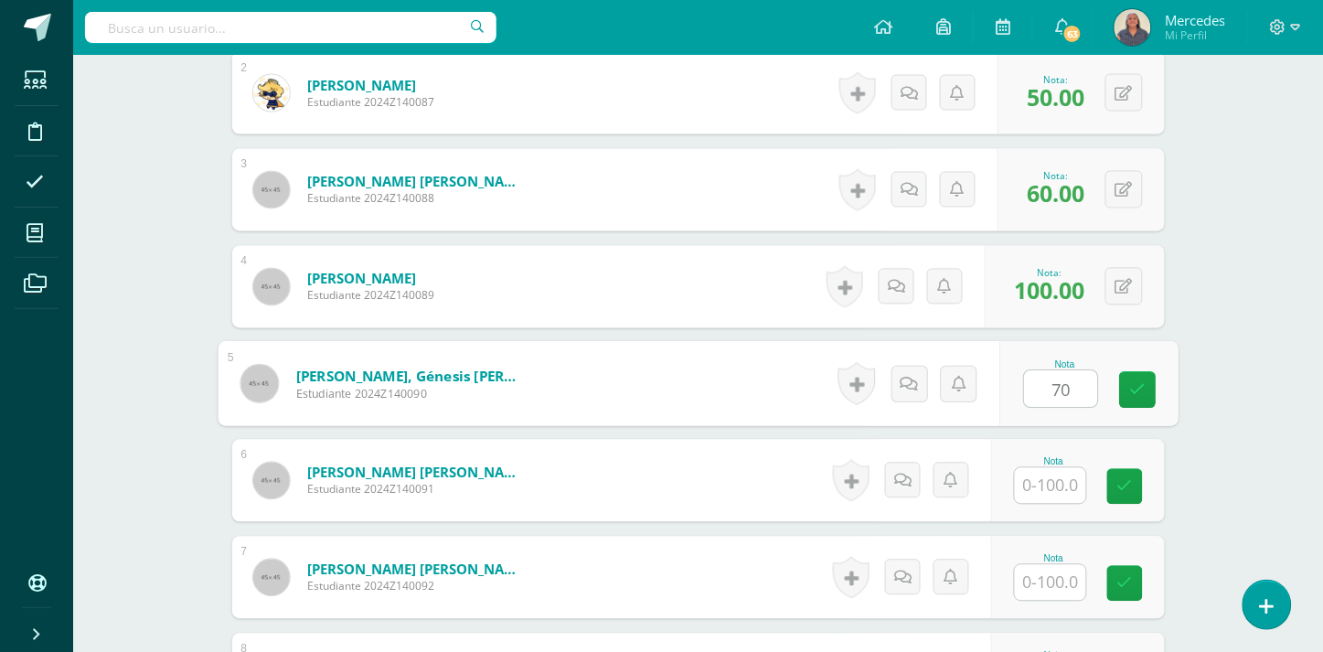
scroll to position [836, 0]
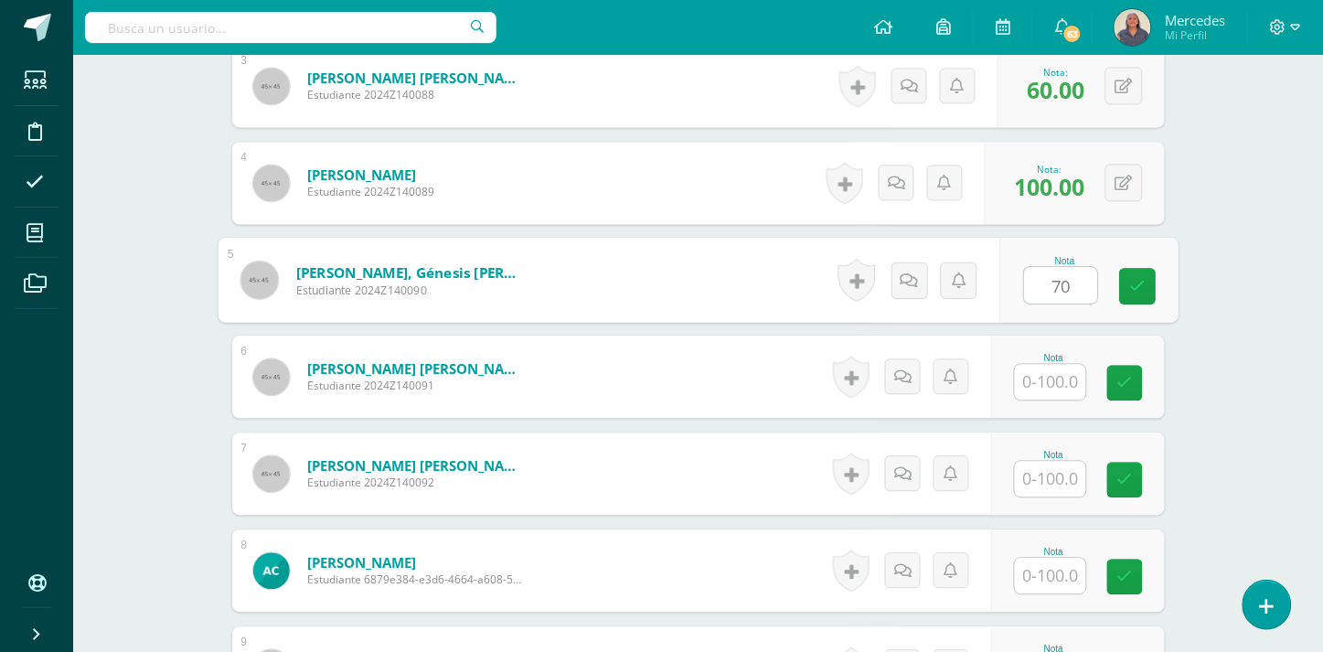
type input "70"
click at [1052, 366] on input "text" at bounding box center [1050, 383] width 71 height 36
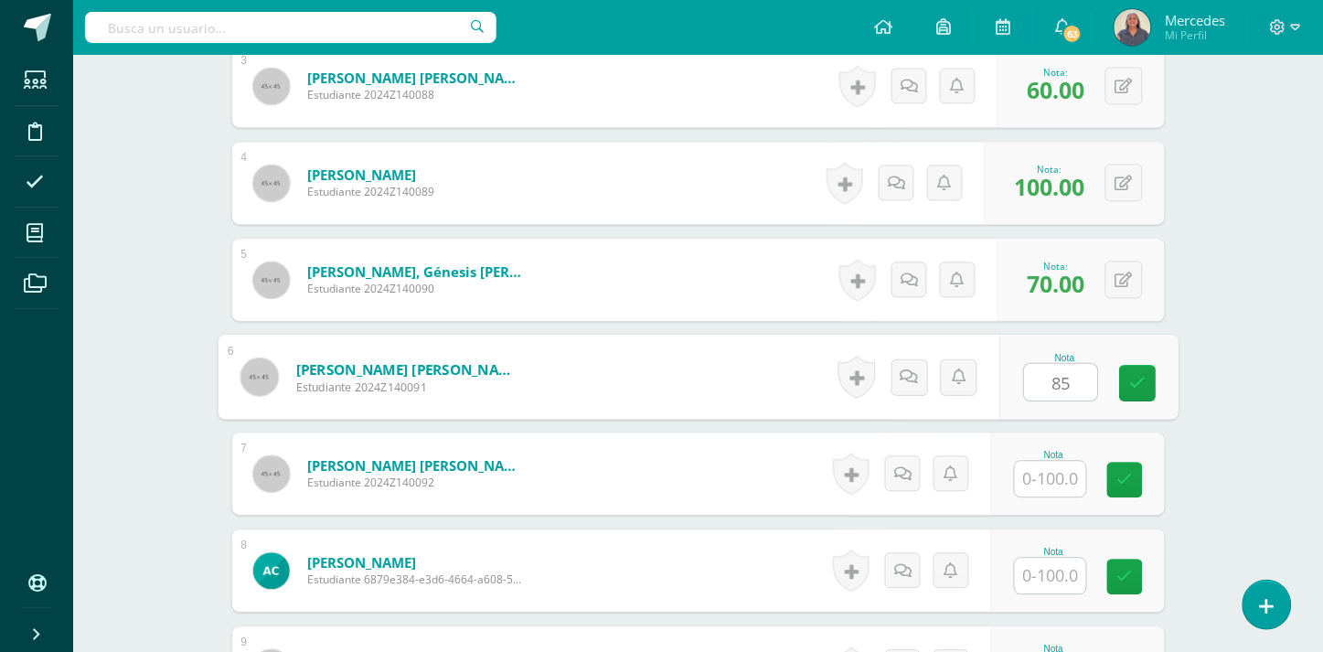
type input "85"
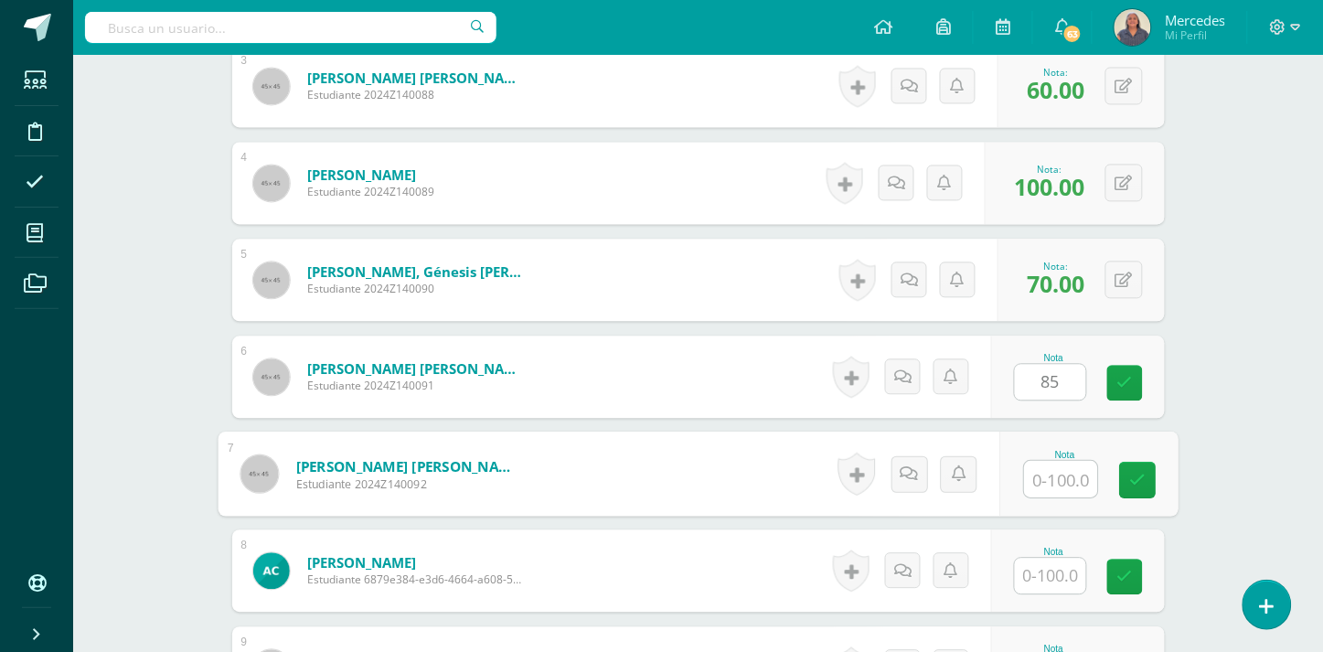
click at [1071, 467] on input "text" at bounding box center [1060, 480] width 73 height 37
type input "100"
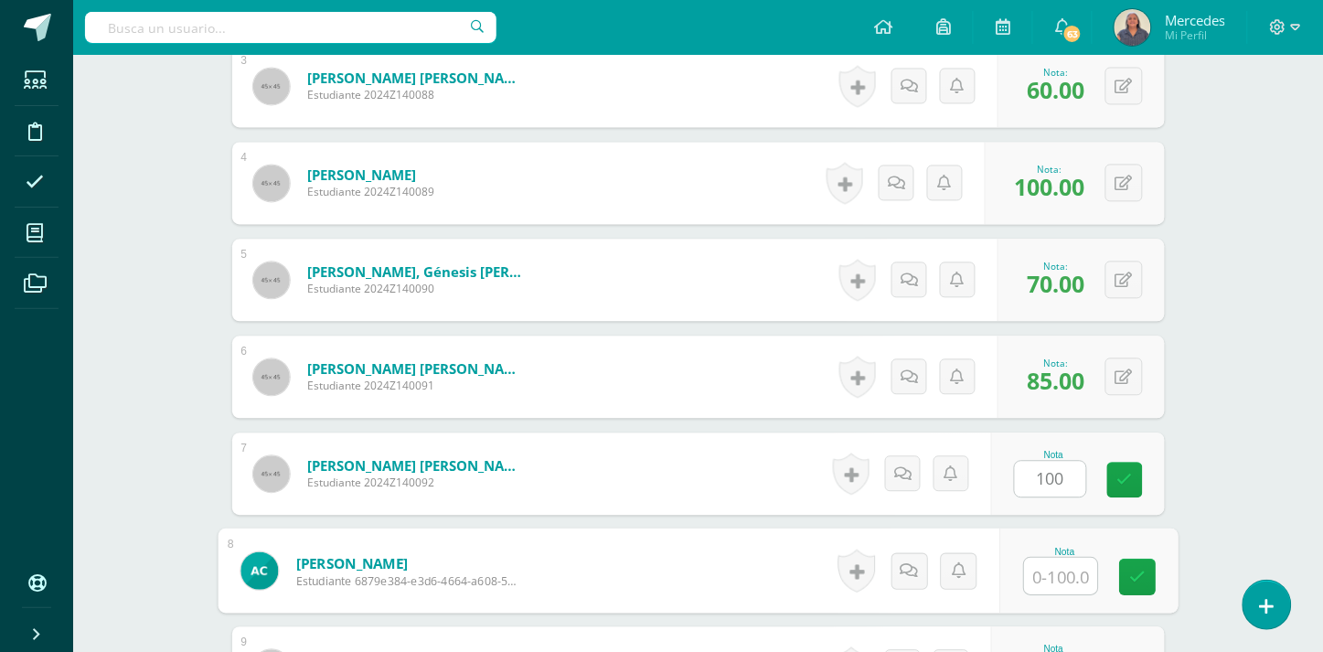
click at [1065, 561] on input "text" at bounding box center [1060, 577] width 73 height 37
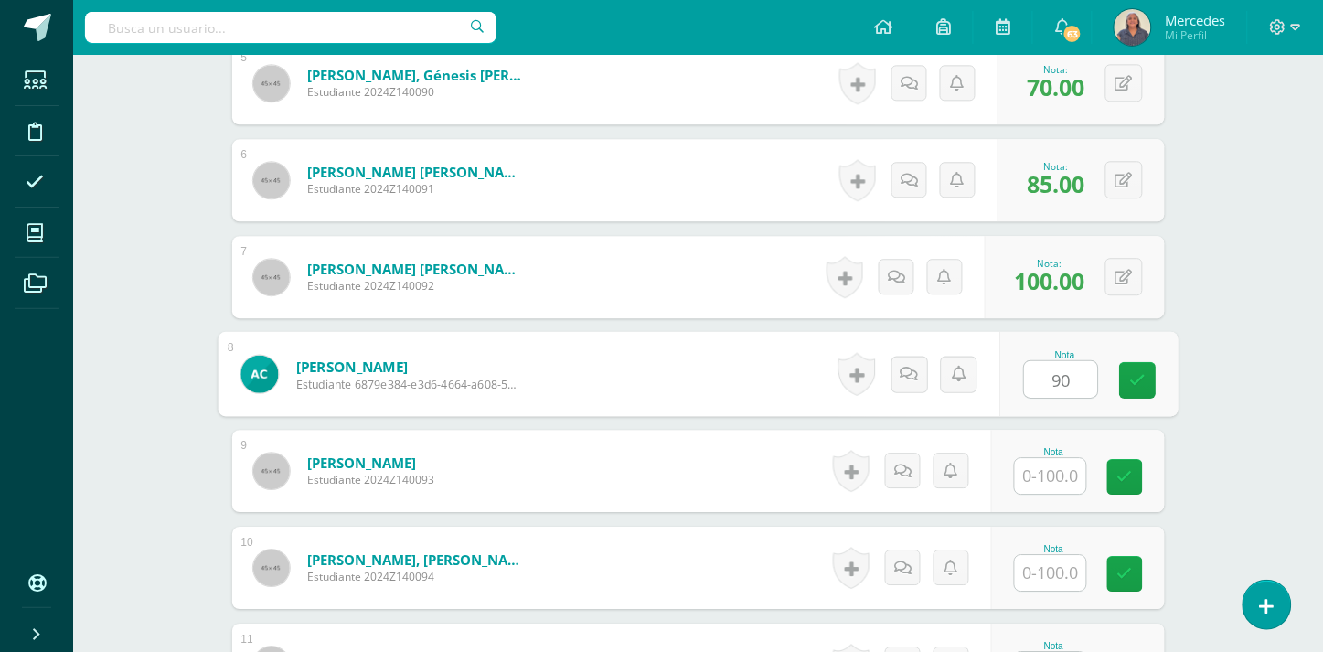
scroll to position [1071, 0]
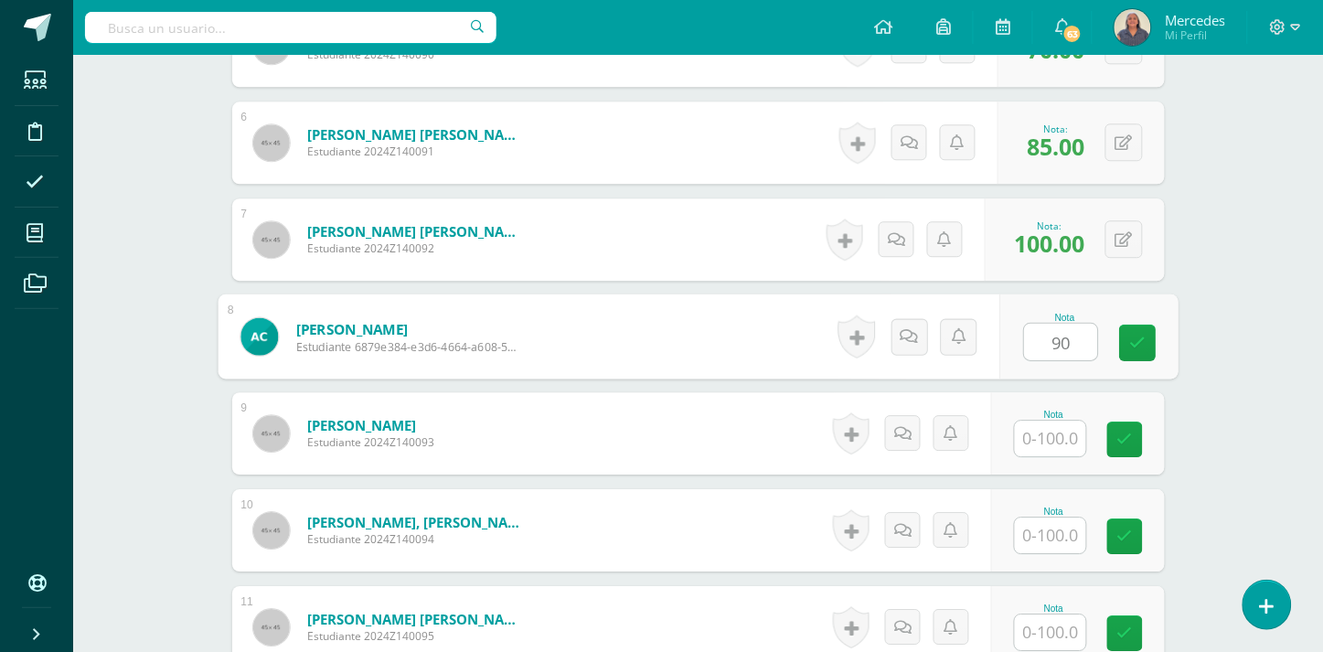
type input "90"
click at [1059, 421] on input "text" at bounding box center [1050, 439] width 71 height 36
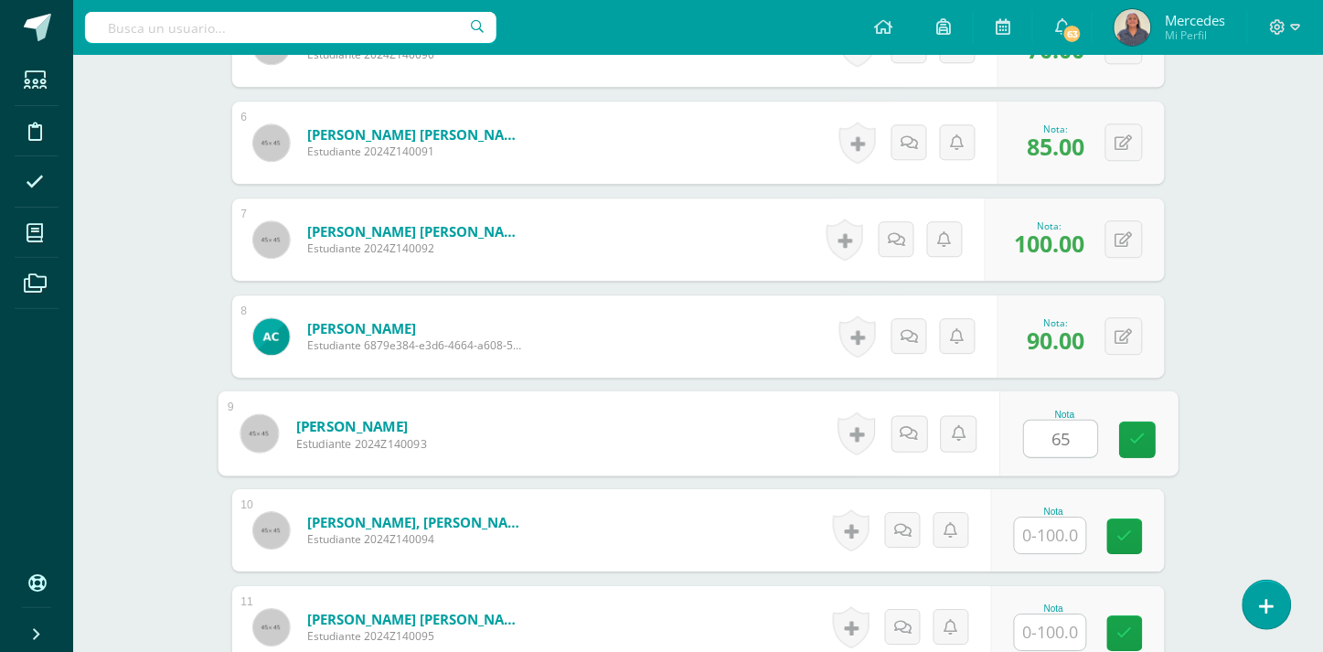
type input "65"
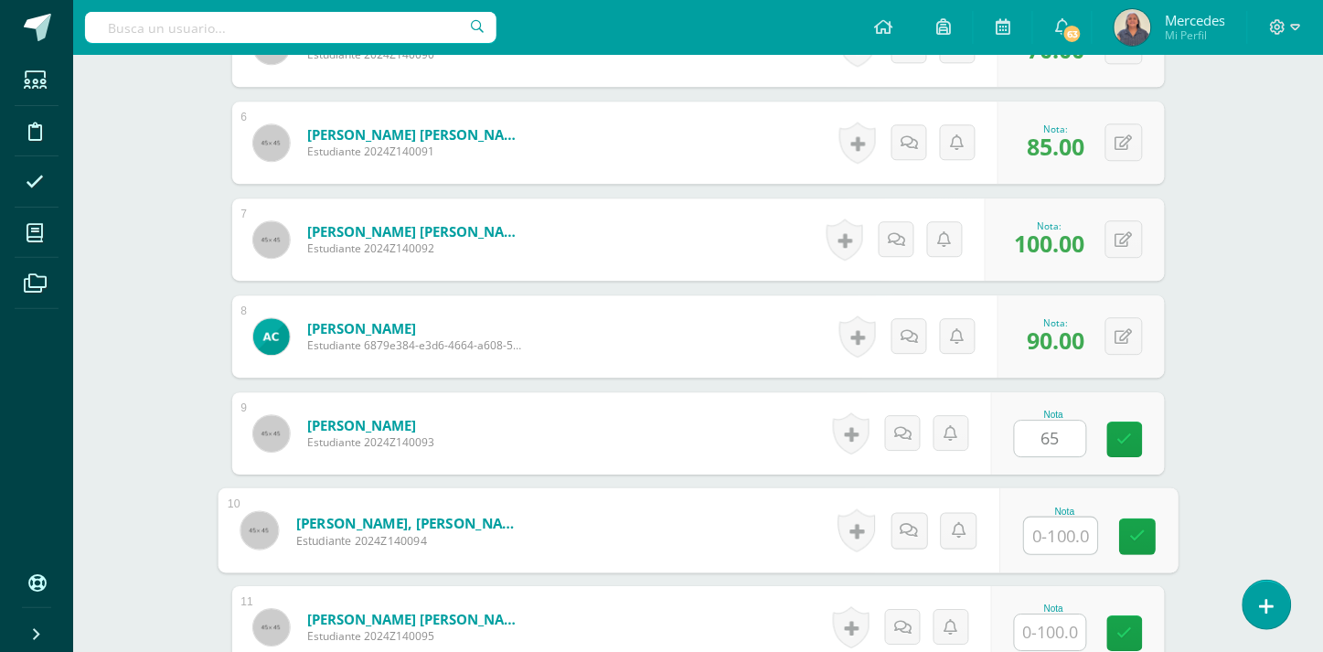
click at [1062, 518] on input "text" at bounding box center [1060, 536] width 73 height 37
type input "50"
click at [1039, 625] on input "text" at bounding box center [1050, 632] width 71 height 36
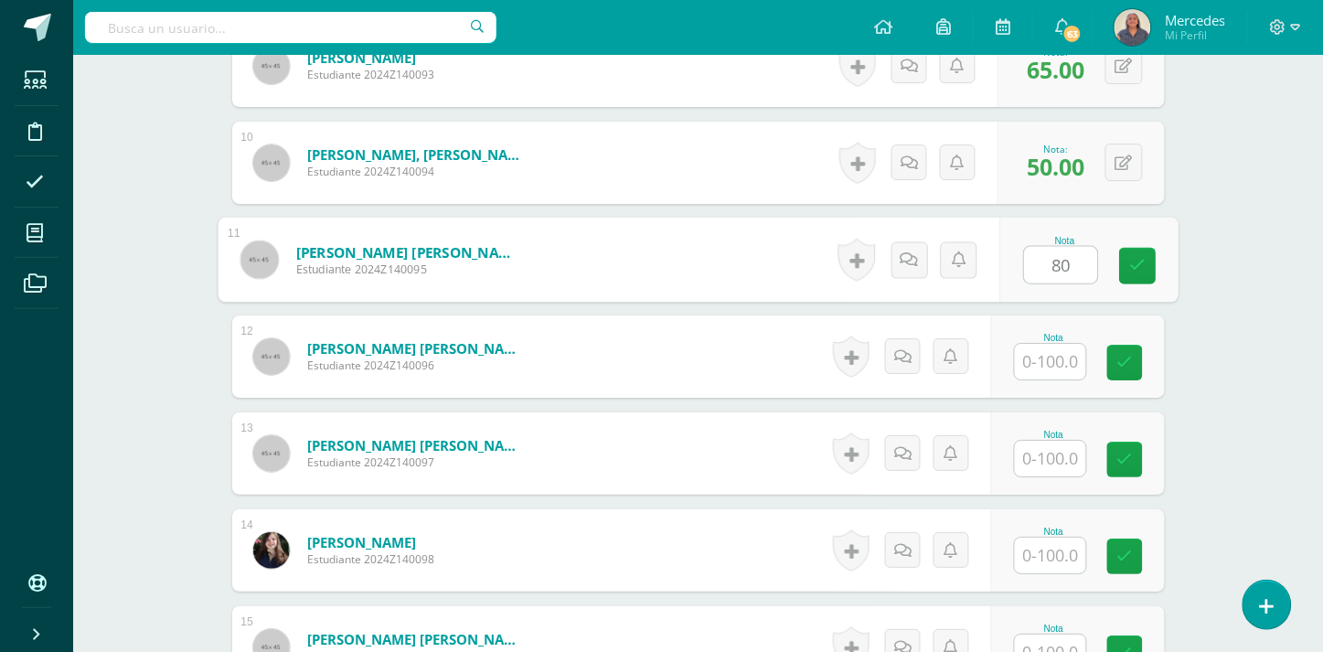
scroll to position [1479, 0]
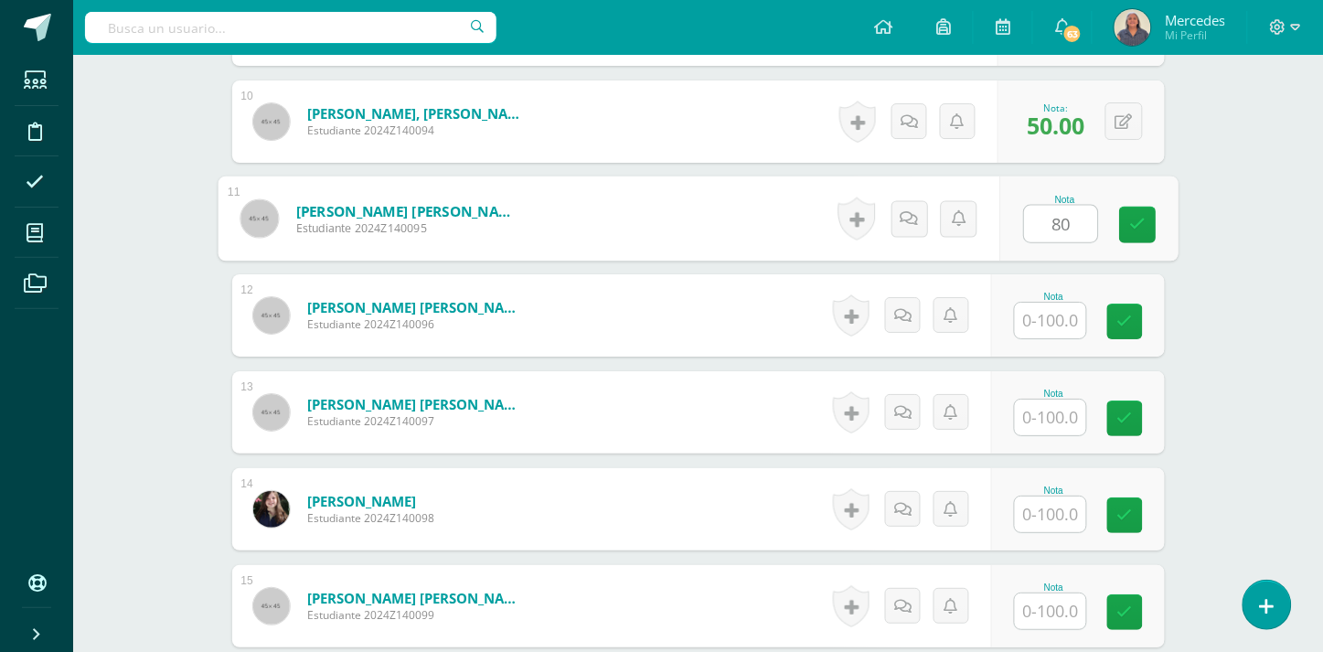
type input "80"
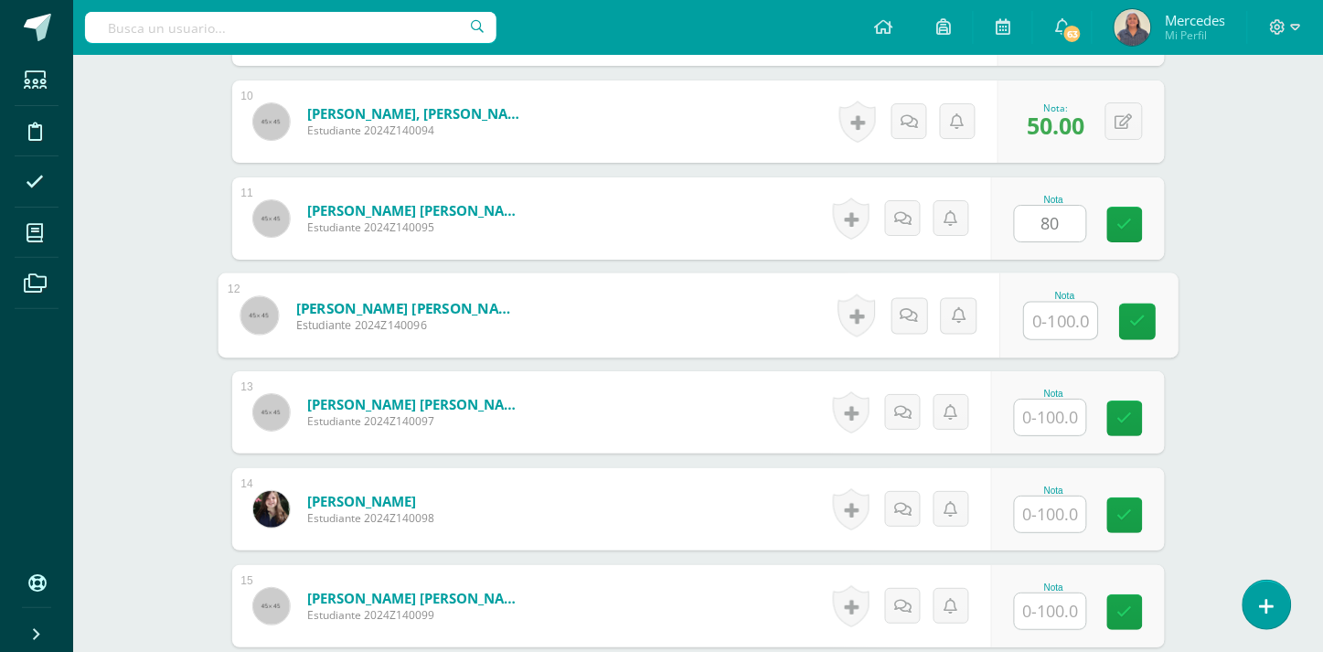
click at [1067, 304] on input "text" at bounding box center [1060, 321] width 73 height 37
type input "75"
click at [1049, 400] on input "text" at bounding box center [1050, 418] width 71 height 36
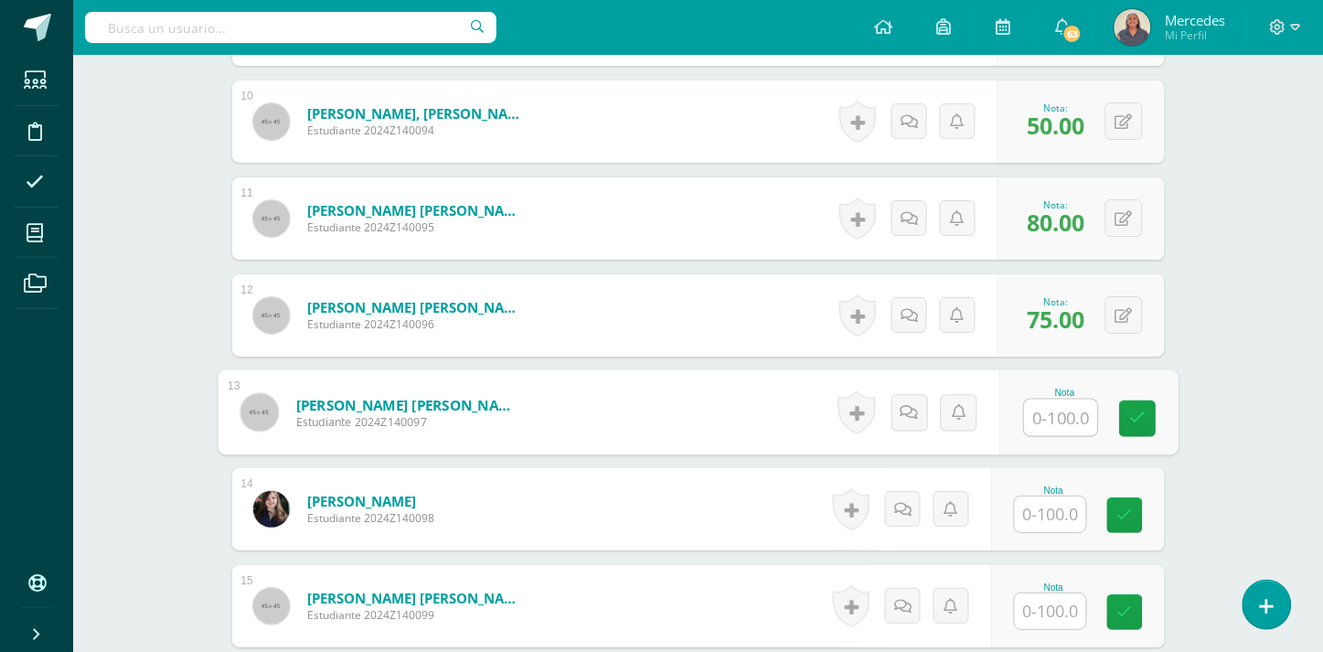
click at [1058, 497] on input "text" at bounding box center [1050, 515] width 71 height 36
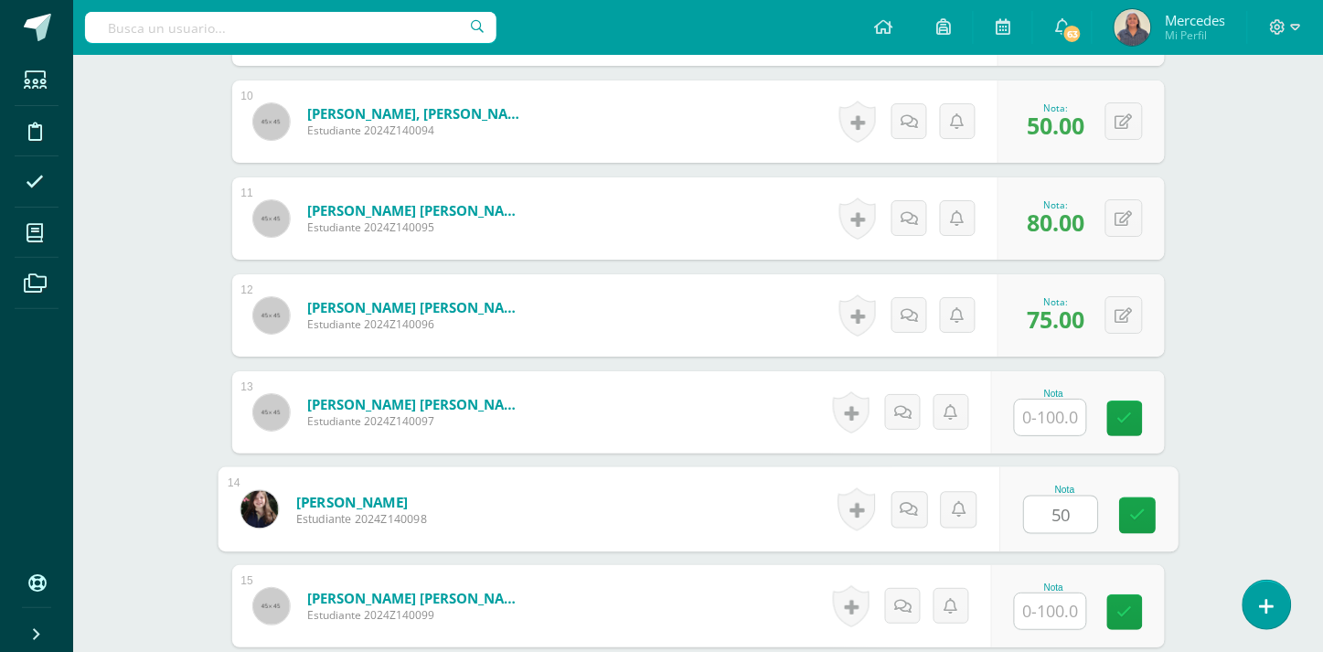
type input "50"
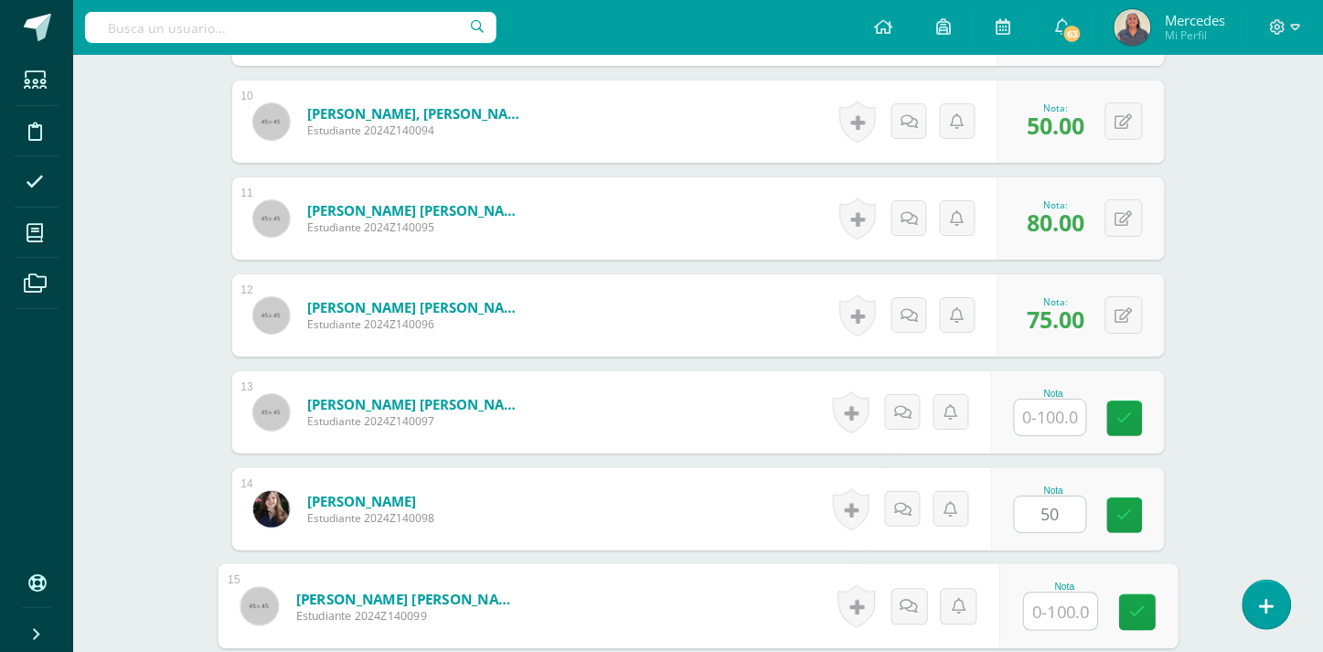
click at [1066, 593] on input "text" at bounding box center [1060, 611] width 73 height 37
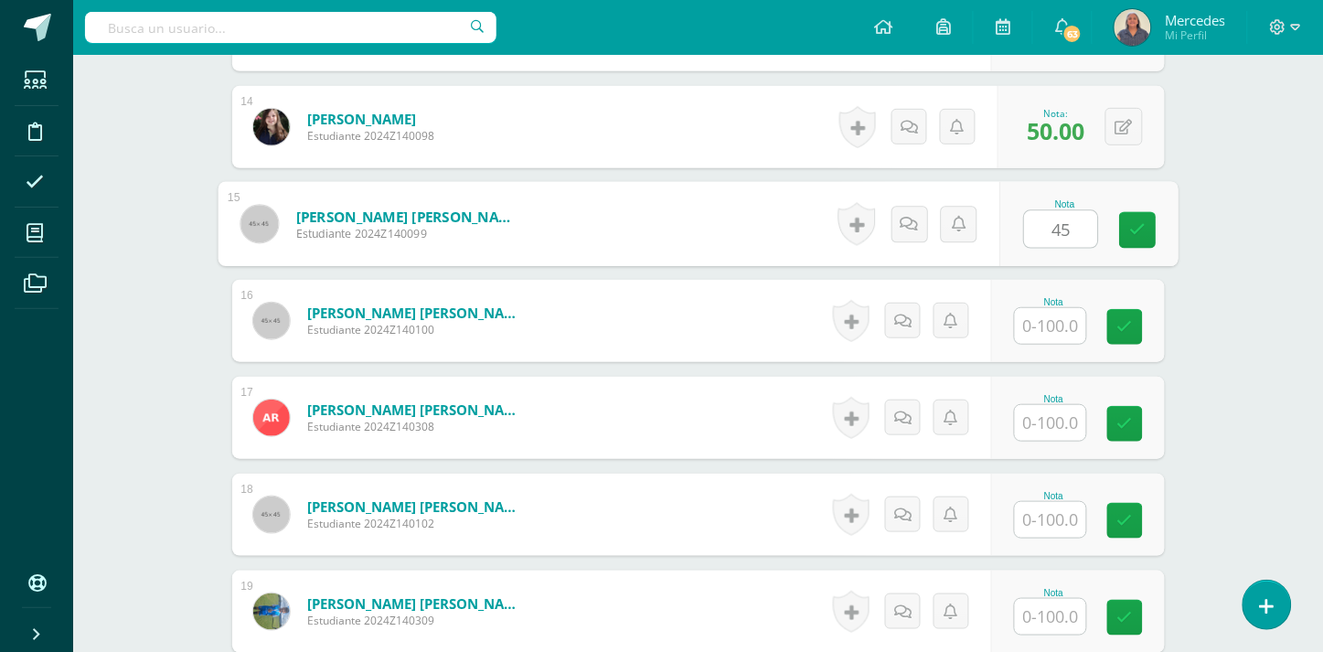
scroll to position [1885, 0]
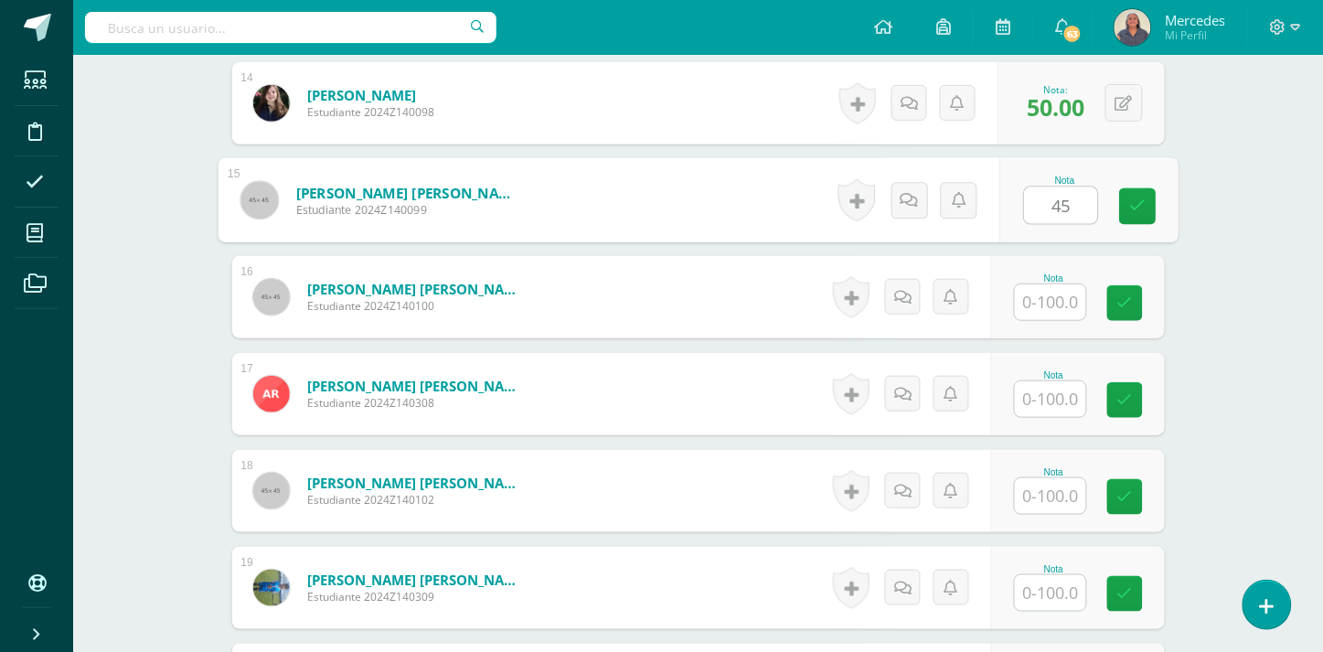
type input "45"
click at [1039, 284] on input "text" at bounding box center [1050, 302] width 71 height 36
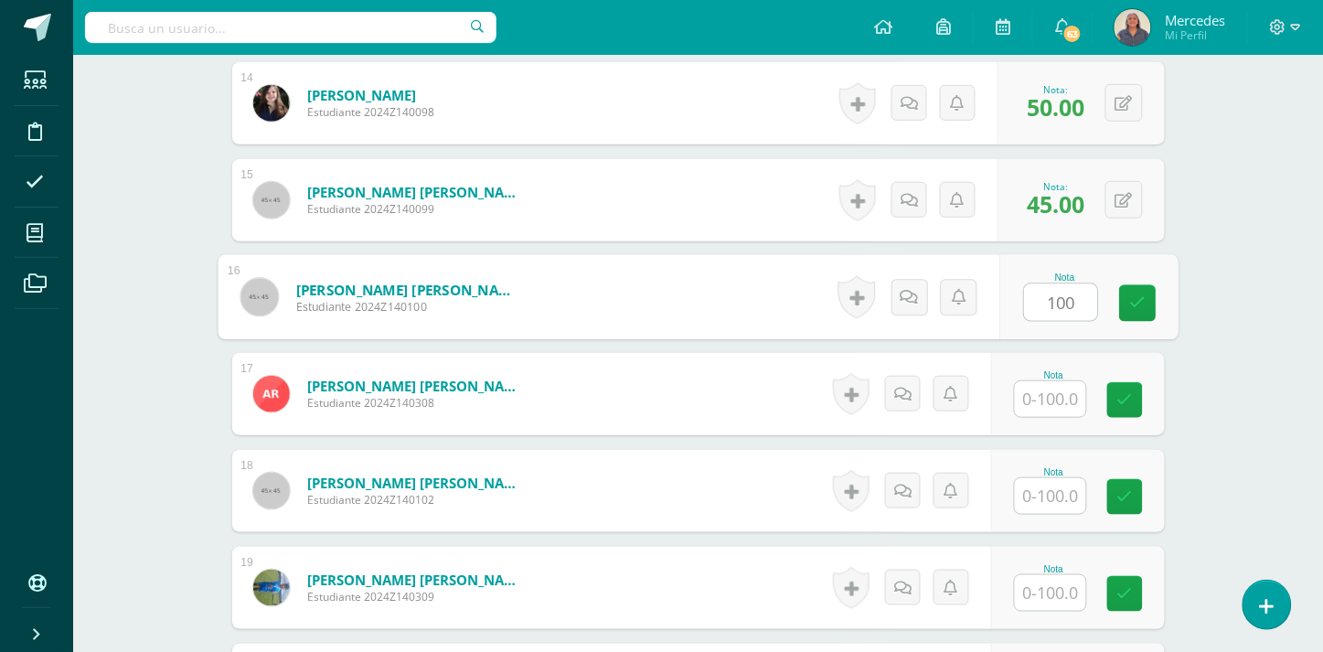
type input "100"
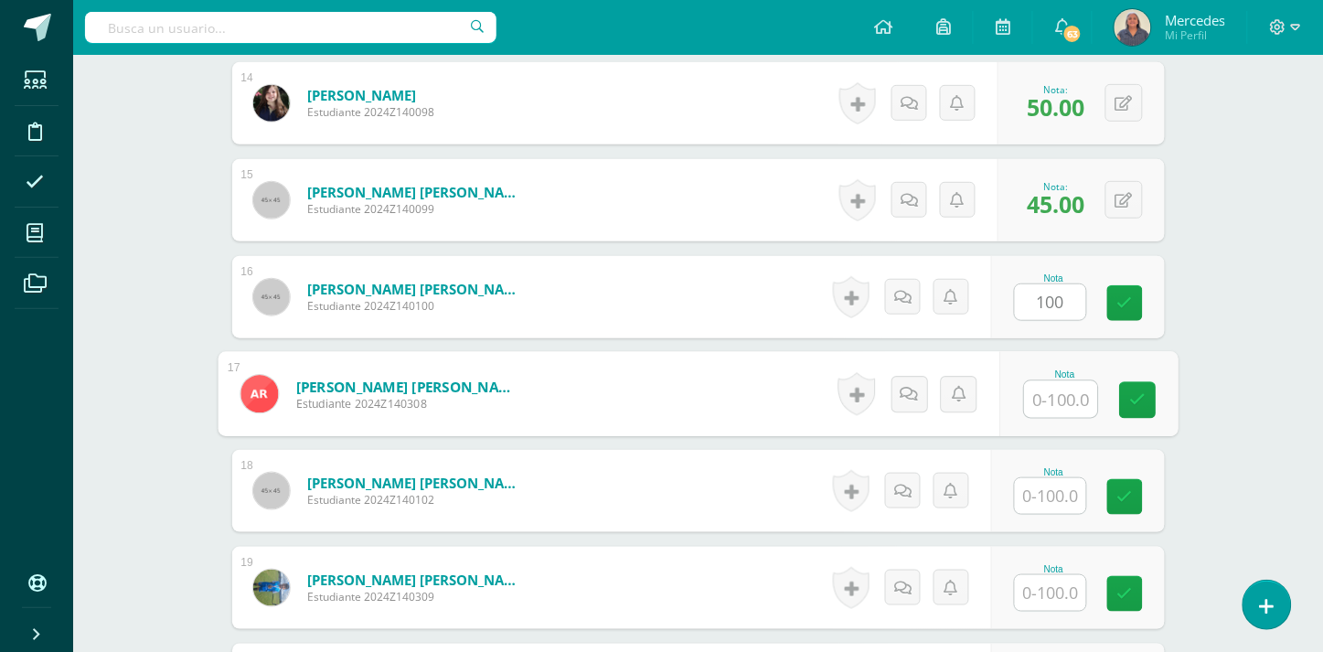
click at [1054, 382] on input "text" at bounding box center [1060, 399] width 73 height 37
type input "60"
click at [1039, 478] on input "text" at bounding box center [1050, 496] width 71 height 36
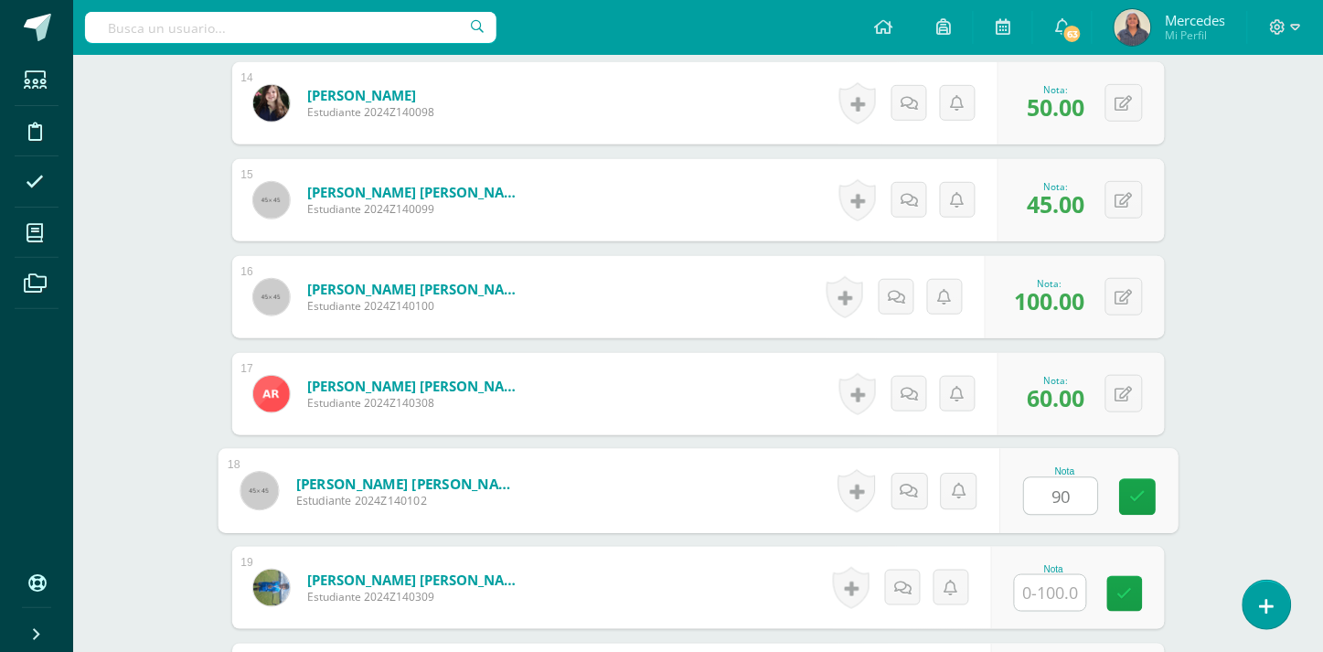
type input "90"
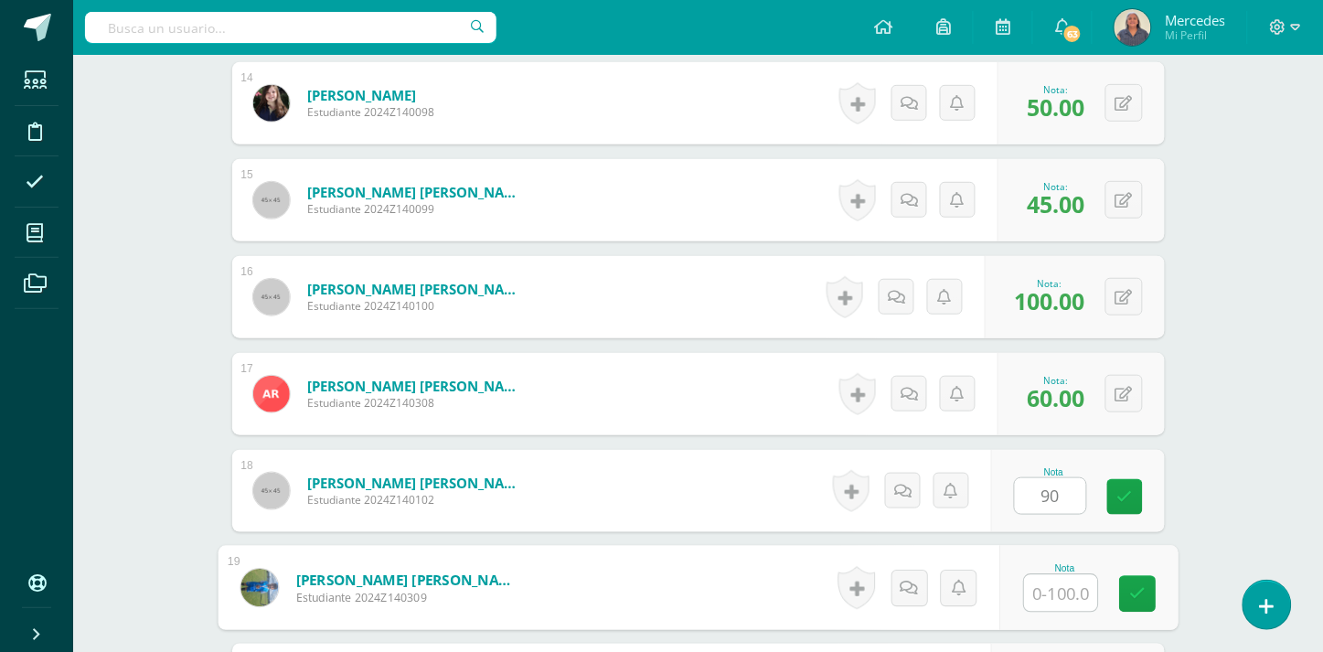
click at [1062, 575] on input "text" at bounding box center [1060, 593] width 73 height 37
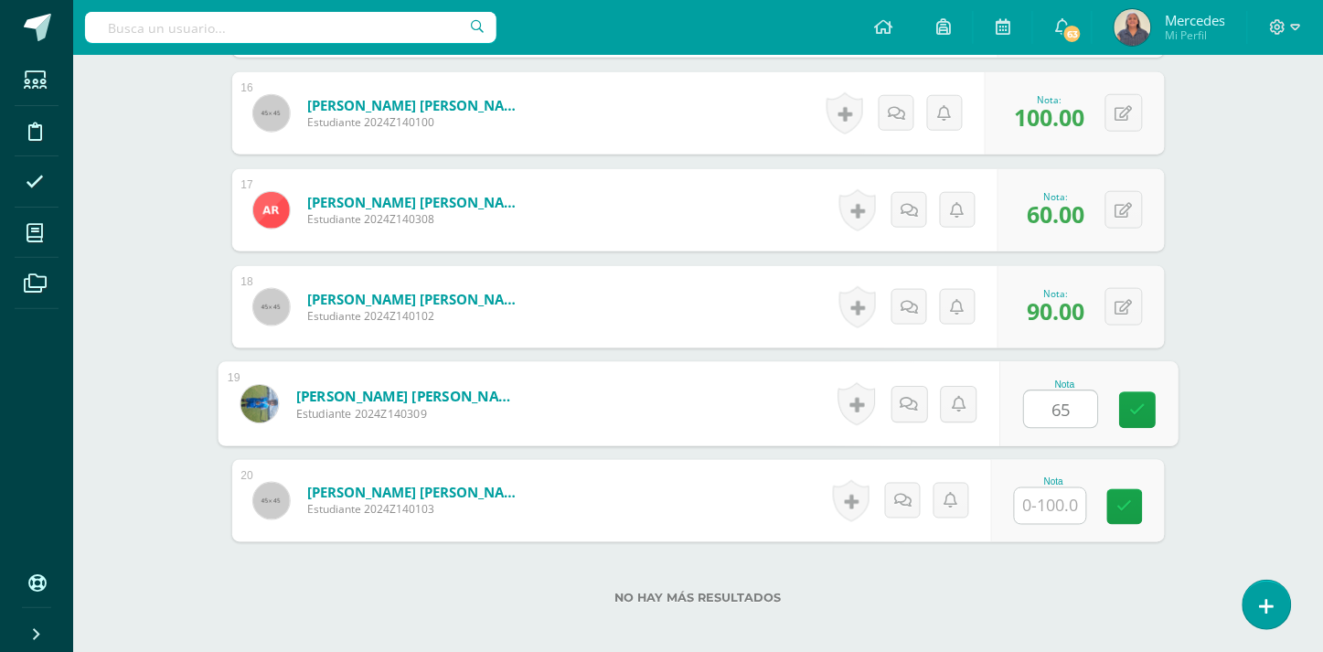
scroll to position [2151, 0]
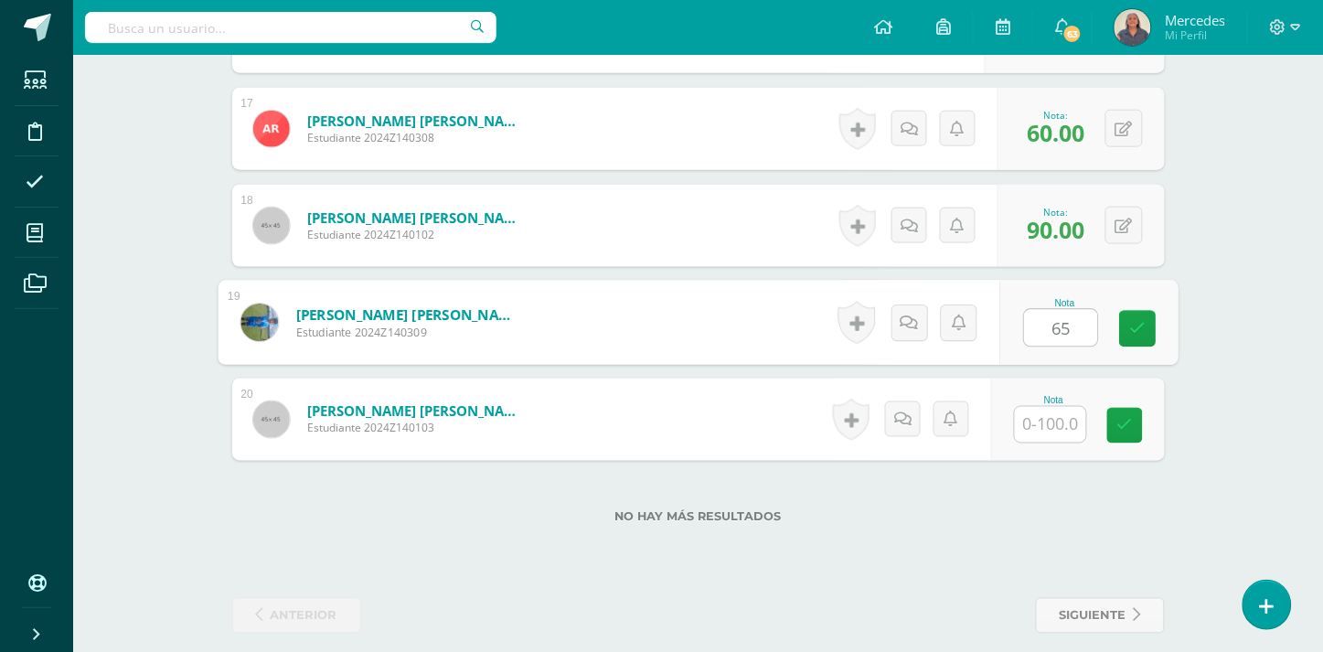
type input "65"
click at [1066, 418] on input "text" at bounding box center [1050, 425] width 71 height 36
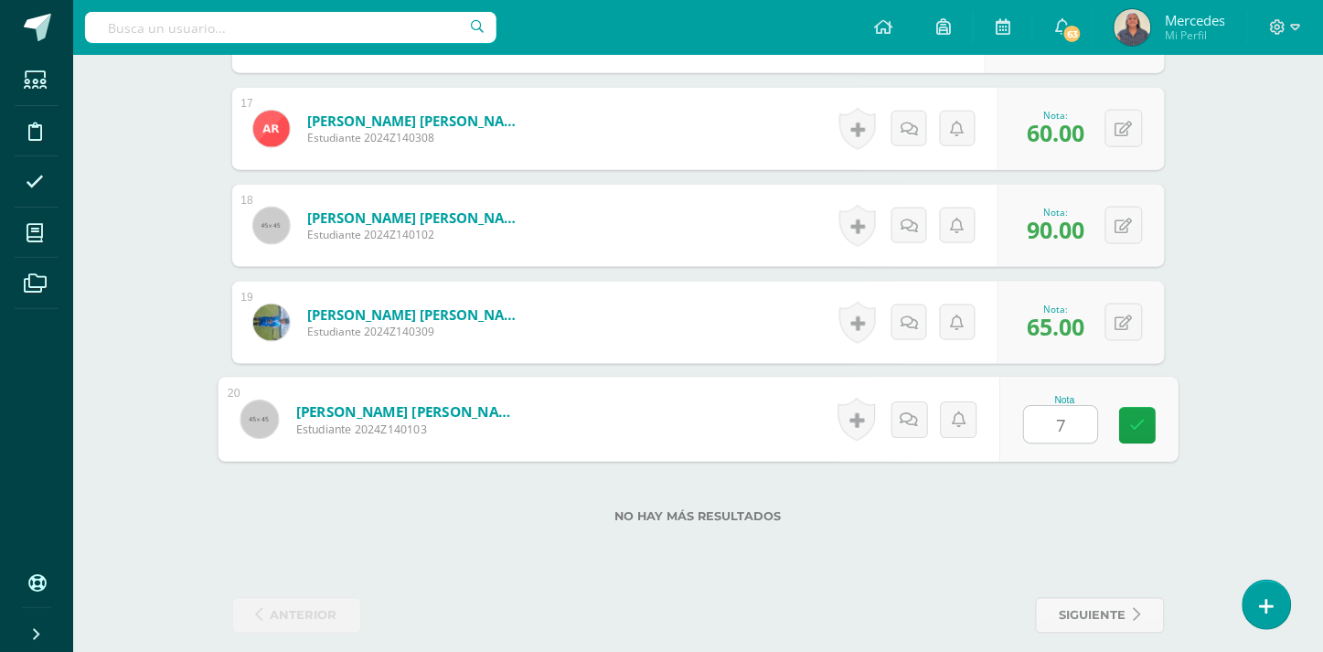
type input "75"
click at [1138, 418] on icon at bounding box center [1137, 426] width 16 height 16
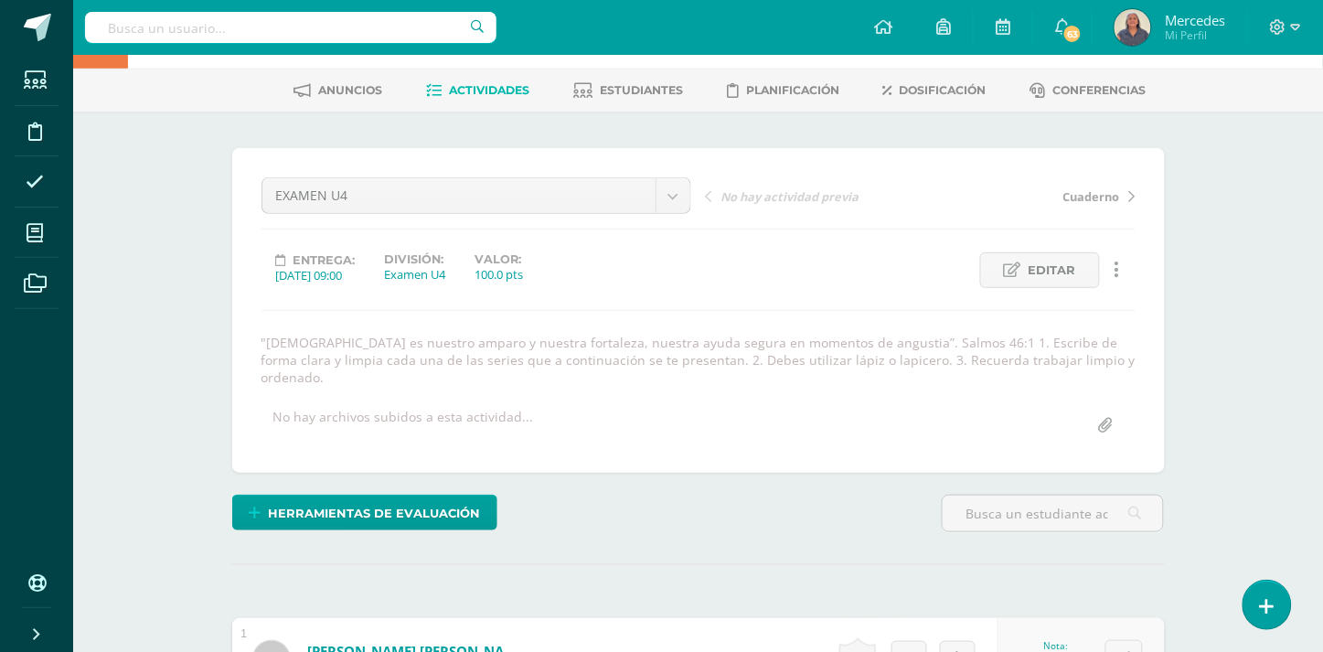
scroll to position [0, 0]
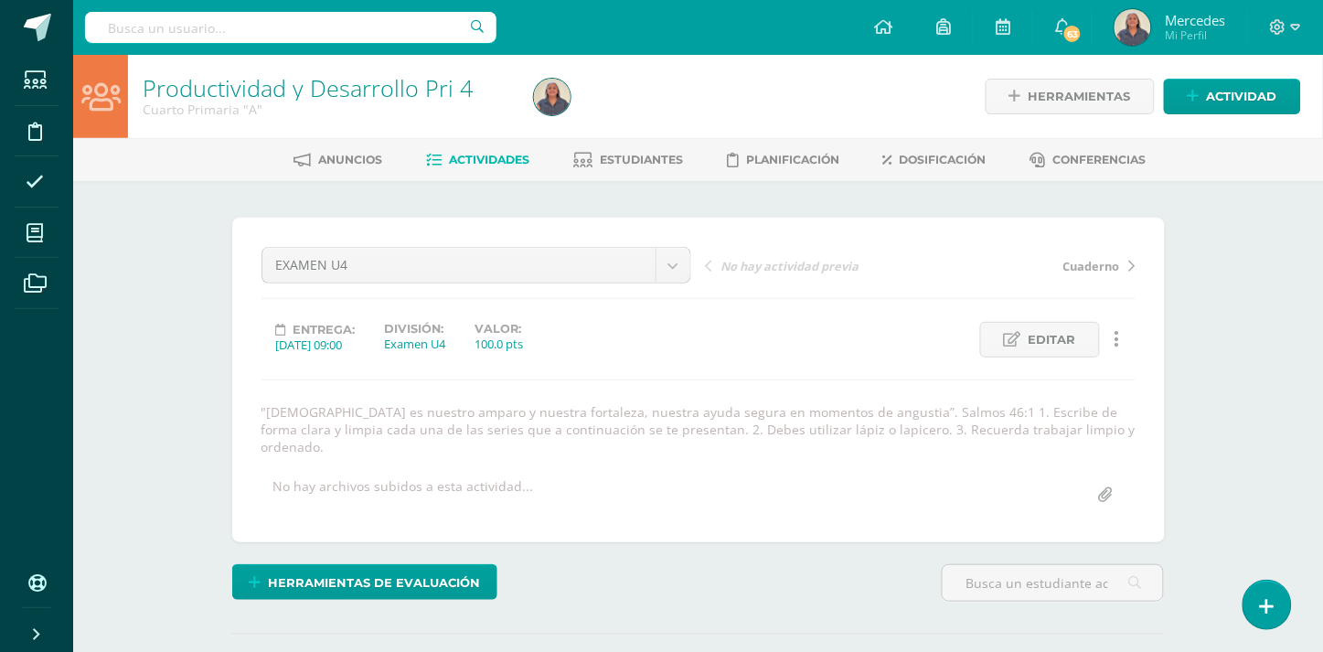
click at [499, 157] on span "Actividades" at bounding box center [489, 160] width 80 height 14
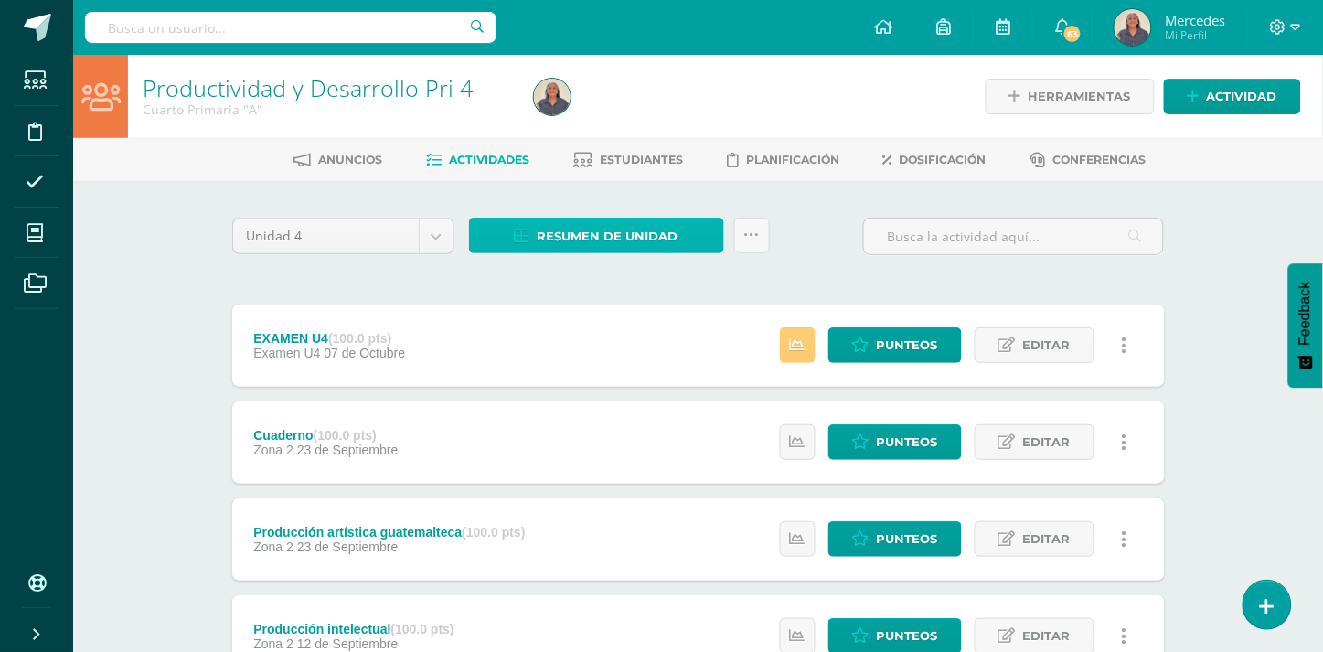
click at [594, 234] on span "Resumen de unidad" at bounding box center [608, 236] width 141 height 34
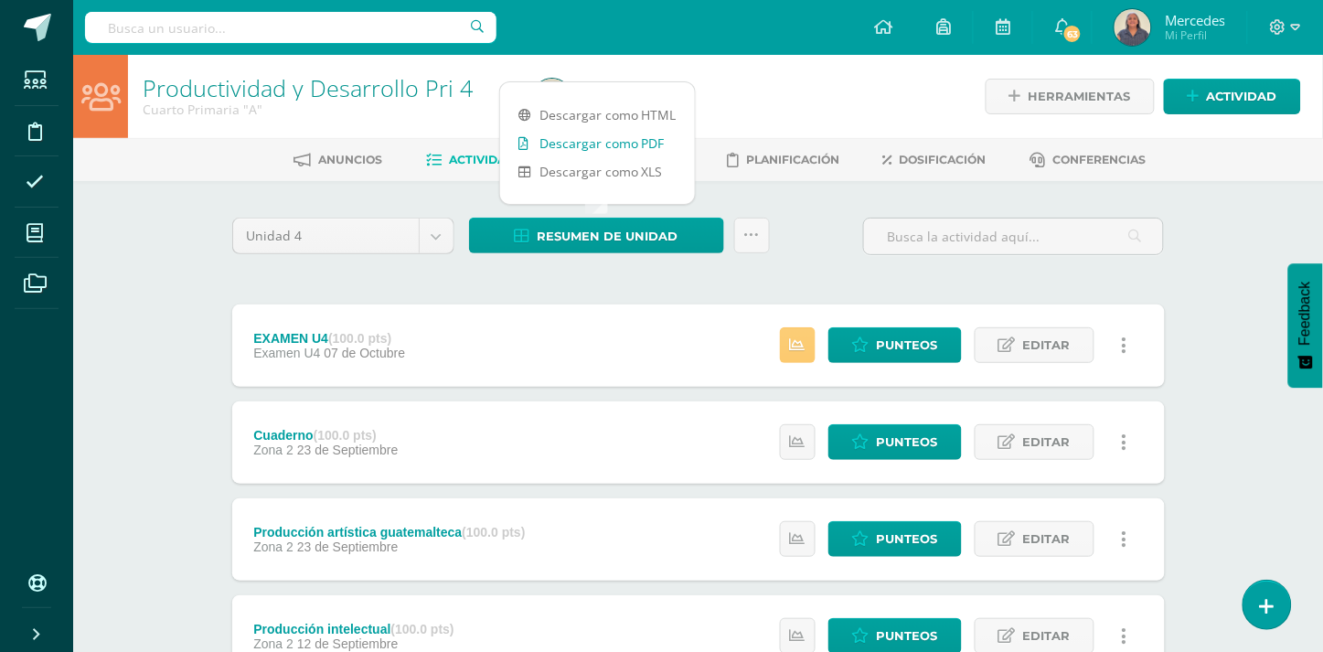
click at [587, 141] on link "Descargar como PDF" at bounding box center [597, 143] width 195 height 28
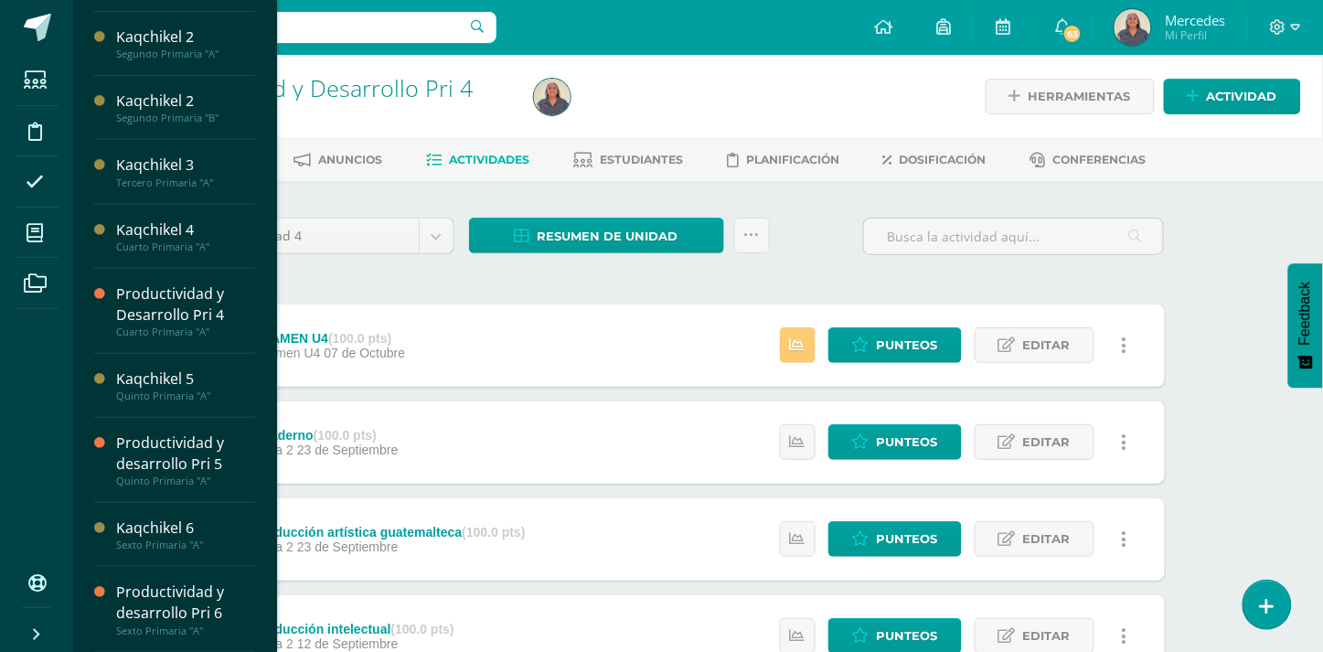
scroll to position [124, 0]
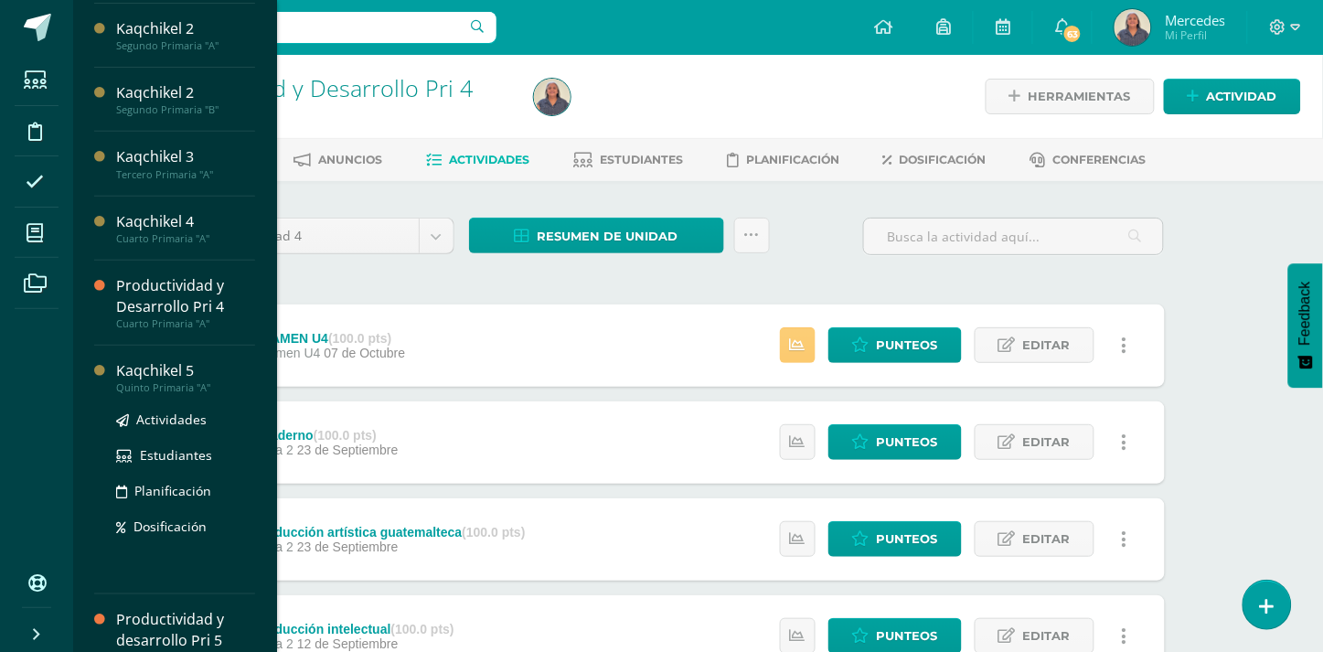
click at [203, 369] on div "Kaqchikel 5" at bounding box center [185, 370] width 139 height 21
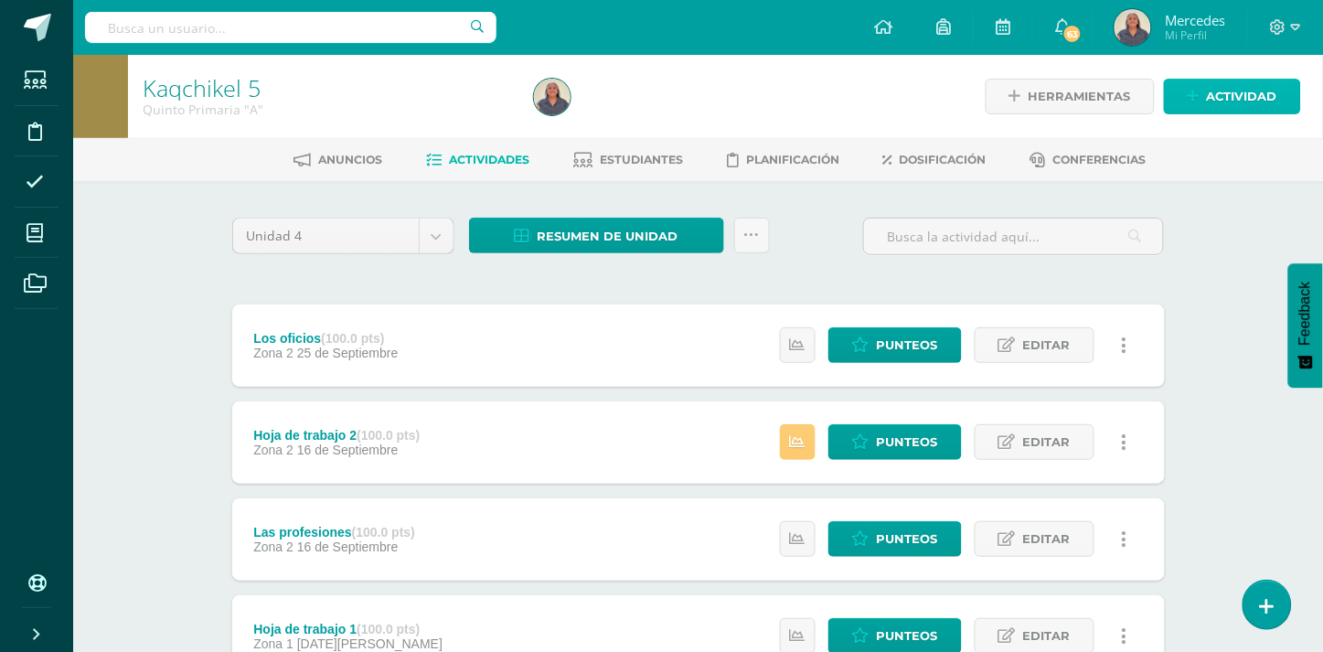
click at [1253, 94] on span "Actividad" at bounding box center [1242, 97] width 70 height 34
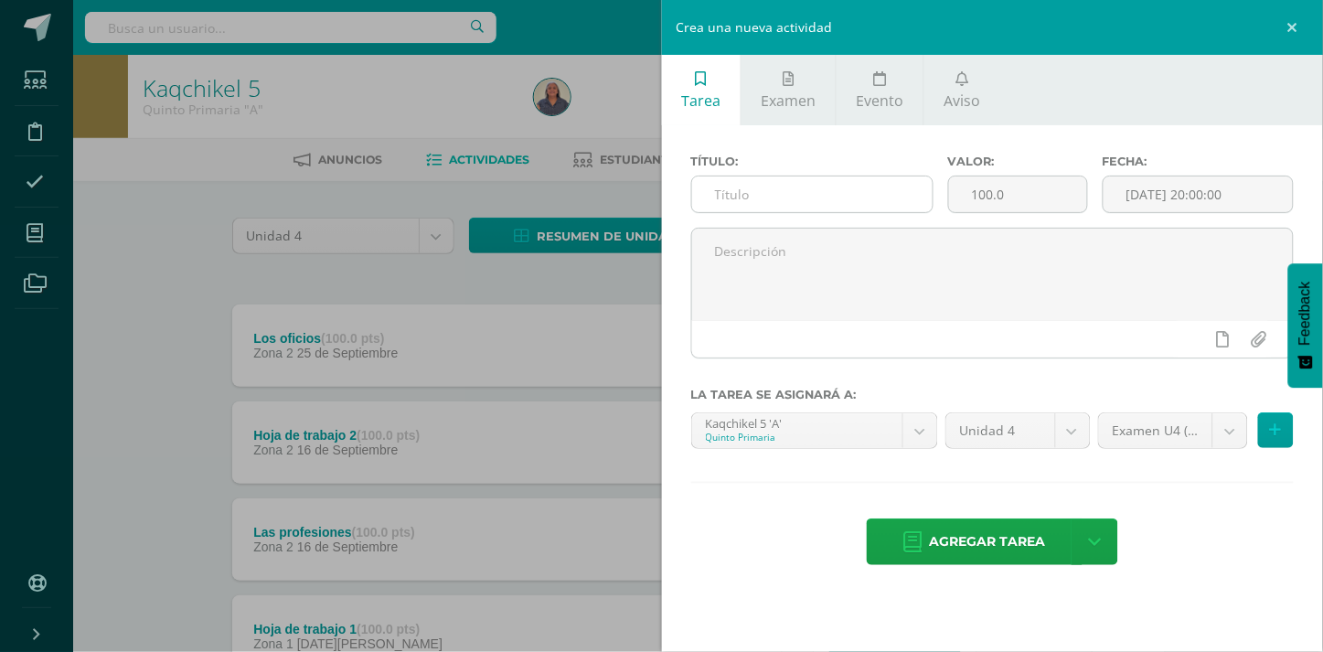
click at [743, 196] on input "text" at bounding box center [812, 194] width 240 height 36
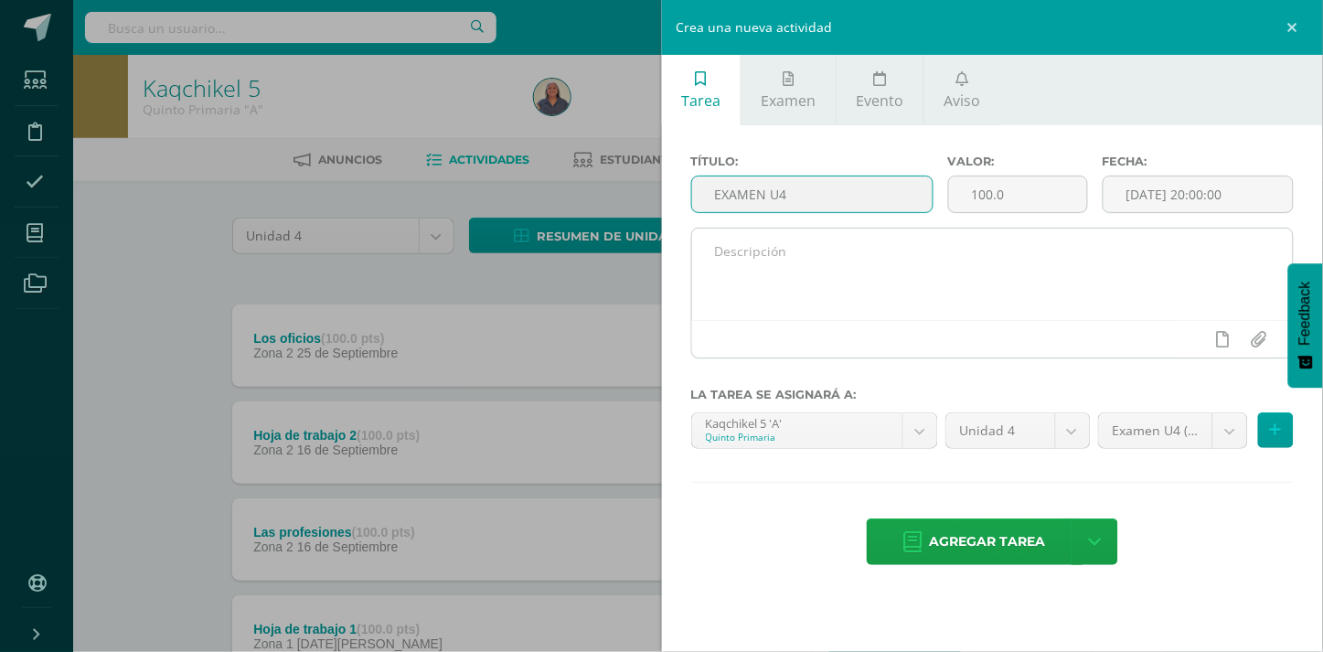
type input "EXAMEN U4"
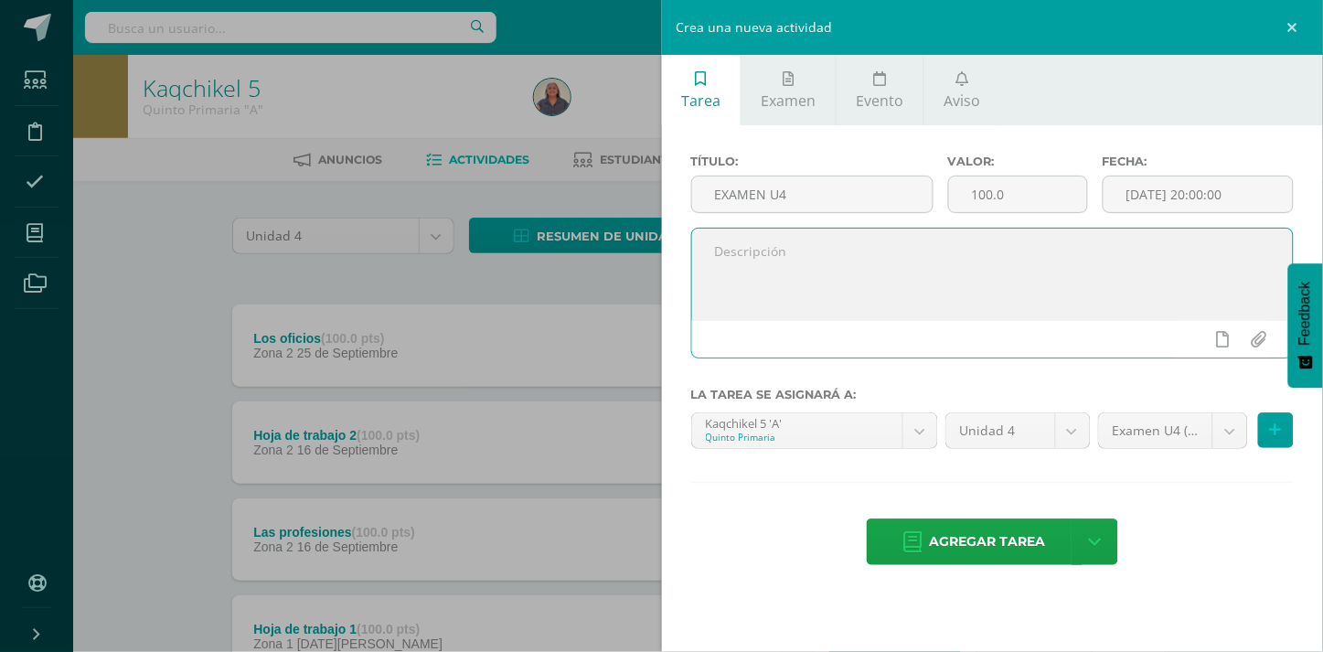
click at [739, 265] on textarea at bounding box center [993, 274] width 602 height 91
paste textarea ""[DEMOGRAPHIC_DATA] es nuestro amparo y nuestra fortaleza, nuestra ayuda segura…"
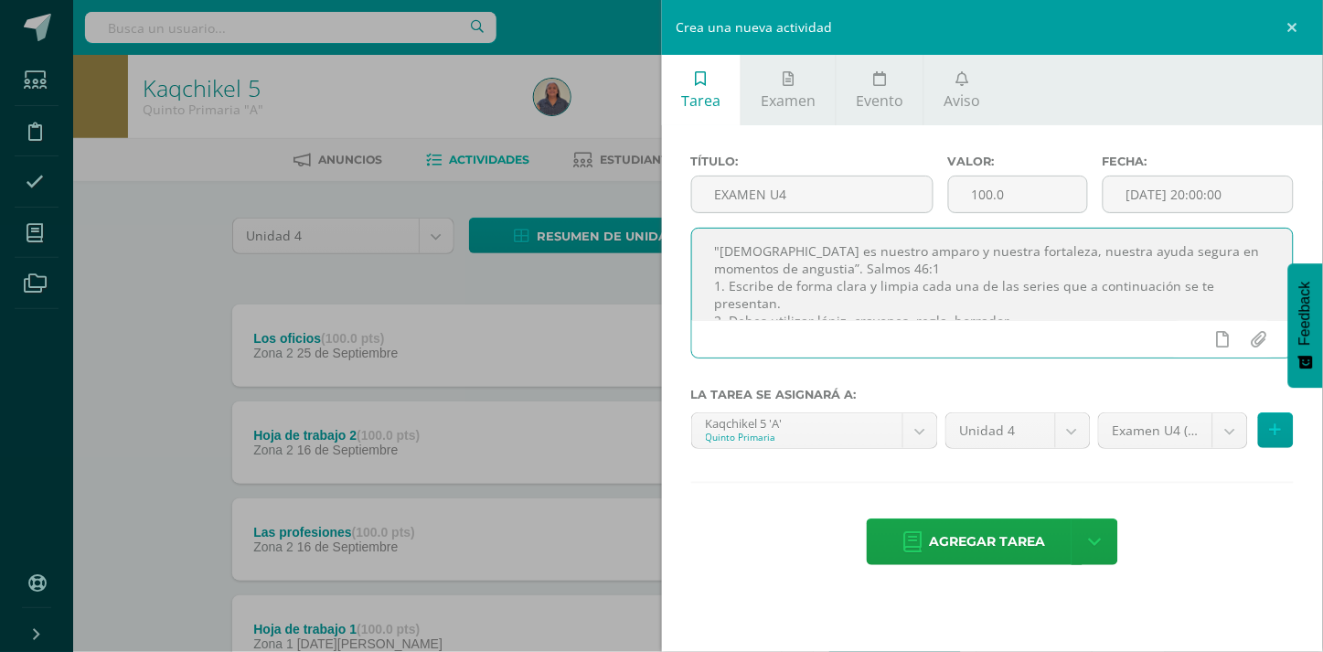
scroll to position [26, 0]
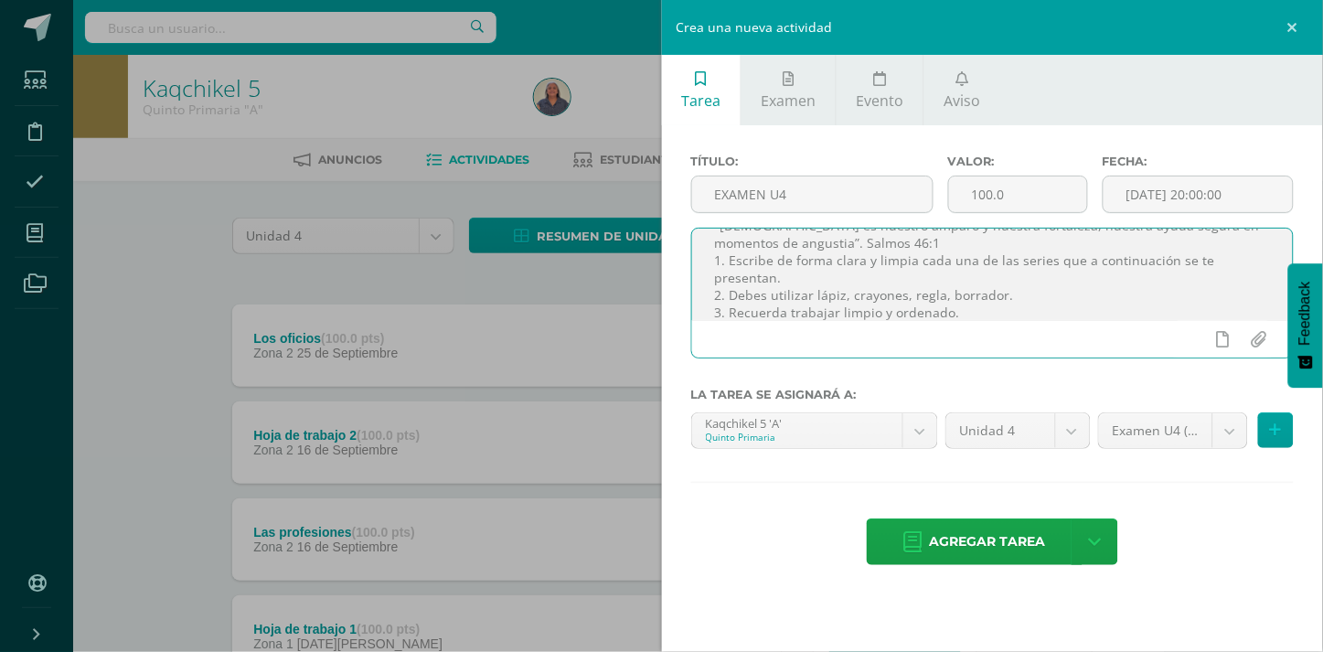
type textarea ""[DEMOGRAPHIC_DATA] es nuestro amparo y nuestra fortaleza, nuestra ayuda segura…"
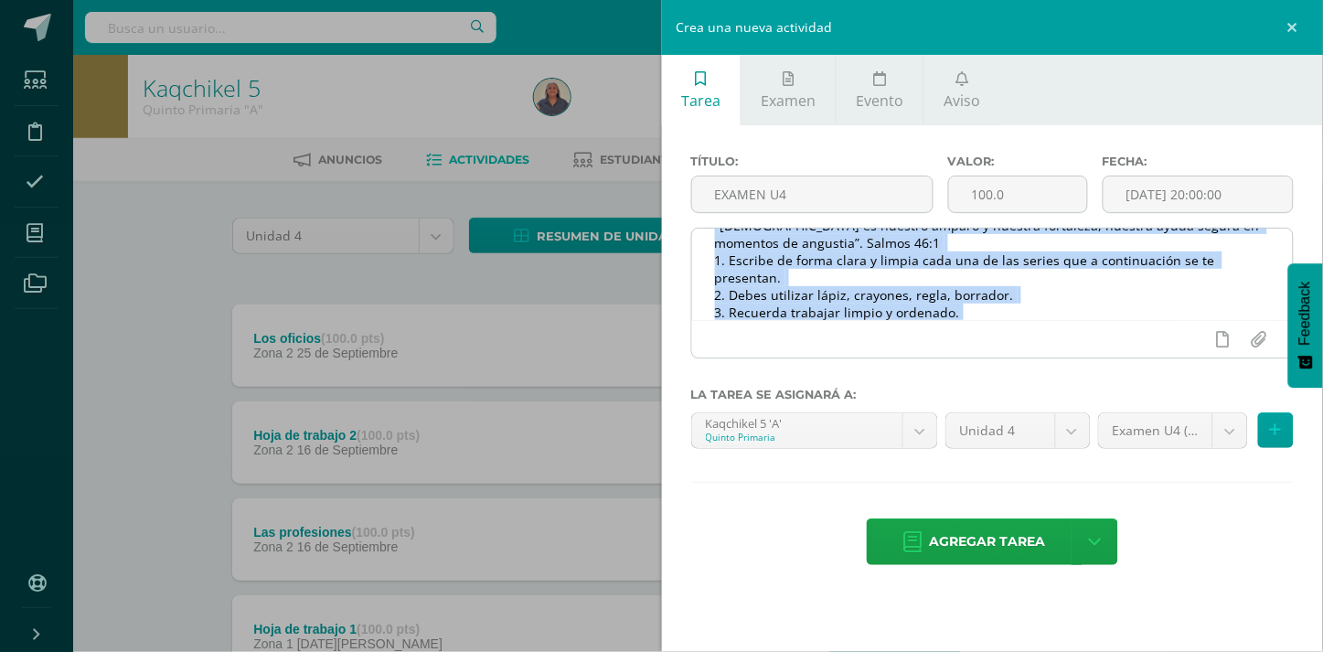
scroll to position [39, 0]
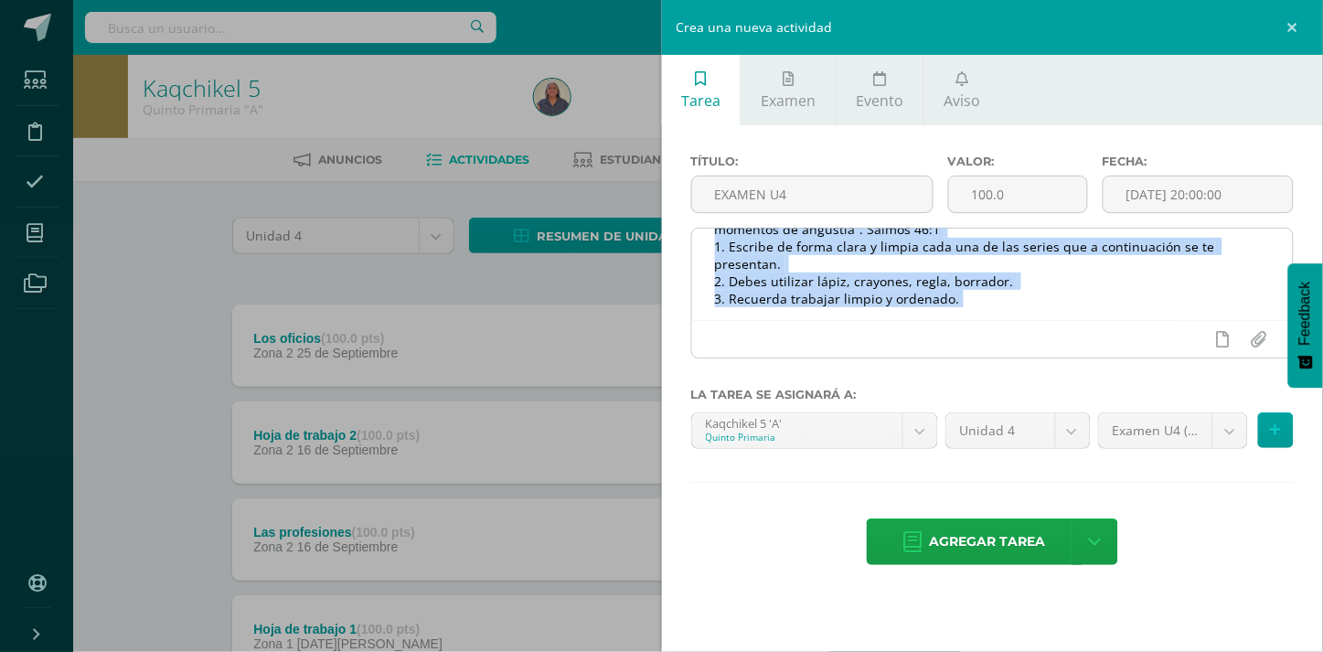
click at [1106, 318] on div ""[DEMOGRAPHIC_DATA] es nuestro amparo y nuestra fortaleza, nuestra ayuda segura…" at bounding box center [993, 293] width 604 height 131
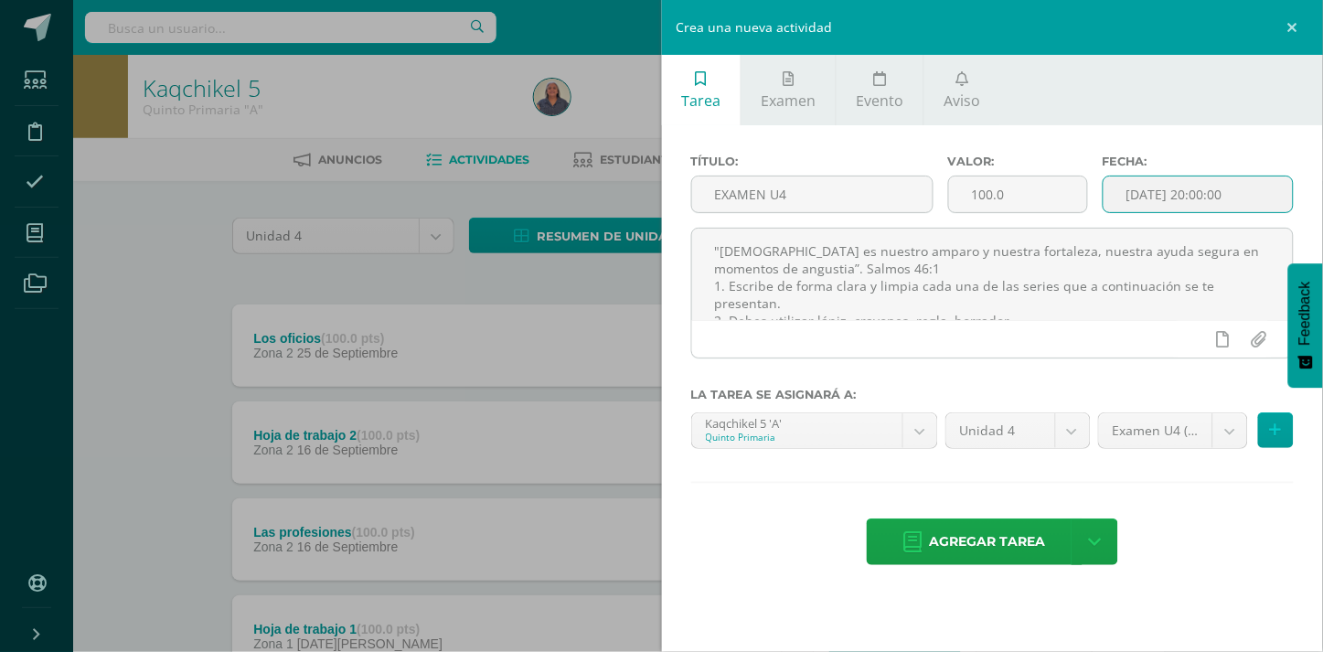
click at [1199, 189] on input "[DATE] 20:00:00" at bounding box center [1198, 194] width 189 height 36
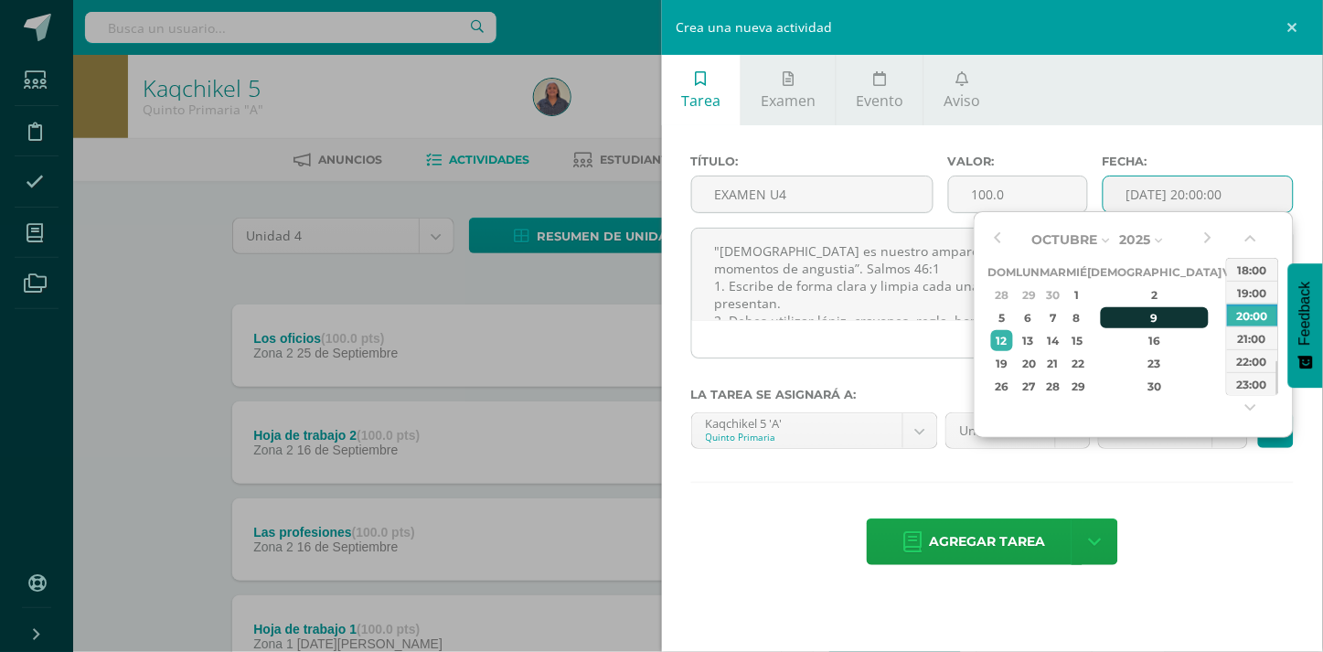
click at [1132, 315] on div "9" at bounding box center [1155, 317] width 108 height 21
click at [1253, 267] on div "09:00" at bounding box center [1252, 264] width 51 height 23
type input "2025-10-09 09:00"
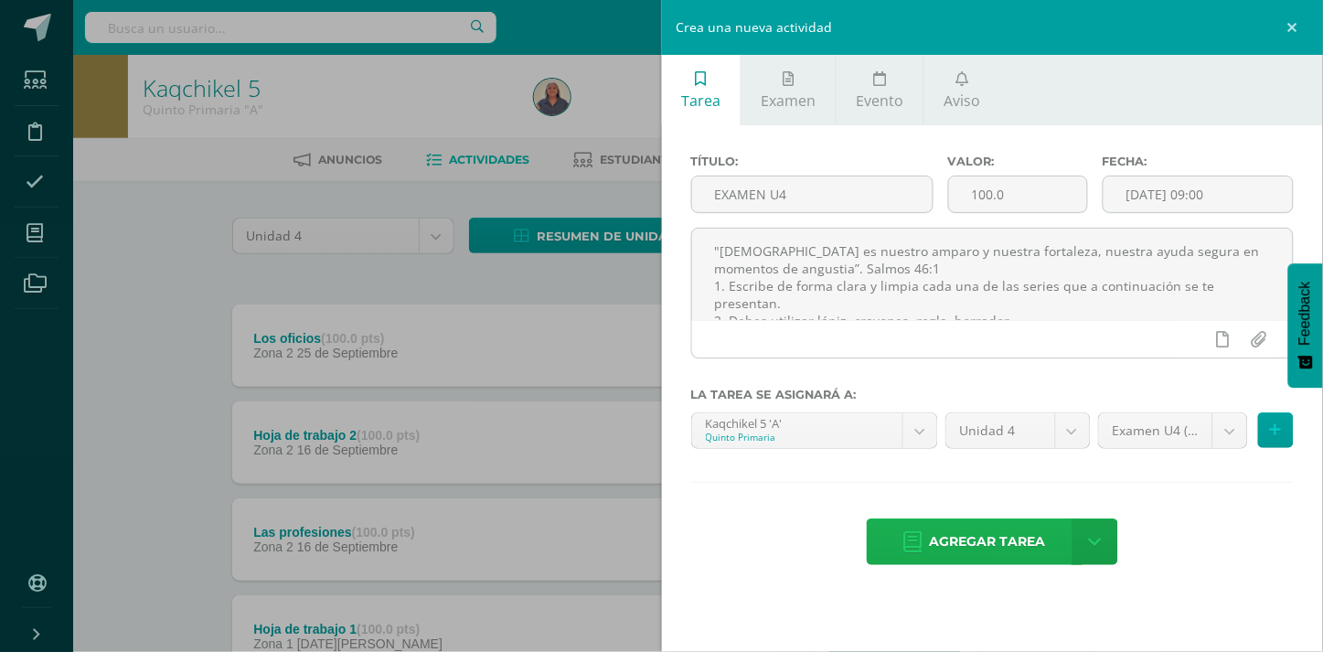
click at [990, 540] on span "Agregar tarea" at bounding box center [988, 541] width 116 height 45
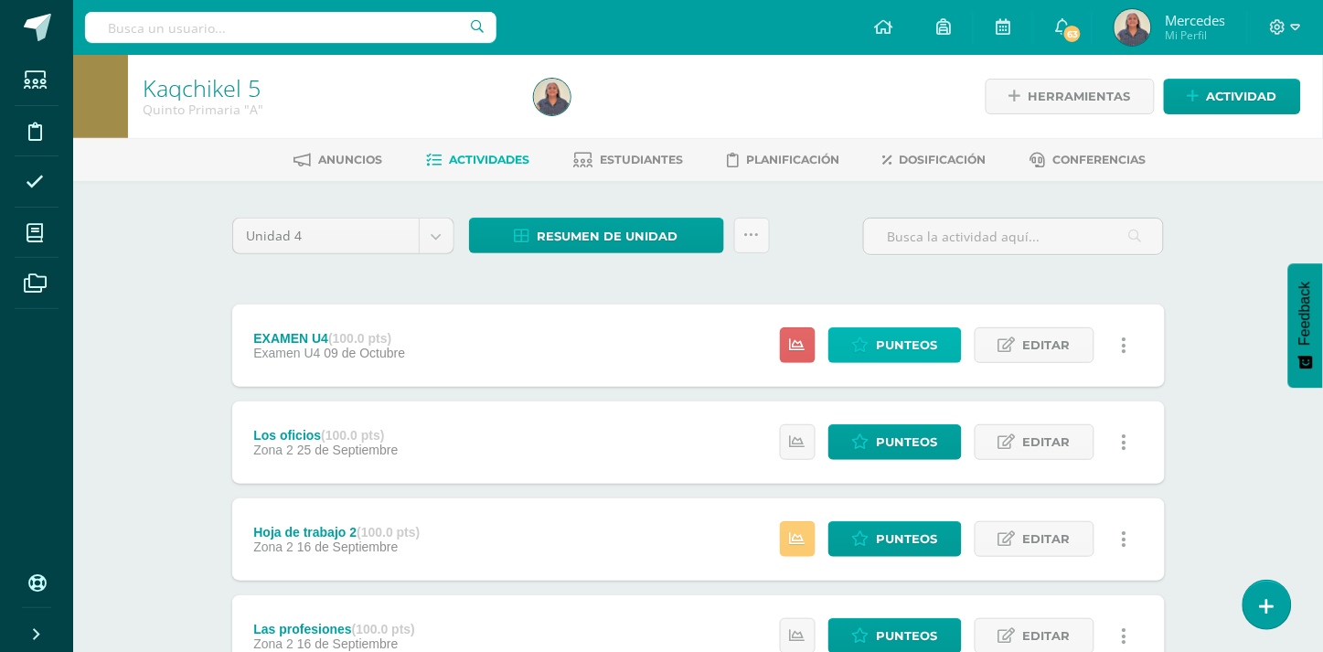
click at [901, 346] on span "Punteos" at bounding box center [907, 345] width 61 height 34
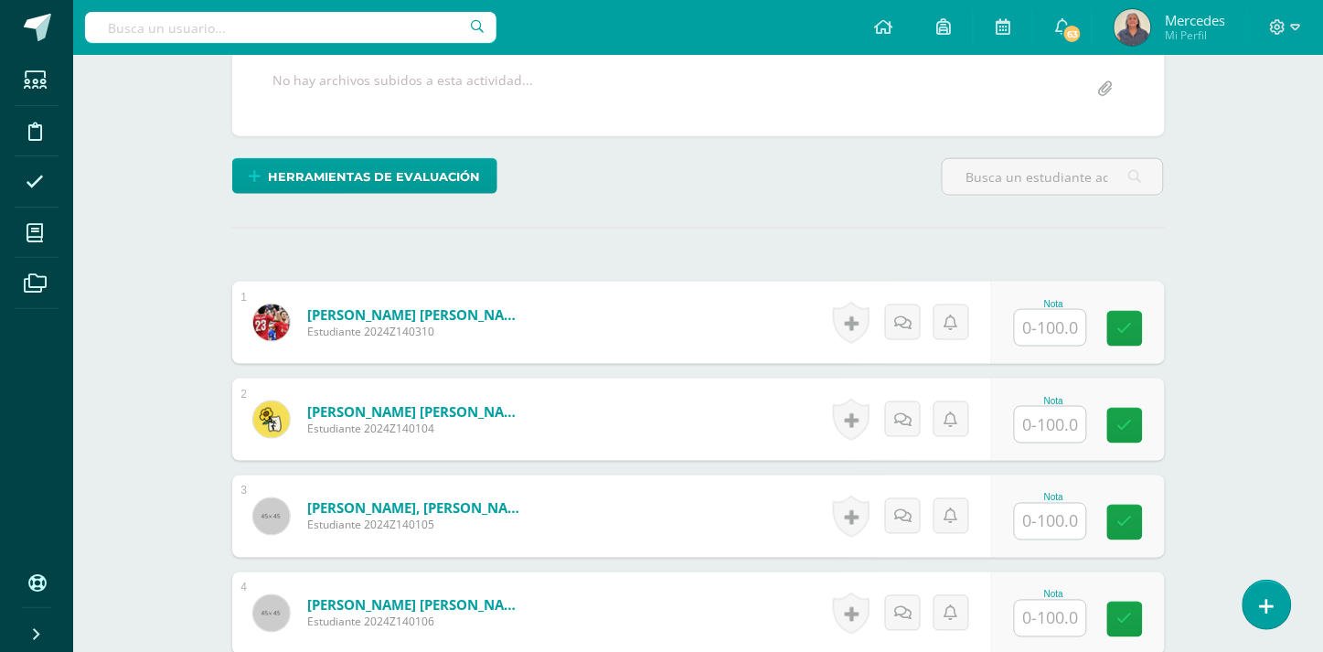
scroll to position [478, 0]
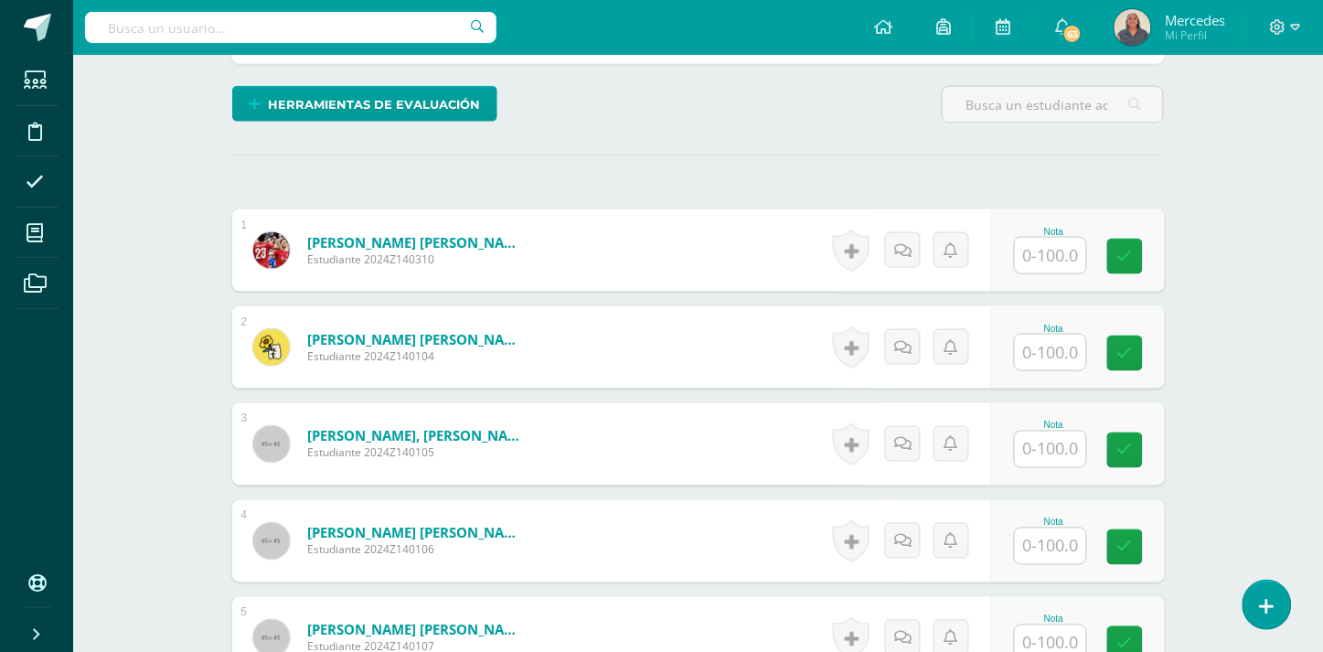
click at [1050, 245] on input "text" at bounding box center [1050, 256] width 71 height 36
type input "38"
click at [1063, 338] on input "text" at bounding box center [1060, 353] width 73 height 37
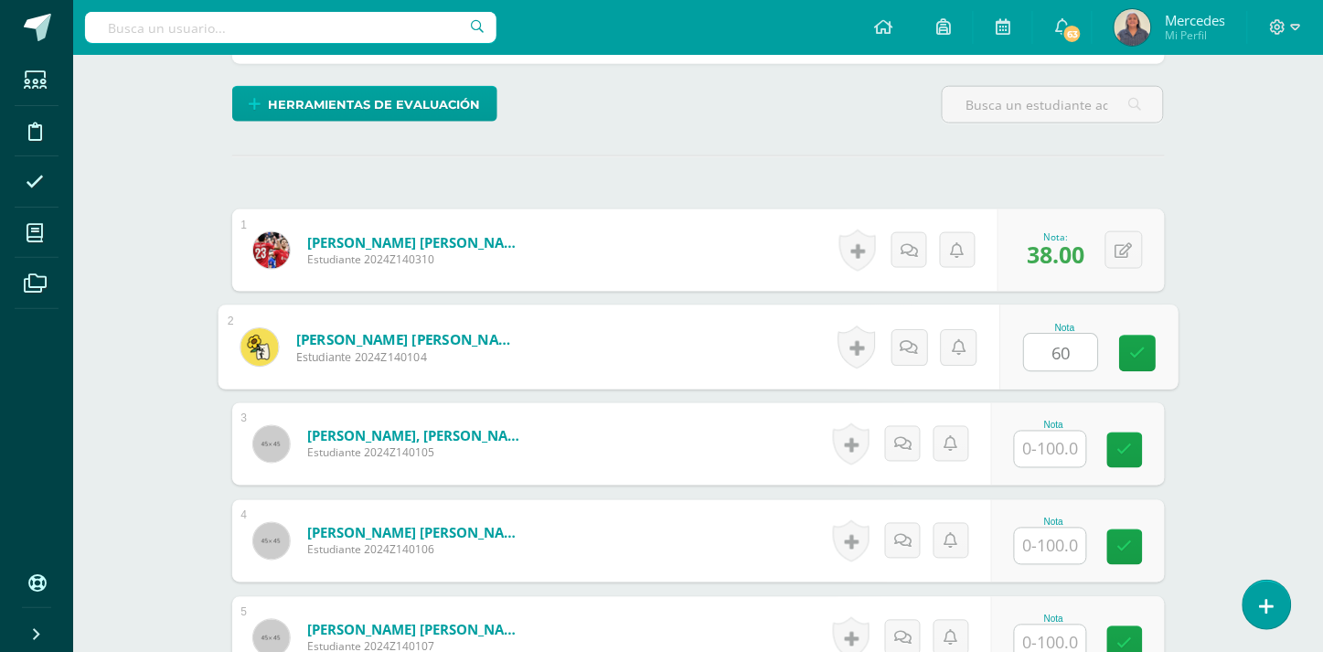
type input "60"
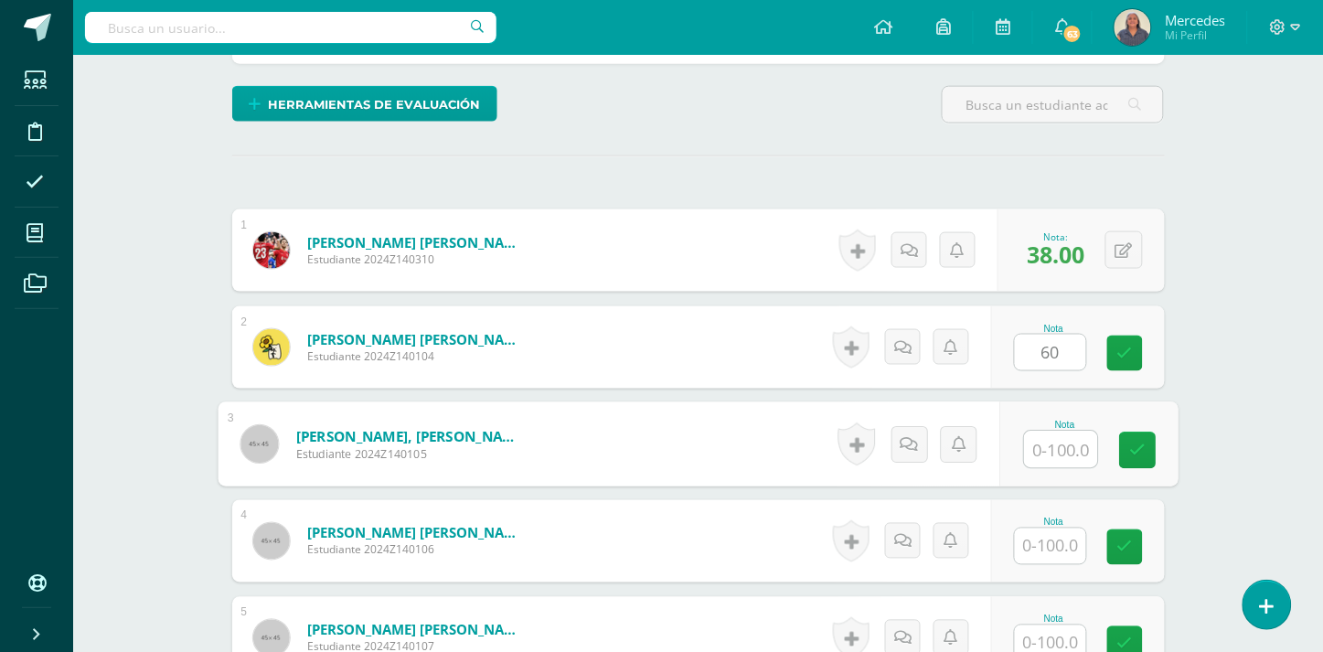
click at [1057, 432] on input "text" at bounding box center [1060, 450] width 73 height 37
type input "40"
click at [1062, 529] on input "text" at bounding box center [1050, 547] width 71 height 36
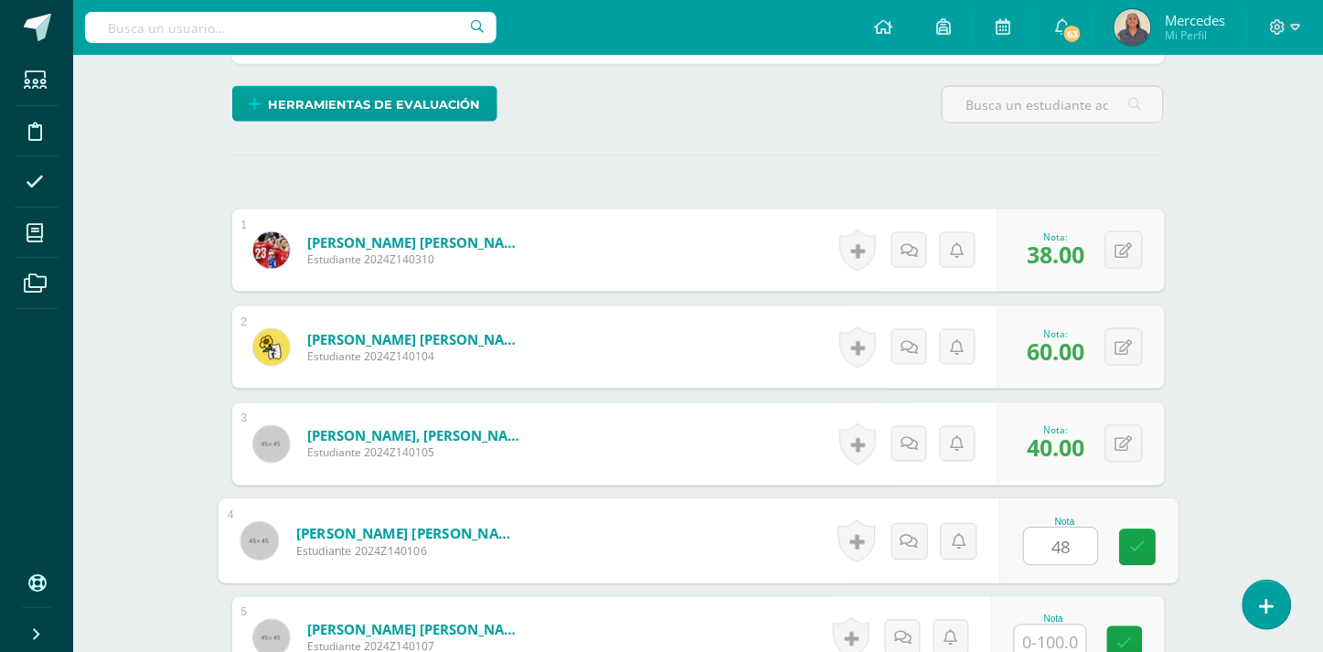
type input "48"
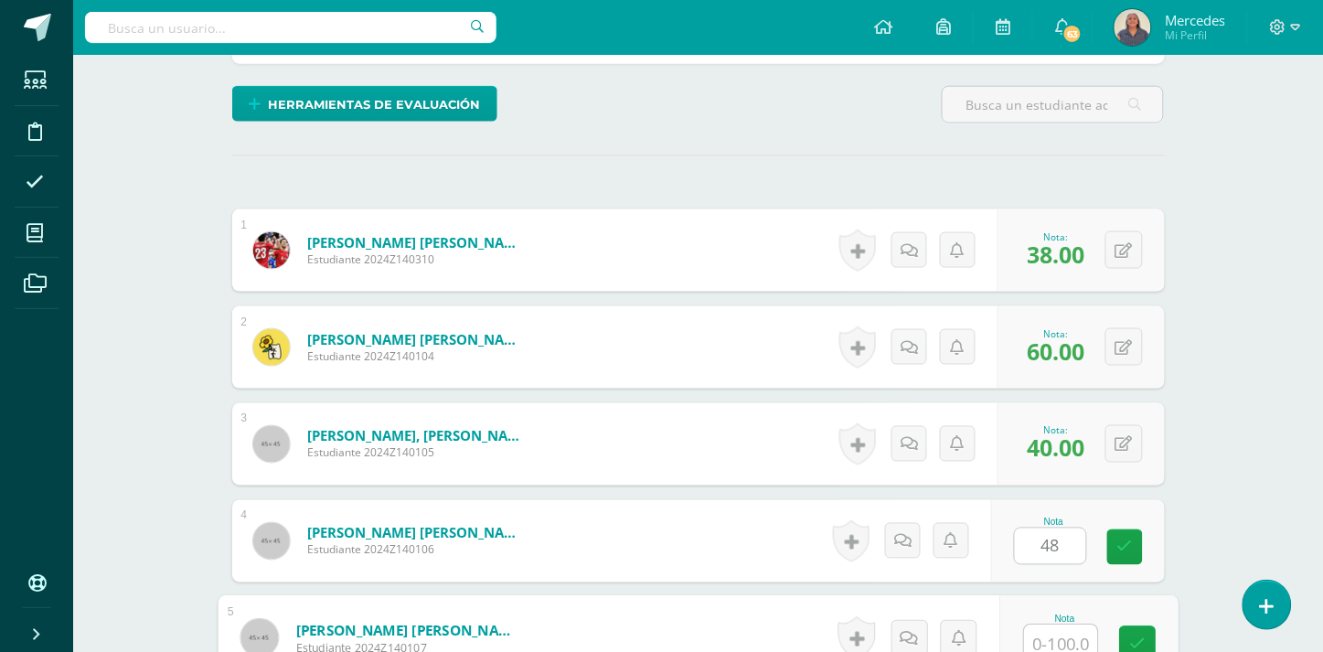
click at [1058, 625] on input "text" at bounding box center [1060, 643] width 73 height 37
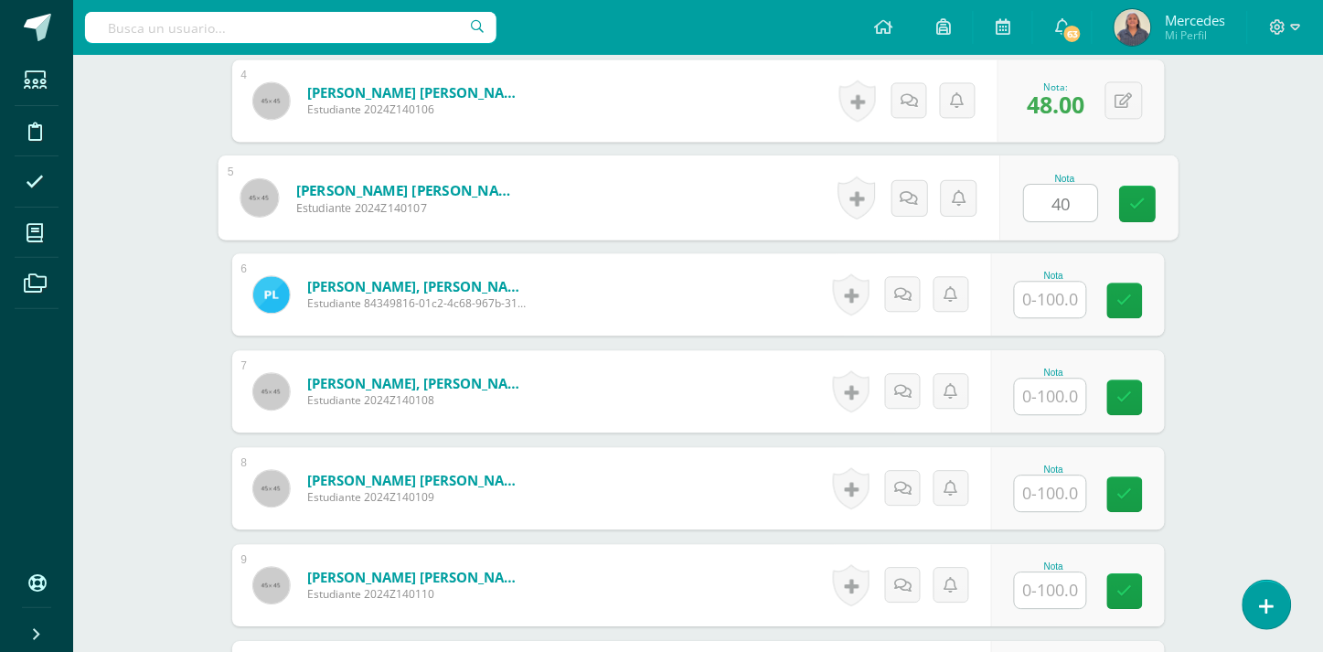
scroll to position [965, 0]
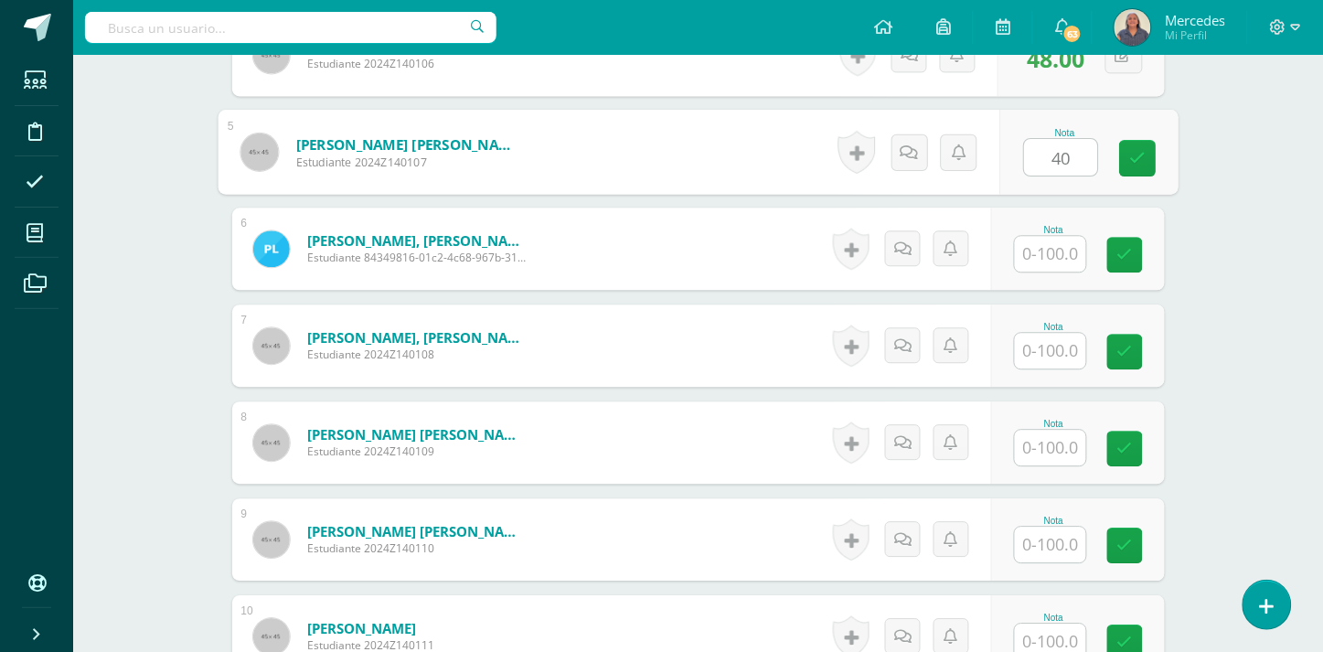
type input "40"
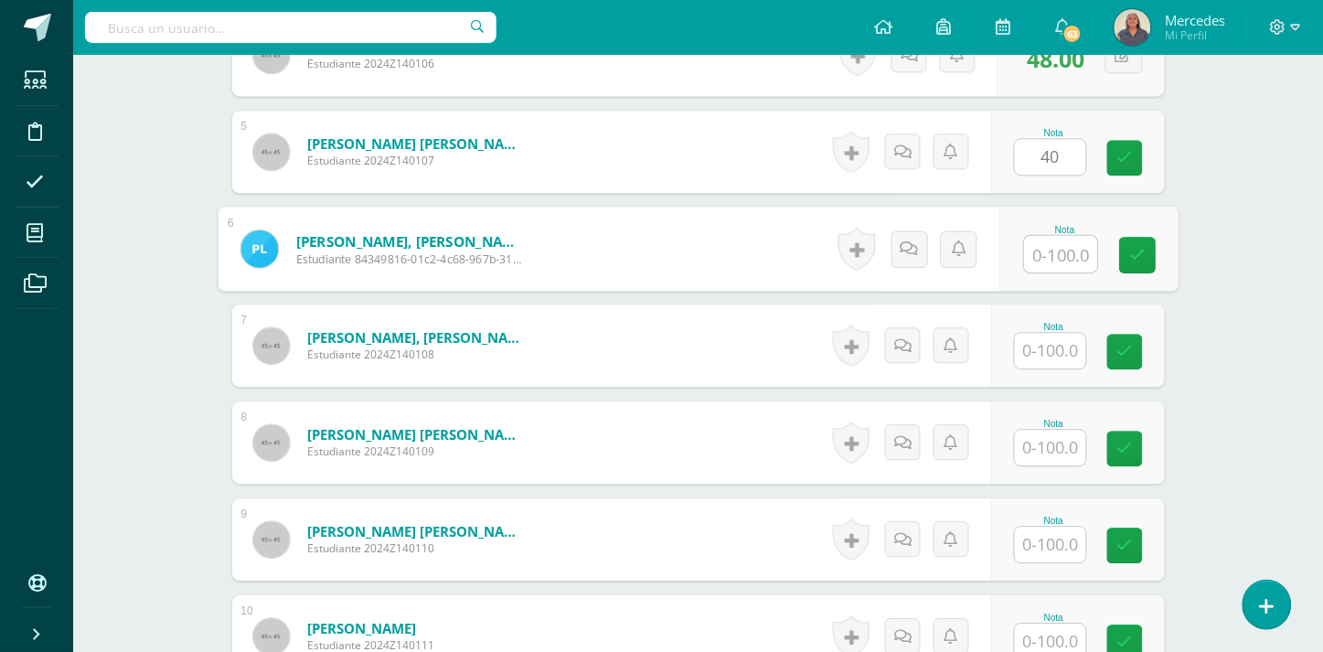
click at [1053, 240] on input "text" at bounding box center [1060, 254] width 73 height 37
type input "55"
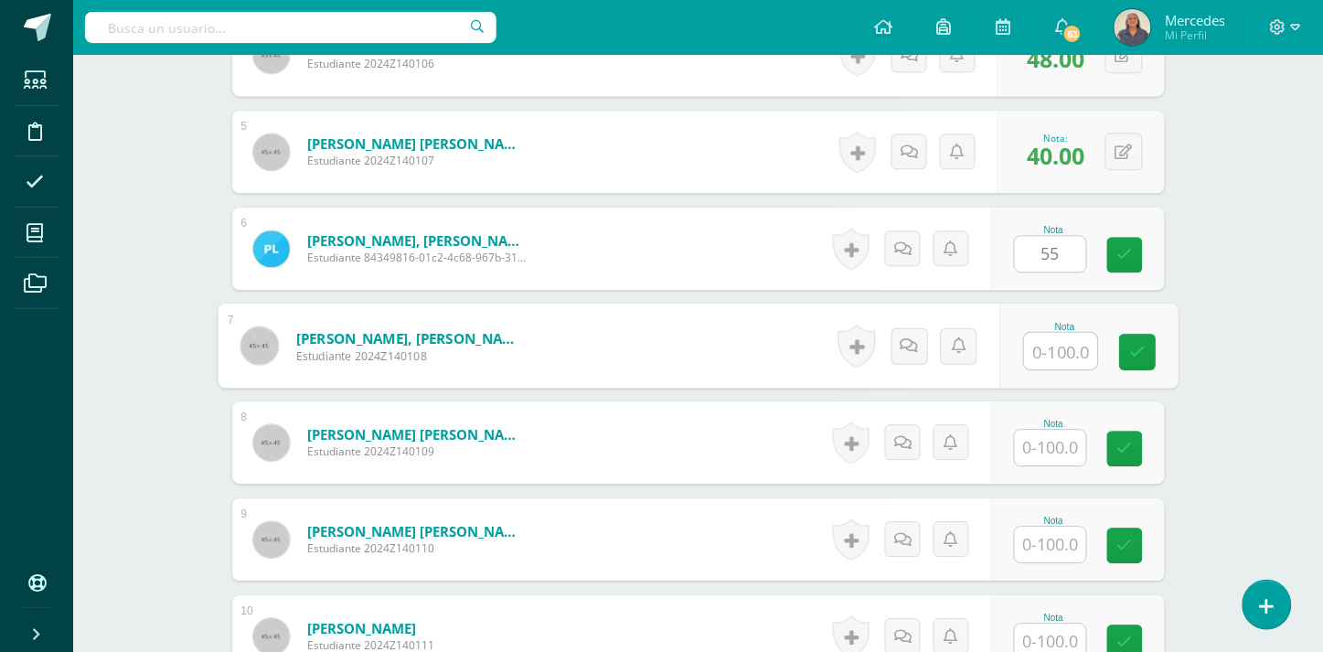
click at [1072, 336] on input "text" at bounding box center [1060, 351] width 73 height 37
type input "25"
click at [1052, 433] on input "text" at bounding box center [1050, 448] width 71 height 36
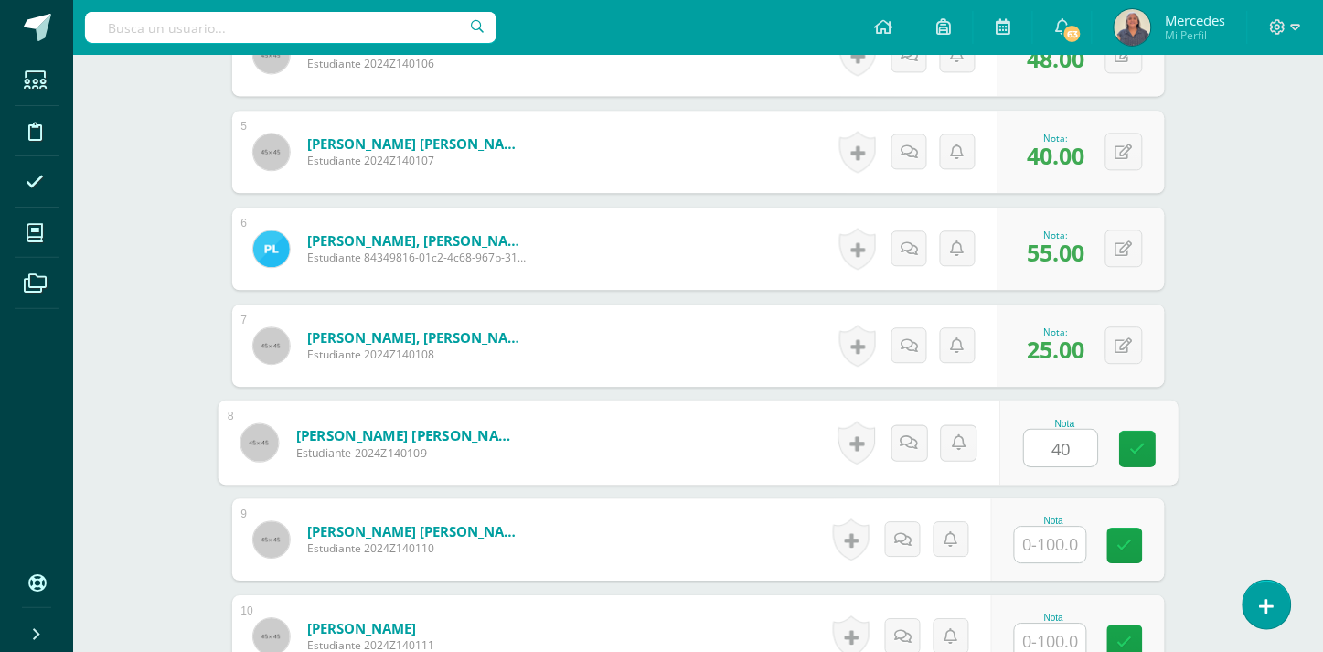
type input "40"
click at [1052, 527] on input "text" at bounding box center [1050, 545] width 71 height 36
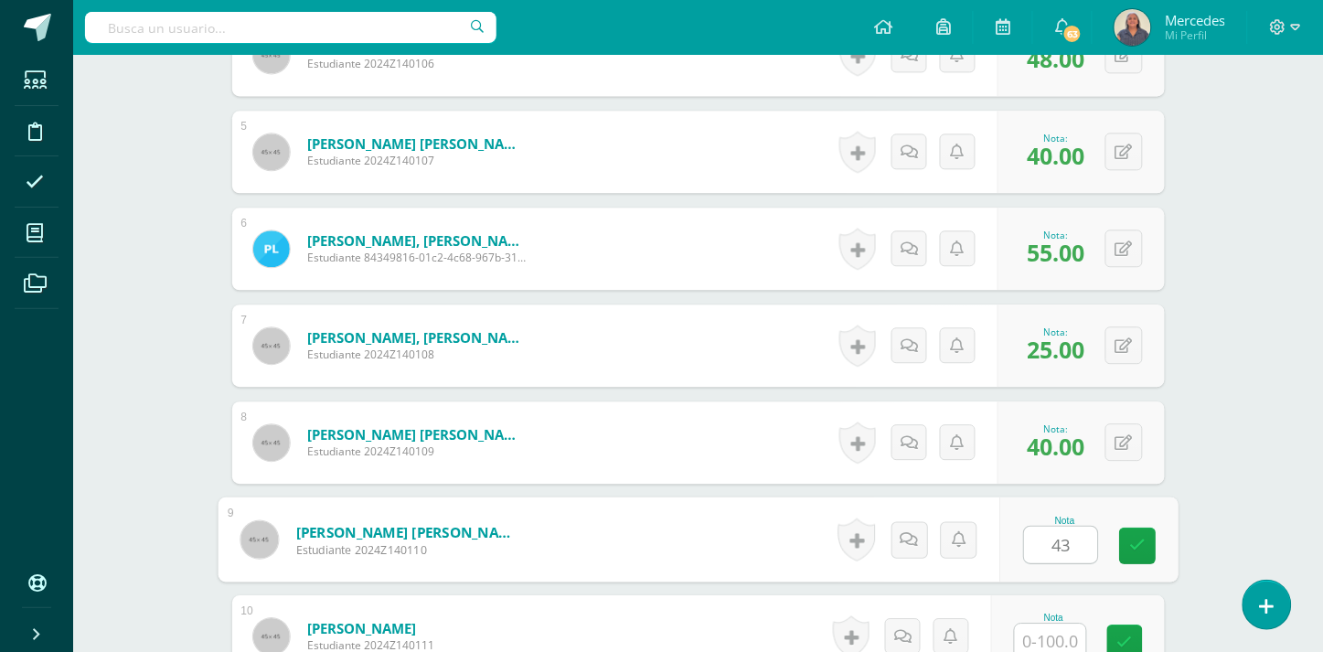
type input "43"
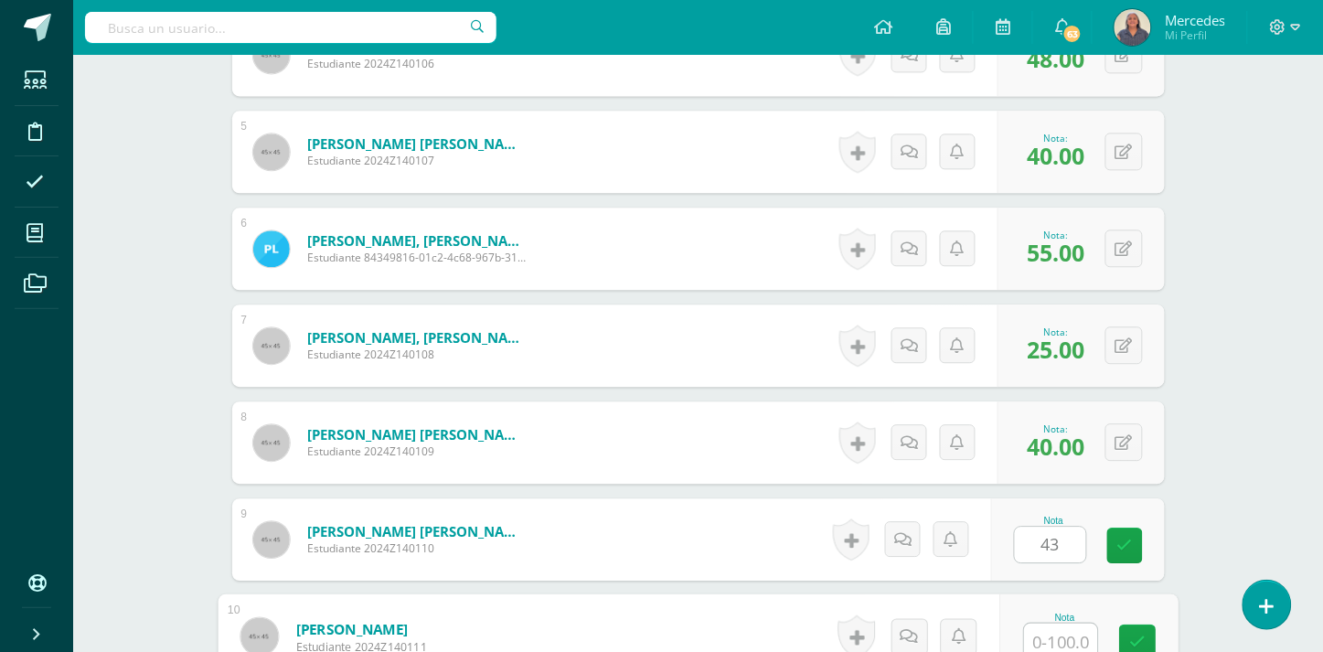
click at [1063, 624] on input "text" at bounding box center [1060, 642] width 73 height 37
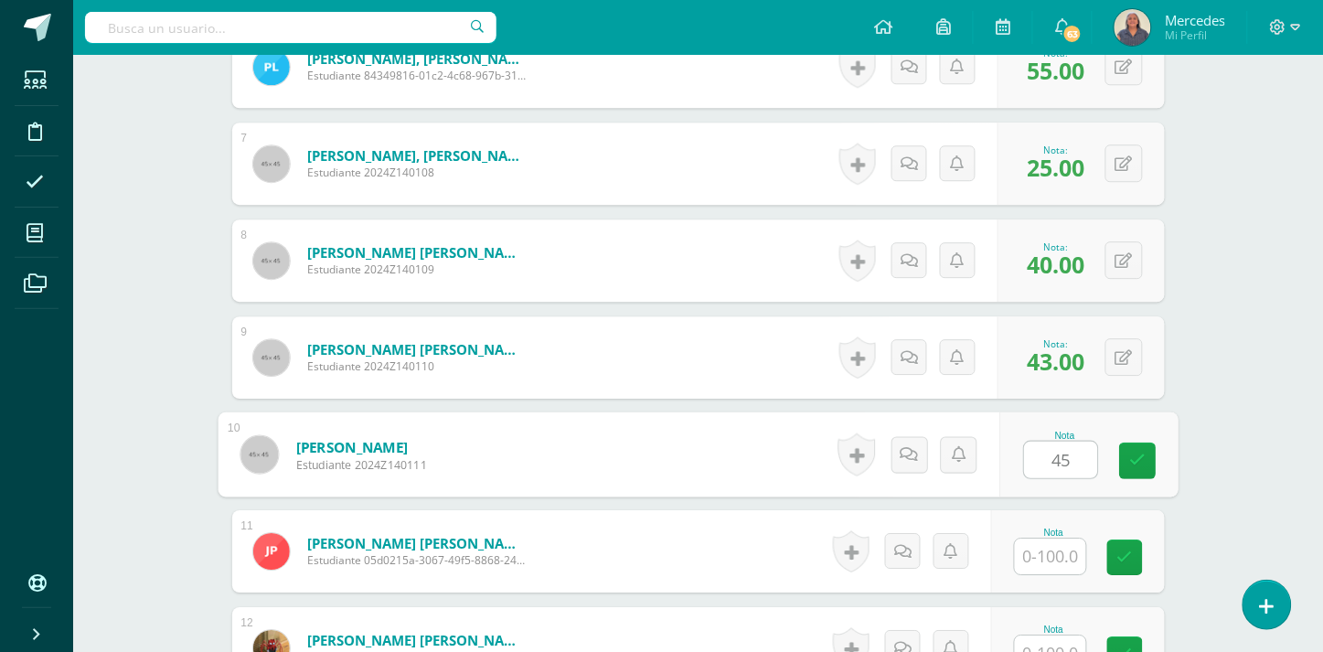
scroll to position [1159, 0]
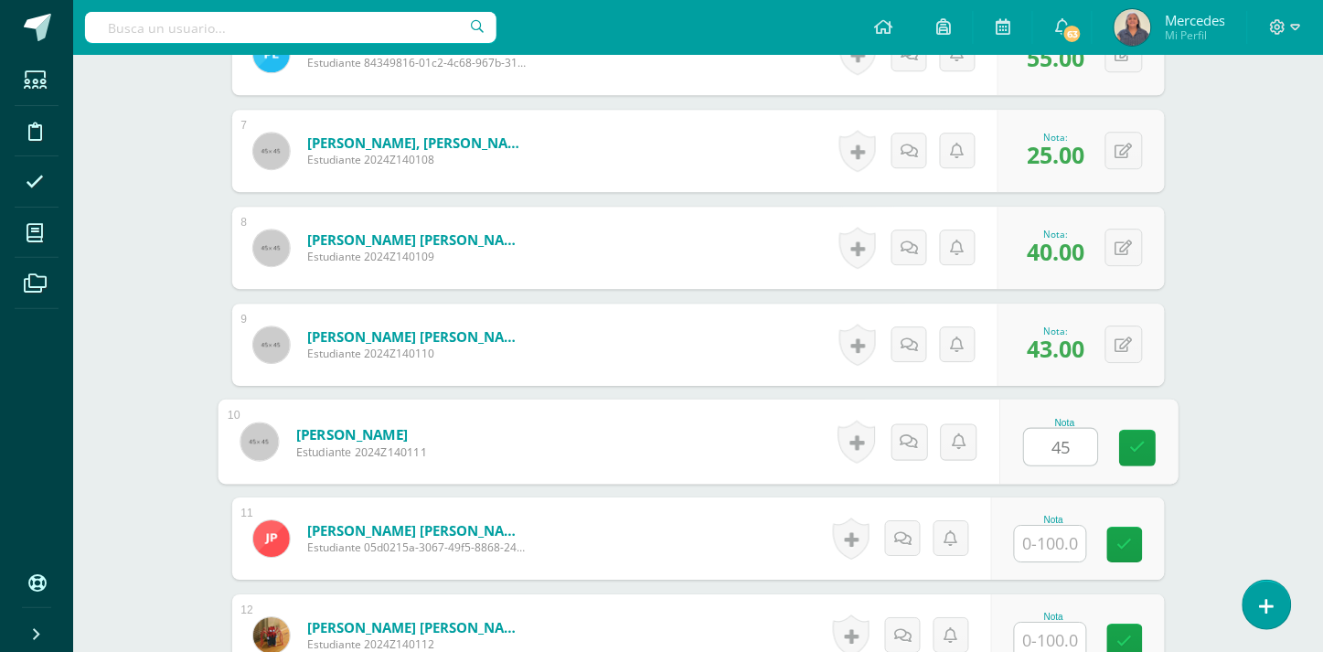
type input "45"
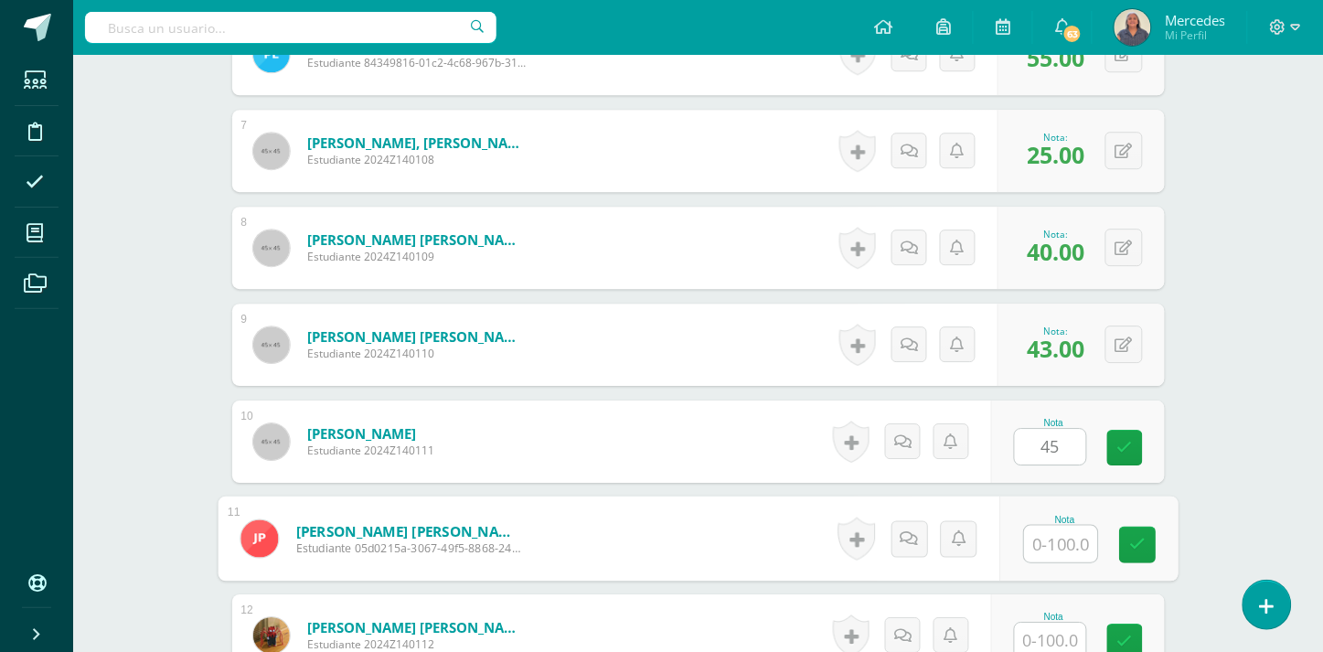
click at [1063, 531] on input "text" at bounding box center [1060, 544] width 73 height 37
type input "48"
click at [1067, 623] on input "text" at bounding box center [1050, 641] width 71 height 36
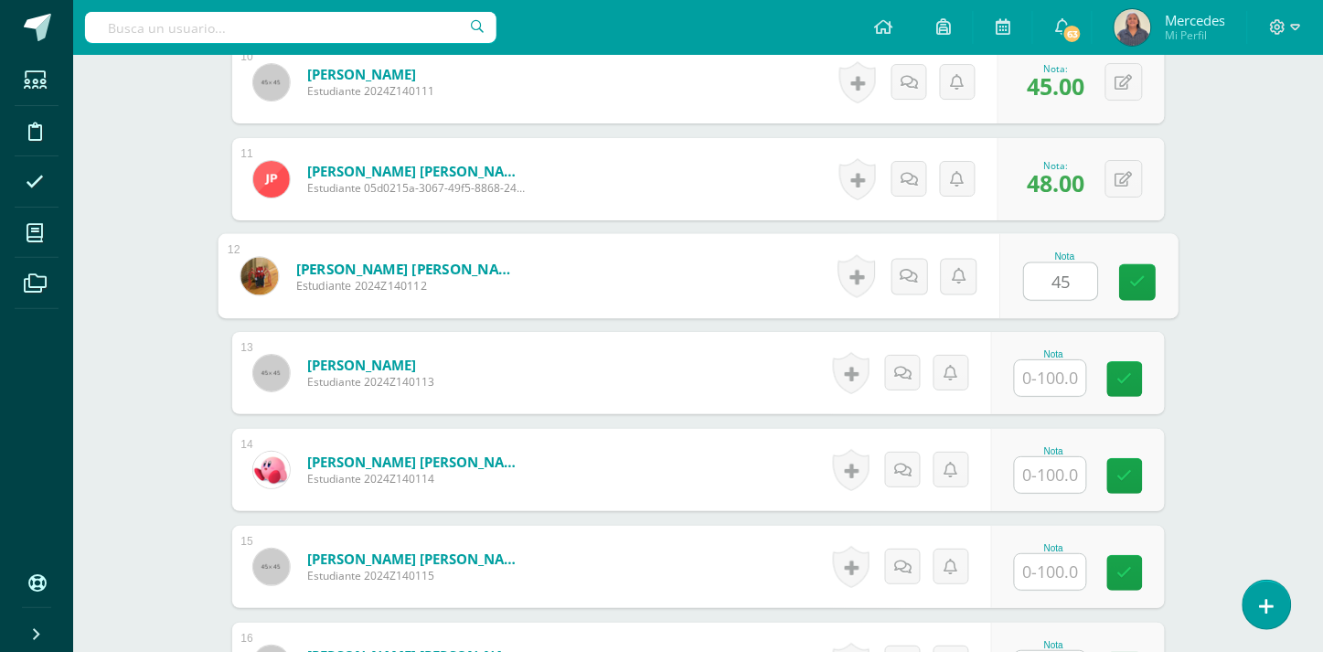
scroll to position [1669, 0]
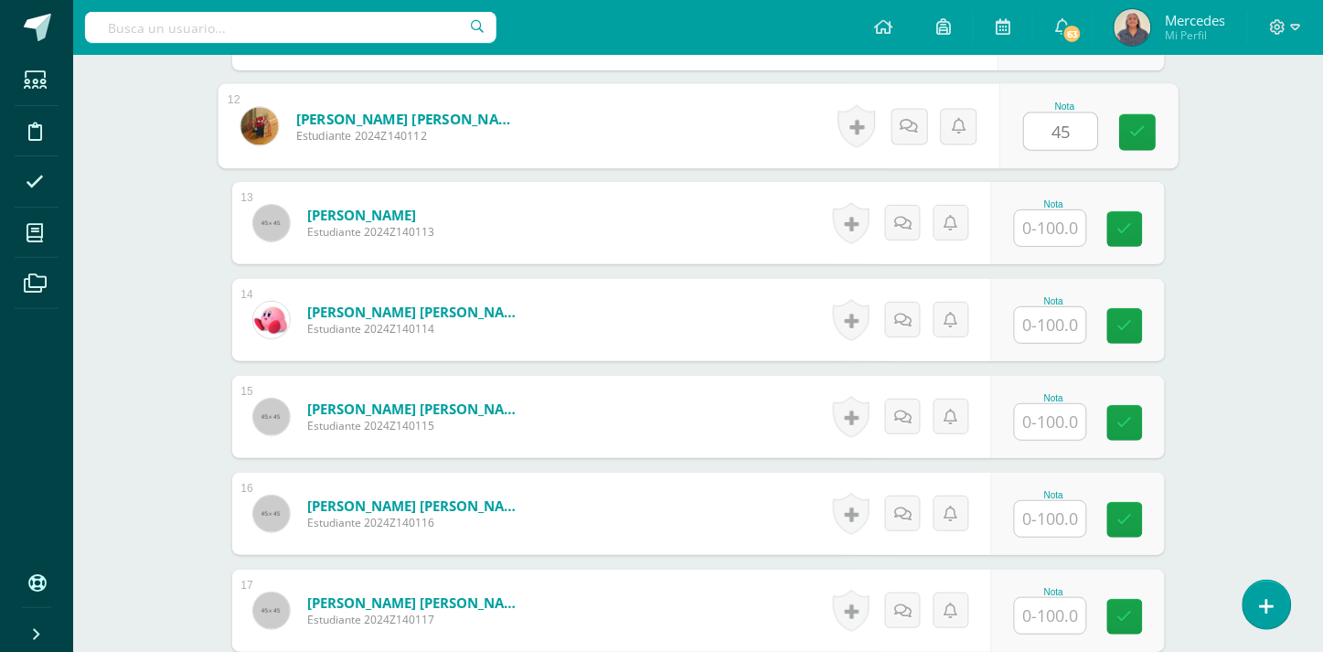
type input "45"
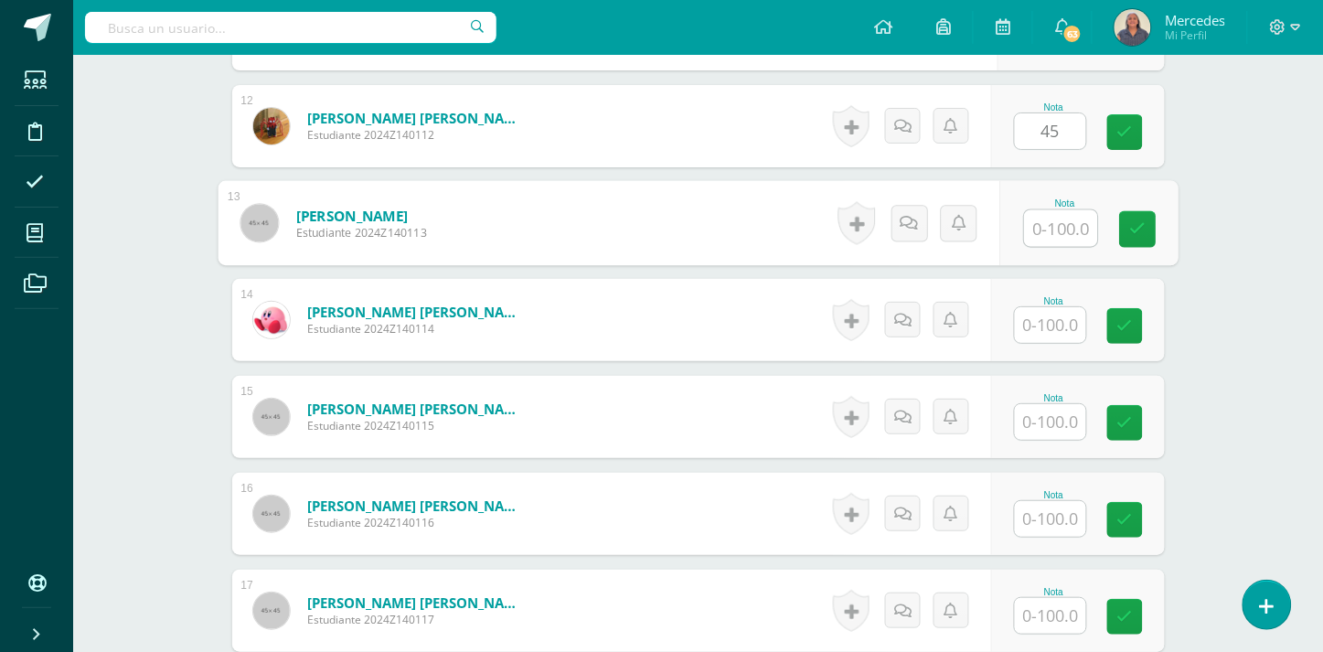
click at [1052, 216] on input "text" at bounding box center [1060, 228] width 73 height 37
type input "43"
click at [1056, 307] on input "text" at bounding box center [1050, 325] width 71 height 36
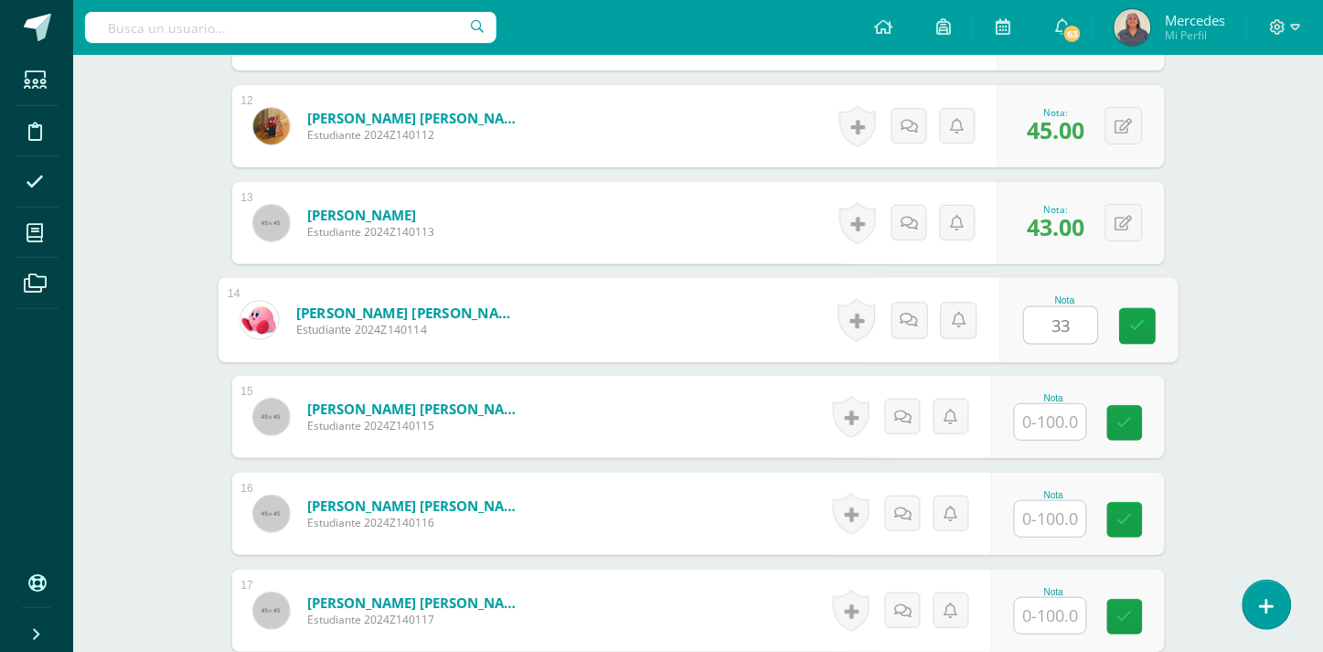
type input "33"
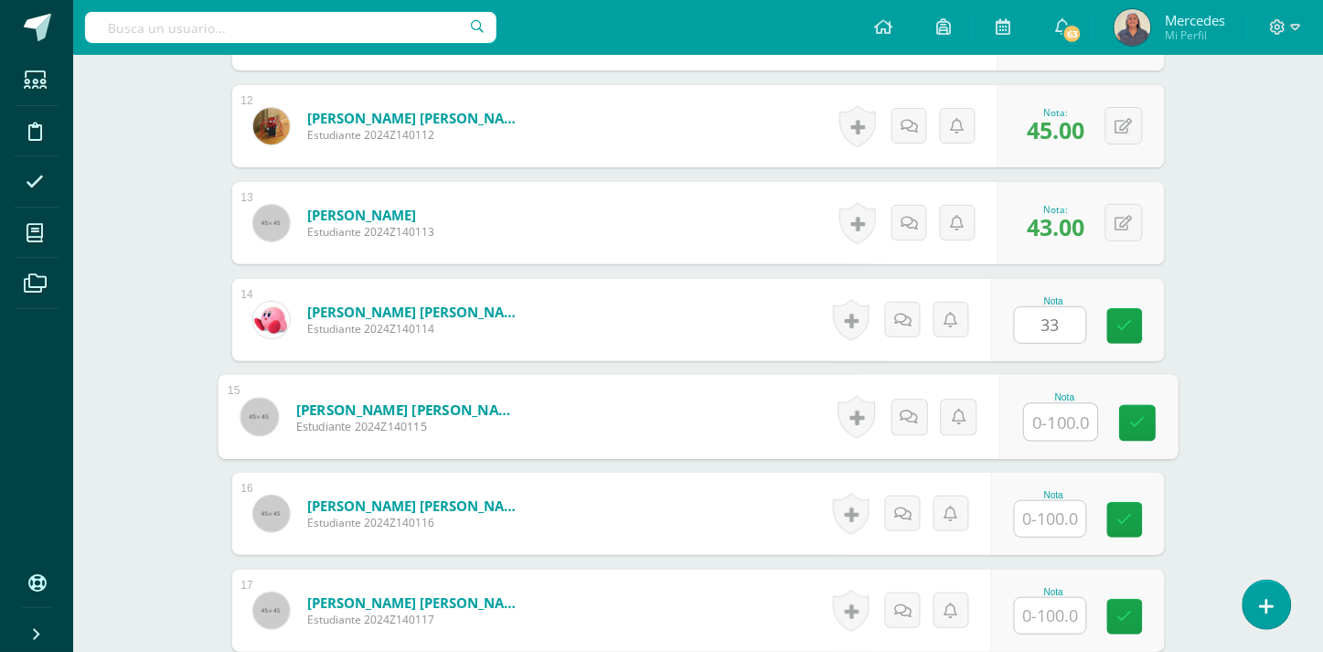
click at [1057, 404] on input "text" at bounding box center [1060, 422] width 73 height 37
type input "43"
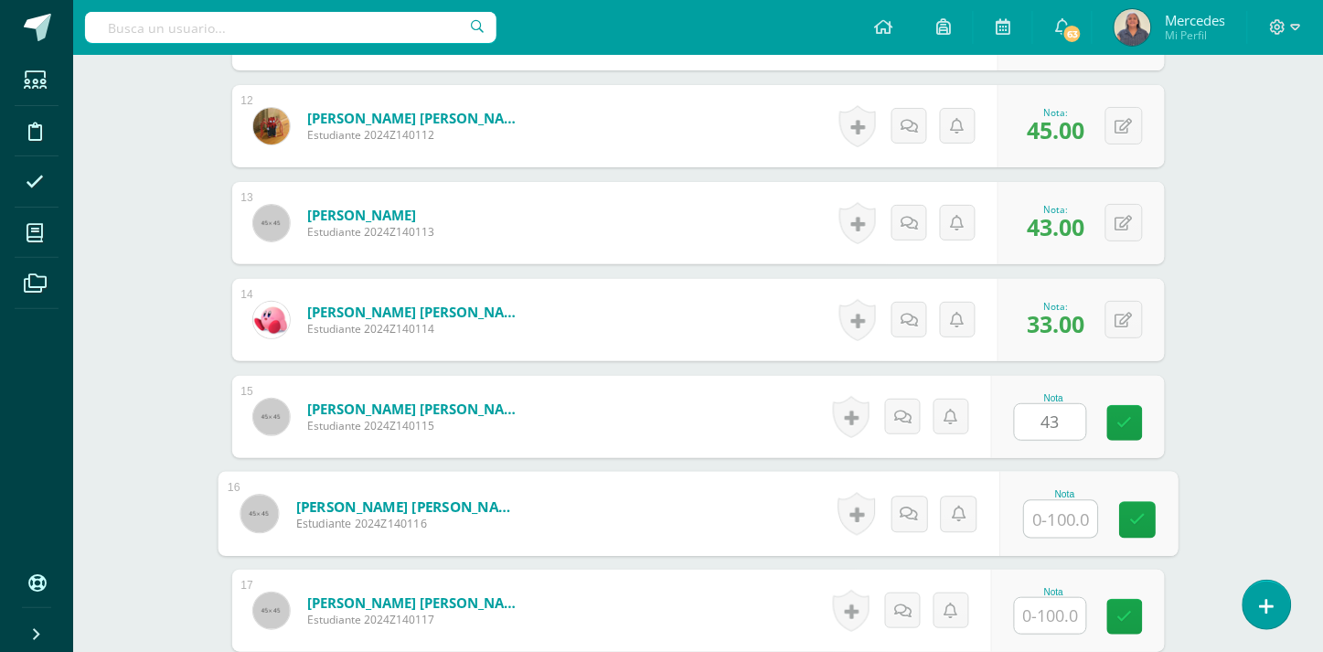
click at [1062, 507] on input "text" at bounding box center [1060, 519] width 73 height 37
type input "58"
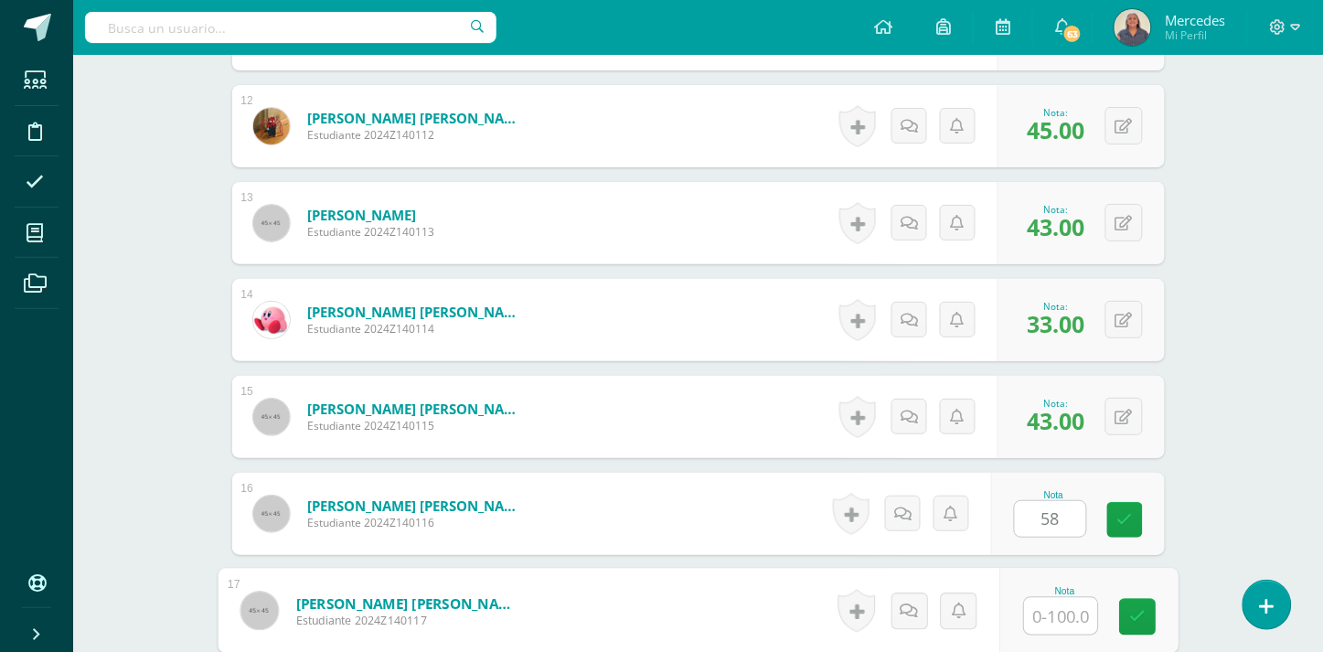
click at [1061, 598] on input "text" at bounding box center [1060, 616] width 73 height 37
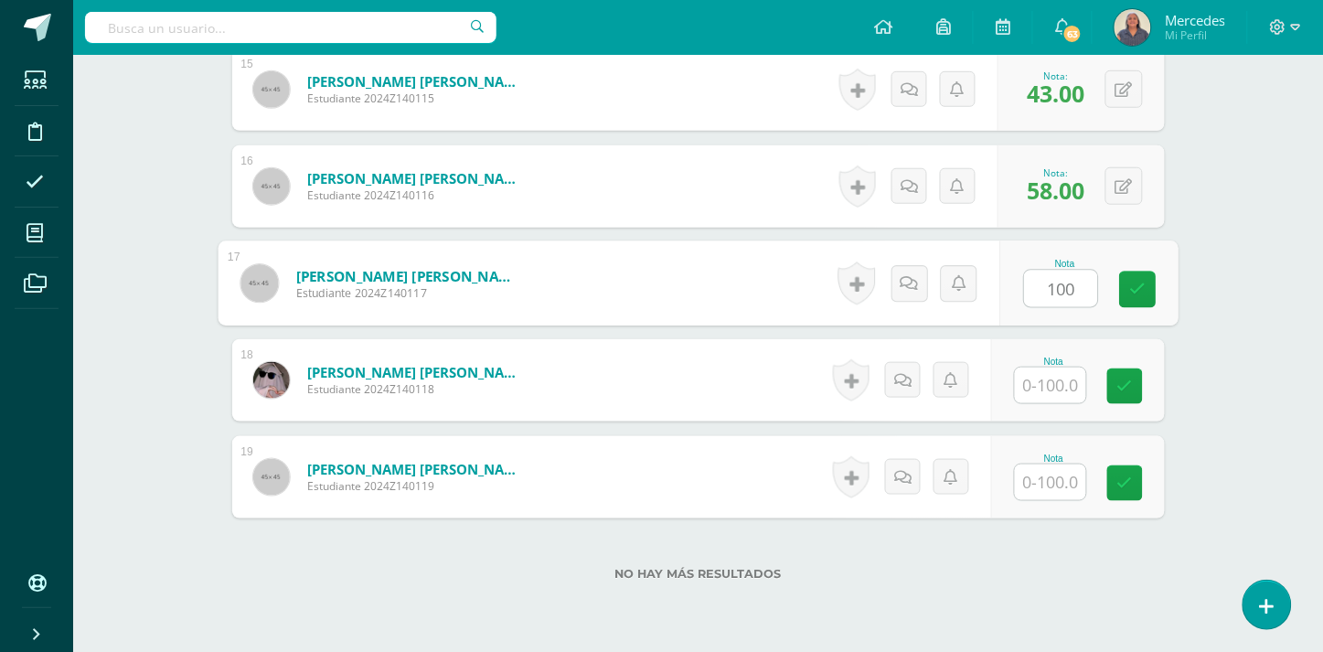
scroll to position [2005, 0]
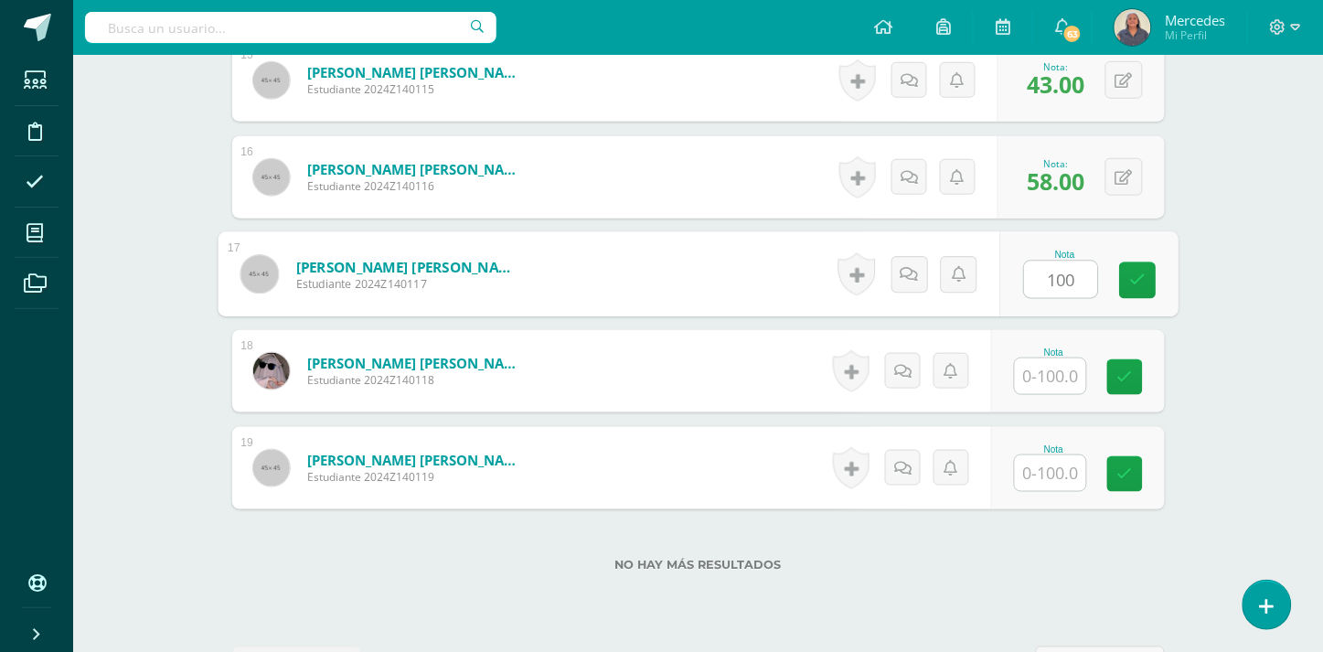
type input "100"
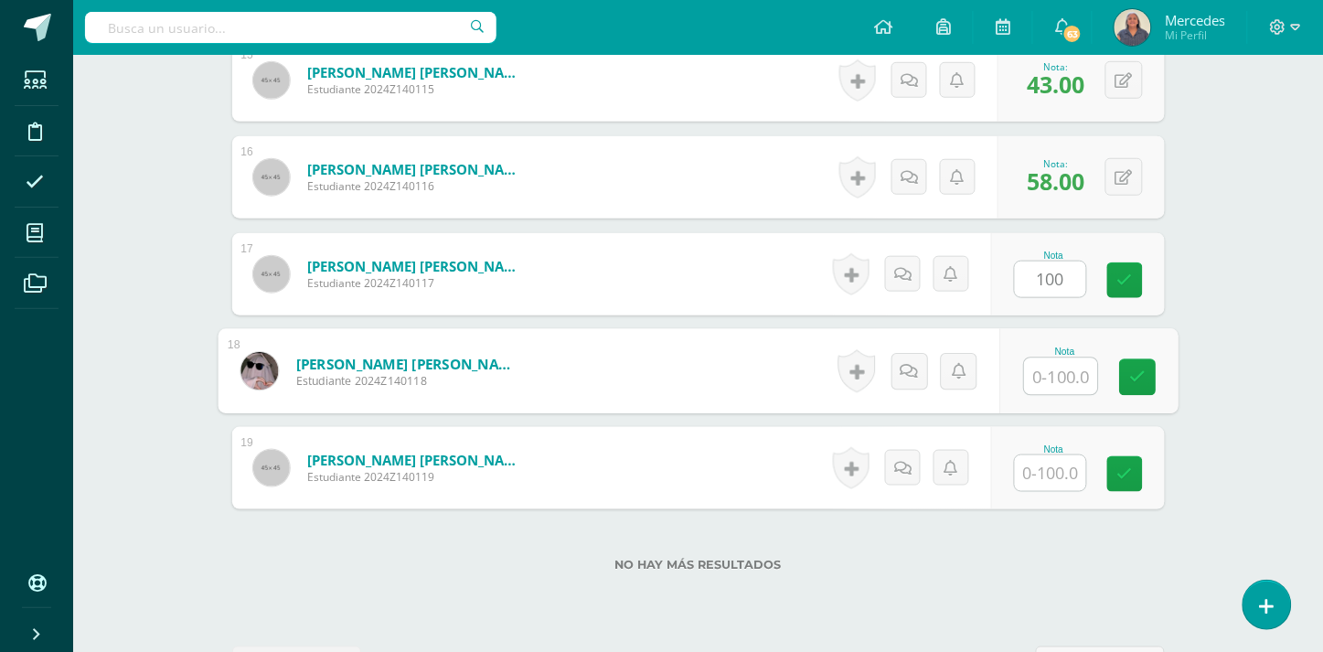
click at [1047, 358] on input "text" at bounding box center [1060, 376] width 73 height 37
type input "80"
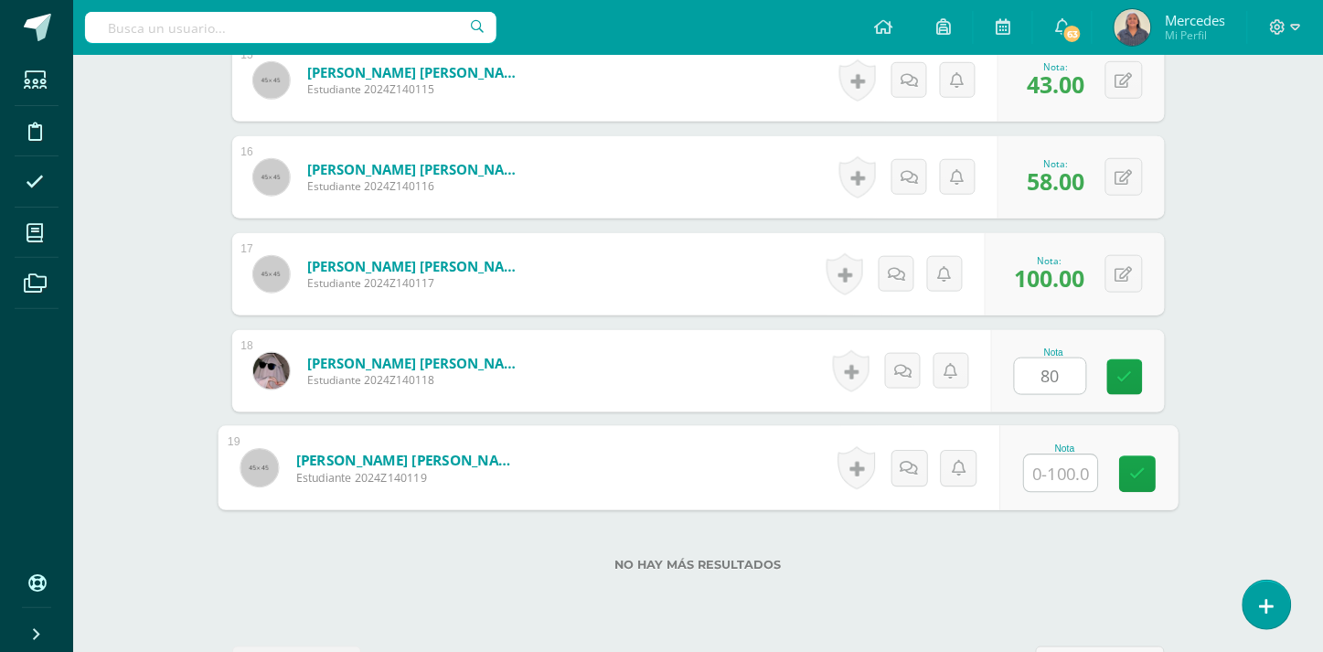
click at [1053, 461] on input "text" at bounding box center [1060, 473] width 73 height 37
type input "38"
click at [1138, 466] on icon at bounding box center [1137, 474] width 16 height 16
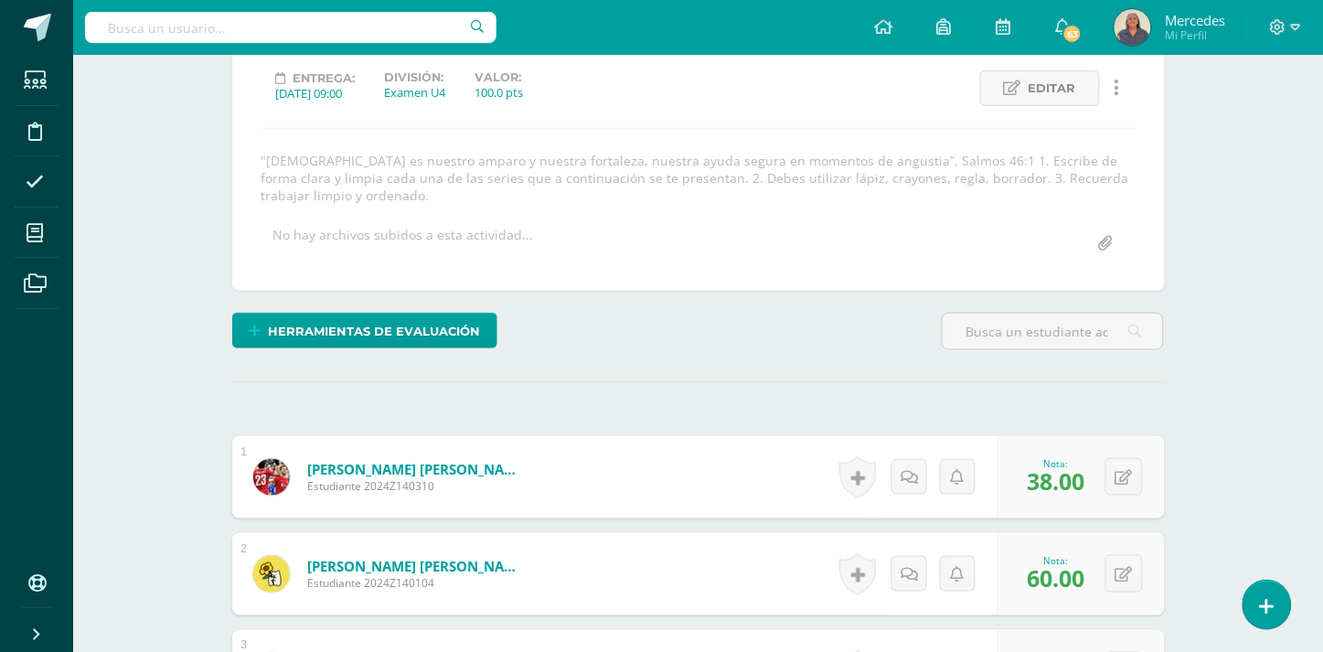
scroll to position [0, 0]
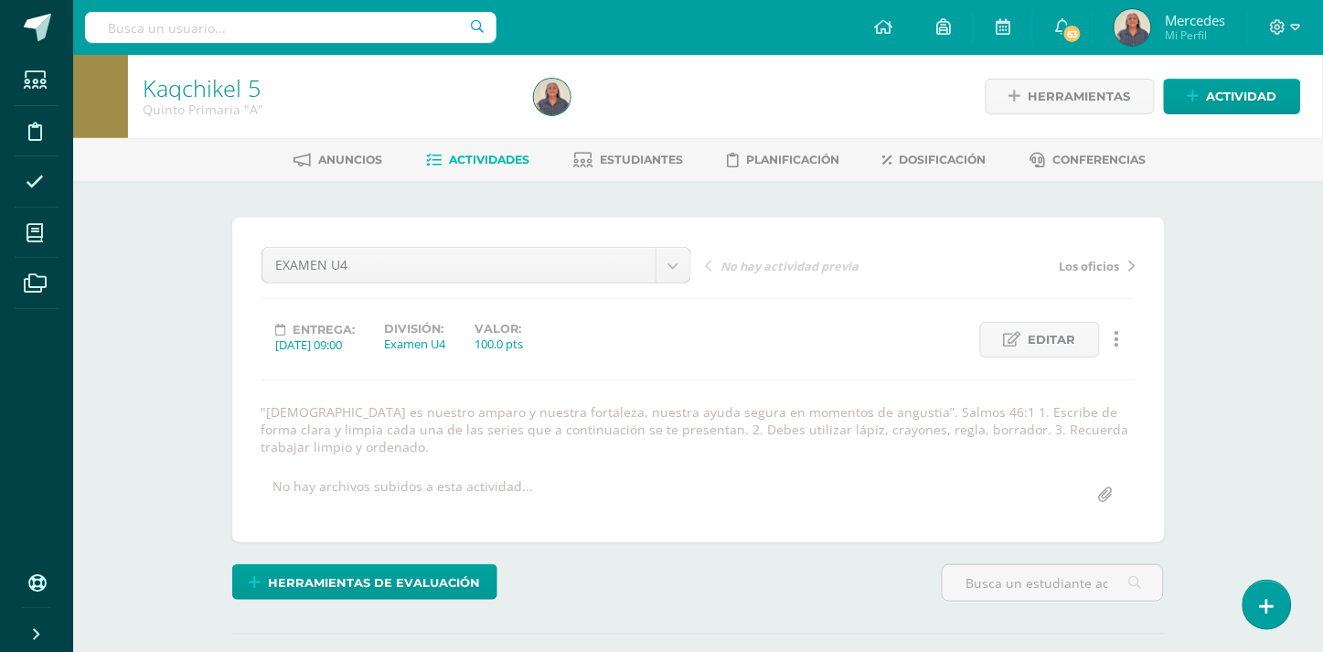
click at [492, 158] on span "Actividades" at bounding box center [489, 160] width 80 height 14
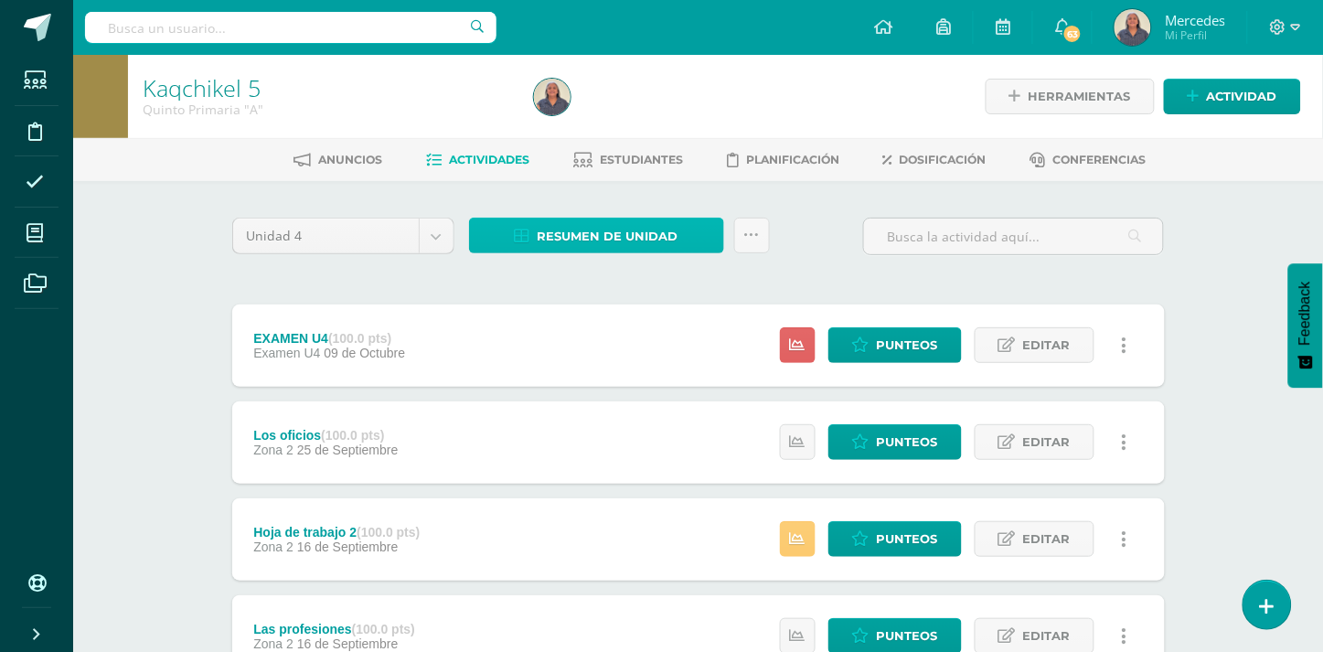
click at [615, 223] on span "Resumen de unidad" at bounding box center [608, 236] width 141 height 34
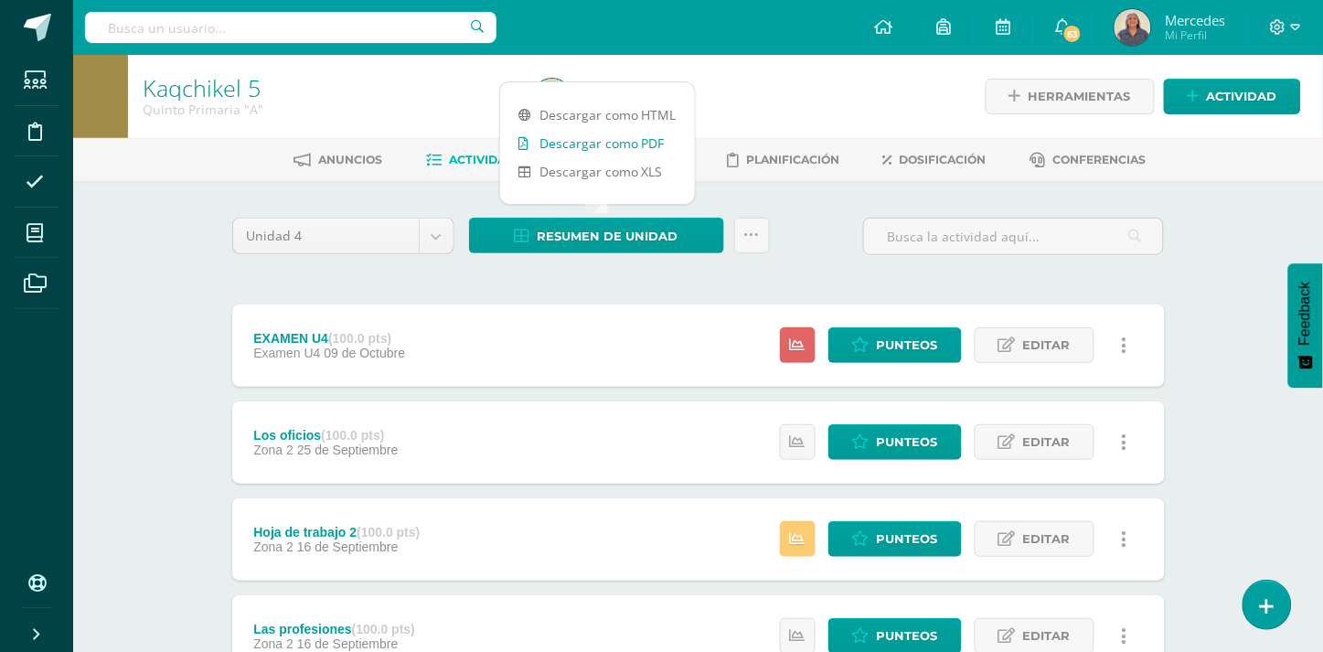
click at [606, 142] on link "Descargar como PDF" at bounding box center [597, 143] width 195 height 28
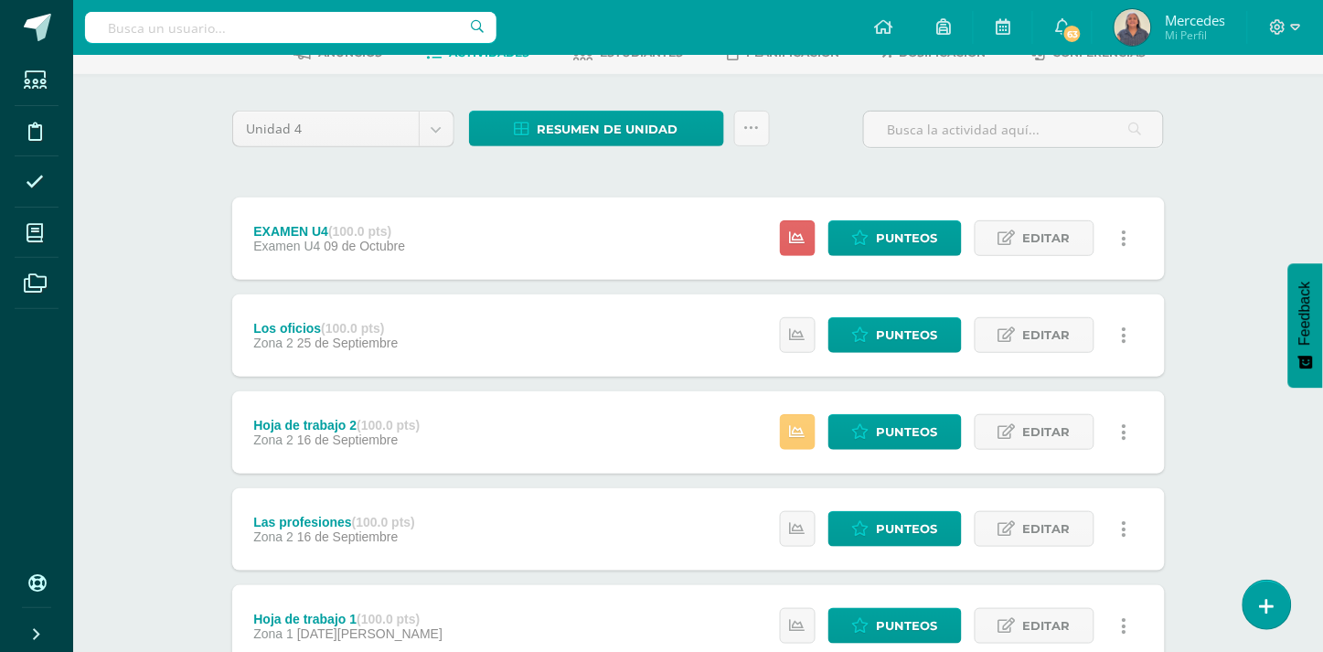
scroll to position [126, 0]
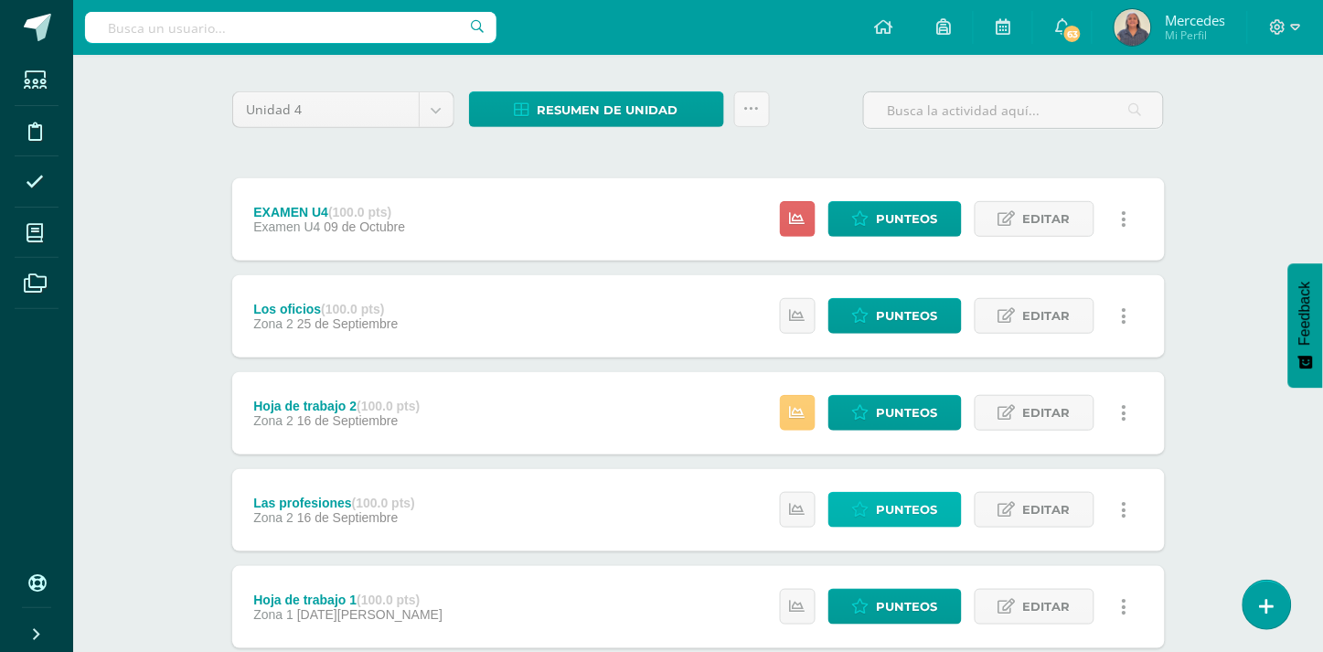
click at [894, 504] on span "Punteos" at bounding box center [907, 510] width 61 height 34
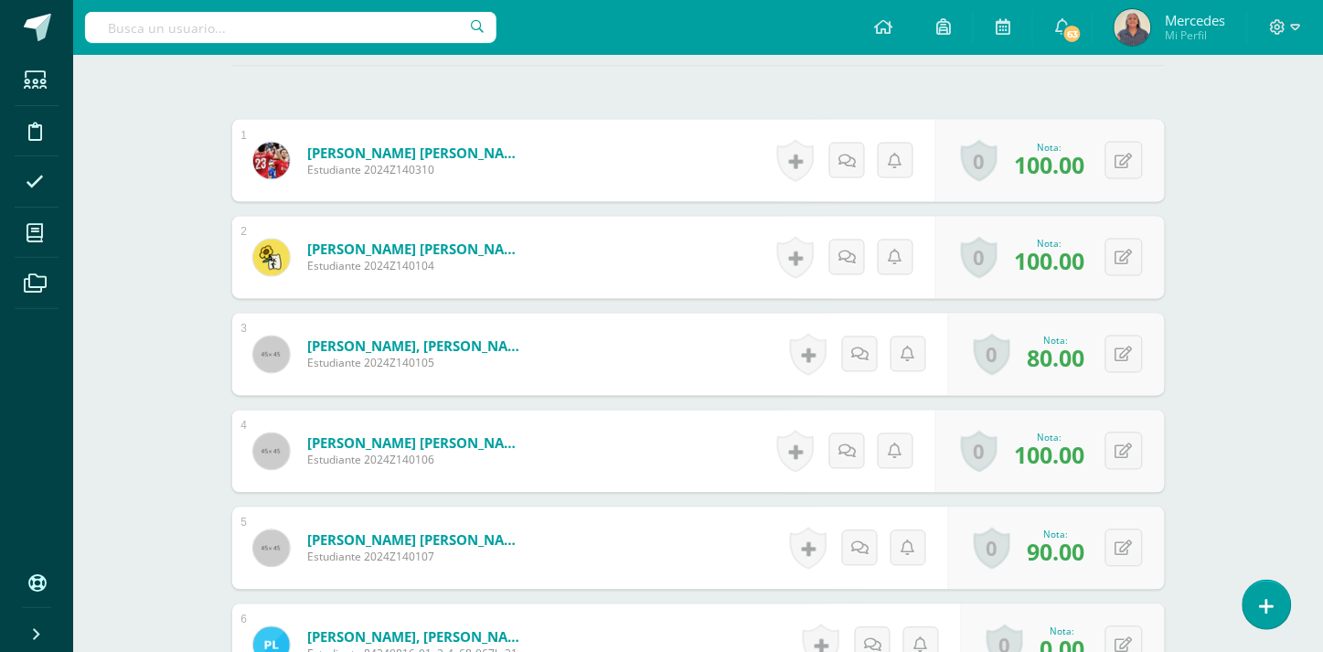
scroll to position [702, 0]
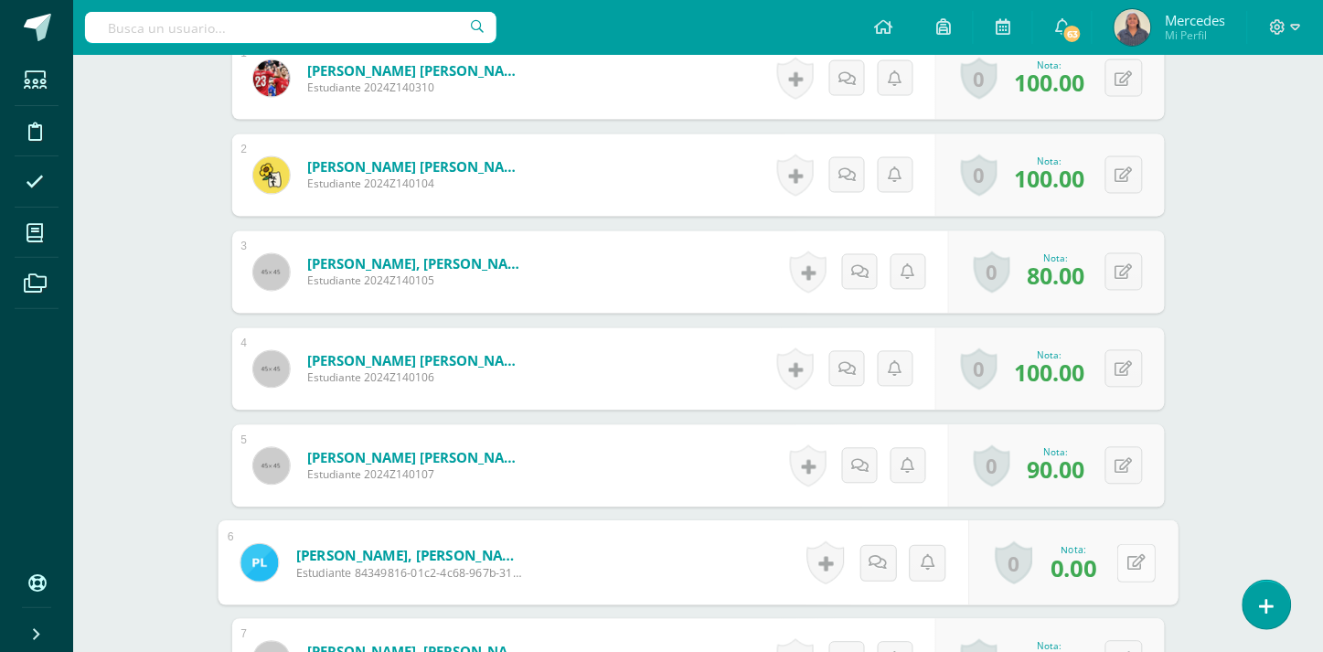
click at [1121, 544] on button at bounding box center [1136, 563] width 38 height 38
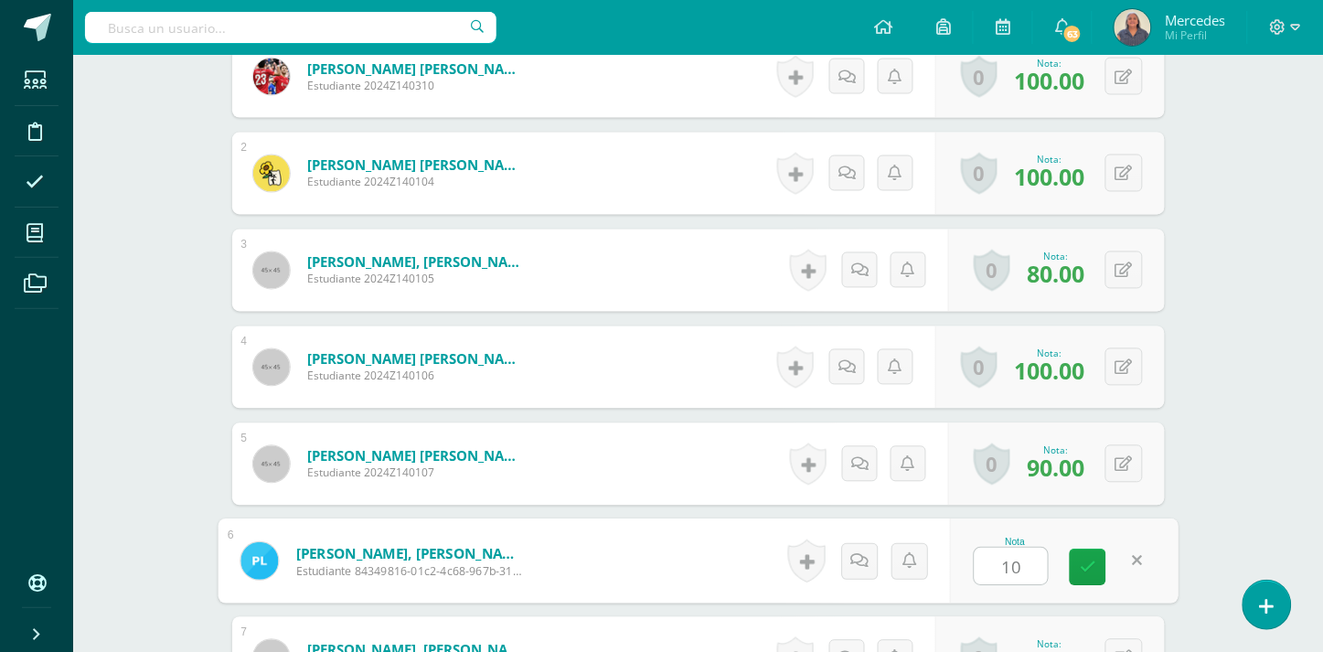
type input "100"
click at [1088, 560] on icon at bounding box center [1088, 568] width 16 height 16
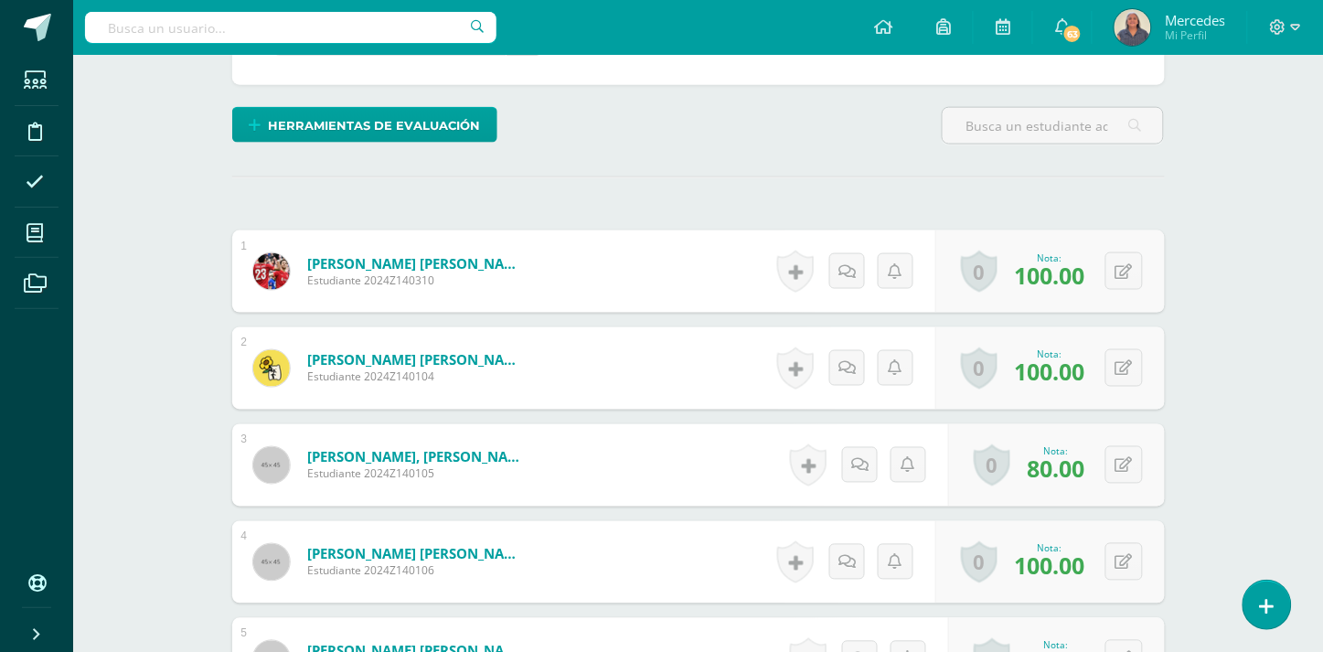
scroll to position [0, 0]
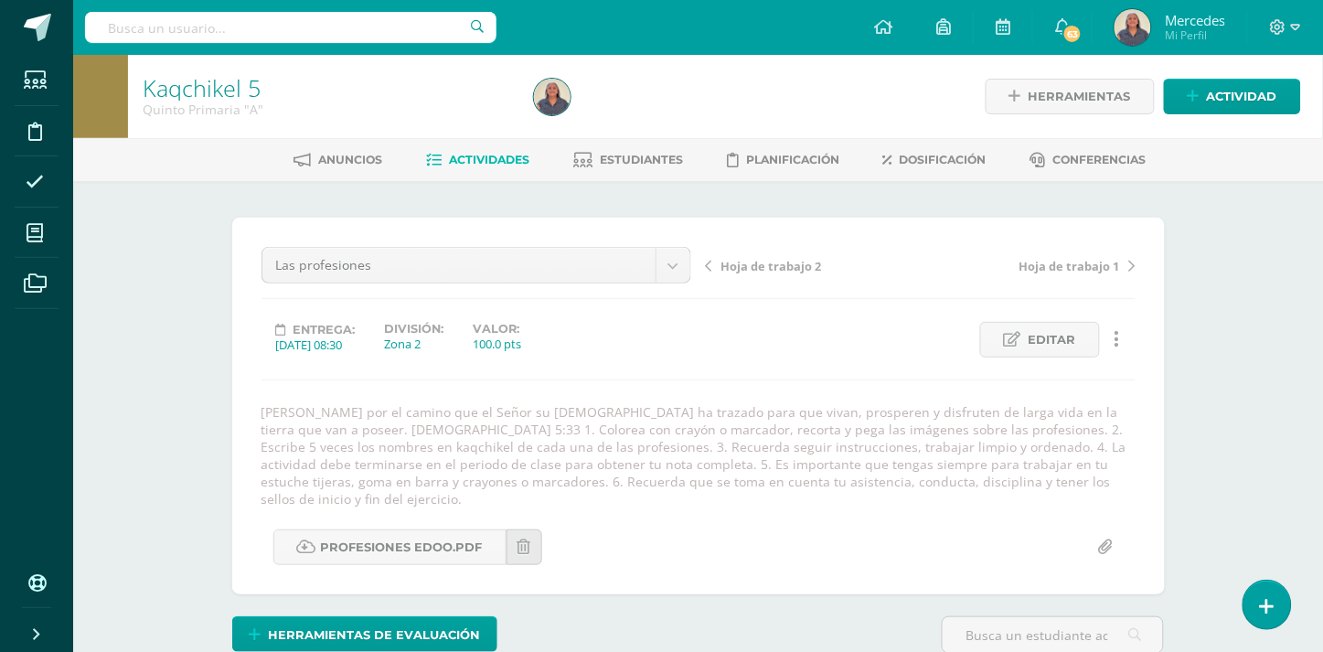
click at [492, 153] on span "Actividades" at bounding box center [489, 160] width 80 height 14
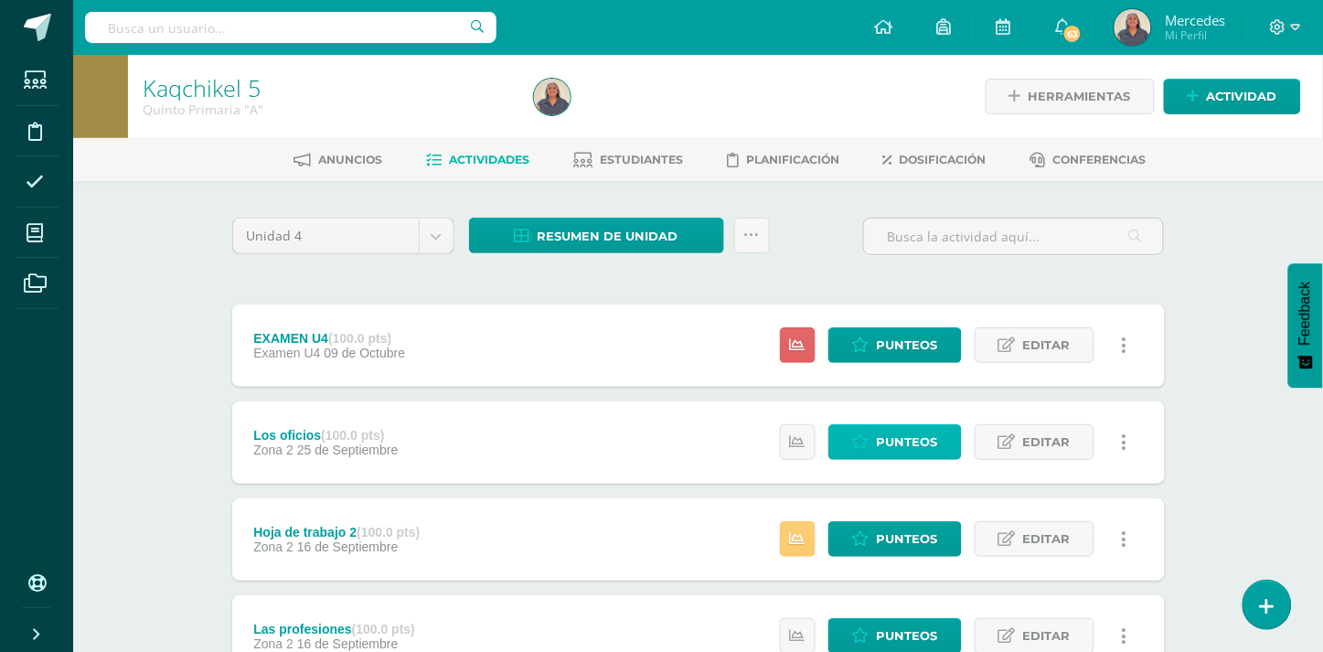
click at [907, 436] on span "Punteos" at bounding box center [907, 442] width 61 height 34
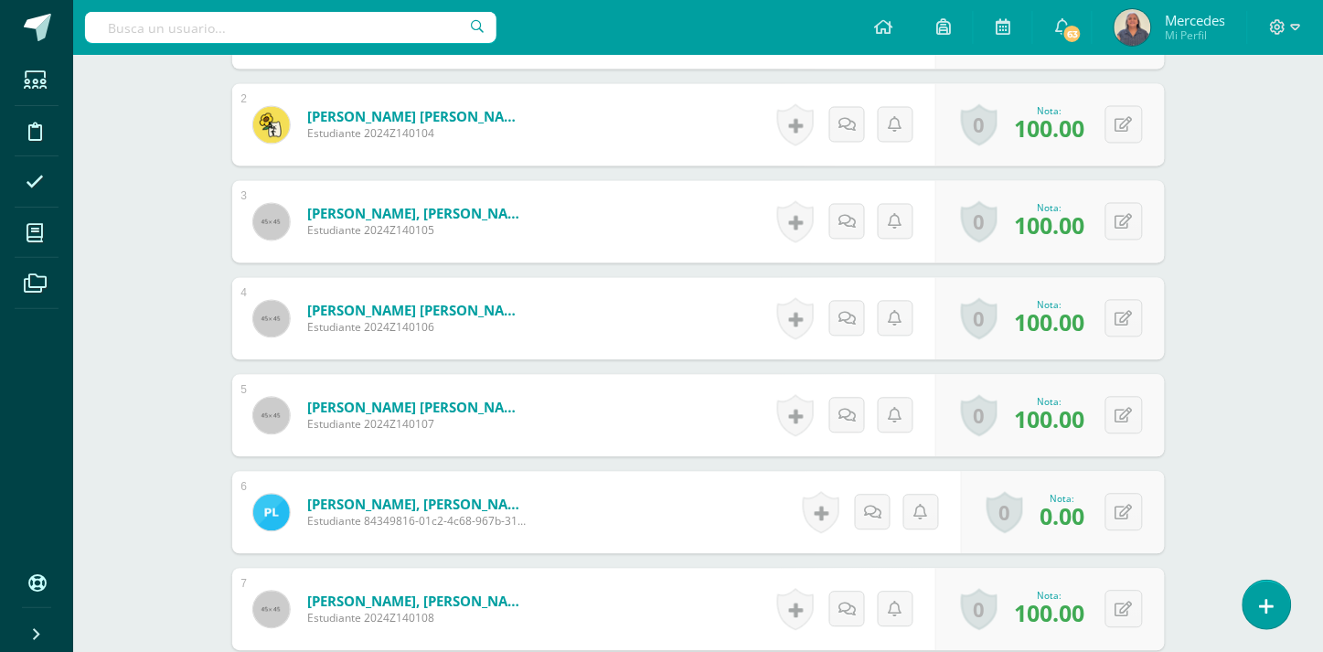
scroll to position [780, 0]
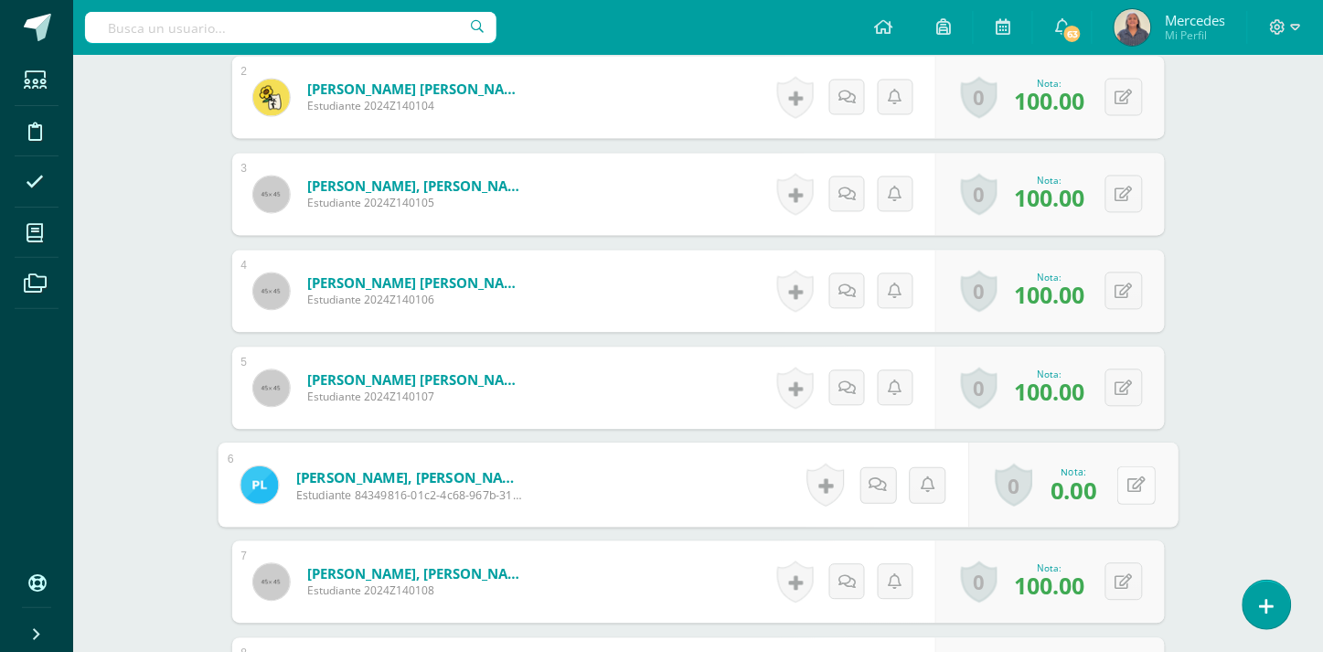
click at [1125, 466] on button at bounding box center [1136, 485] width 38 height 38
type input "100"
click at [1083, 484] on icon at bounding box center [1088, 492] width 16 height 16
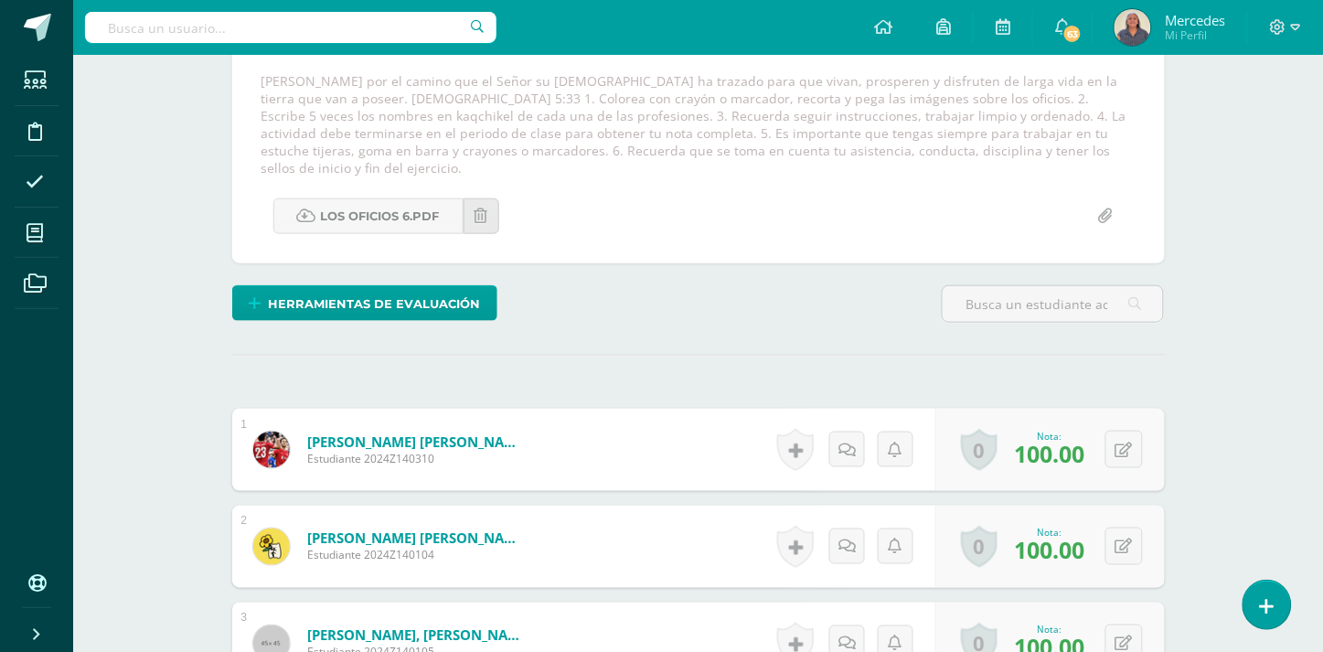
scroll to position [0, 0]
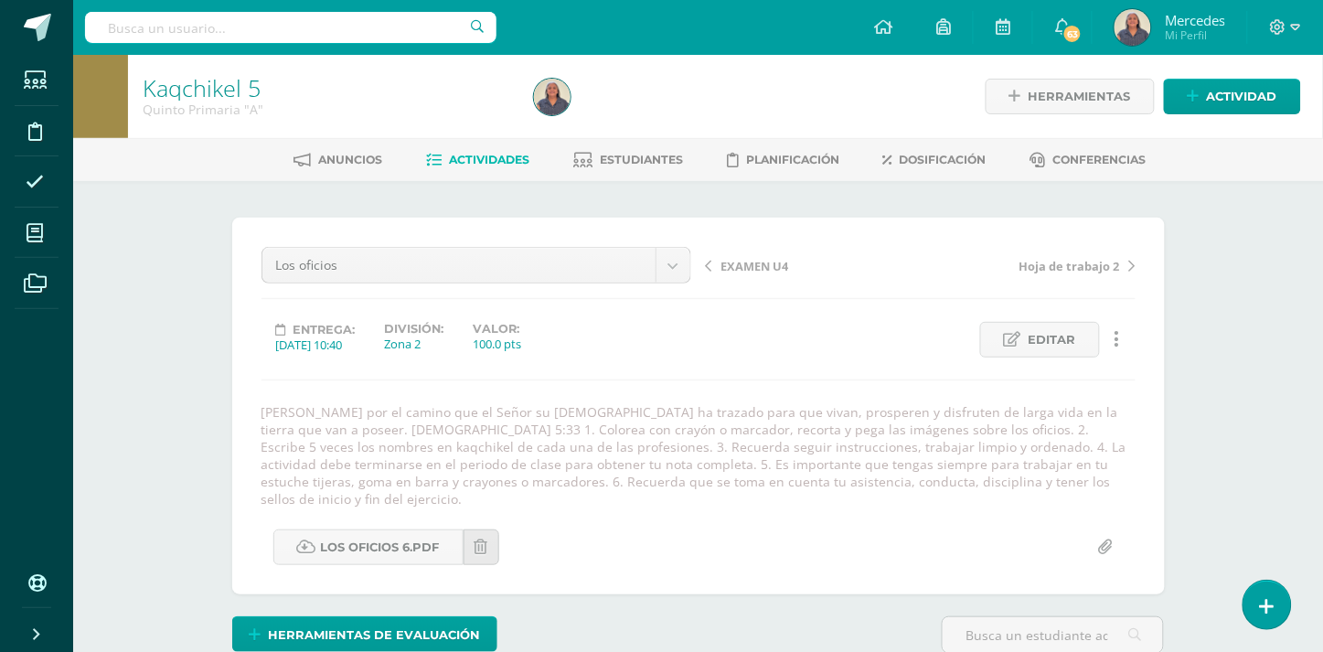
click at [485, 148] on link "Actividades" at bounding box center [477, 159] width 103 height 29
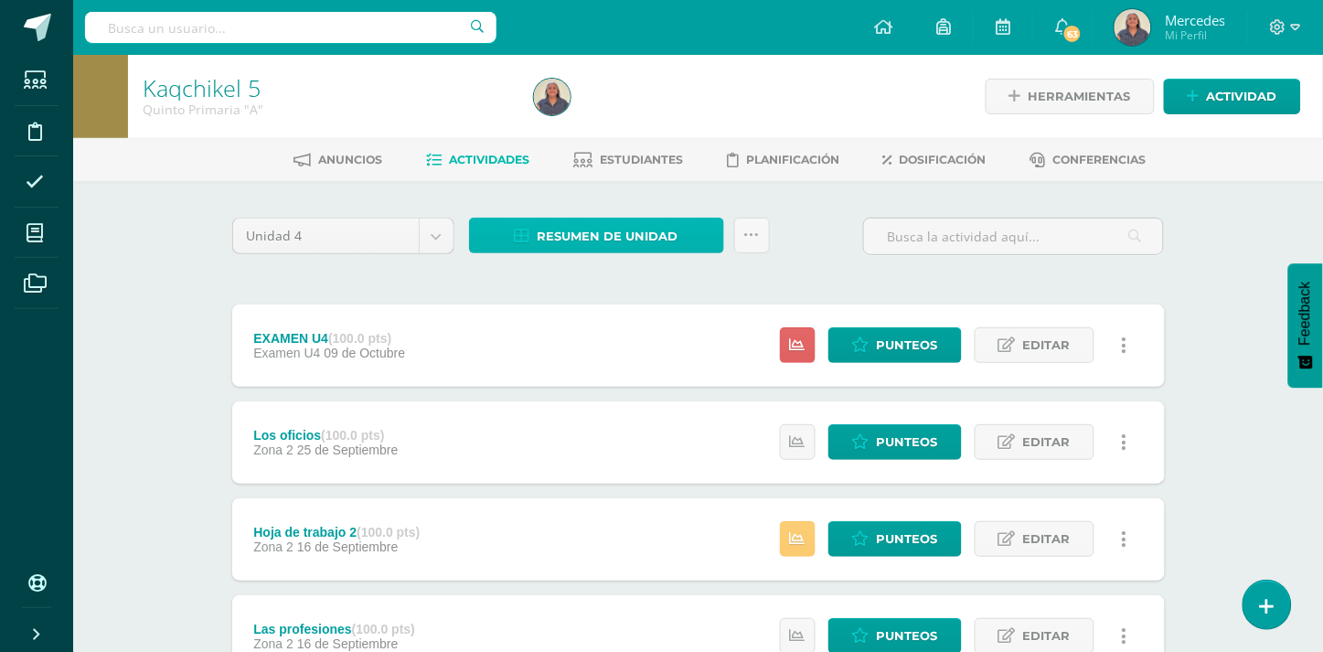
click at [606, 229] on span "Resumen de unidad" at bounding box center [608, 236] width 141 height 34
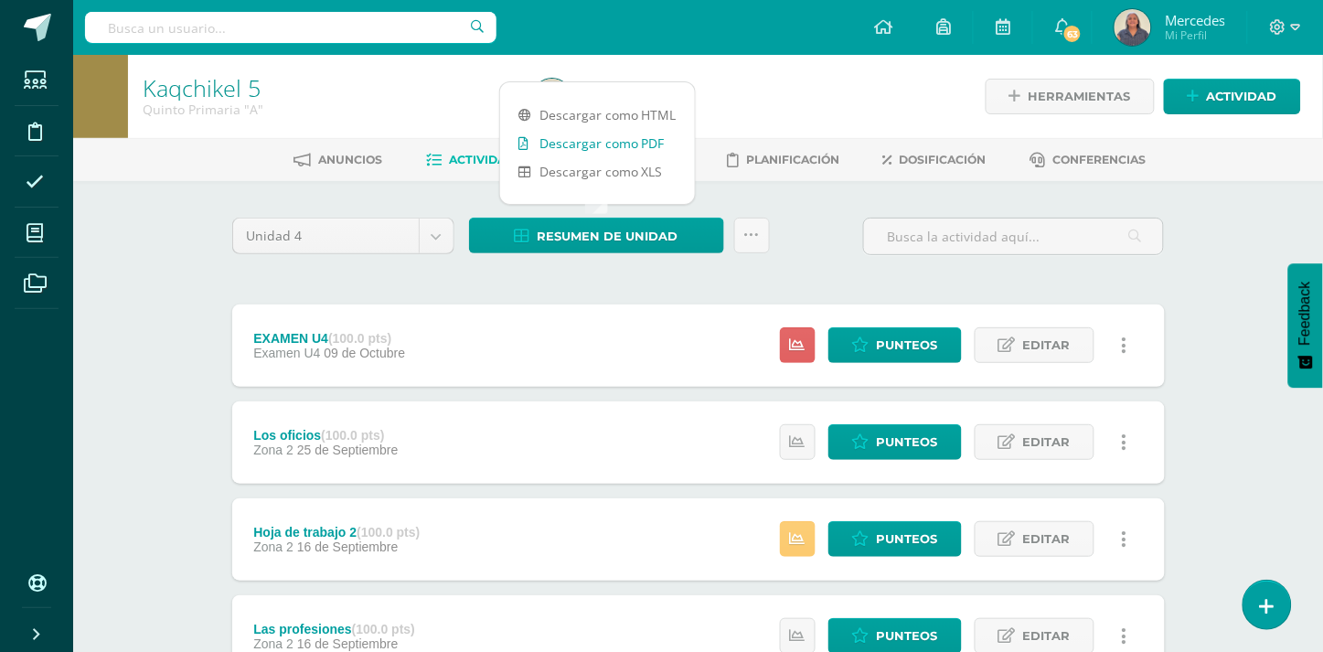
click at [579, 139] on link "Descargar como PDF" at bounding box center [597, 143] width 195 height 28
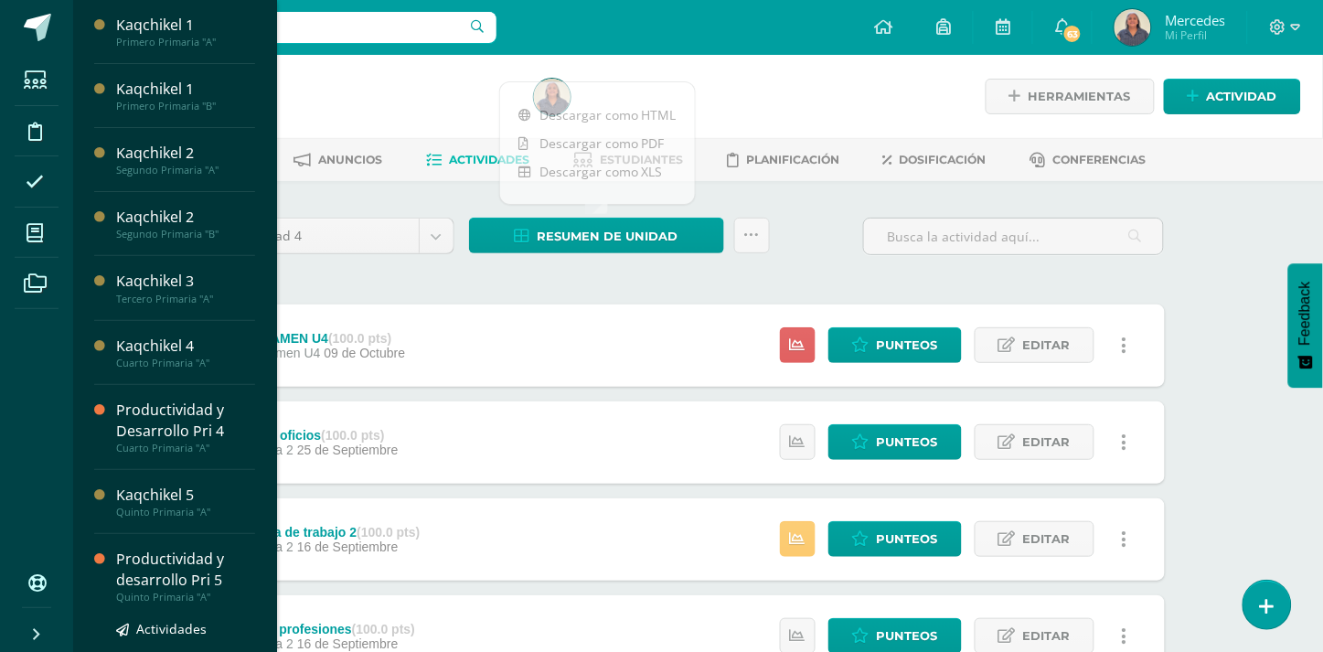
click at [149, 573] on div "Productividad y desarrollo Pri 5" at bounding box center [185, 570] width 139 height 42
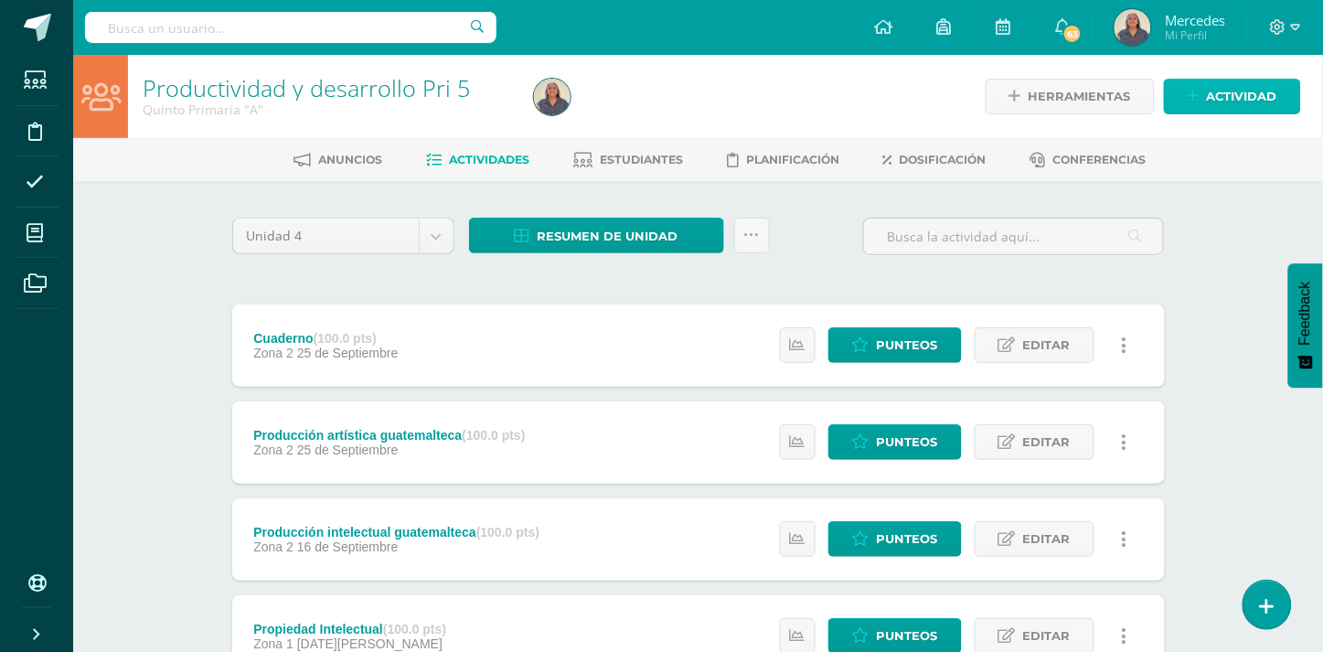
click at [1255, 94] on span "Actividad" at bounding box center [1242, 97] width 70 height 34
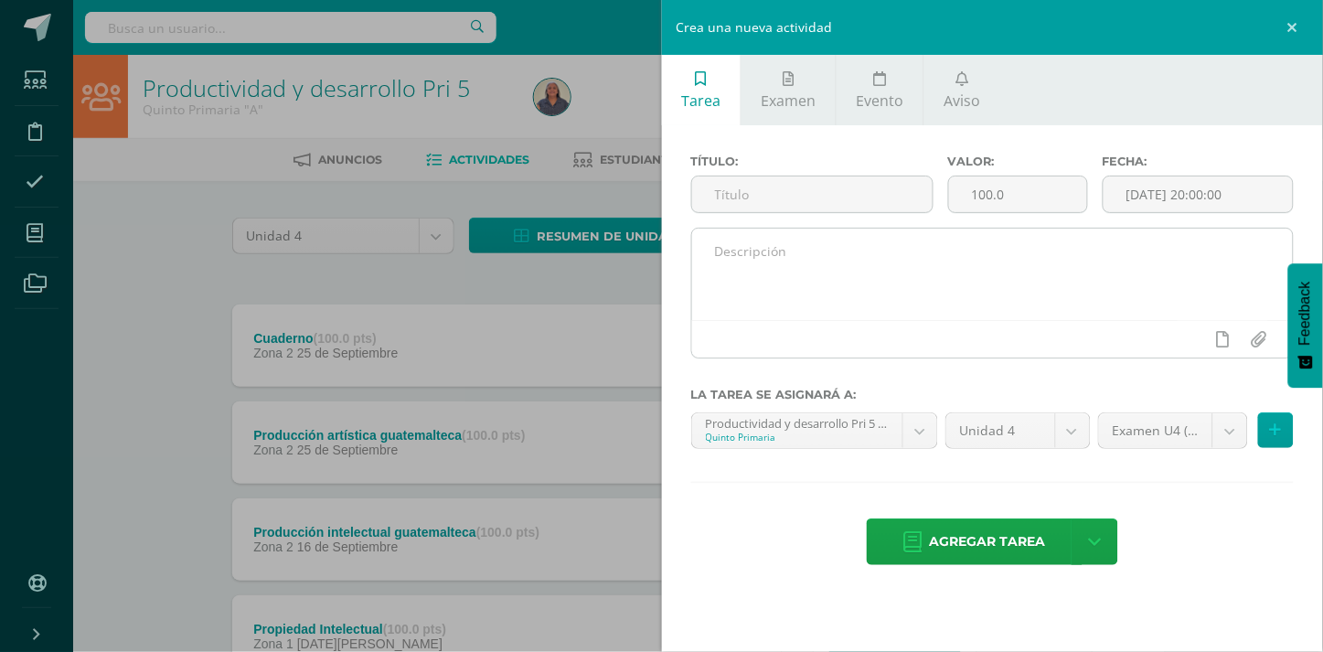
click at [725, 269] on textarea at bounding box center [993, 274] width 602 height 91
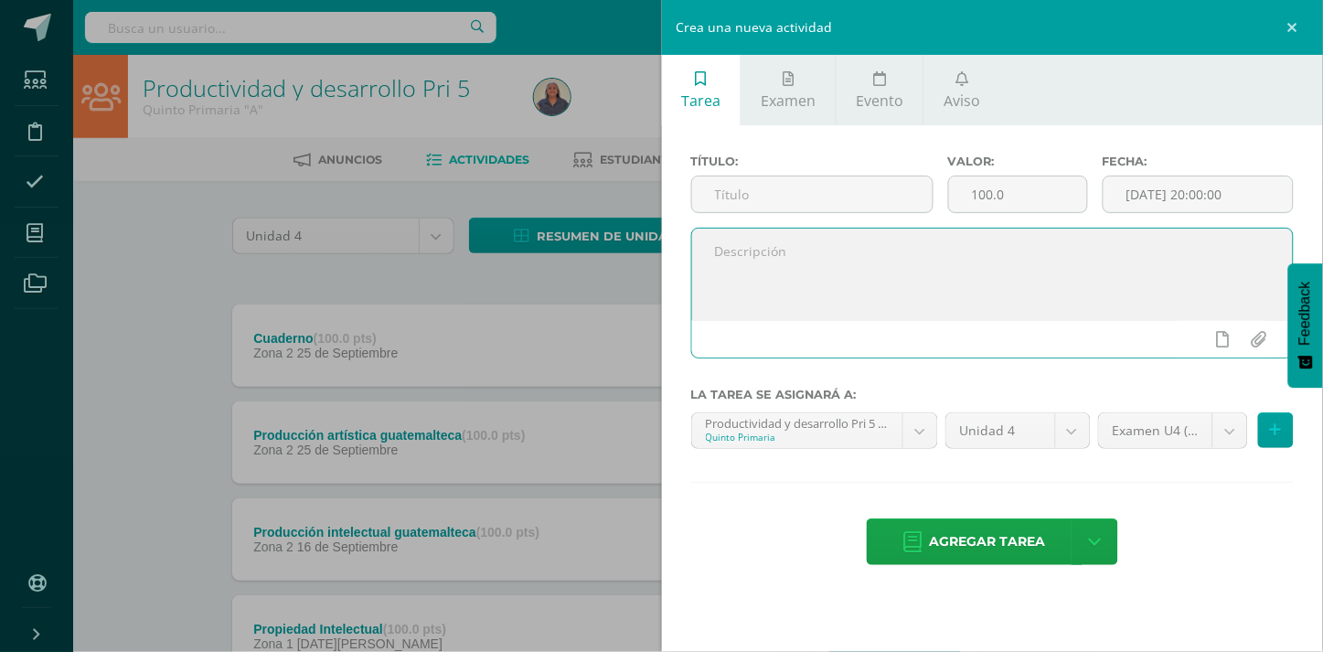
paste textarea ""[DEMOGRAPHIC_DATA] es nuestro amparo y nuestra fortaleza, nuestra ayuda segura…"
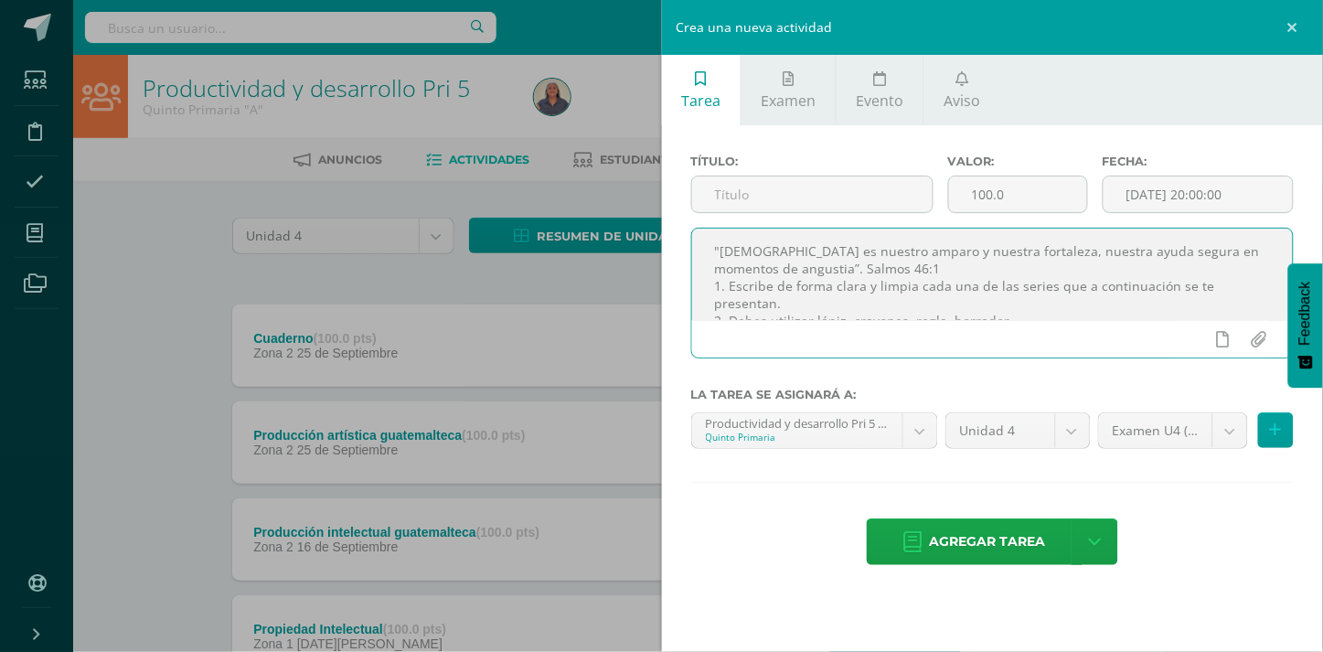
scroll to position [26, 0]
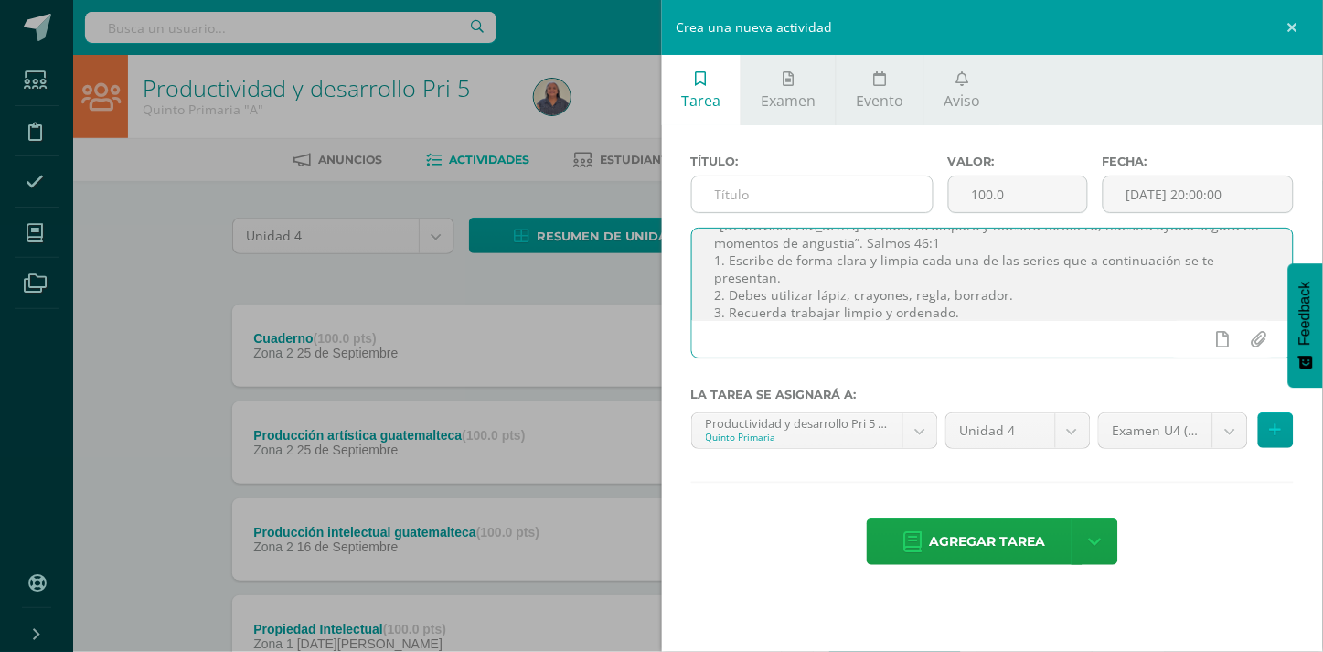
type textarea ""[DEMOGRAPHIC_DATA] es nuestro amparo y nuestra fortaleza, nuestra ayuda segura…"
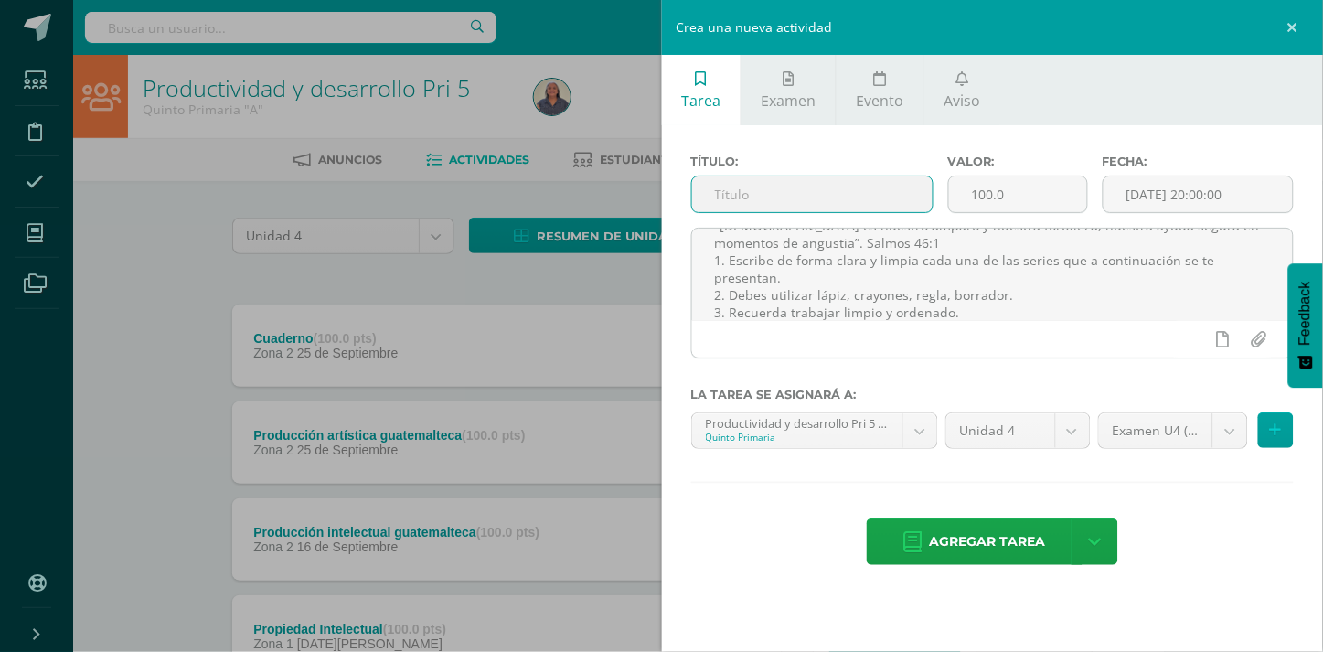
click at [733, 194] on input "text" at bounding box center [812, 194] width 240 height 36
type input "EXAMEN U4"
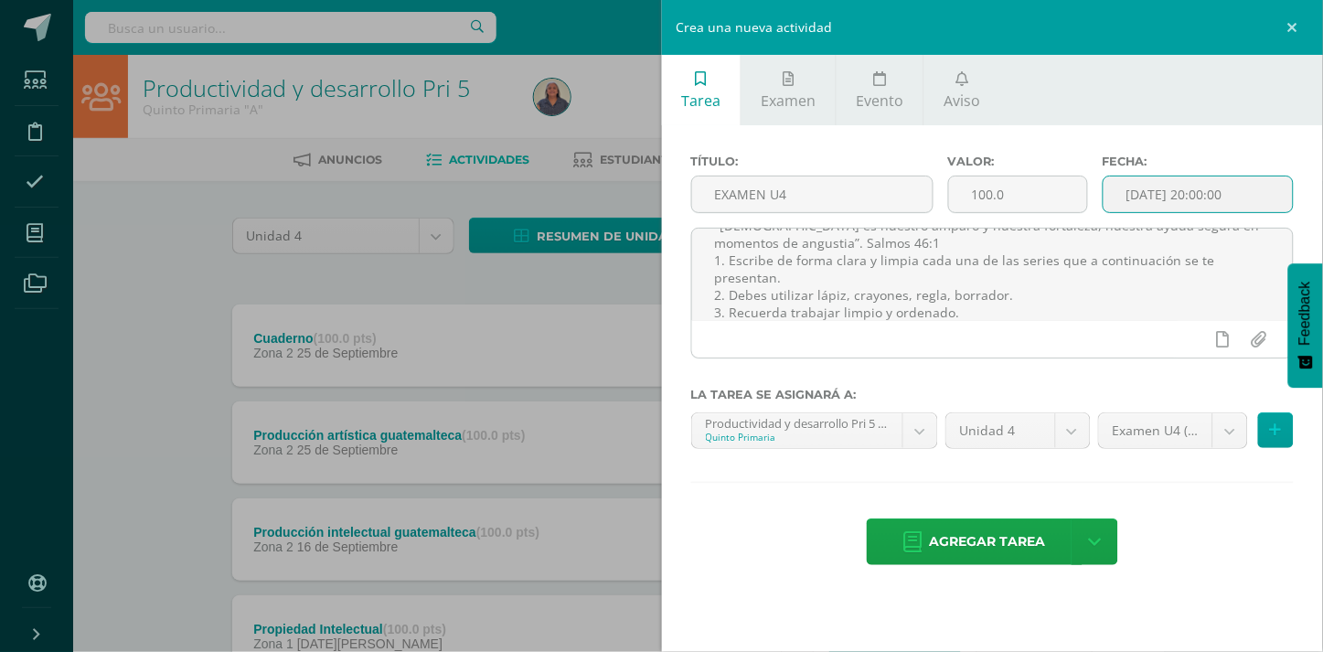
click at [1225, 195] on input "[DATE] 20:00:00" at bounding box center [1198, 194] width 189 height 36
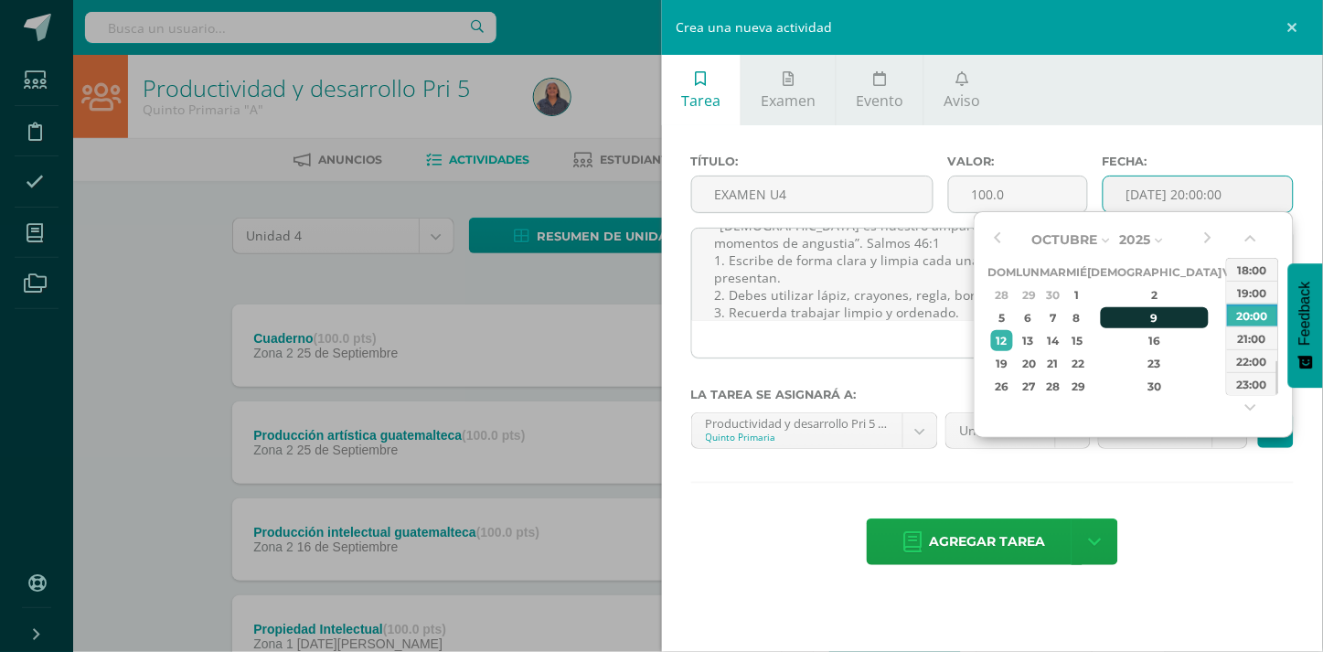
click at [1127, 317] on div "9" at bounding box center [1155, 317] width 108 height 21
click at [1241, 287] on div "10:00" at bounding box center [1252, 287] width 51 height 23
type input "2025-10-09 10:00"
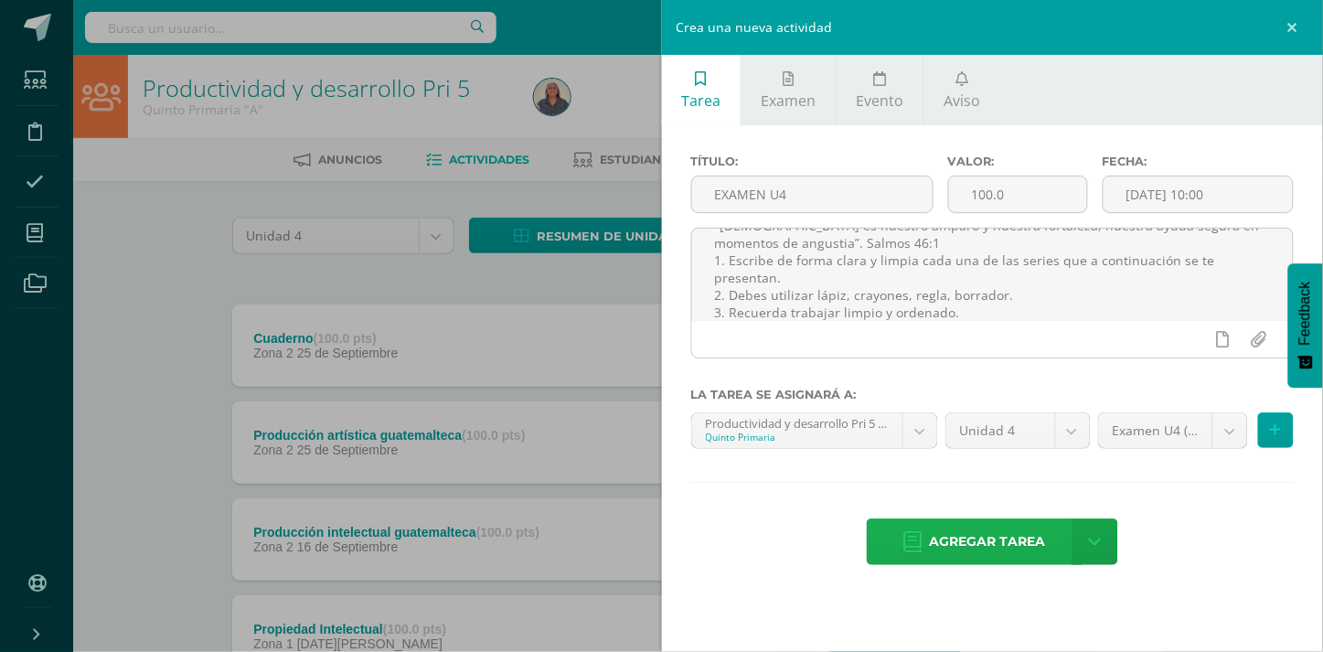
click at [989, 541] on span "Agregar tarea" at bounding box center [988, 541] width 116 height 45
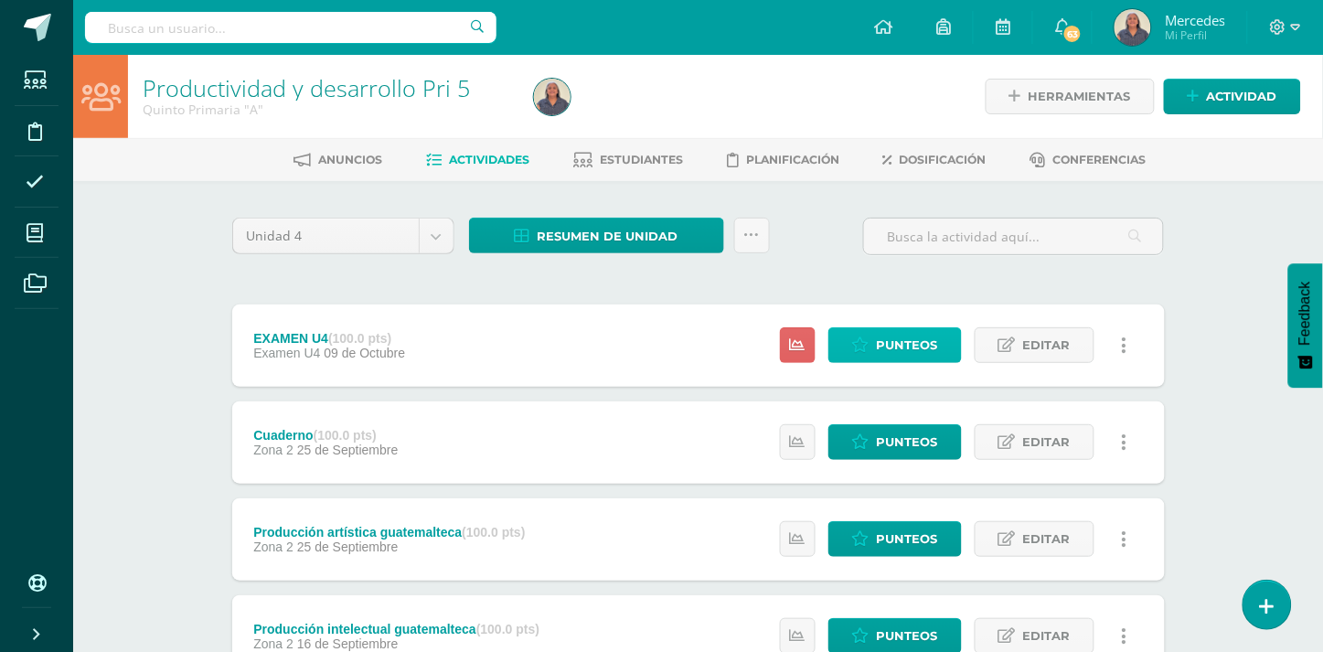
click at [912, 346] on span "Punteos" at bounding box center [907, 345] width 61 height 34
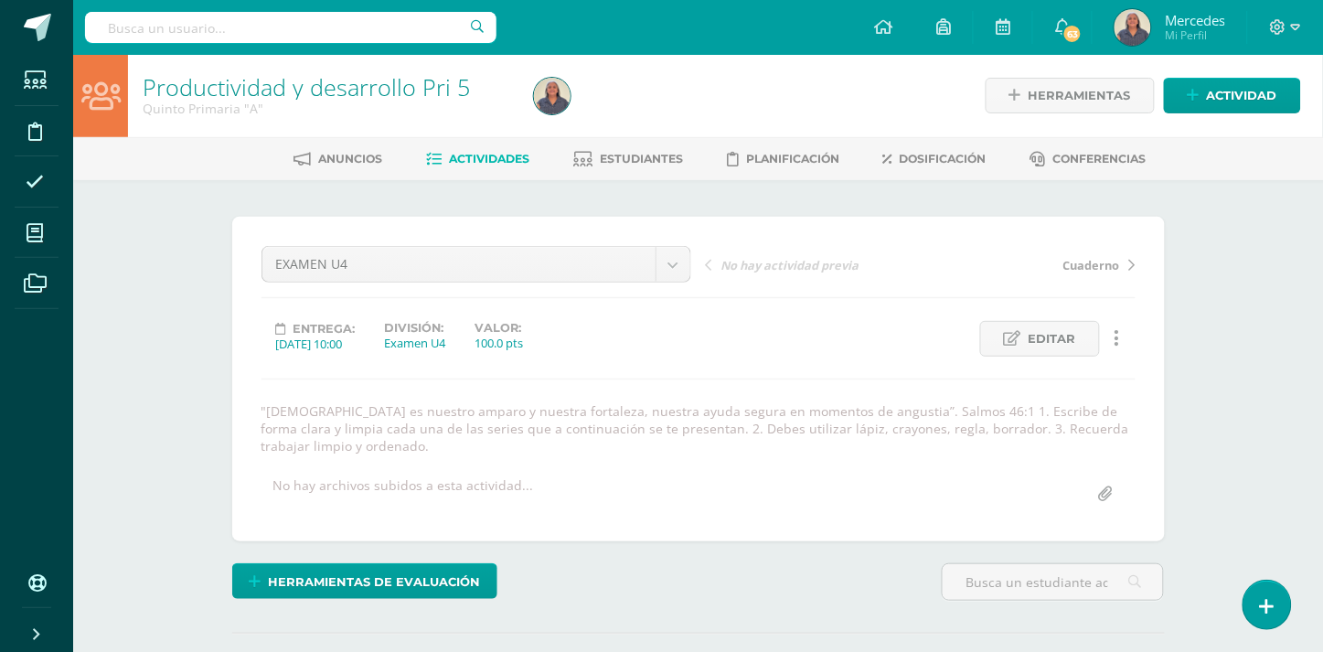
scroll to position [2, 0]
